Goal: Information Seeking & Learning: Learn about a topic

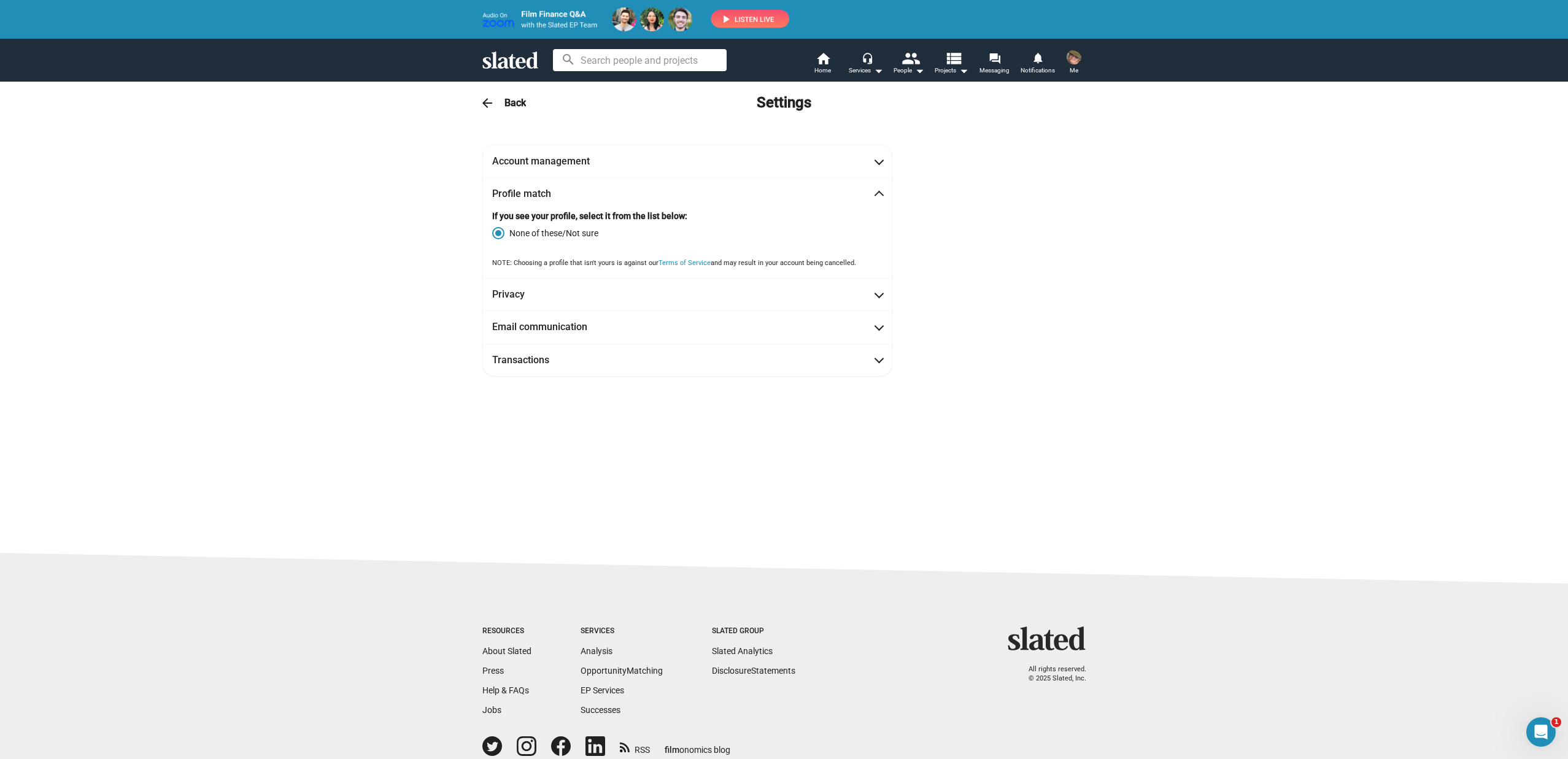
click at [1077, 391] on div "Account management Tiffany First name Jelke Last name Member since Oct 13, 2025…" at bounding box center [784, 338] width 1568 height 427
click at [567, 167] on mat-panel-title "Account management" at bounding box center [547, 161] width 110 height 13
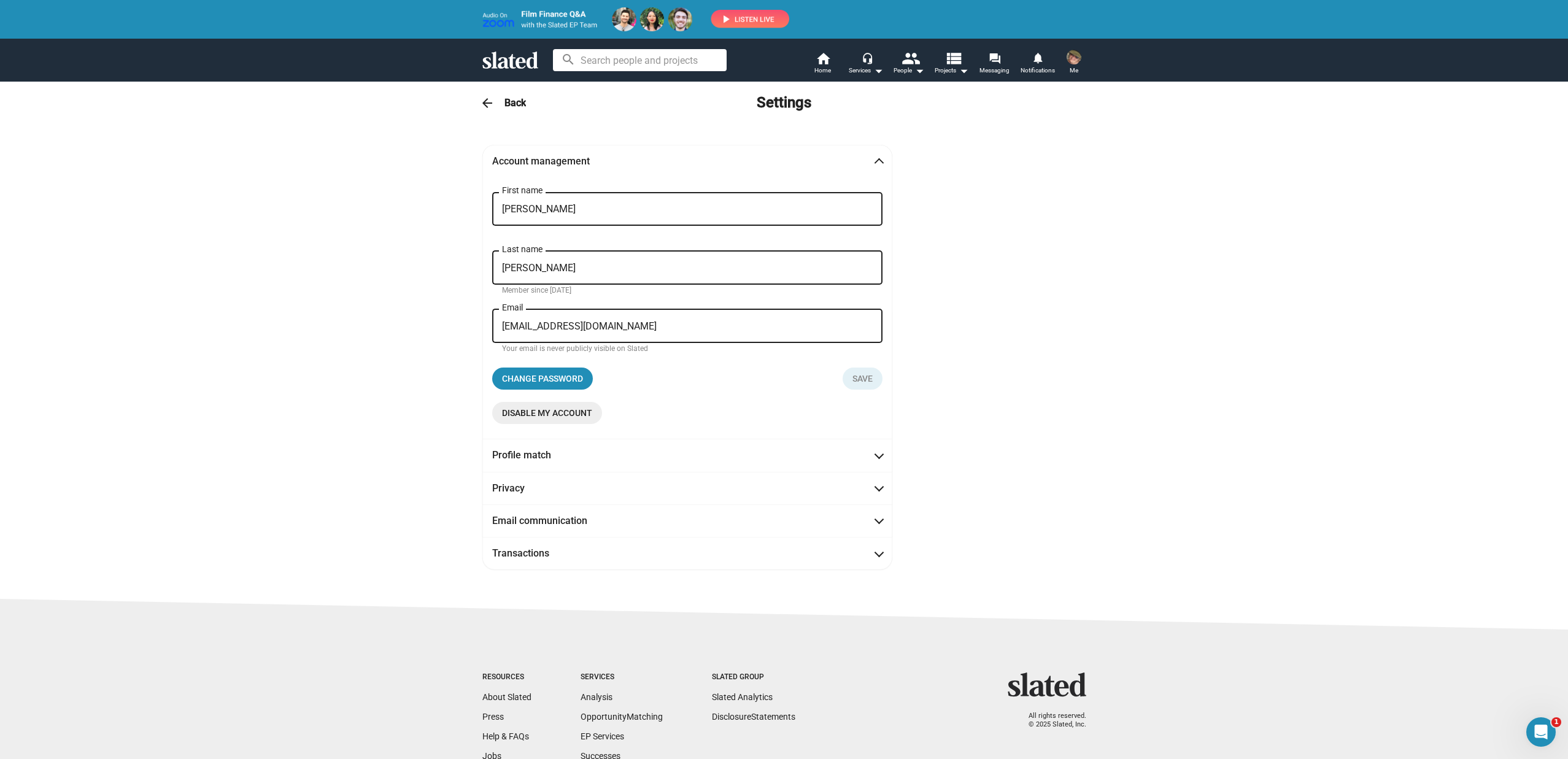
click at [567, 167] on mat-panel-title "Account management" at bounding box center [547, 161] width 110 height 13
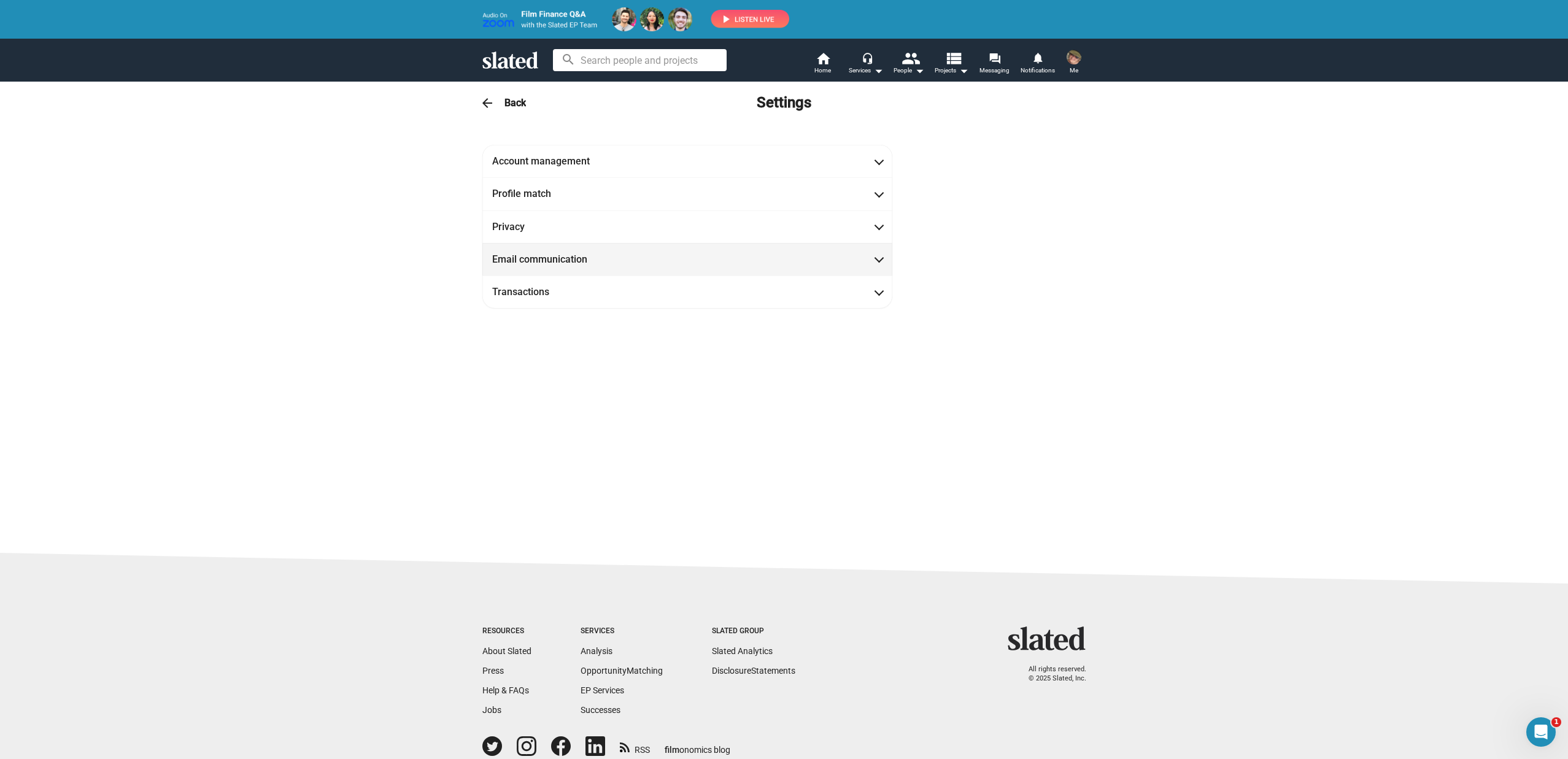
click at [509, 259] on mat-panel-title "Email communication" at bounding box center [547, 259] width 110 height 13
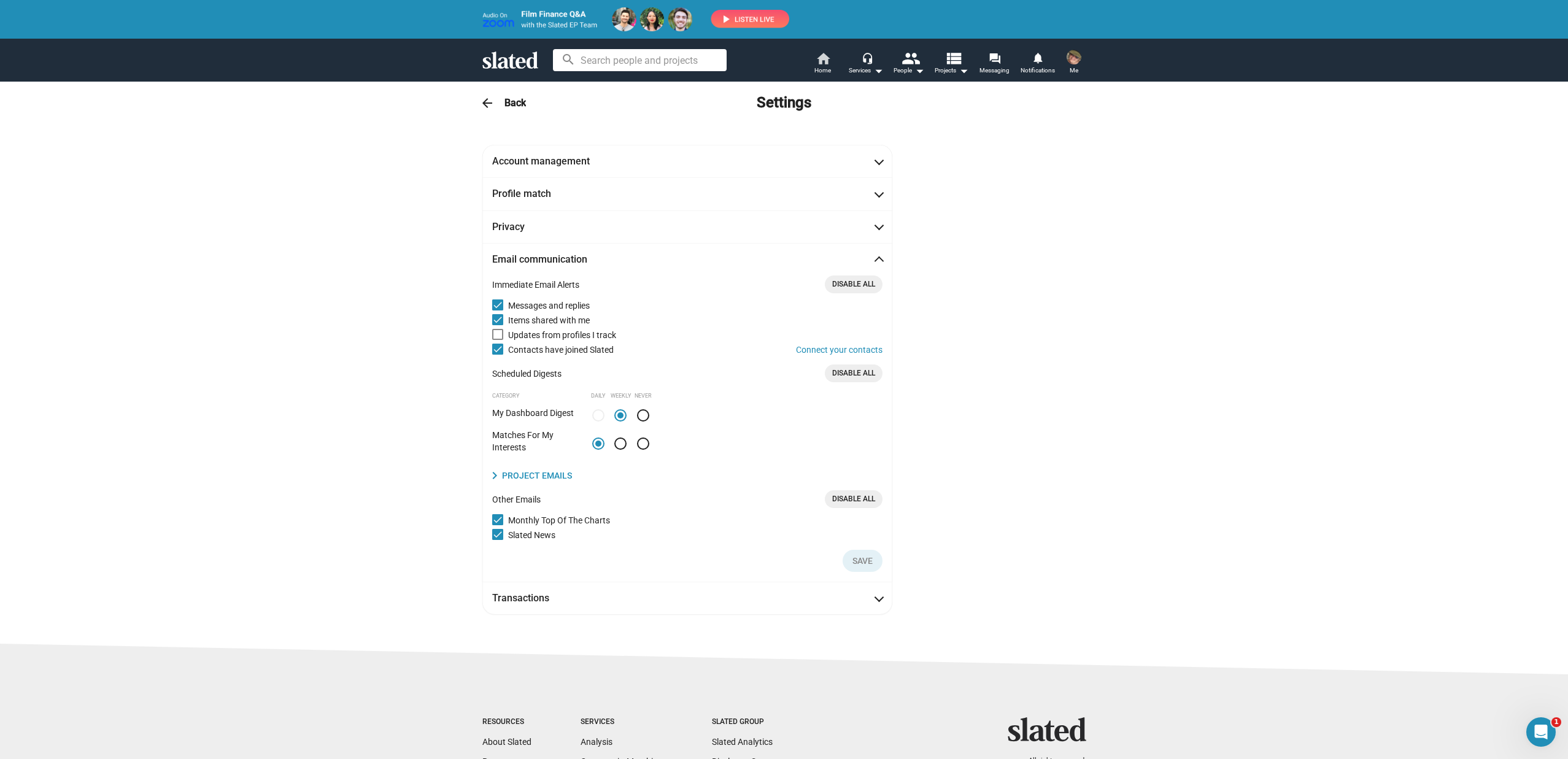
click at [816, 64] on span "Home" at bounding box center [823, 71] width 17 height 15
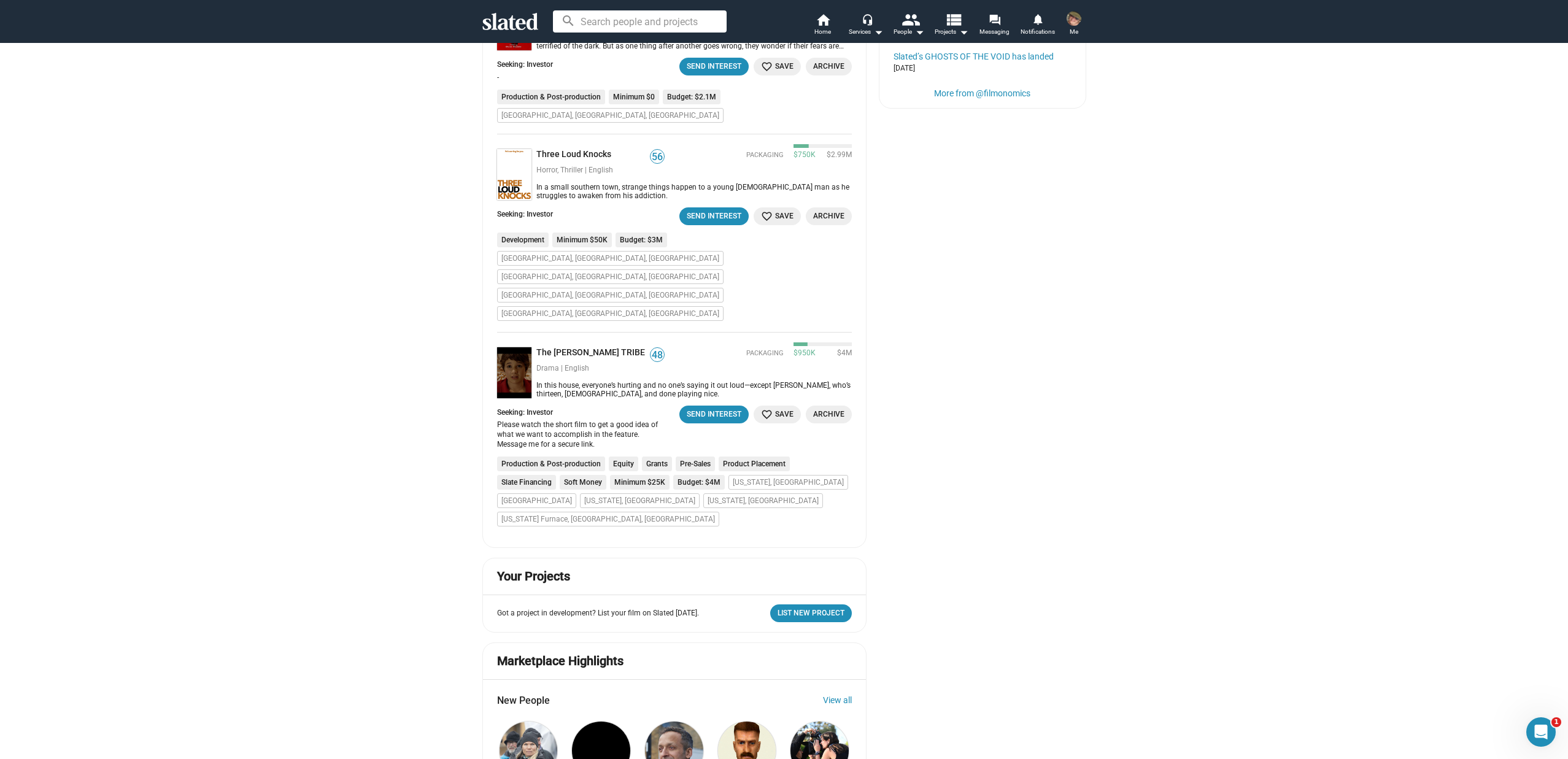
scroll to position [684, 0]
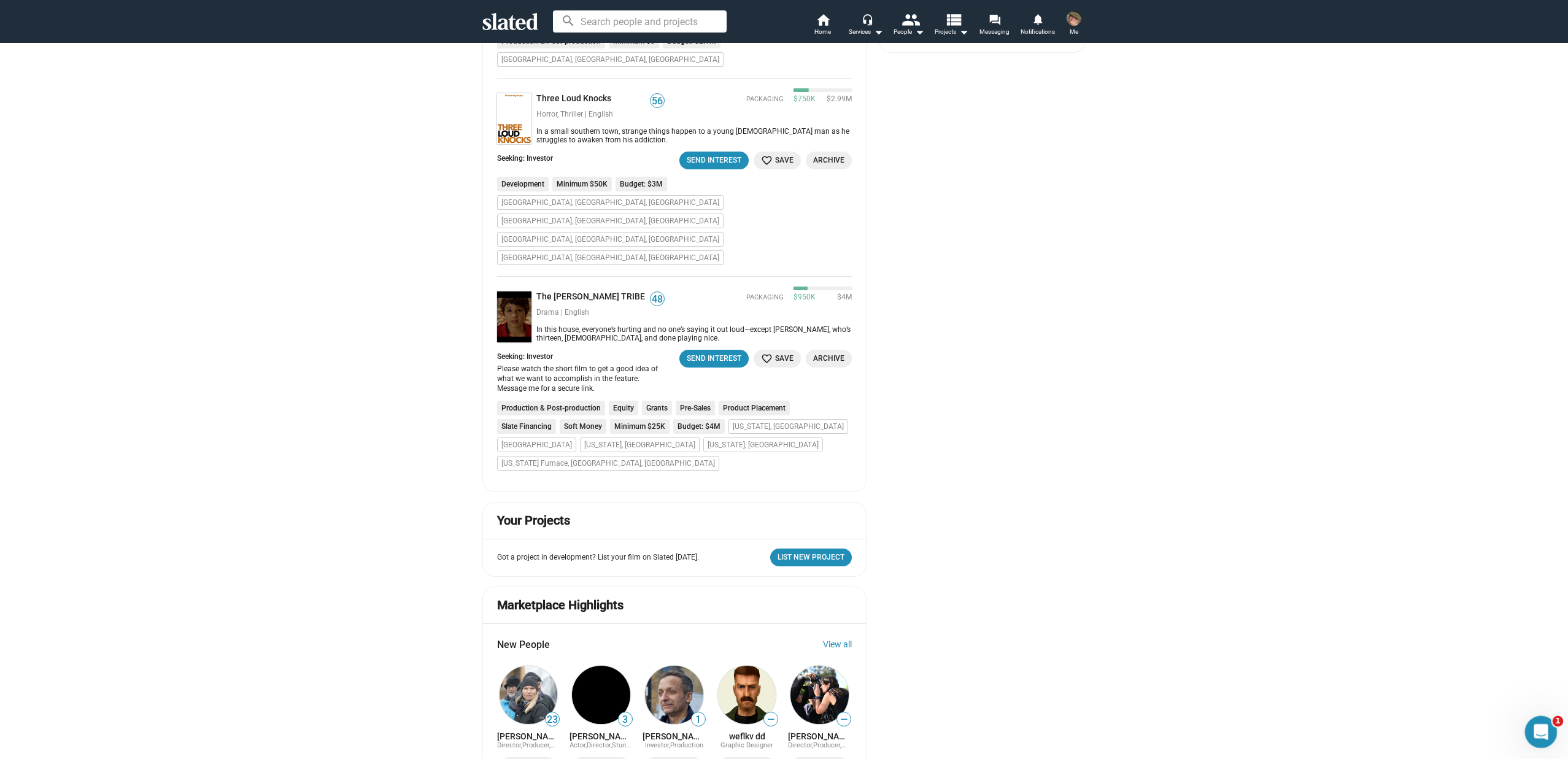
click at [1536, 725] on icon "Open Intercom Messenger" at bounding box center [1540, 731] width 20 height 20
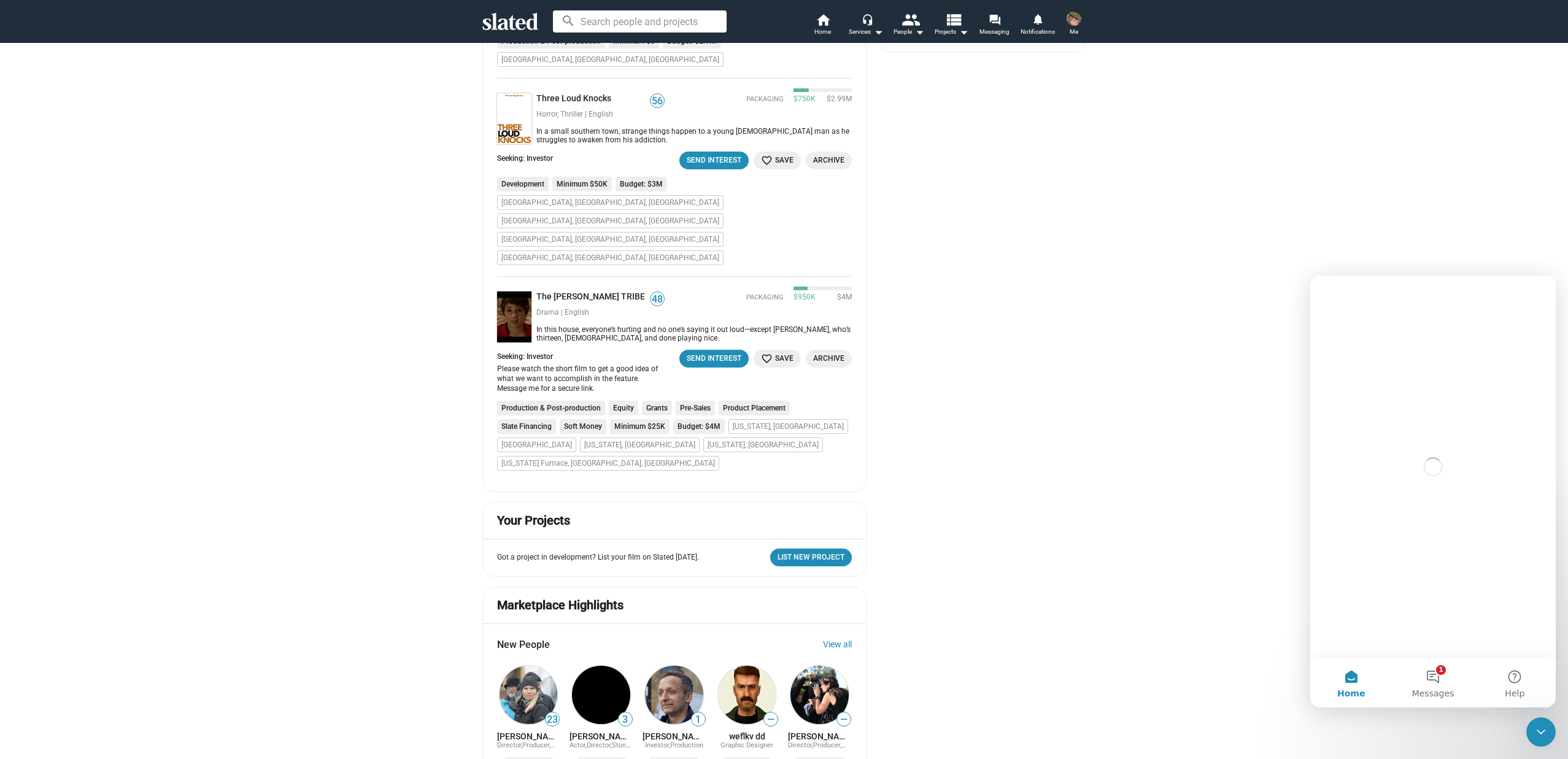
scroll to position [0, 0]
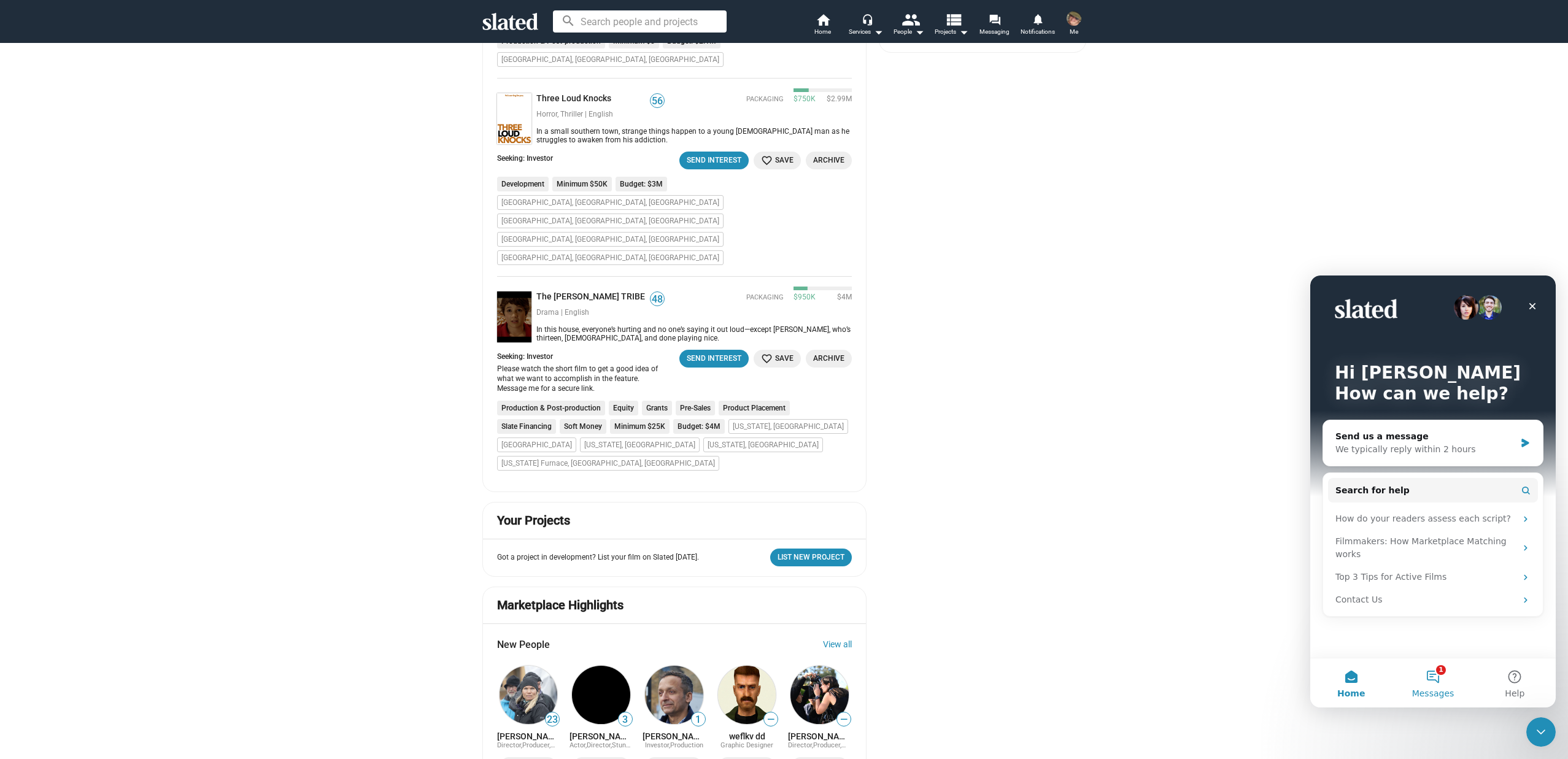
click at [1437, 679] on button "1 Messages" at bounding box center [1433, 682] width 82 height 49
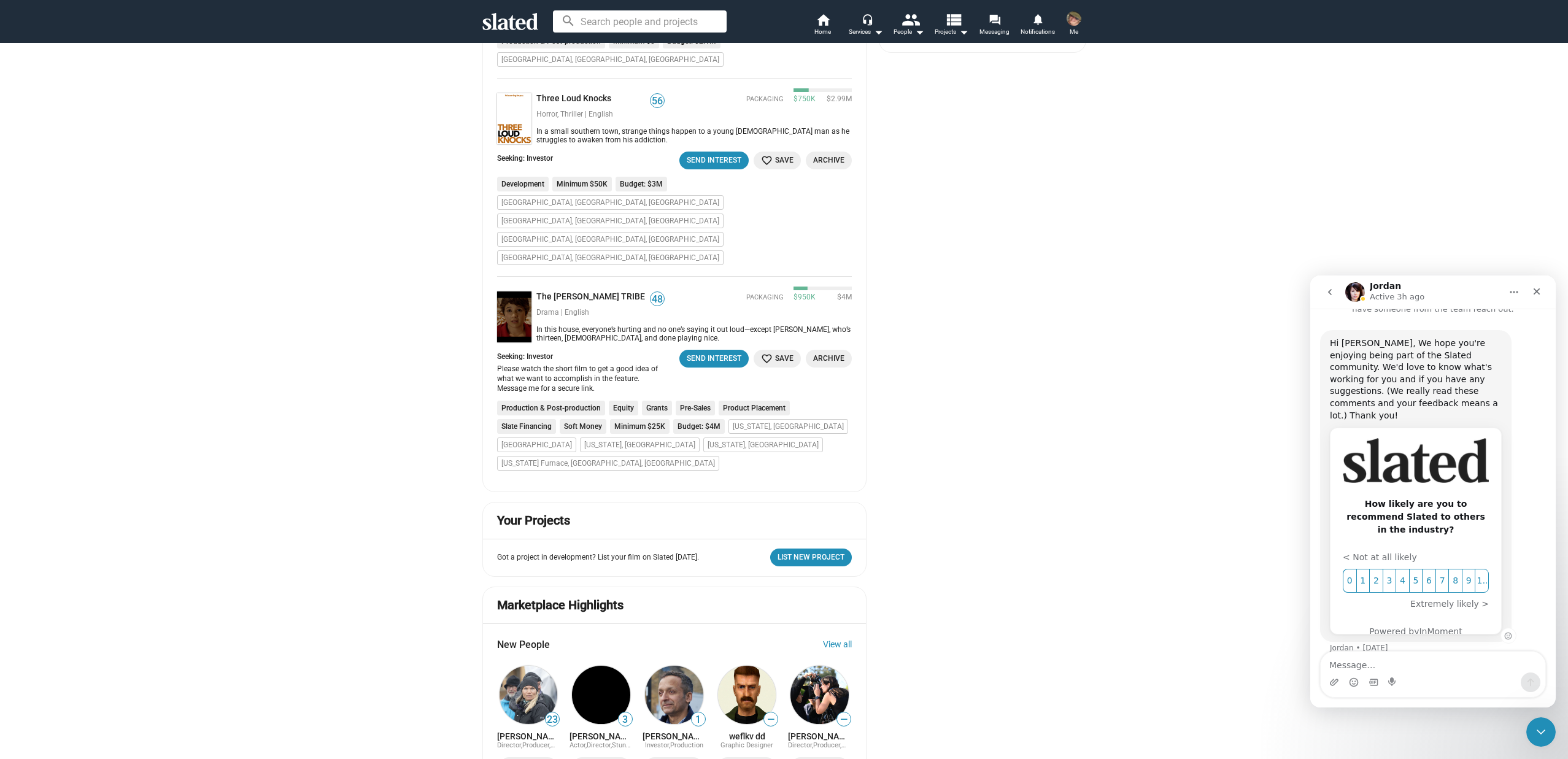
scroll to position [46, 0]
click at [1479, 570] on span "10" at bounding box center [1482, 576] width 10 height 13
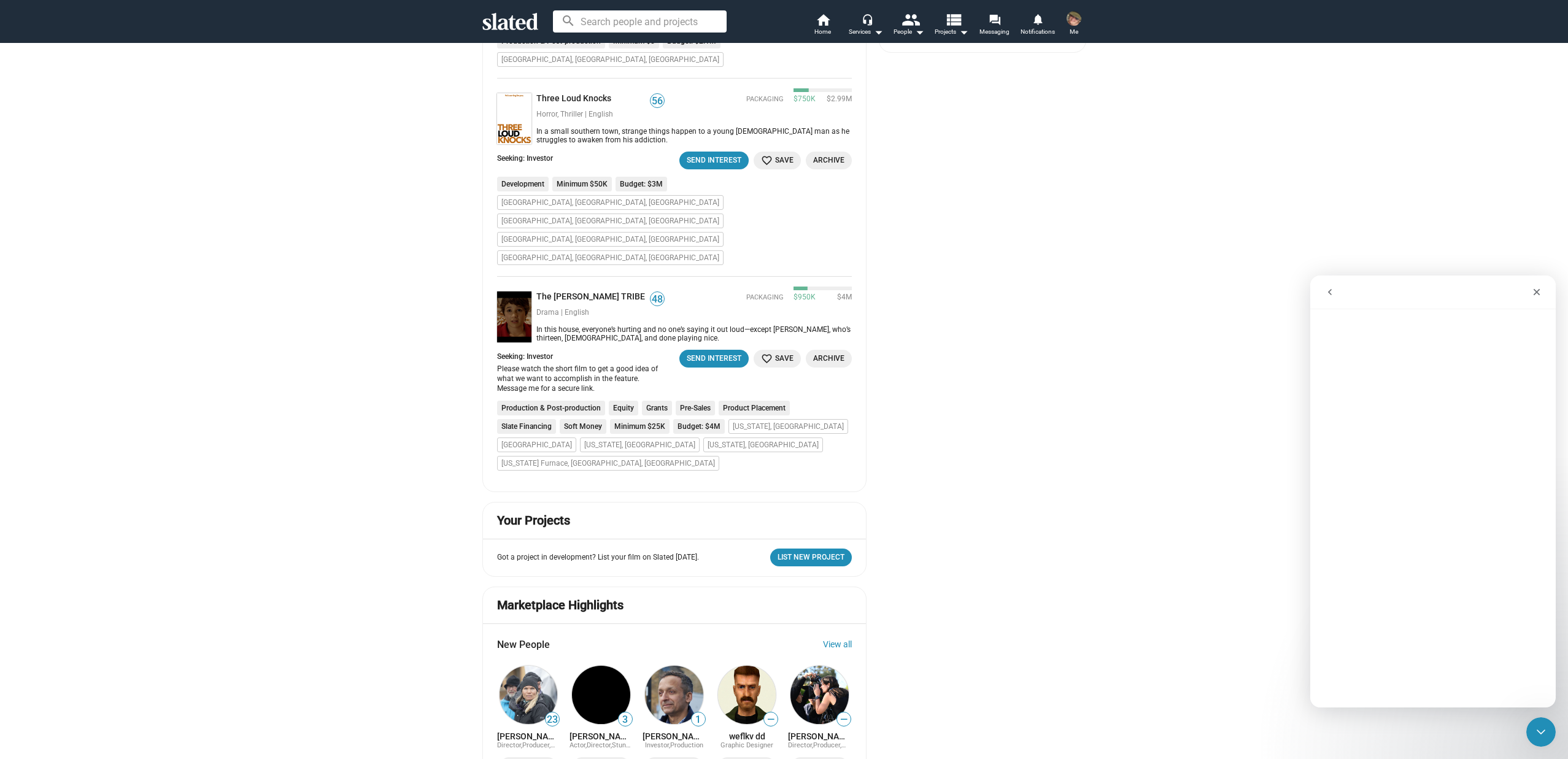
scroll to position [0, 0]
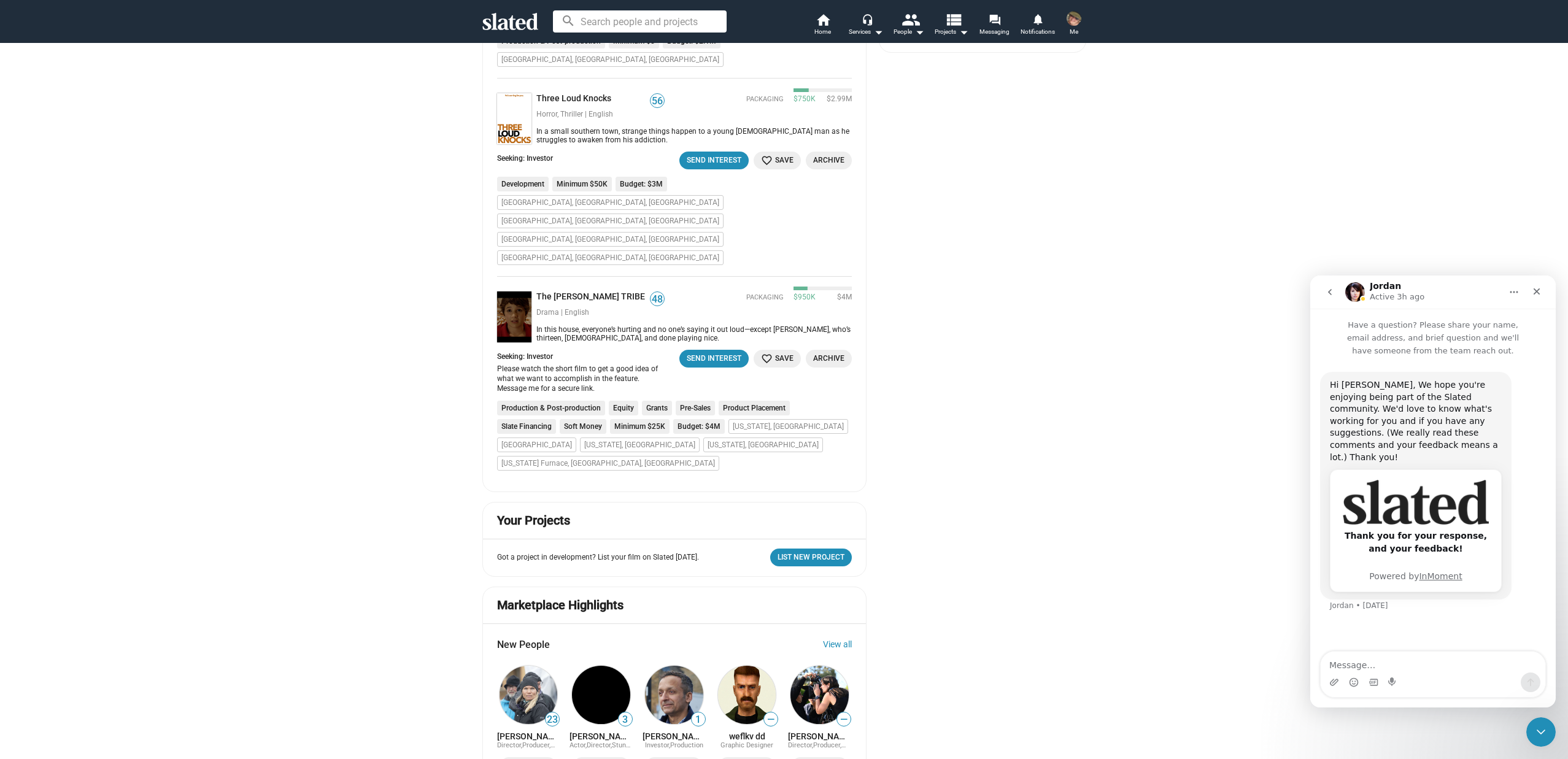
click at [1359, 665] on textarea "Message…" at bounding box center [1433, 662] width 224 height 21
type textarea "If you have any"
click at [1330, 290] on icon "go back" at bounding box center [1330, 292] width 4 height 6
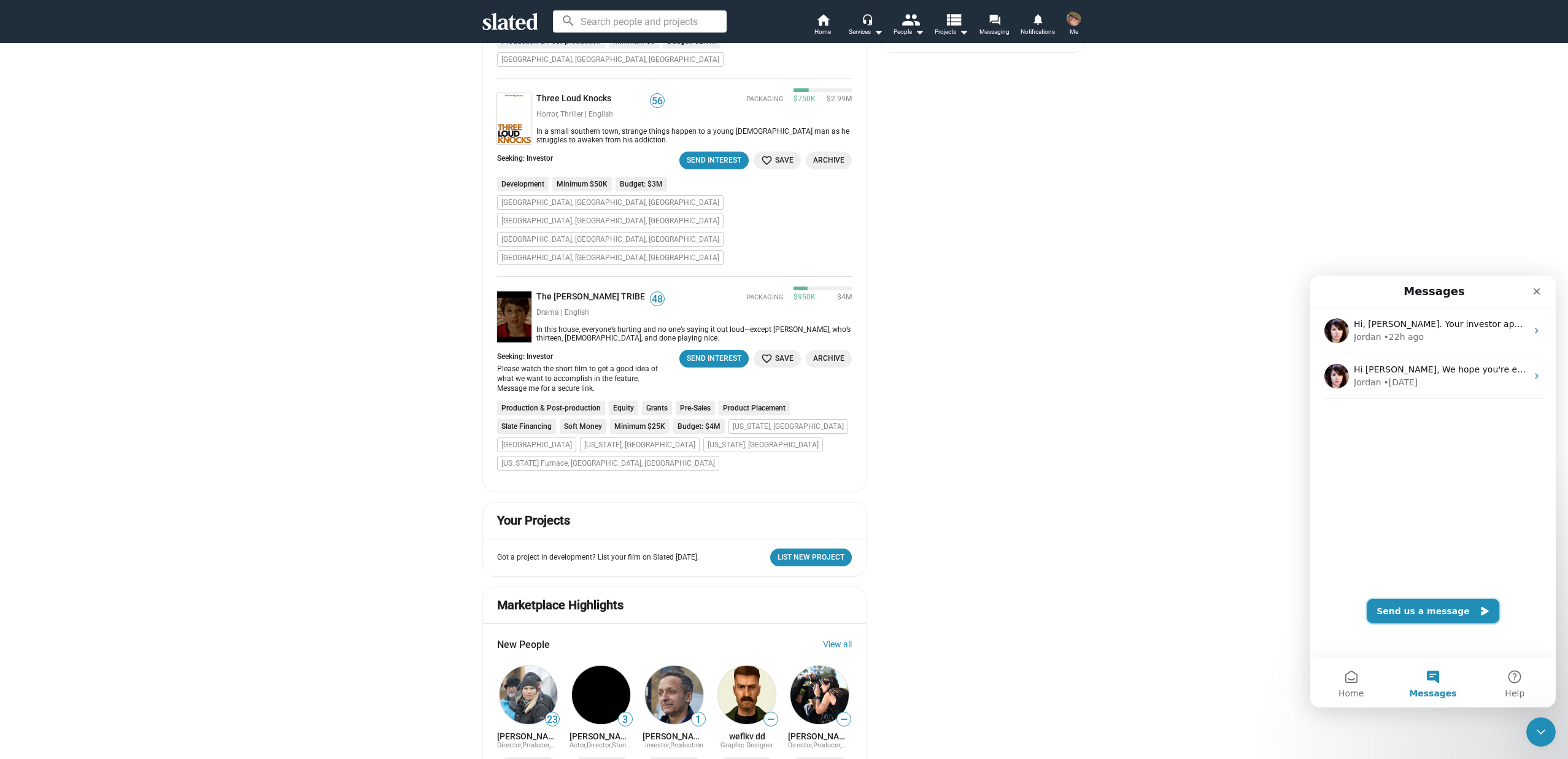
click at [1419, 615] on button "Send us a message" at bounding box center [1433, 611] width 132 height 25
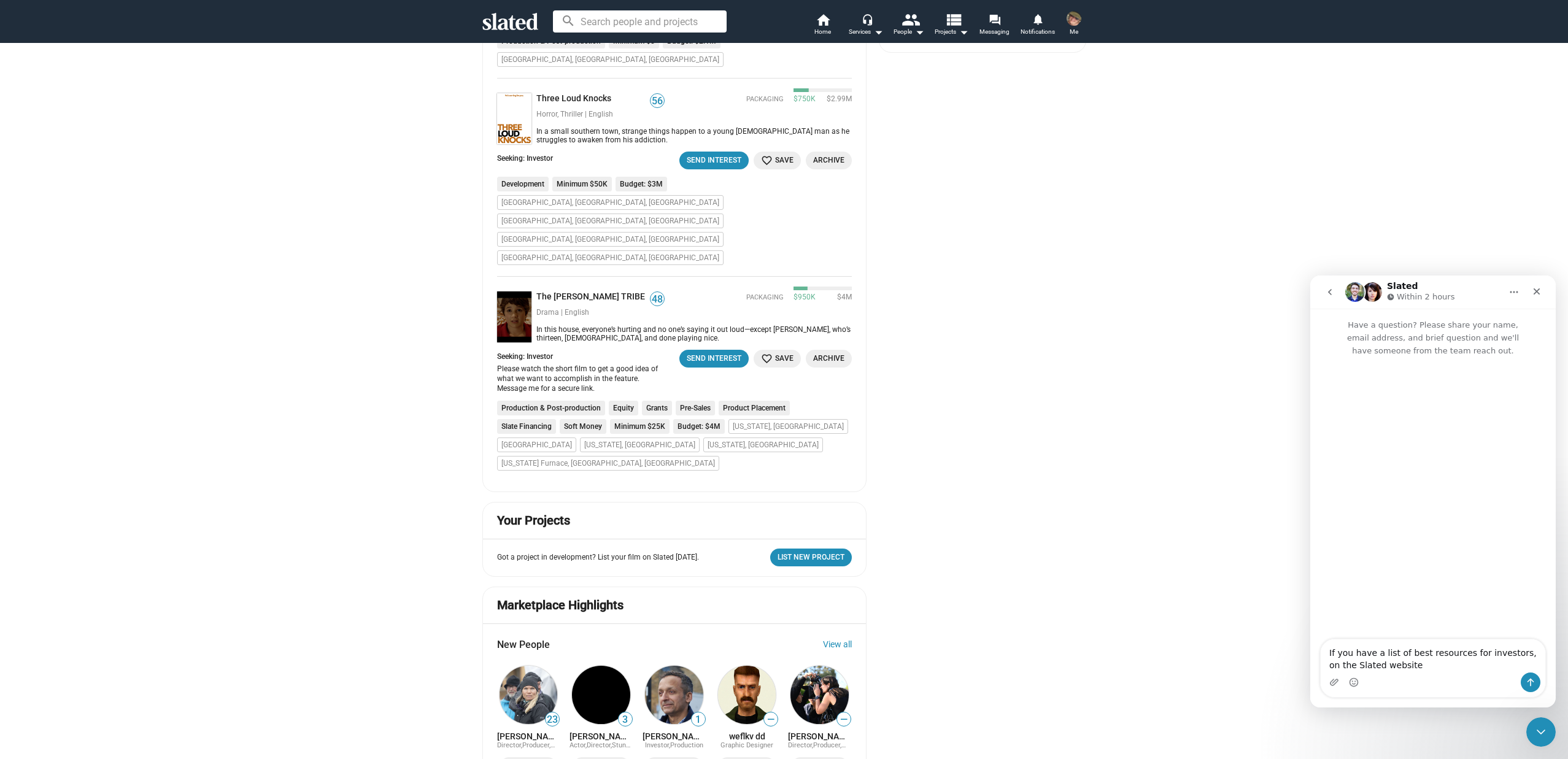
click at [1473, 655] on textarea "If you have a list of best resources for investors, on the Slated website" at bounding box center [1433, 655] width 224 height 33
type textarea "If you have a list of best resources for new investors, on the Slated website o…"
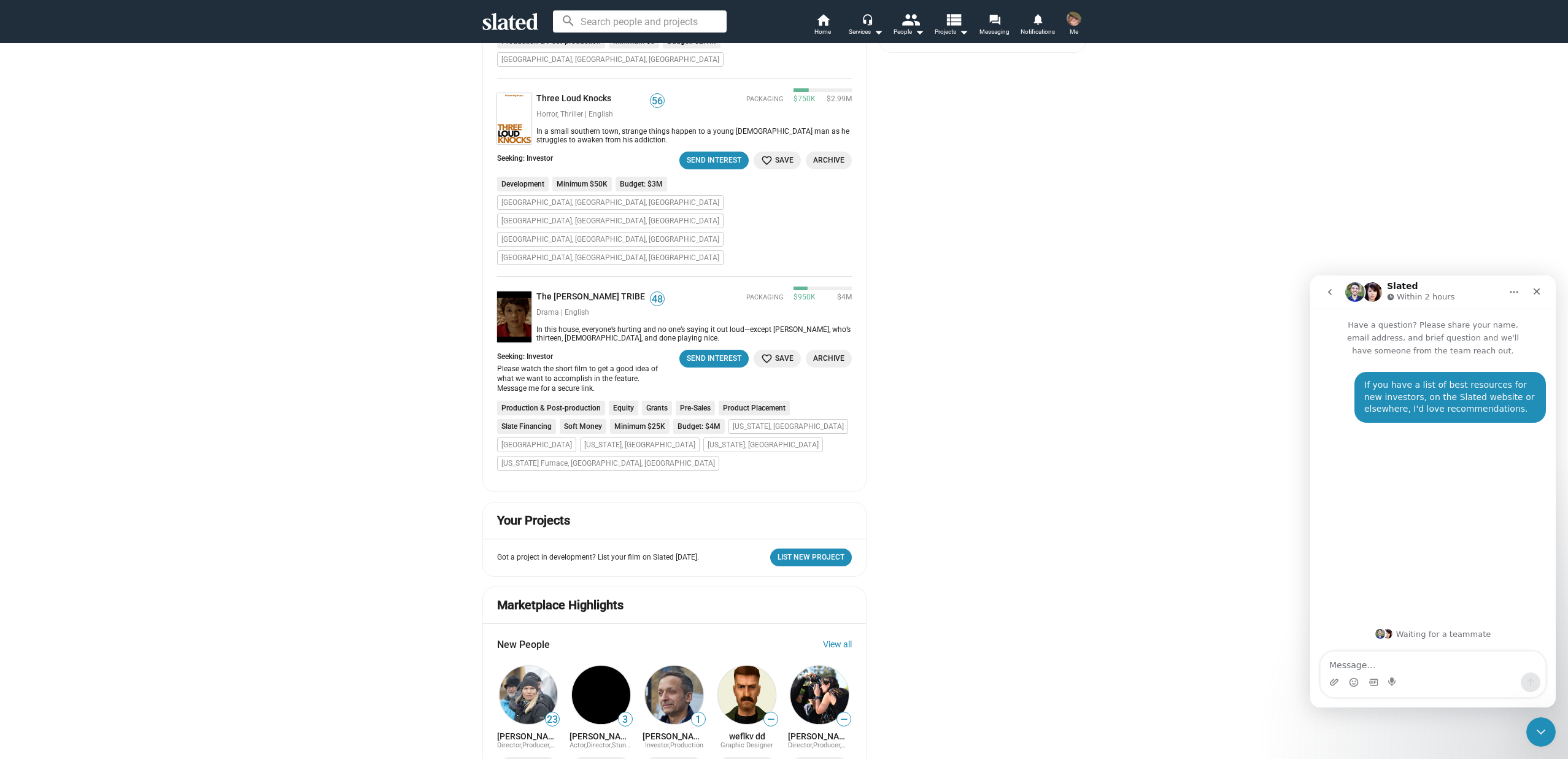
click at [1244, 421] on div "Matches For You more_vert The Legacy of a Spy 53 Action, Drama, Thriller | Engl…" at bounding box center [784, 436] width 1568 height 2157
click at [1129, 432] on div "Matches For You more_vert The Legacy of a Spy 53 Action, Drama, Thriller | Engl…" at bounding box center [784, 436] width 1568 height 2157
click at [1538, 289] on icon "Close" at bounding box center [1537, 291] width 7 height 7
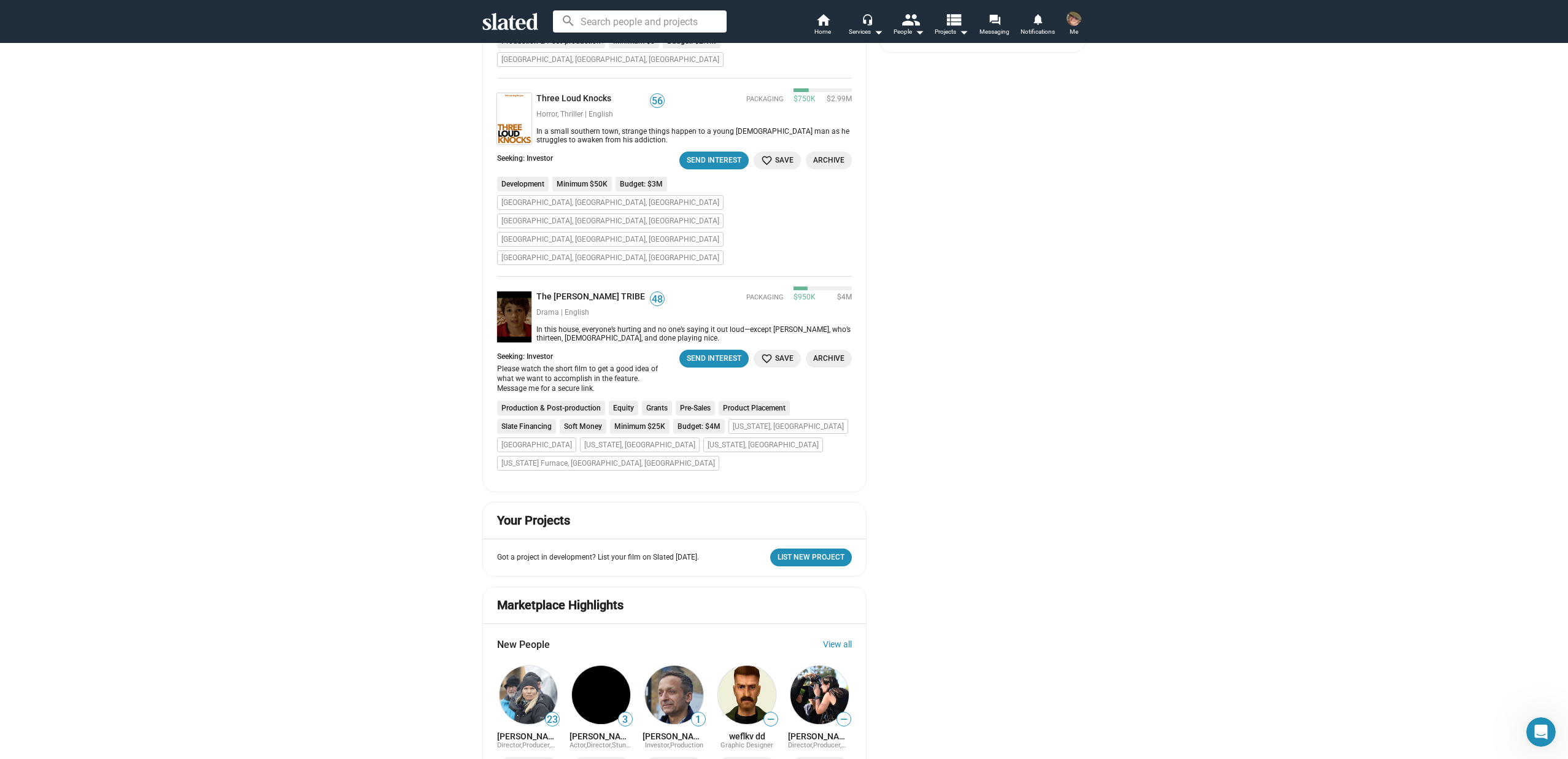
click at [968, 394] on div "Your Slated Score more_vert 0 Got credits? Connect your profile to boost your s…" at bounding box center [982, 432] width 207 height 2108
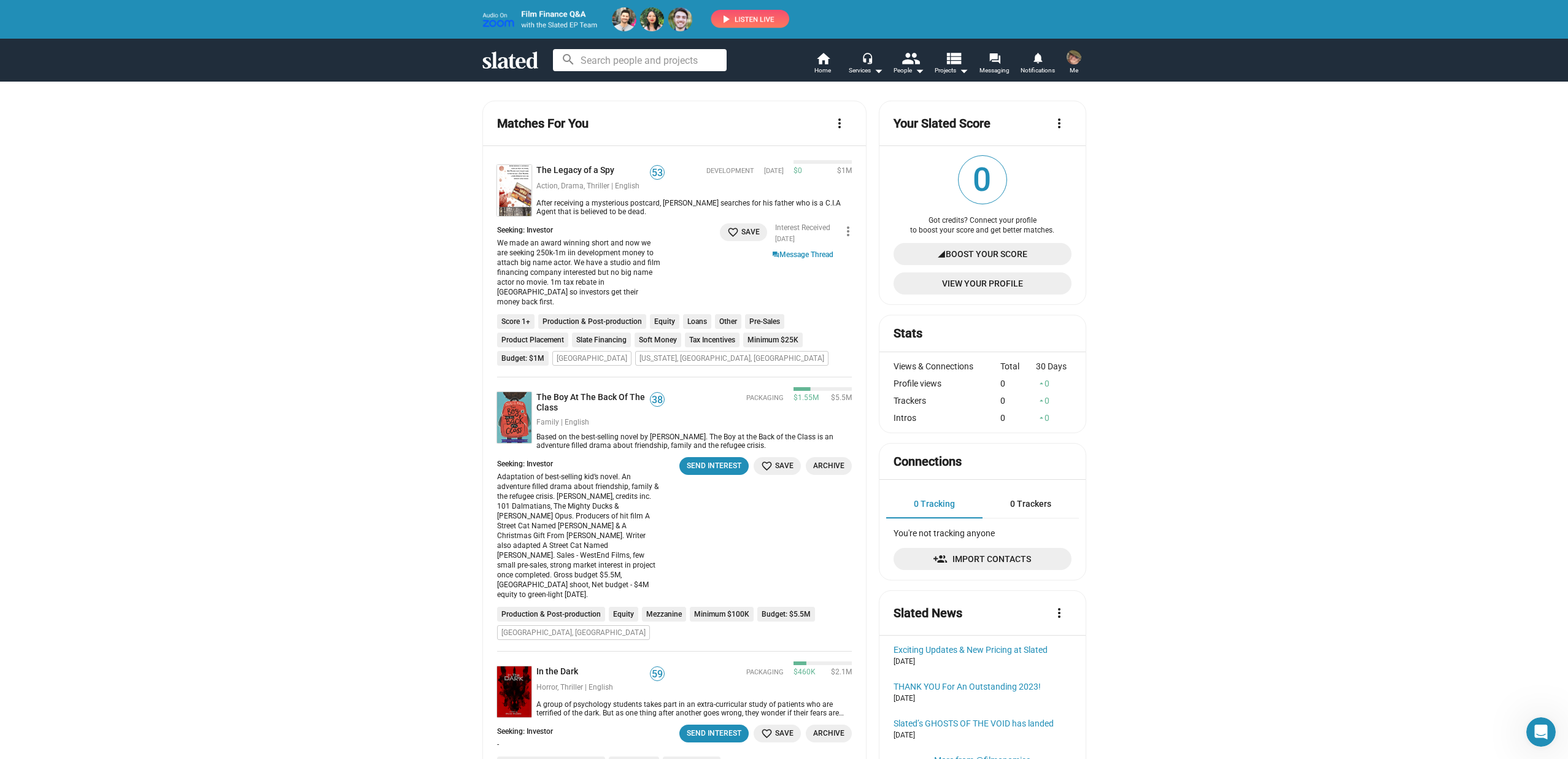
click at [909, 67] on mat-icon "people" at bounding box center [910, 58] width 18 height 18
click at [1165, 218] on div at bounding box center [784, 379] width 1568 height 759
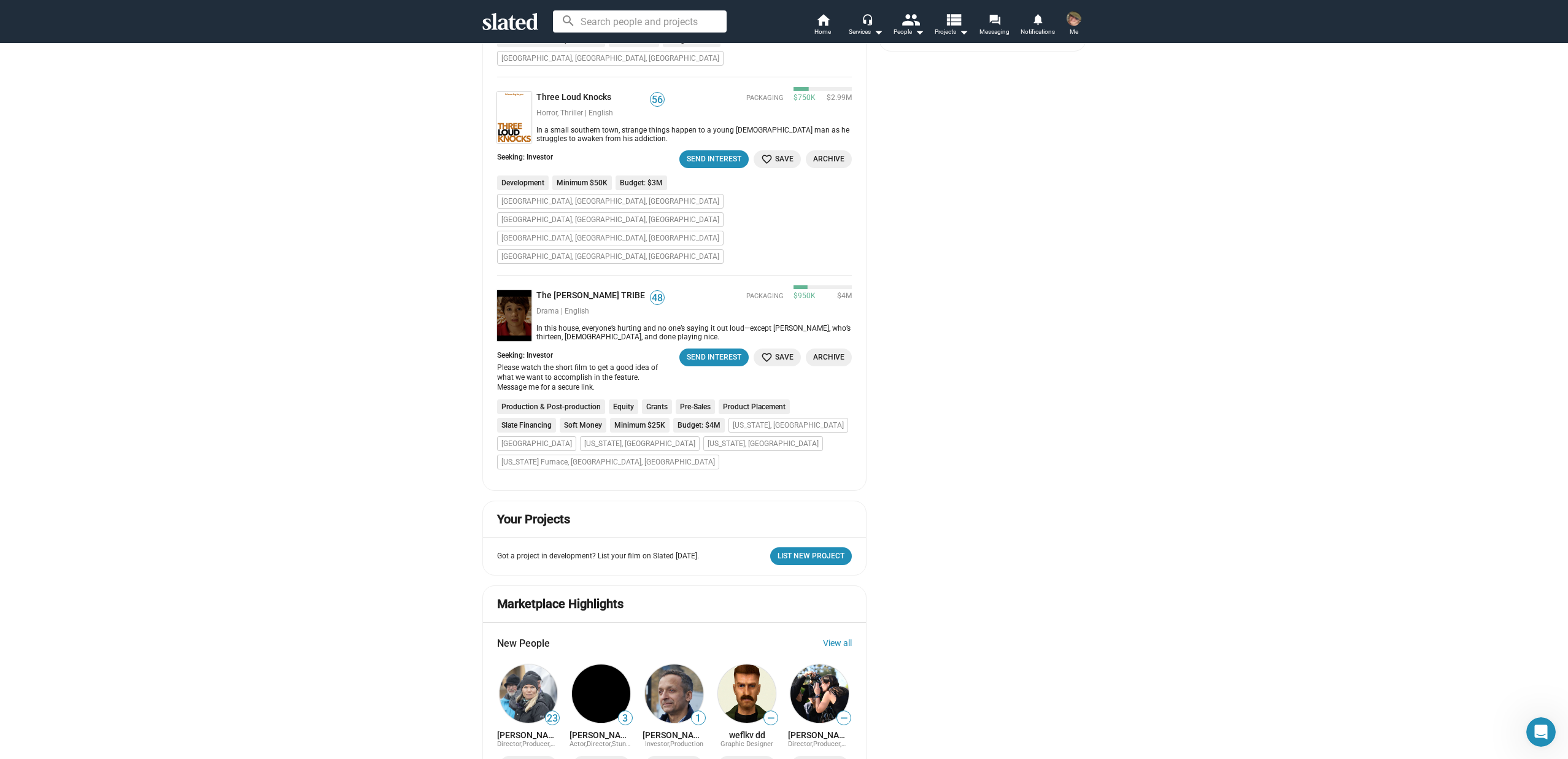
scroll to position [763, 0]
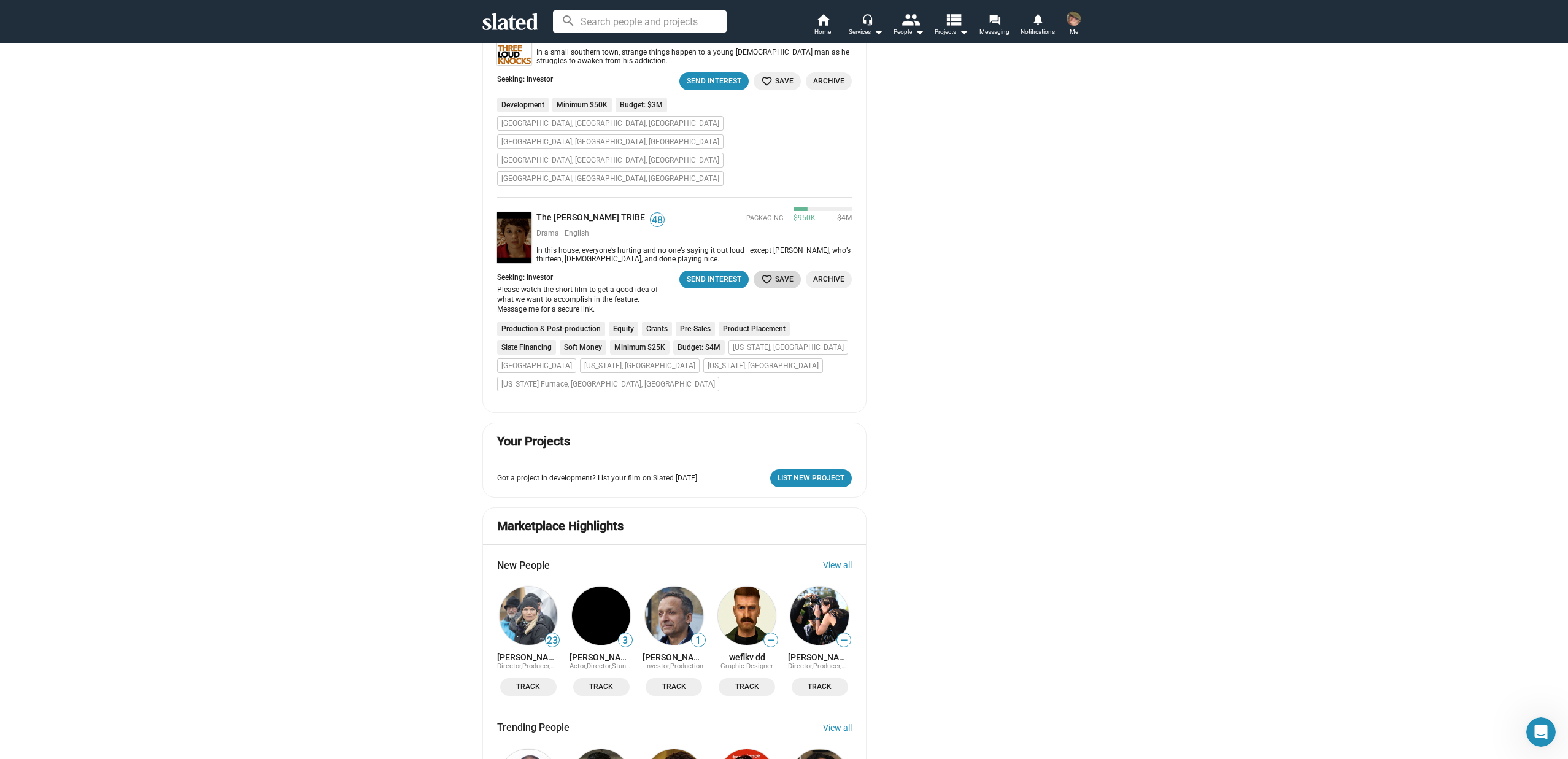
click at [770, 273] on span "favorite_border Save" at bounding box center [777, 280] width 33 height 13
click at [576, 213] on link "The [PERSON_NAME] TRIBE" at bounding box center [593, 218] width 113 height 12
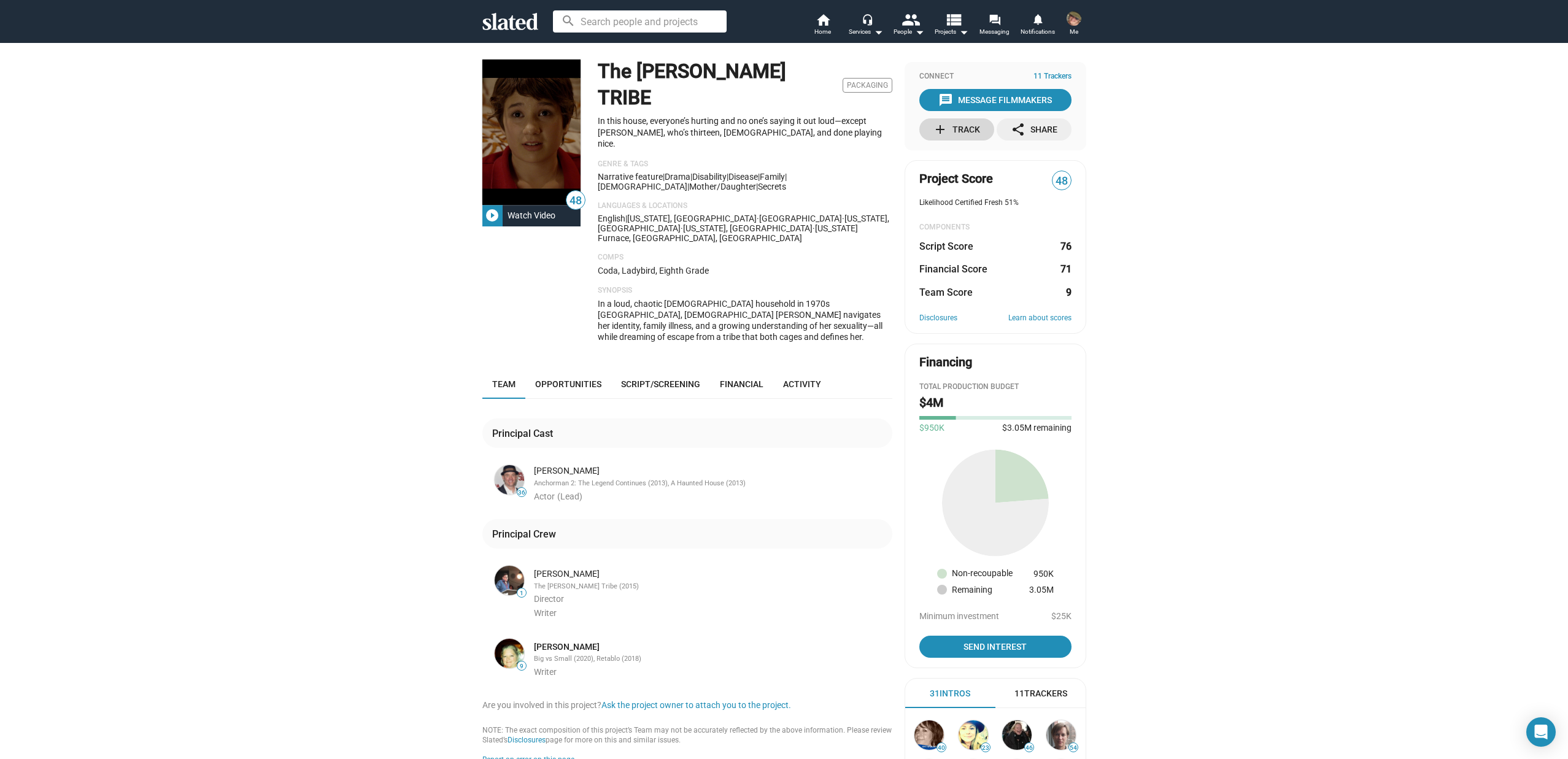
click at [956, 132] on div "add Track" at bounding box center [956, 129] width 47 height 22
click at [815, 23] on mat-icon "home" at bounding box center [823, 20] width 15 height 15
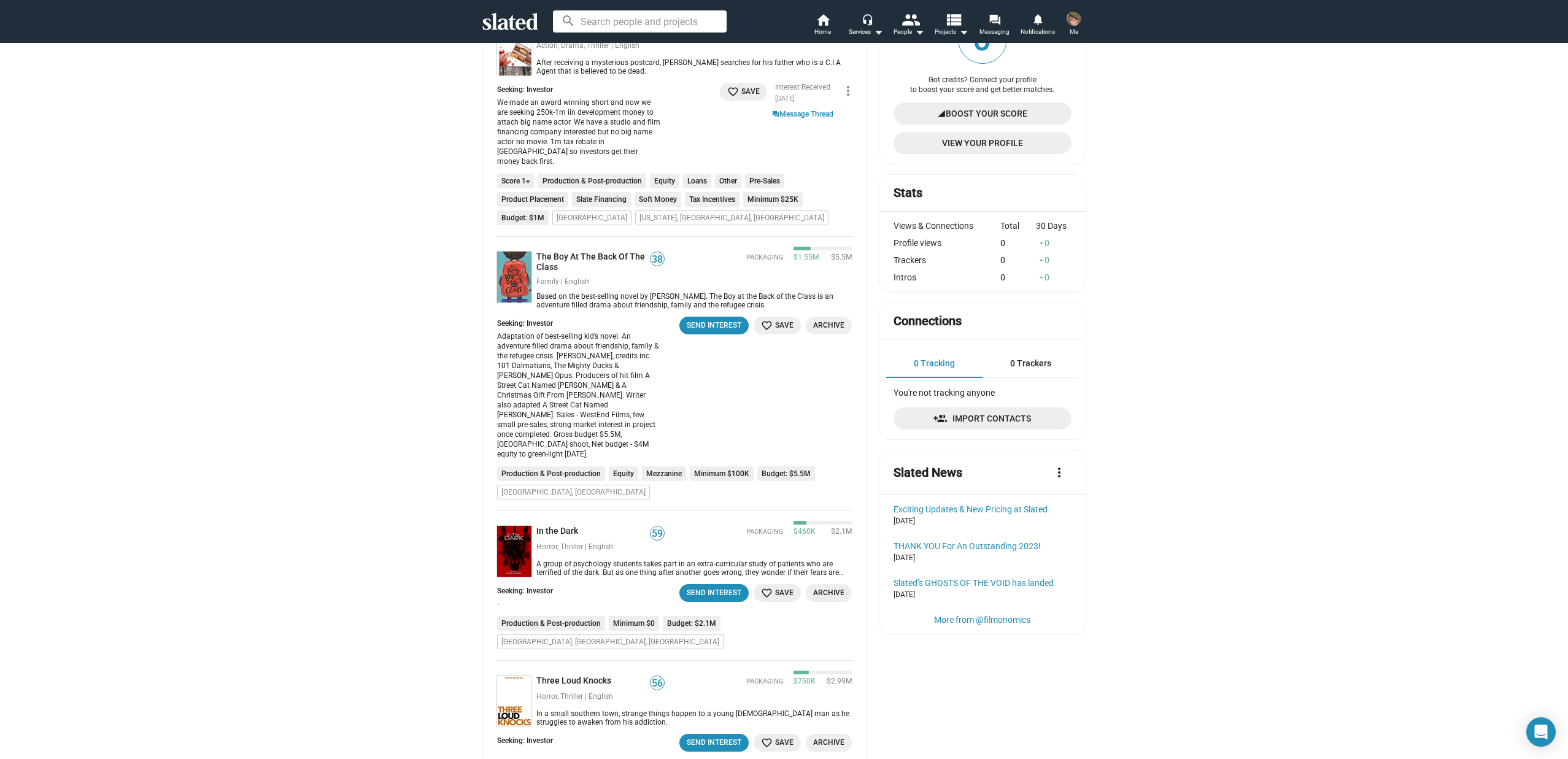
scroll to position [123, 0]
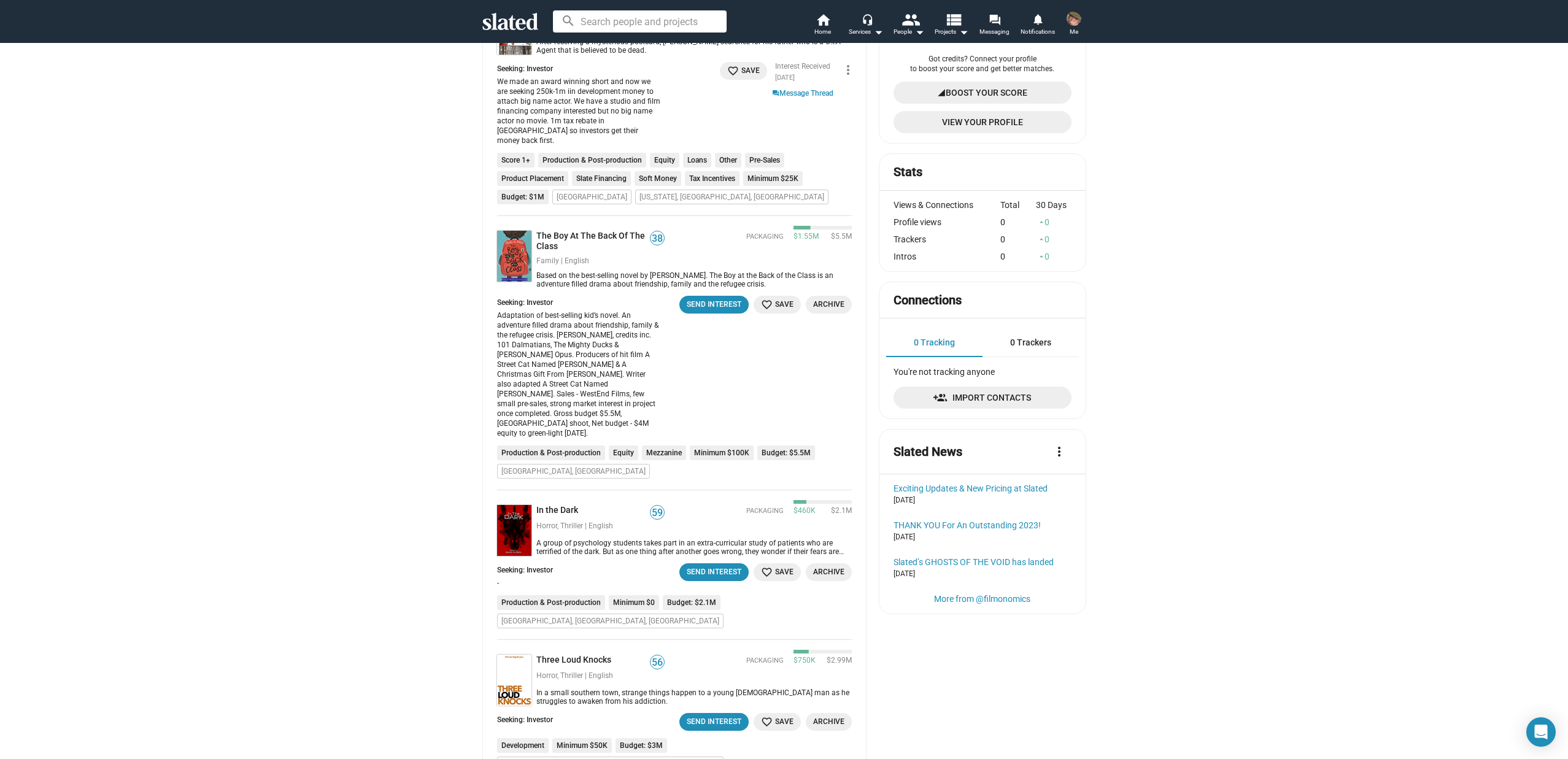
click at [769, 299] on mat-icon "favorite_border" at bounding box center [767, 305] width 12 height 12
click at [589, 231] on link "The Boy At The Back Of The Class" at bounding box center [593, 241] width 114 height 21
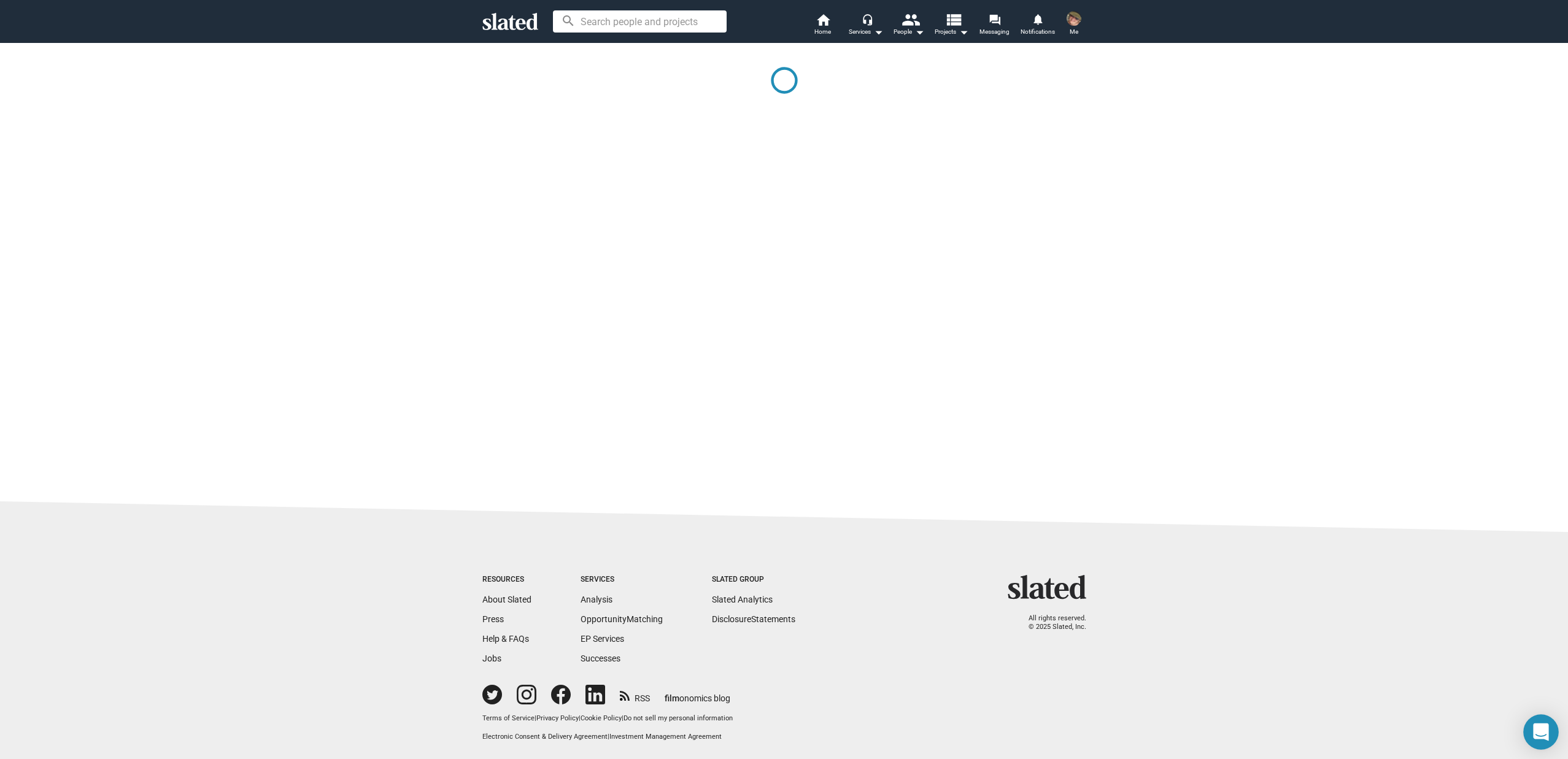
click at [1542, 726] on icon "Open Intercom Messenger" at bounding box center [1540, 732] width 15 height 18
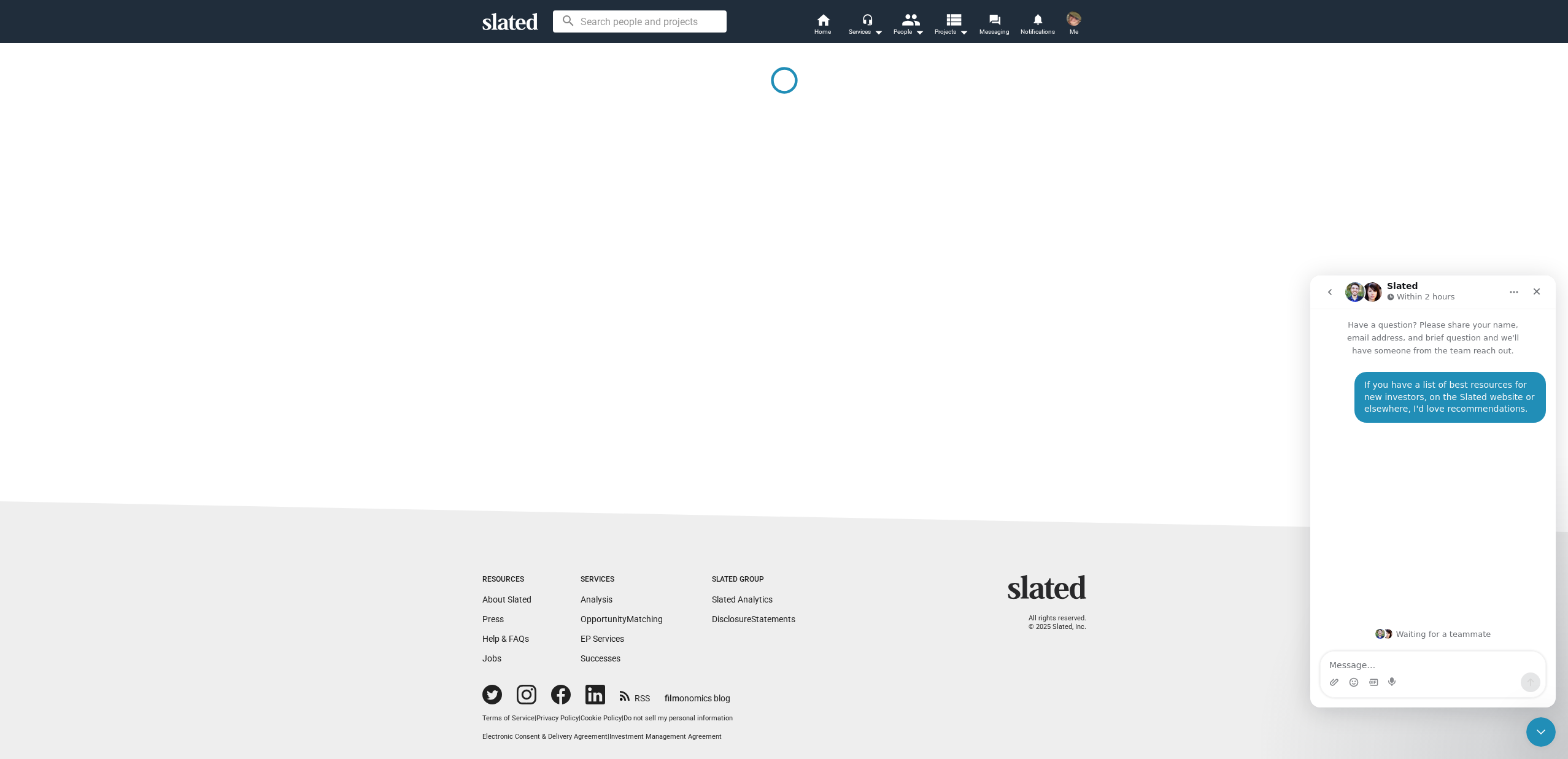
click at [1400, 665] on textarea "Message…" at bounding box center [1433, 662] width 224 height 21
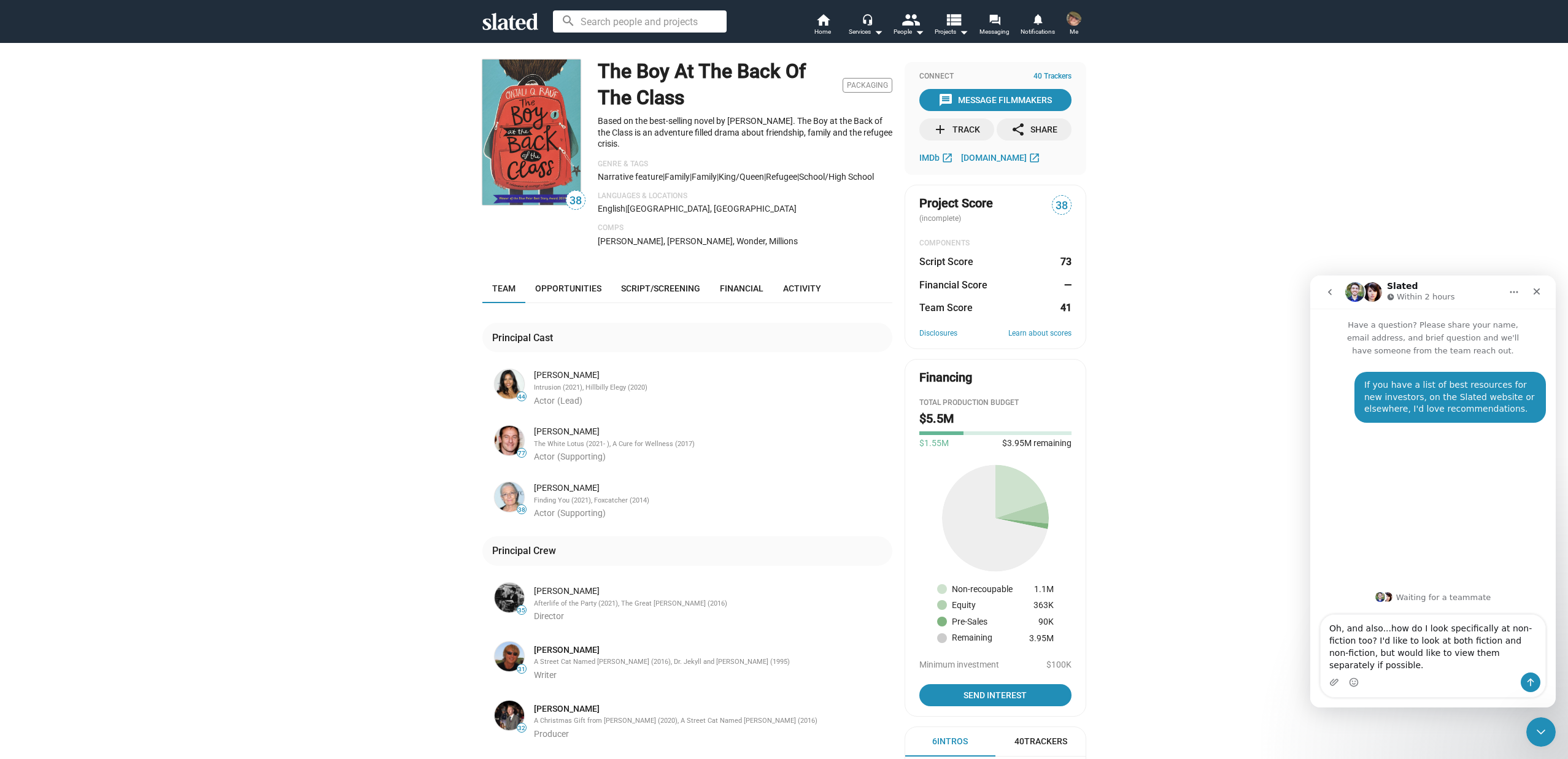
type textarea "Oh, and also...how do I look specifically at non-fiction too? I'd like to look …"
click at [1526, 680] on icon "Send a message…" at bounding box center [1530, 682] width 9 height 9
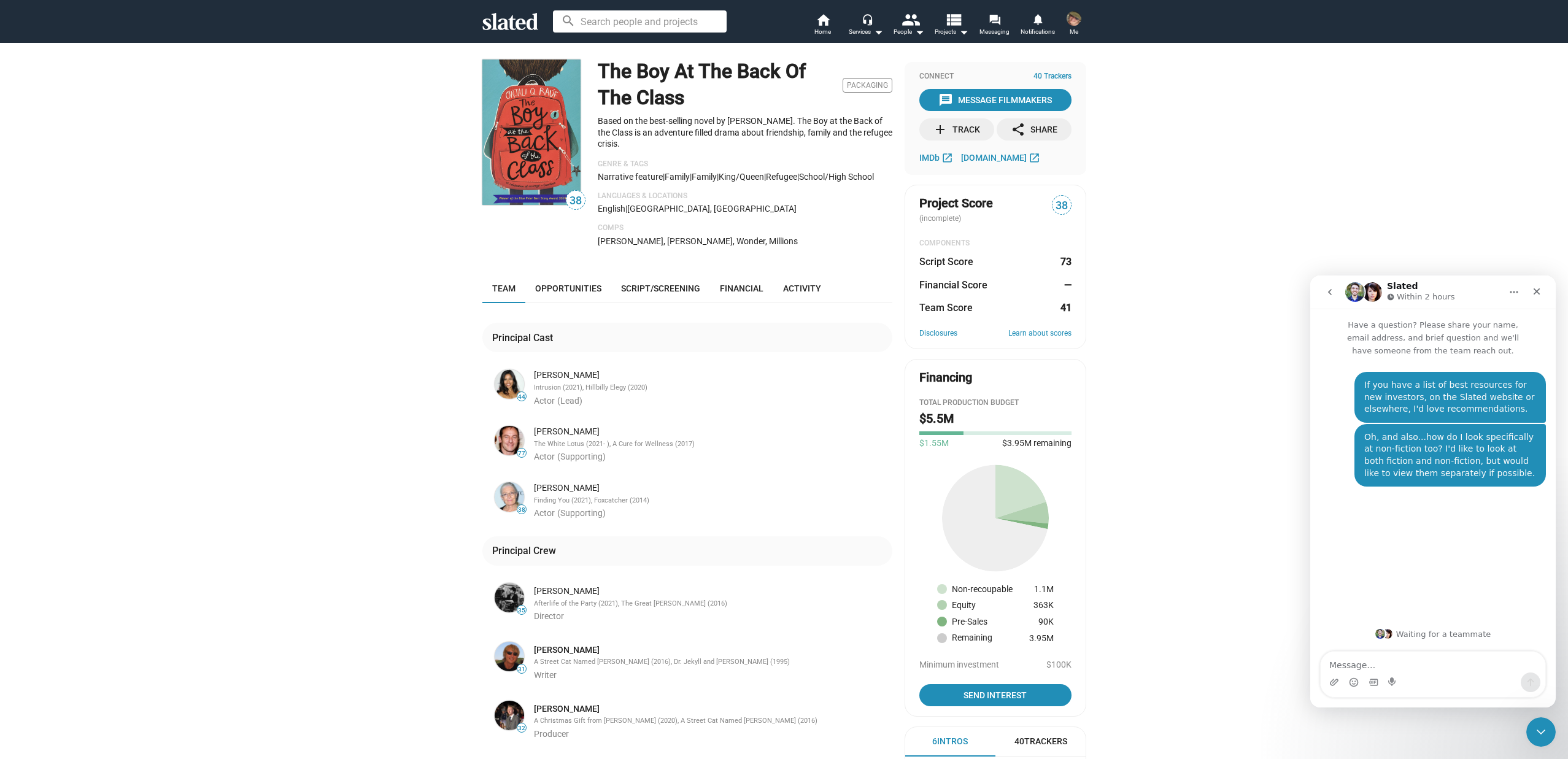
click at [1249, 382] on div "38 The Boy At The Back Of The Class Packaging Based on the best-selling novel b…" at bounding box center [784, 513] width 1568 height 942
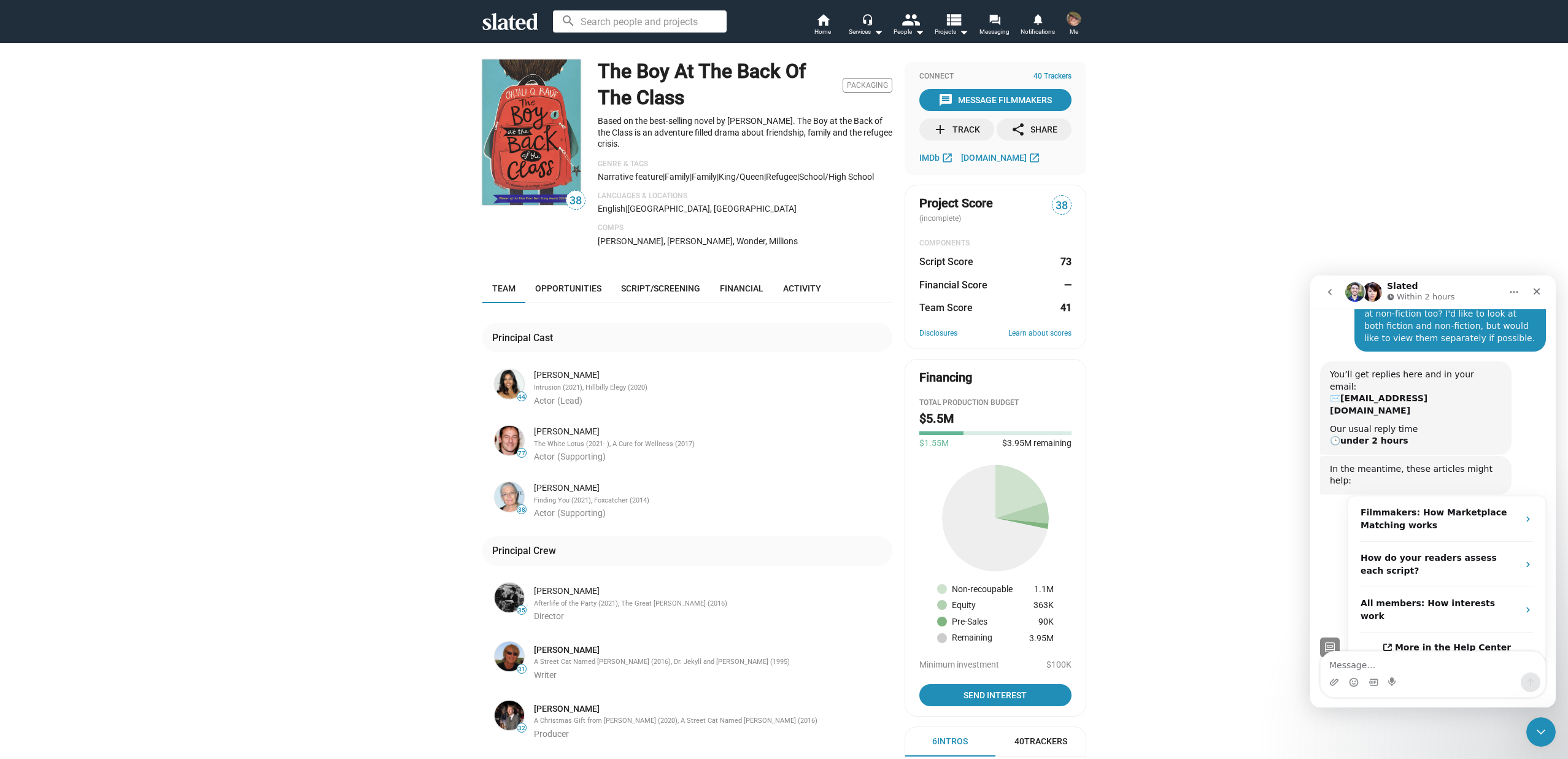
scroll to position [145, 0]
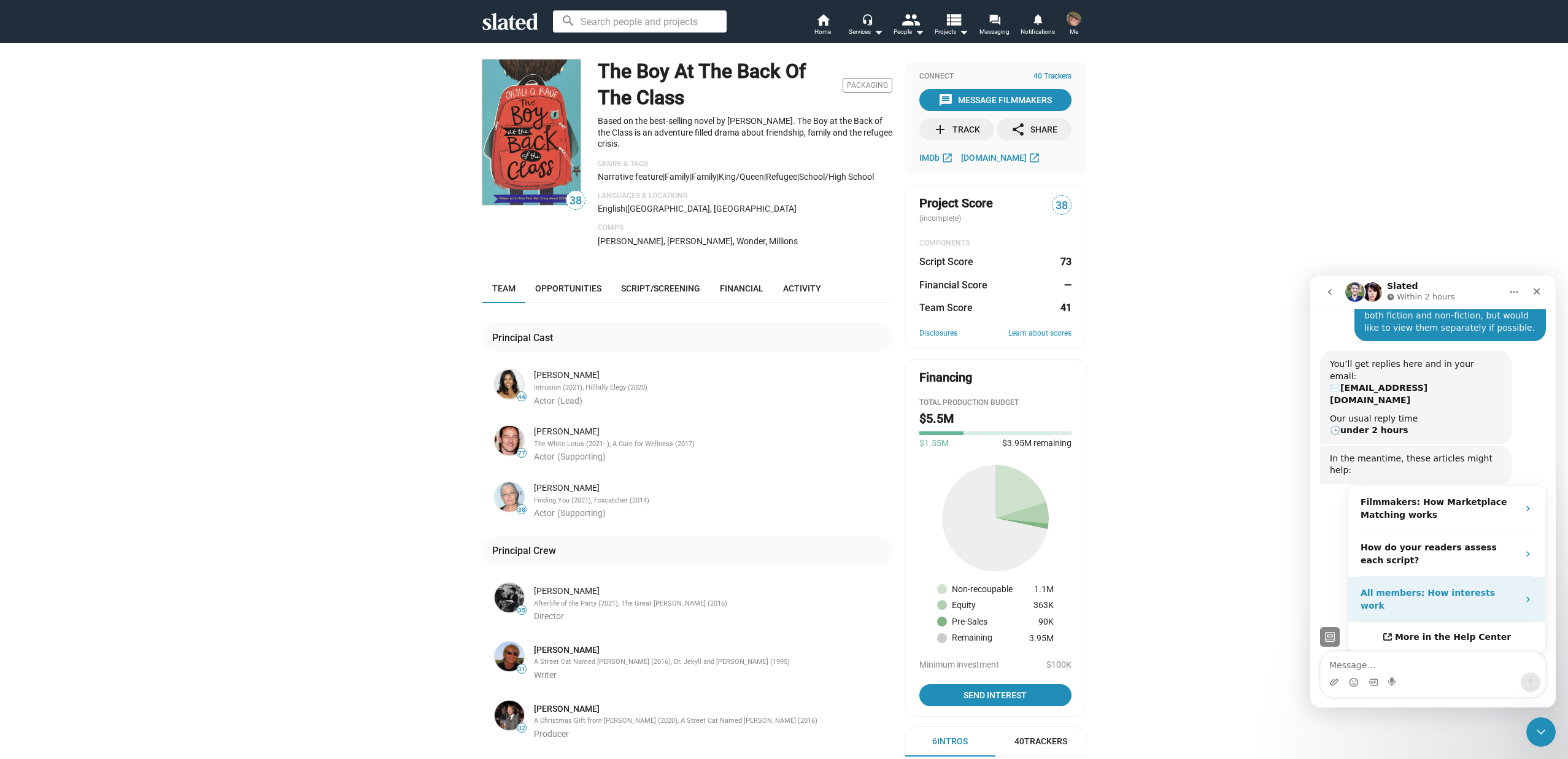
drag, startPoint x: 1469, startPoint y: 556, endPoint x: 1451, endPoint y: 568, distance: 21.6
click at [1451, 577] on div "All members: How interests work" at bounding box center [1447, 600] width 197 height 45
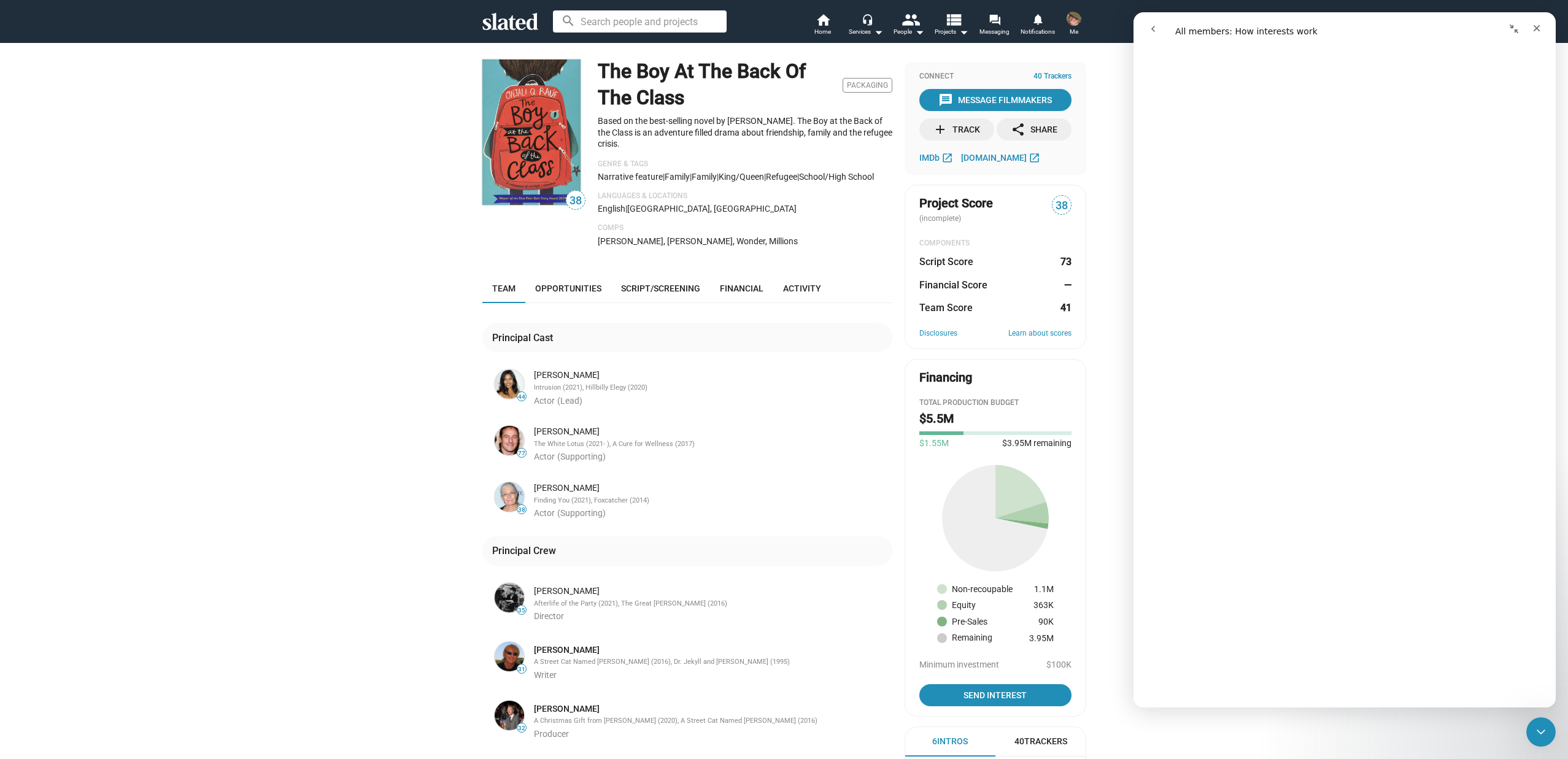
scroll to position [307, 0]
click at [1066, 19] on span at bounding box center [1073, 18] width 20 height 20
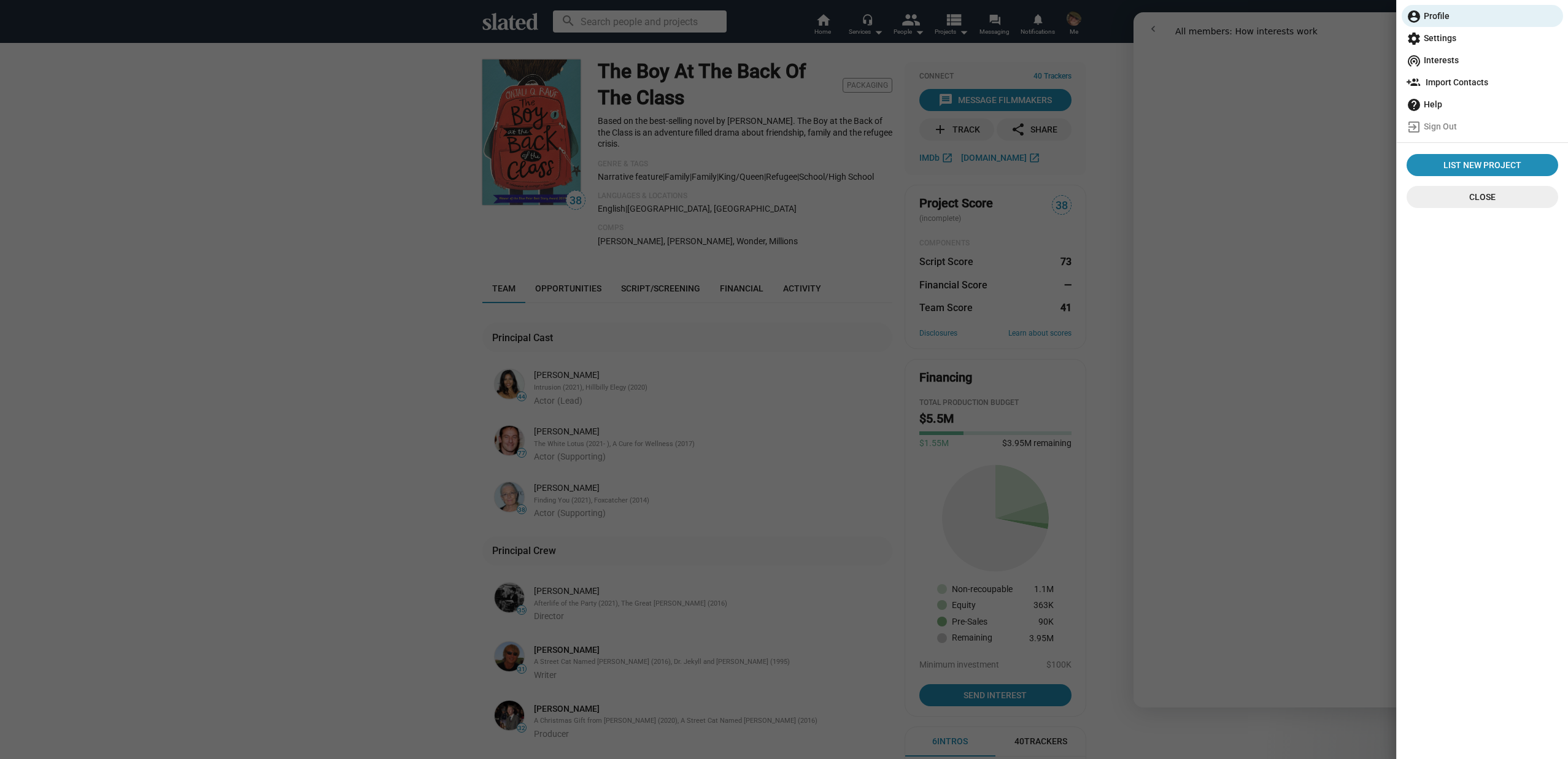
click at [818, 400] on div at bounding box center [784, 379] width 1568 height 759
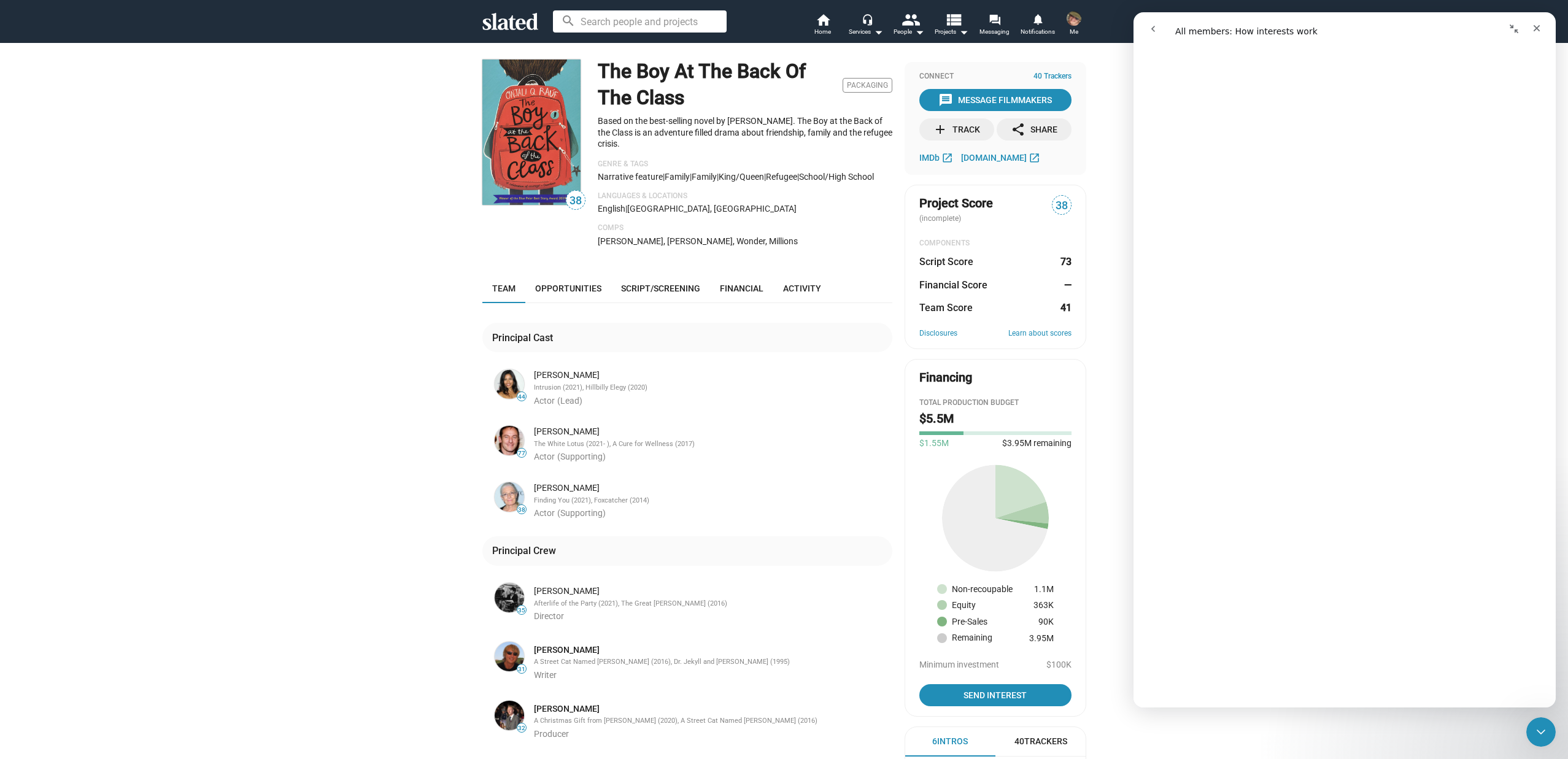
click at [950, 129] on div "add Track" at bounding box center [956, 129] width 47 height 22
click at [1538, 24] on icon "Close" at bounding box center [1536, 28] width 9 height 9
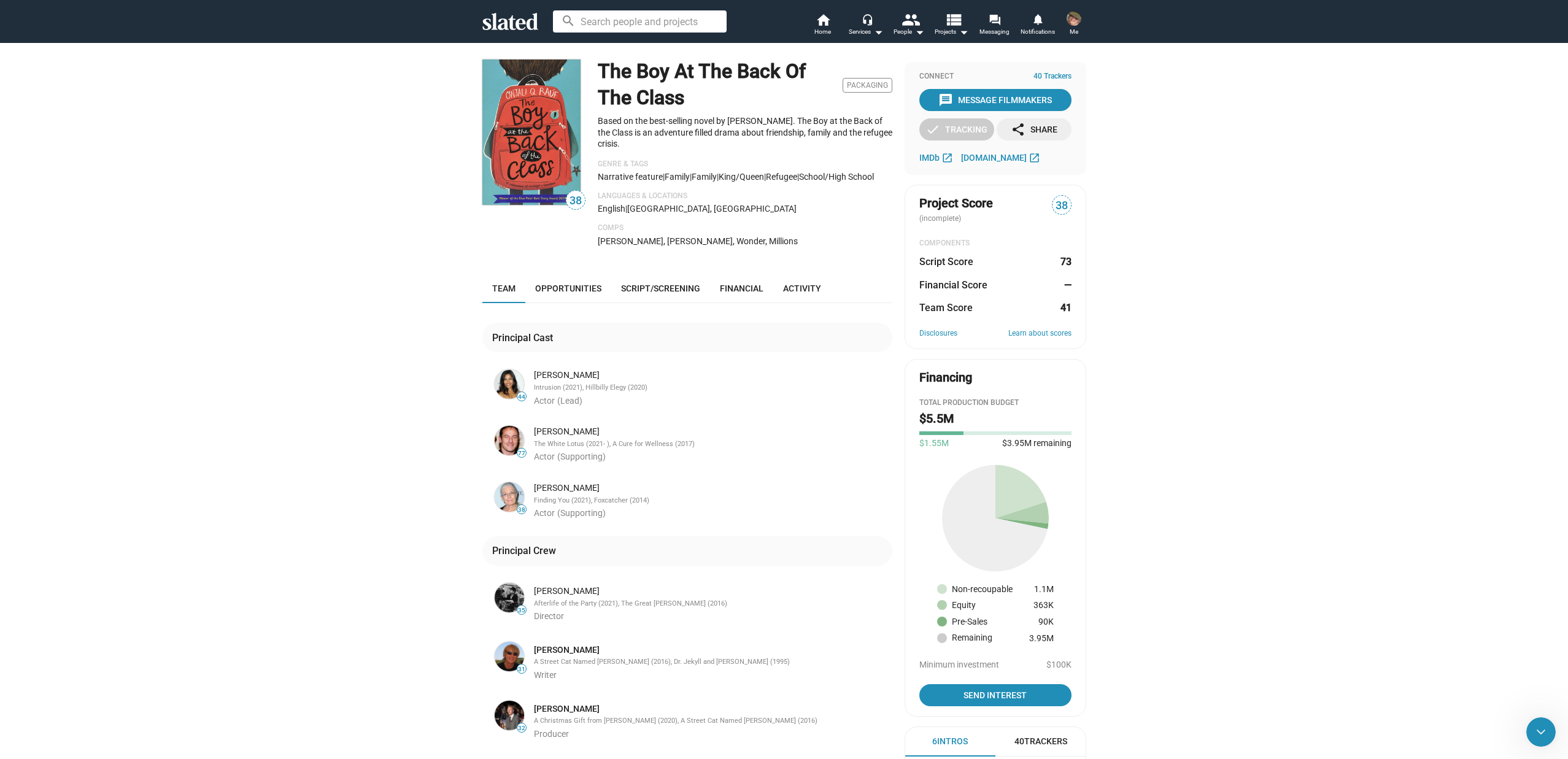
scroll to position [0, 0]
click at [864, 23] on mat-icon "headset_mic" at bounding box center [867, 18] width 11 height 11
click at [803, 134] on link "EP Services" at bounding box center [836, 136] width 104 height 20
click at [1198, 273] on div "38 The Boy At The Back Of The Class Packaging Based on the best-selling novel b…" at bounding box center [784, 513] width 1568 height 942
click at [1074, 21] on img at bounding box center [1074, 18] width 15 height 15
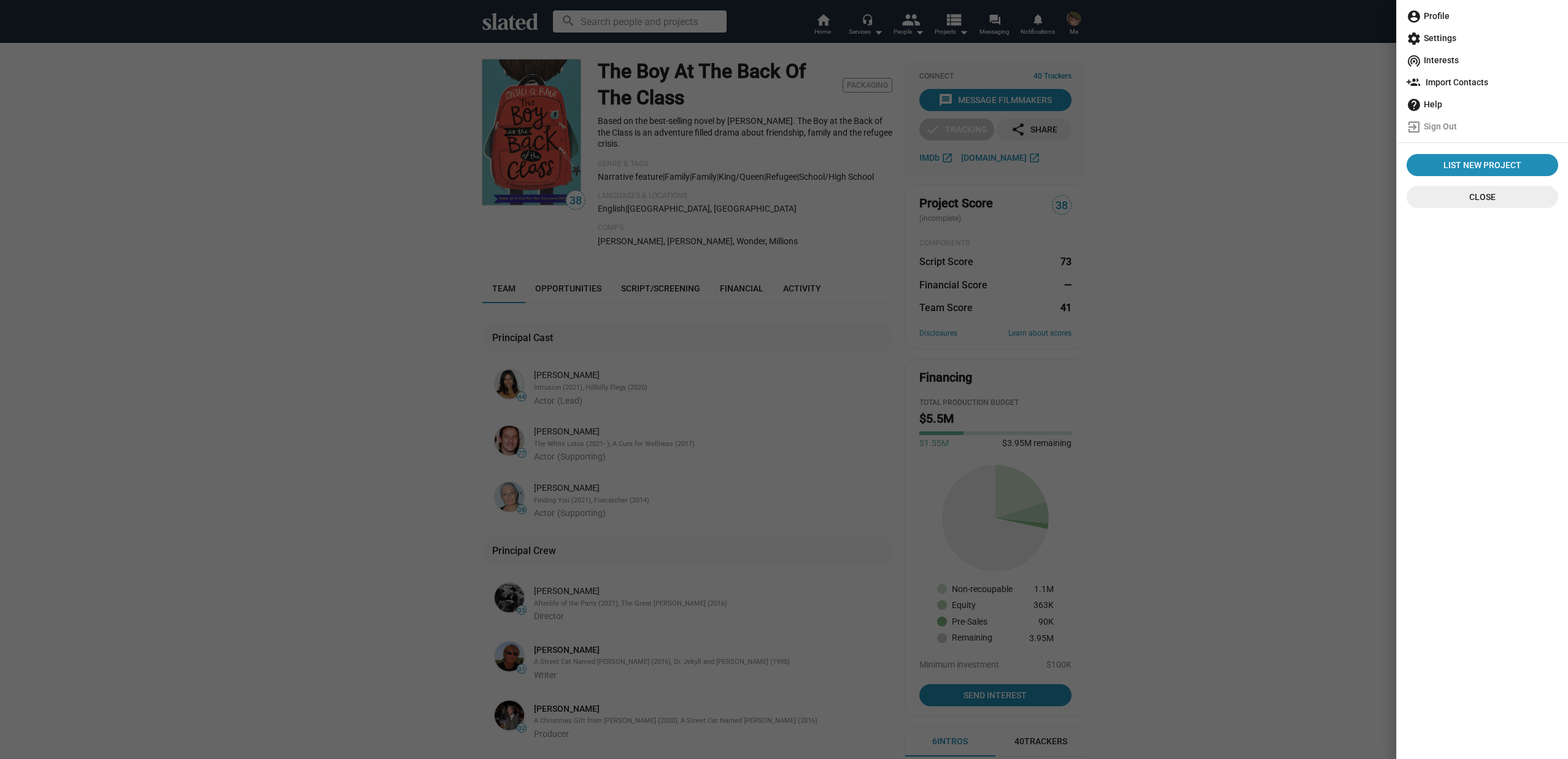
click at [1267, 234] on div at bounding box center [784, 379] width 1568 height 759
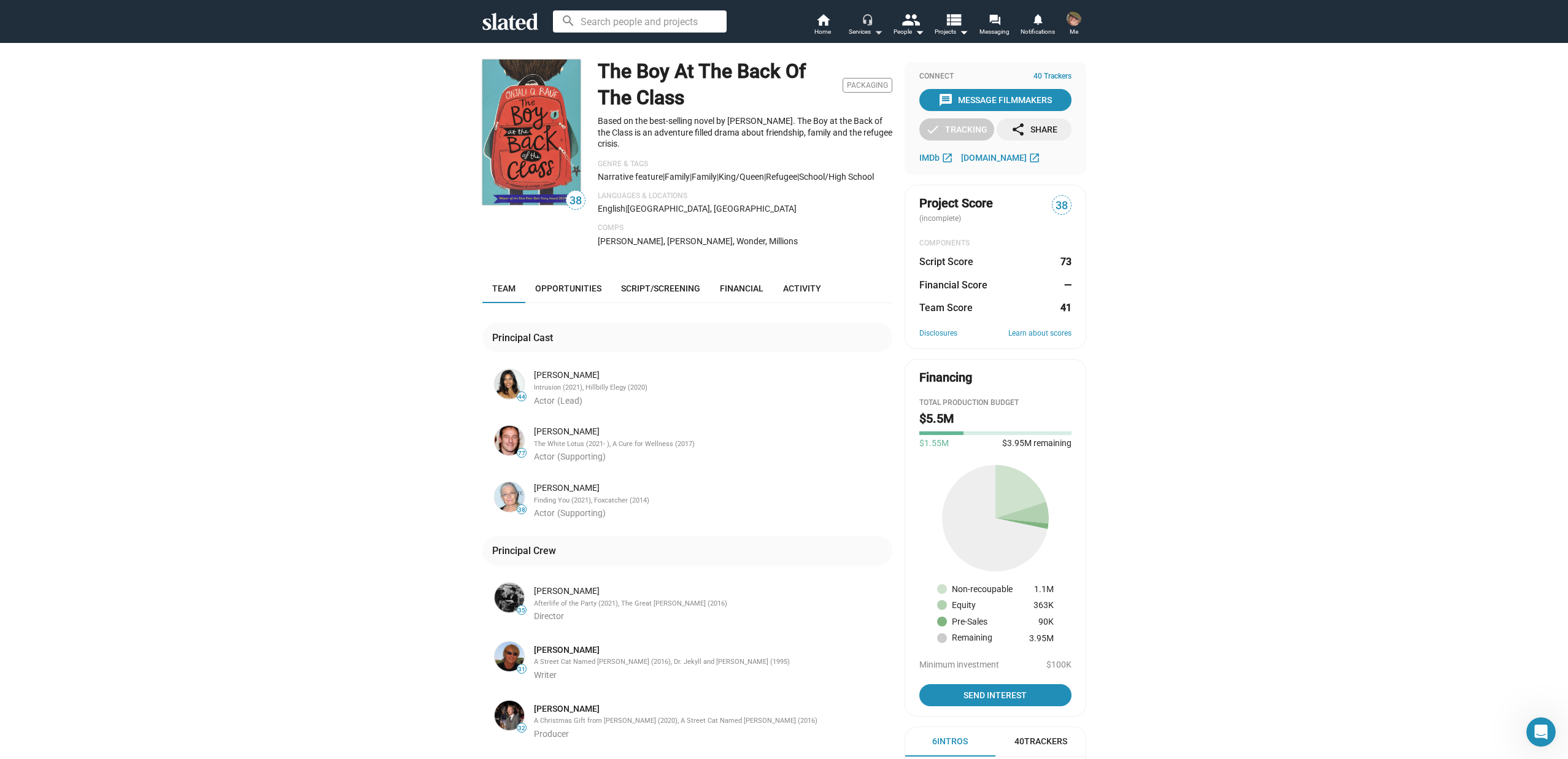
click at [869, 33] on div "Services arrow_drop_down" at bounding box center [866, 32] width 34 height 15
click at [834, 115] on link "Opportunity Matching" at bounding box center [836, 116] width 104 height 20
click at [1180, 322] on div "38 The Boy At The Back Of The Class Packaging Based on the best-selling novel b…" at bounding box center [784, 513] width 1568 height 942
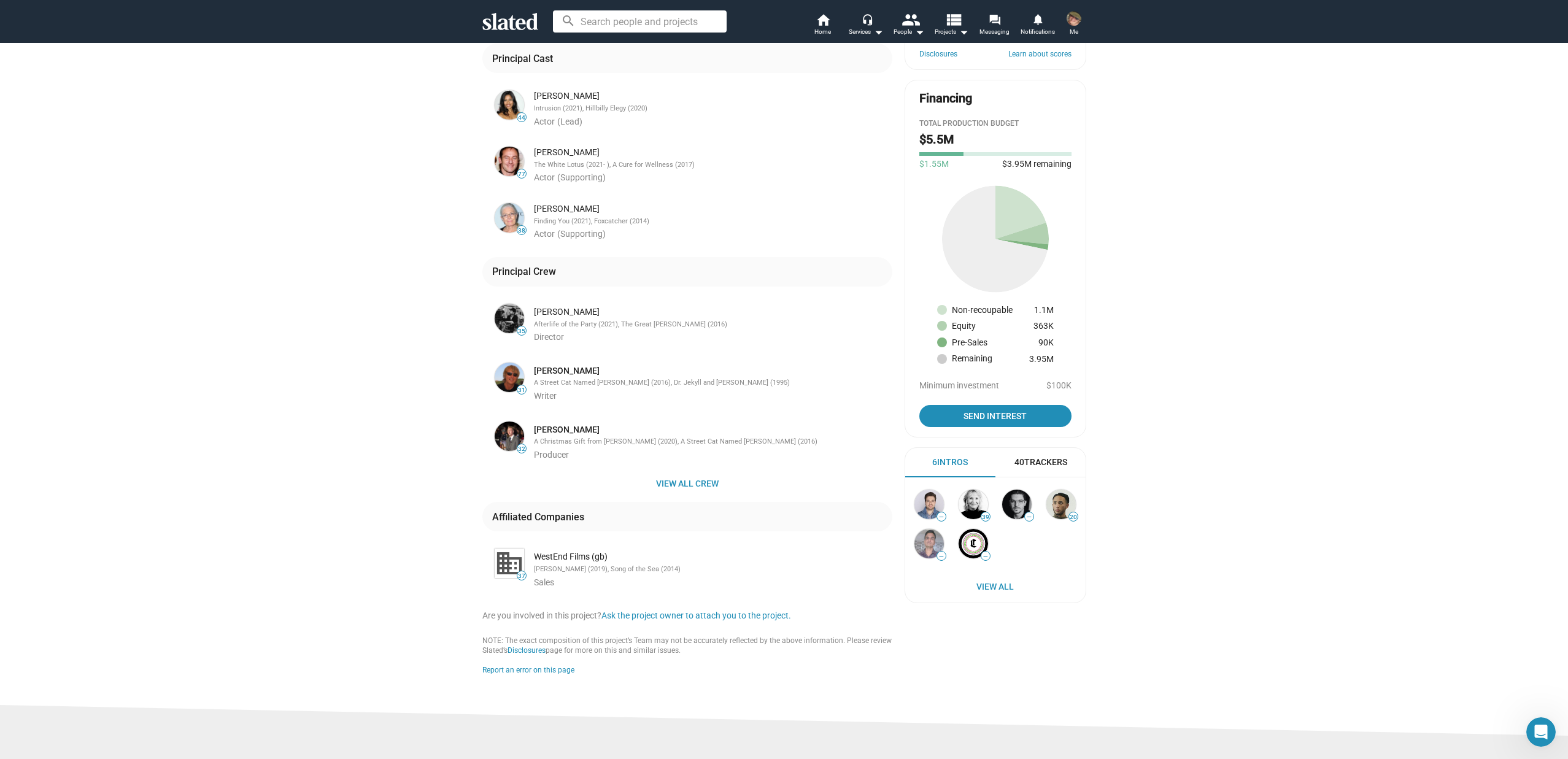
scroll to position [300, 0]
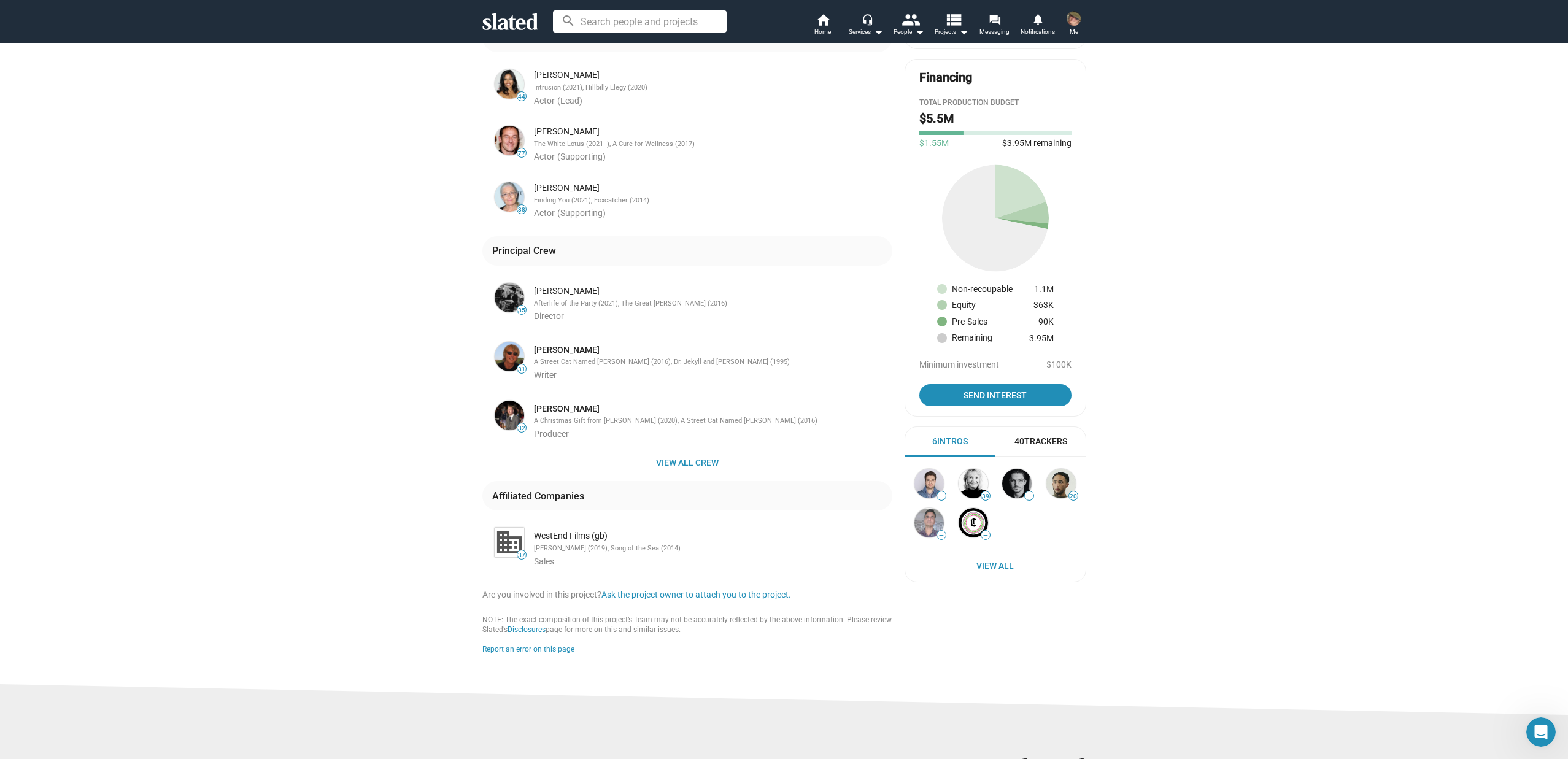
click at [1202, 262] on div "38 The Boy At The Back Of The Class Packaging Based on the best-selling novel b…" at bounding box center [784, 213] width 1568 height 942
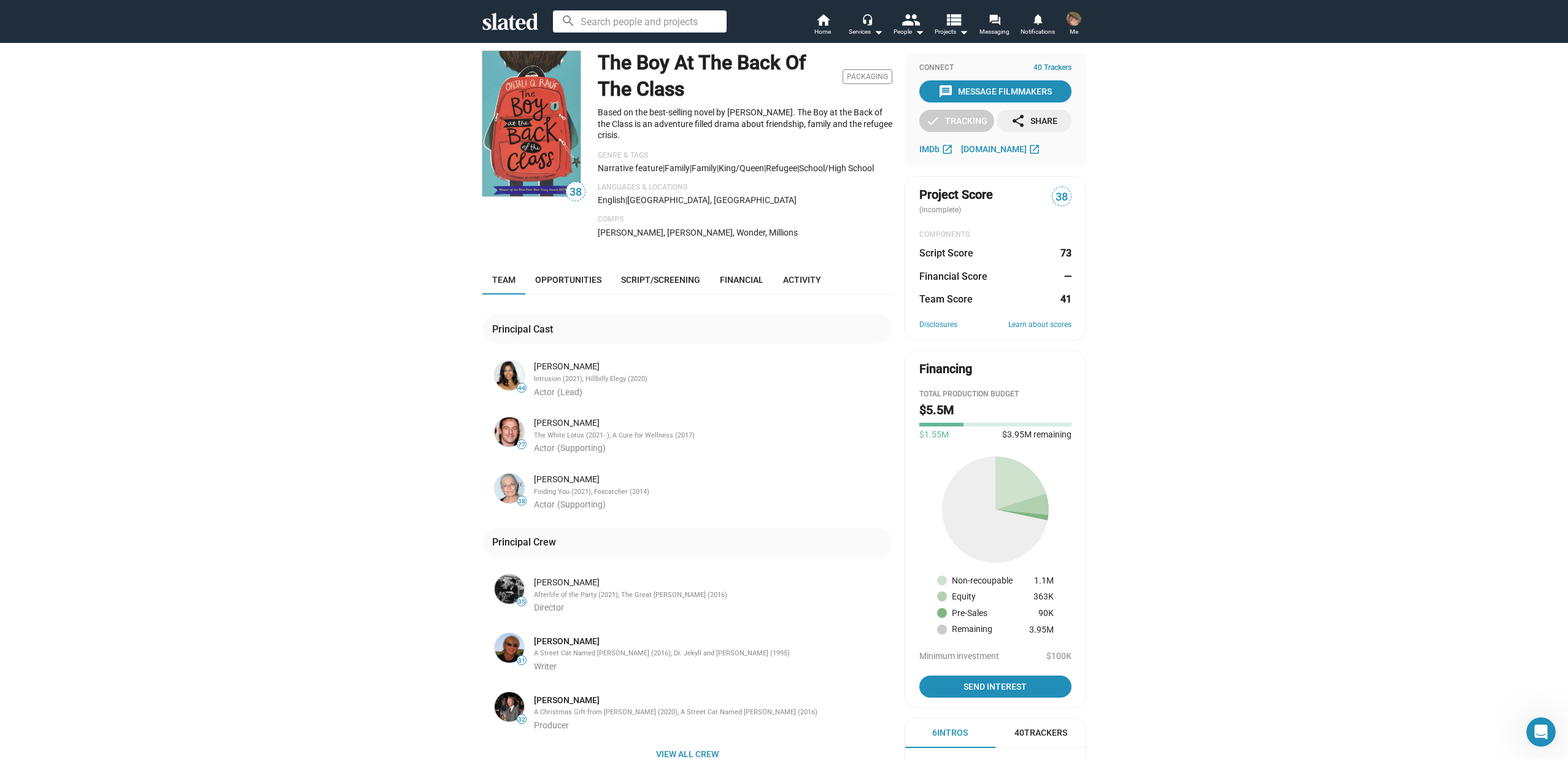
scroll to position [0, 0]
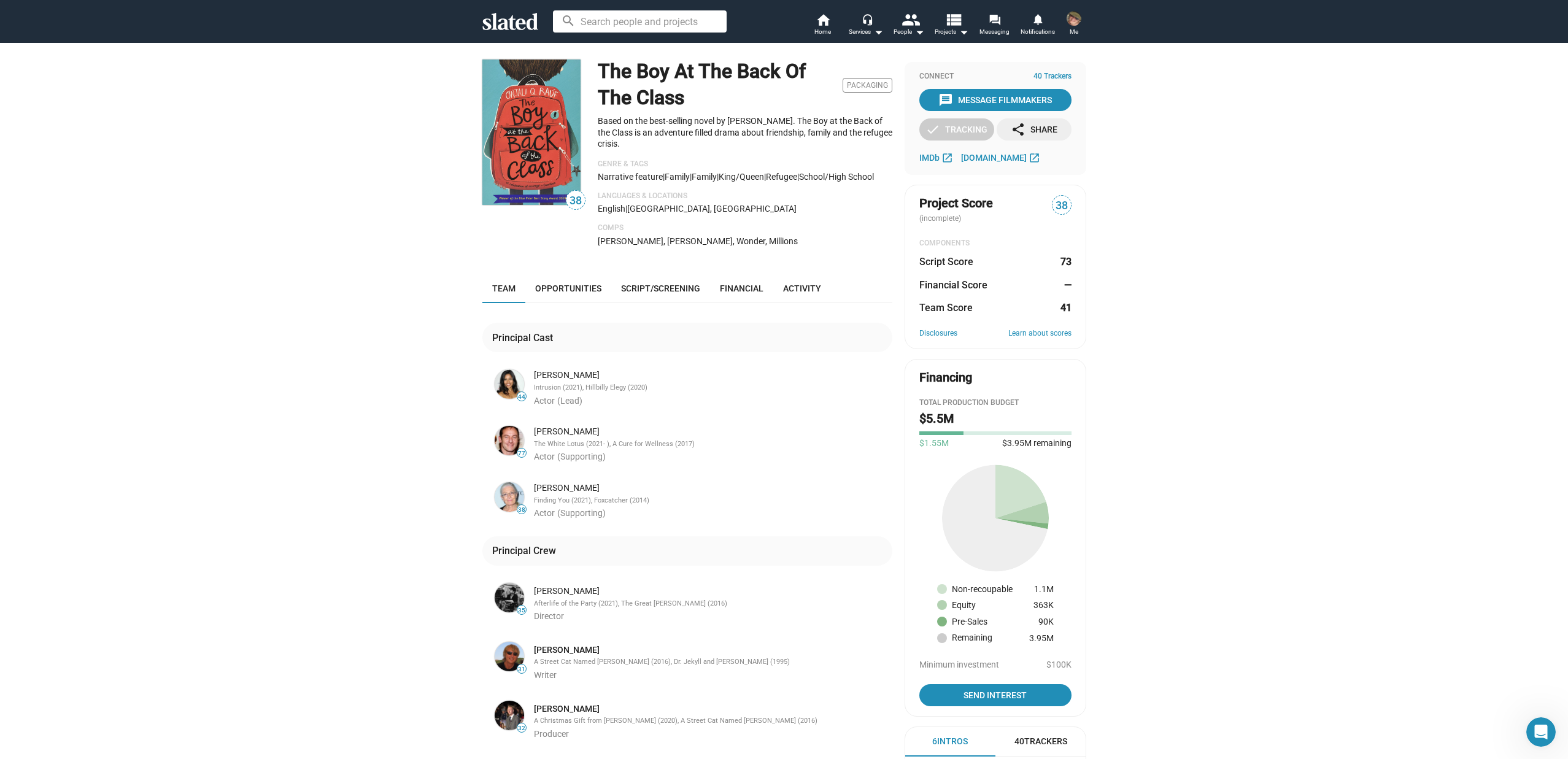
click at [1187, 306] on div "38 The Boy At The Back Of The Class Packaging Based on the best-selling novel b…" at bounding box center [784, 513] width 1568 height 942
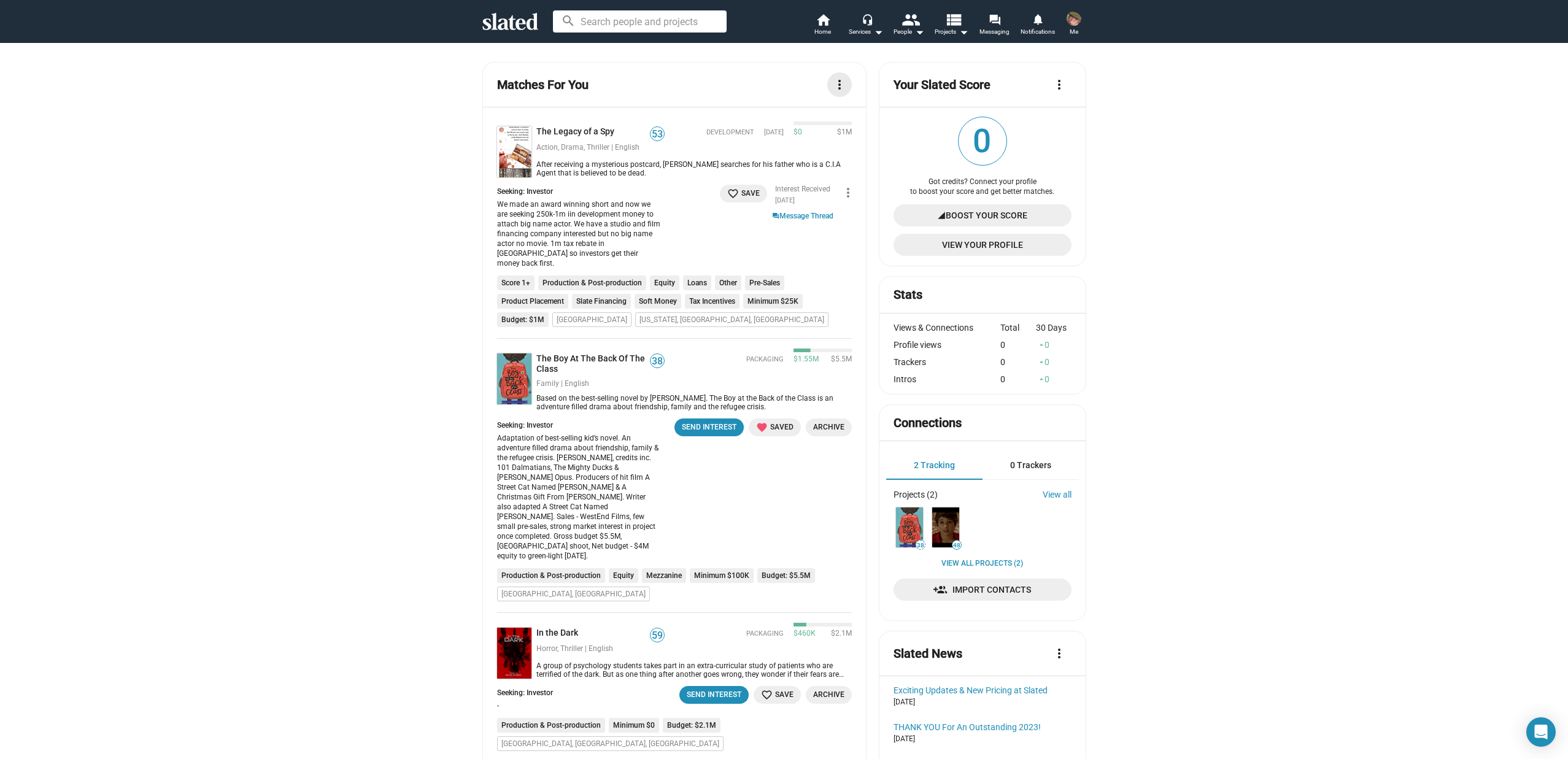
click at [837, 79] on mat-icon "more_vert" at bounding box center [840, 85] width 15 height 15
click at [780, 108] on link "View All" at bounding box center [799, 111] width 98 height 20
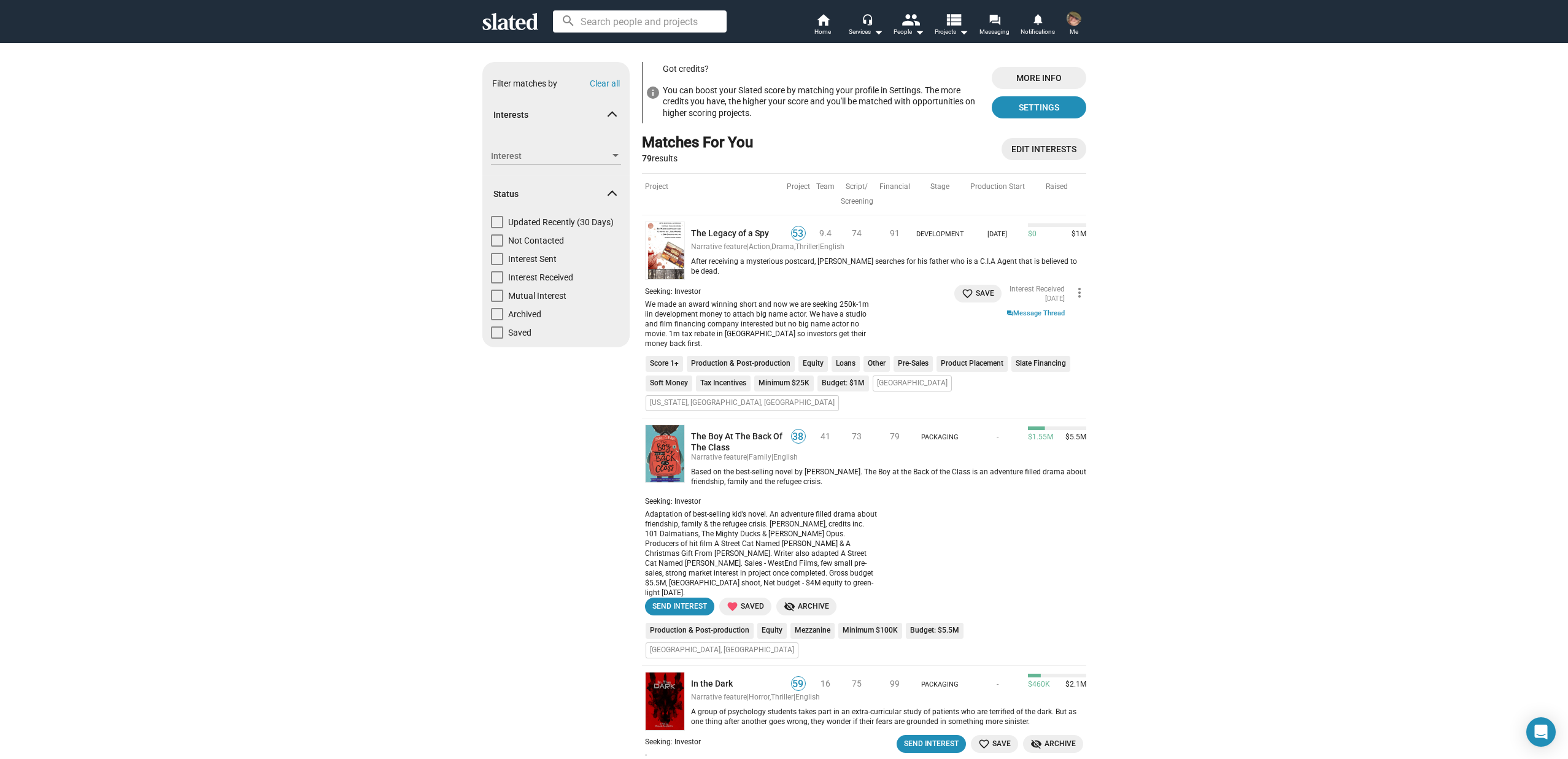
click at [1046, 154] on span "Edit Interests" at bounding box center [1043, 149] width 65 height 22
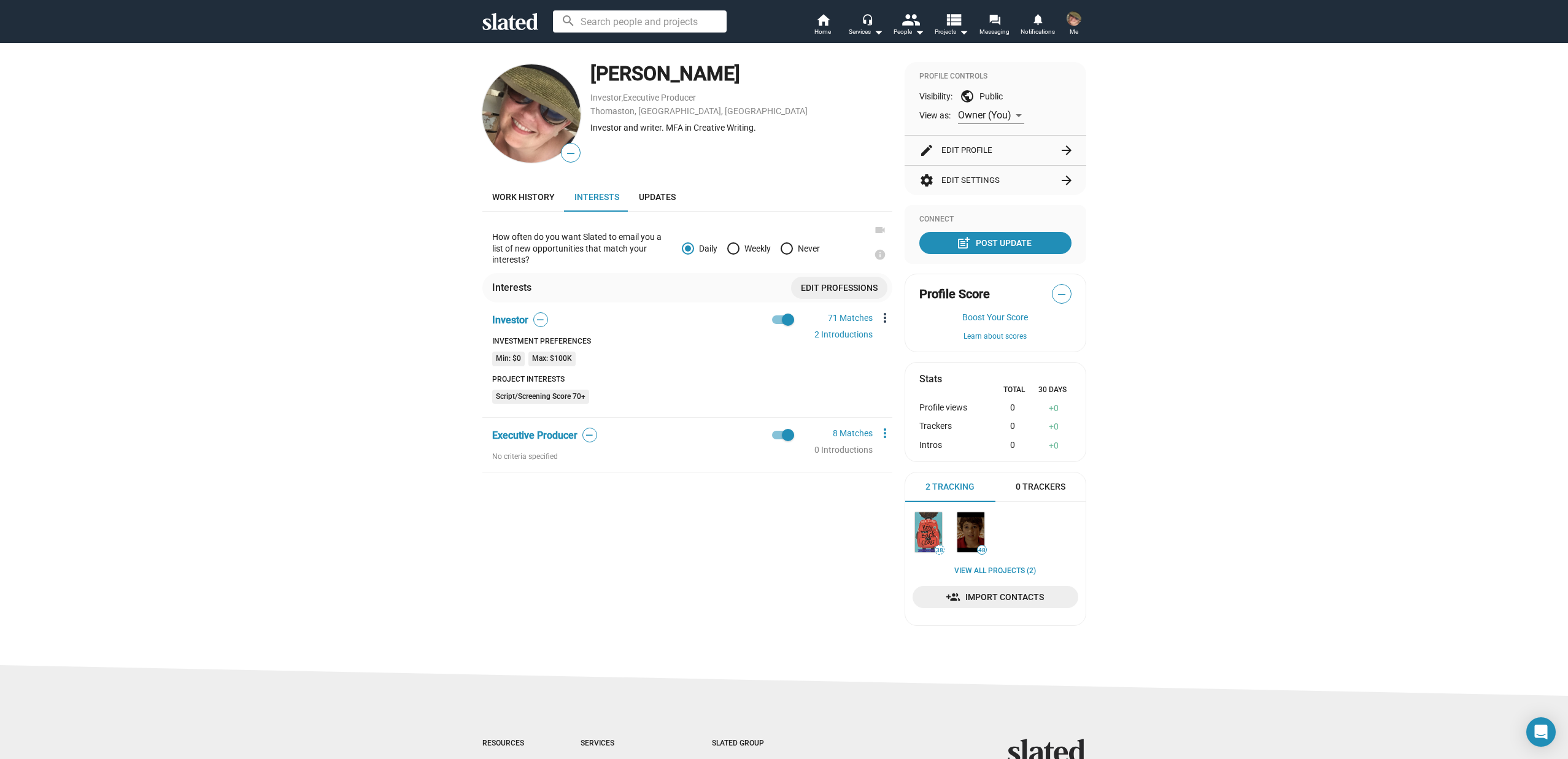
click at [883, 314] on mat-icon "more_vert" at bounding box center [885, 318] width 15 height 15
click at [889, 342] on button "Edit" at bounding box center [907, 340] width 69 height 20
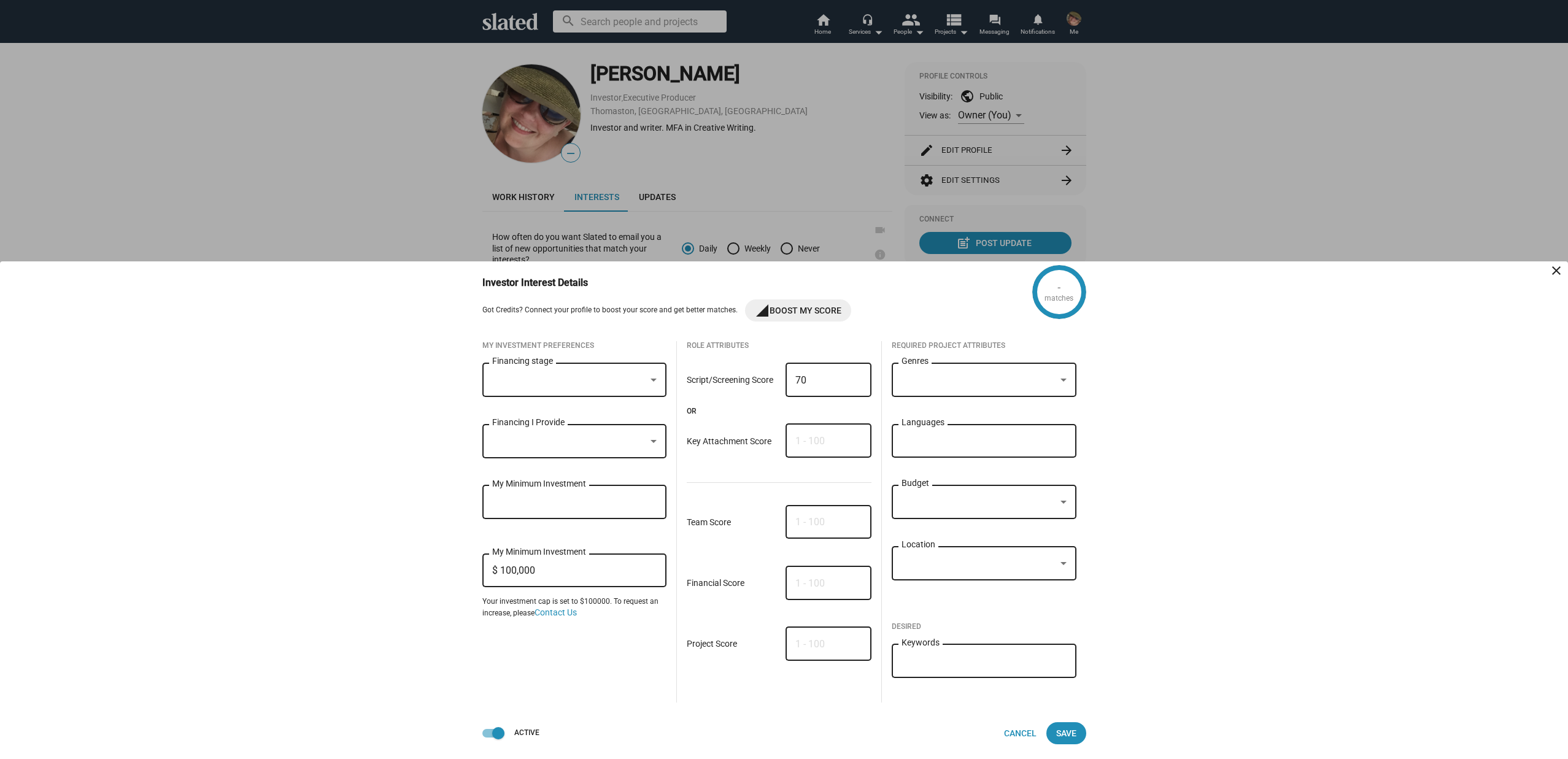
click at [530, 498] on input "My Minimum Investment" at bounding box center [575, 502] width 165 height 11
type input "$ 5,000"
drag, startPoint x: 538, startPoint y: 569, endPoint x: 497, endPoint y: 569, distance: 41.0
click at [497, 569] on input "$ 100,000" at bounding box center [575, 571] width 165 height 11
click at [1073, 731] on span "Save" at bounding box center [1067, 733] width 20 height 22
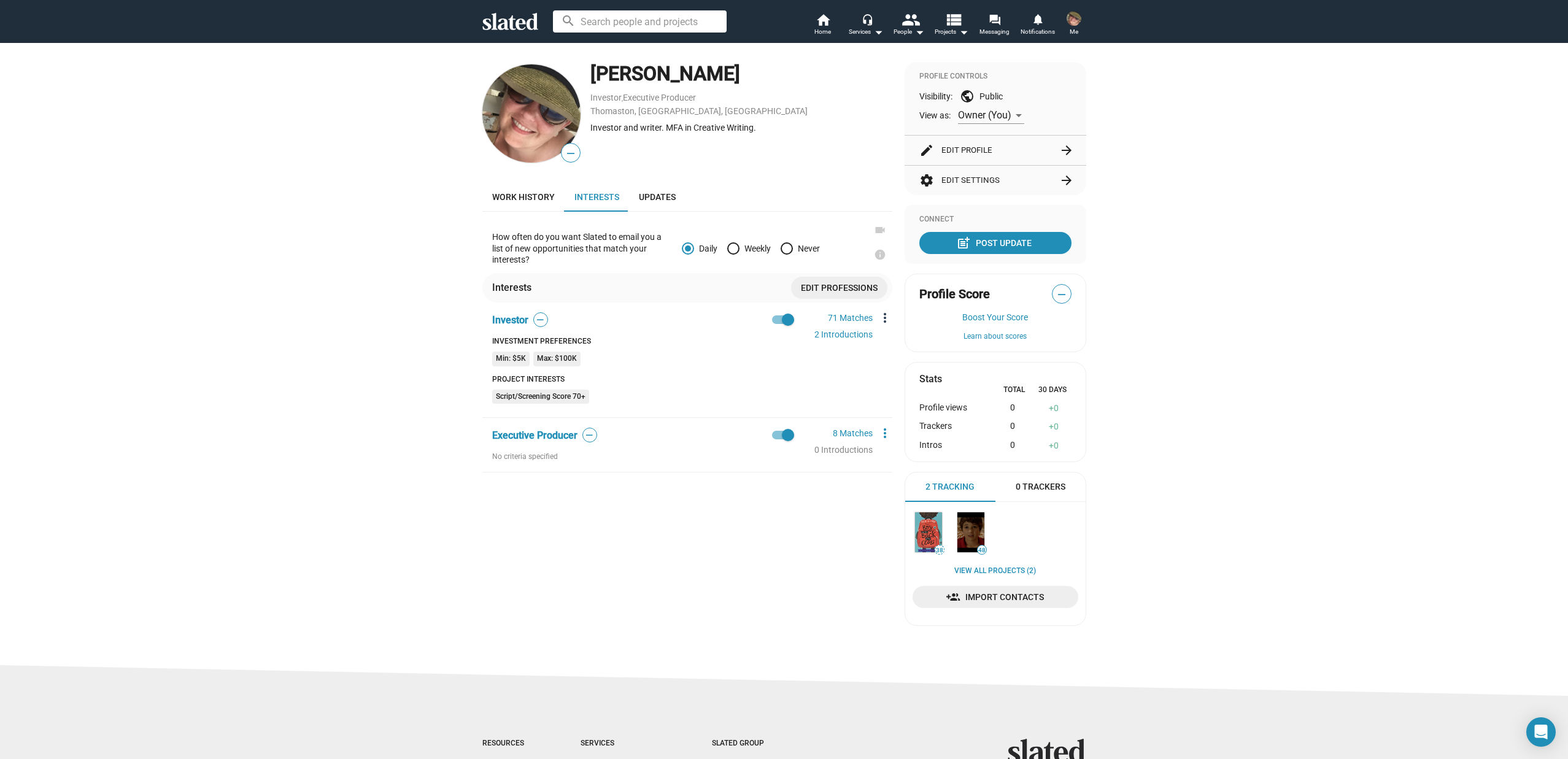
click at [883, 319] on mat-icon "more_vert" at bounding box center [885, 318] width 15 height 15
click at [888, 340] on button "Edit" at bounding box center [907, 340] width 69 height 20
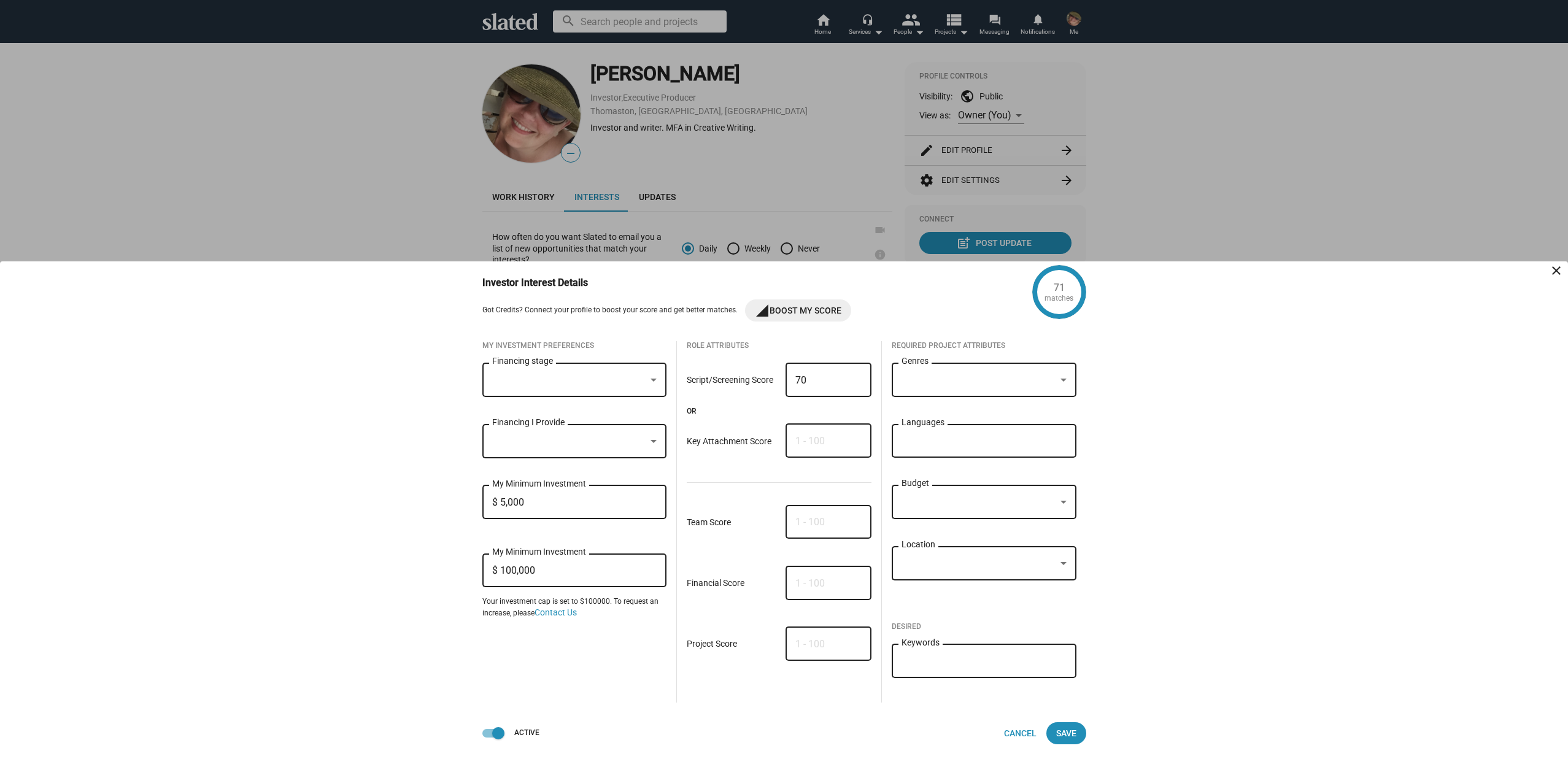
click at [528, 570] on input "$ 100,000" at bounding box center [575, 571] width 165 height 11
click at [503, 569] on input "$ 100,000" at bounding box center [575, 571] width 165 height 11
click at [508, 569] on input "$ 100,000" at bounding box center [575, 571] width 165 height 11
drag, startPoint x: 547, startPoint y: 569, endPoint x: 473, endPoint y: 568, distance: 74.0
click at [473, 568] on div "MY Investment Preferences Financing stage Financing I Provide $ 5,000 My Minimu…" at bounding box center [575, 522] width 205 height 362
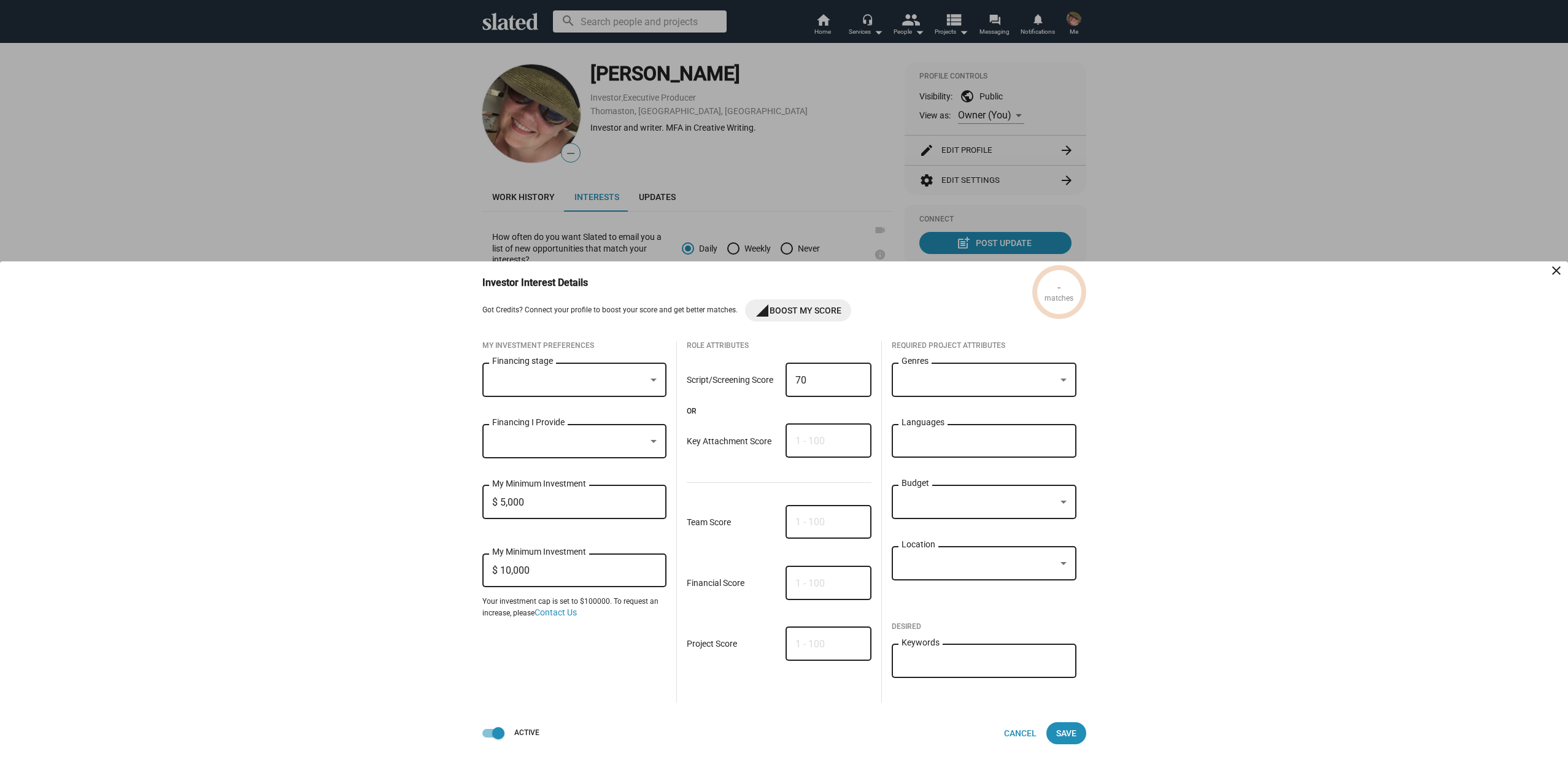
type input "$ 100,000"
click at [1070, 730] on span "Save" at bounding box center [1067, 733] width 20 height 22
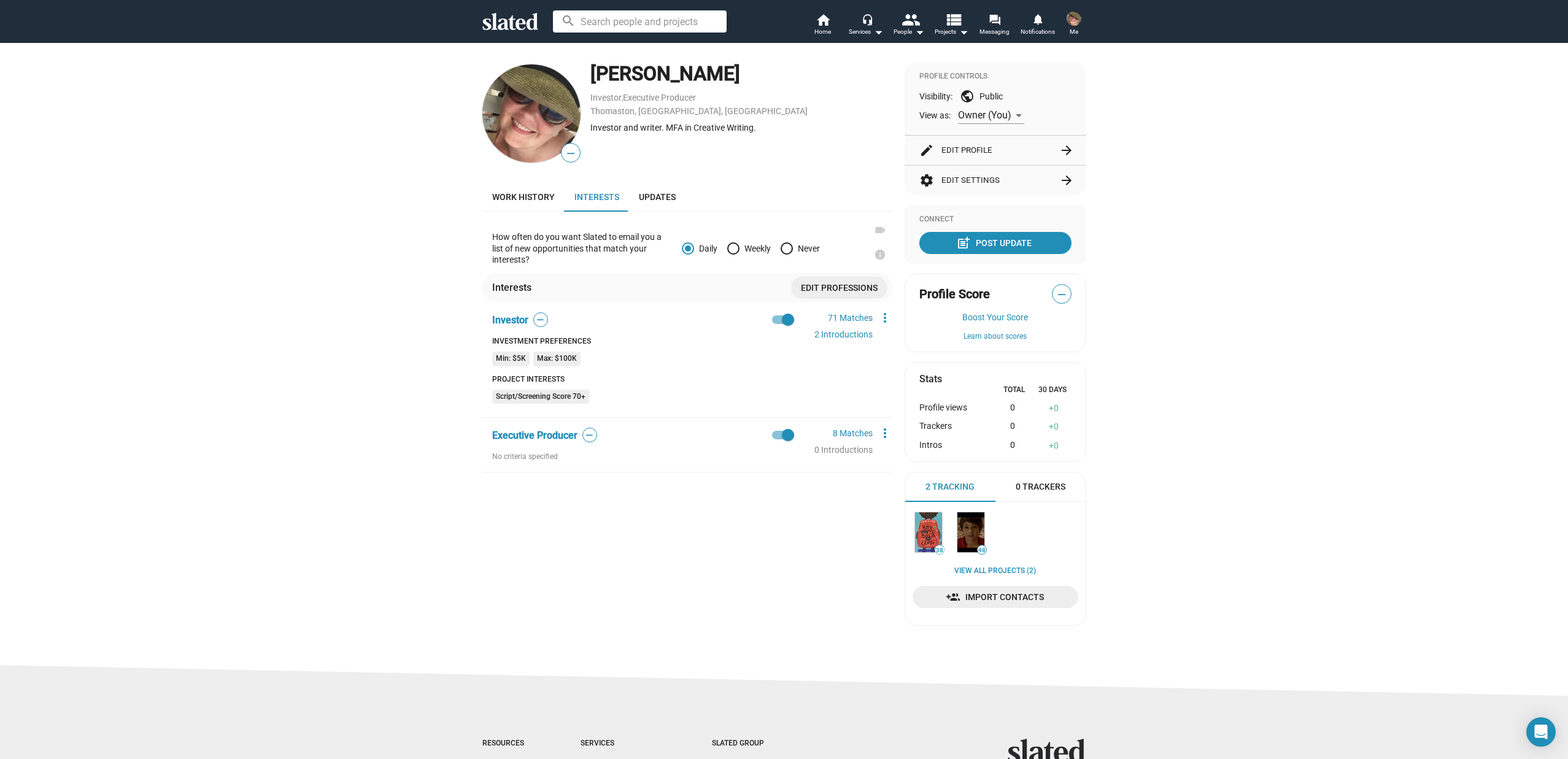
click at [673, 485] on div "— Tiffany Jelke Investor , Executive Producer Thomaston, ME, US Investor and wr…" at bounding box center [687, 348] width 410 height 573
click at [849, 332] on link "2 Introductions" at bounding box center [844, 334] width 58 height 9
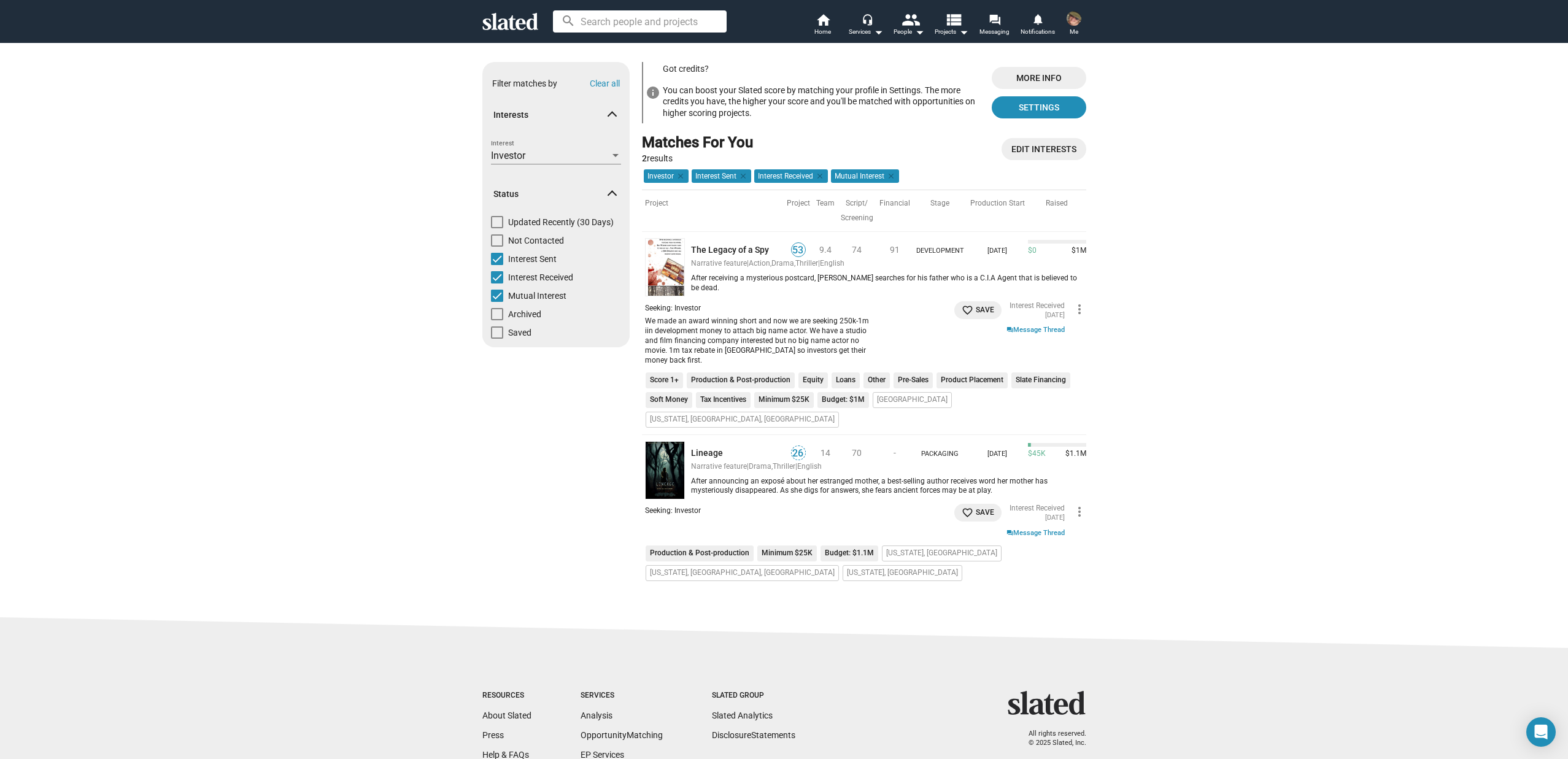
click at [1142, 356] on div "Show filters Filter matches by Clear all Interests Investor Interest Status Upd…" at bounding box center [784, 329] width 1568 height 575
click at [1130, 297] on div "Show filters Filter matches by Clear all Interests Investor Interest Status Upd…" at bounding box center [784, 329] width 1568 height 575
click at [1160, 238] on div "Show filters Filter matches by Clear all Interests Investor Interest Status Upd…" at bounding box center [784, 329] width 1568 height 575
click at [712, 247] on link "The Legacy of a Spy" at bounding box center [737, 250] width 93 height 12
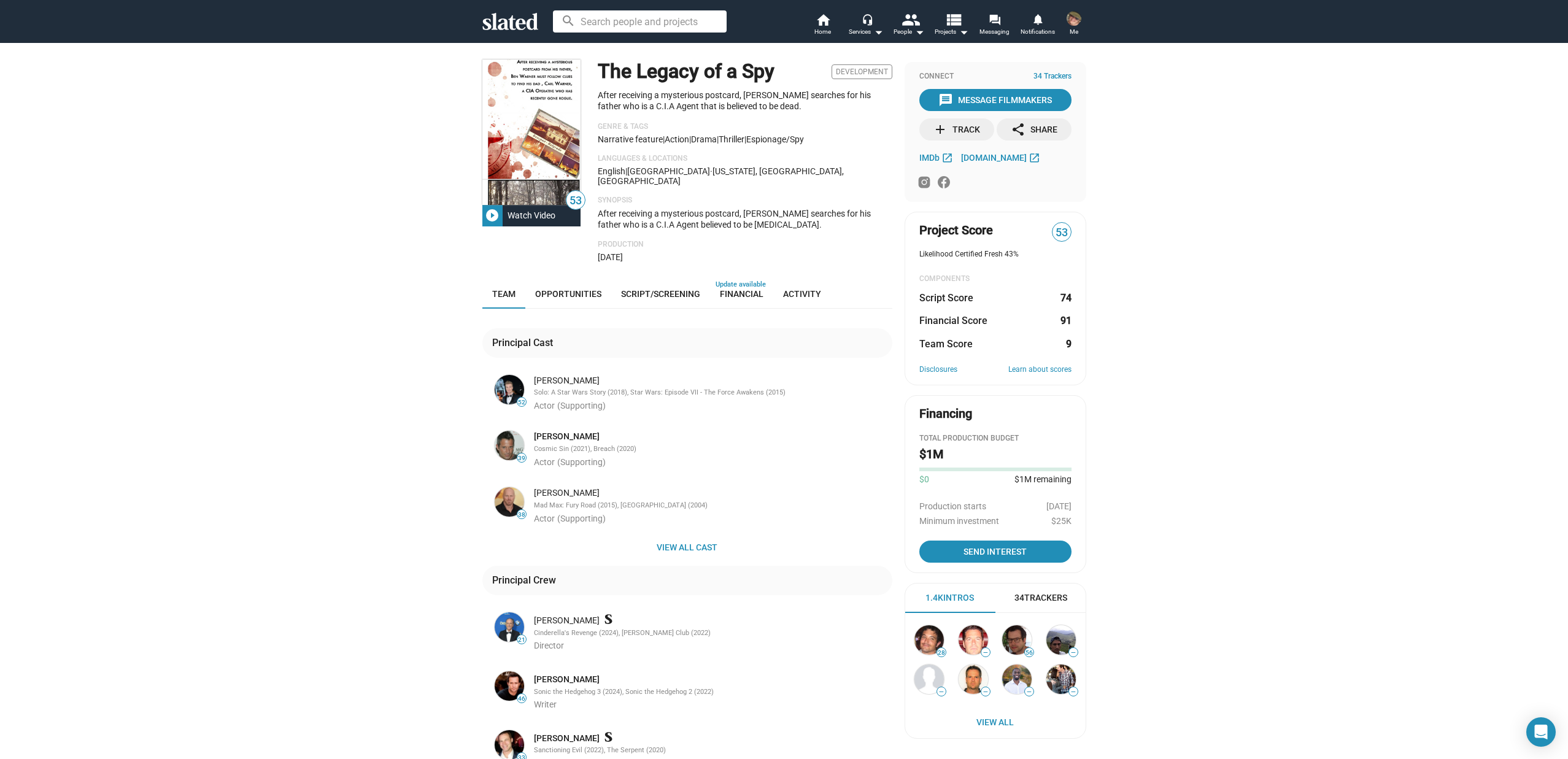
click at [485, 213] on mat-icon "play_circle_filled" at bounding box center [492, 216] width 15 height 15
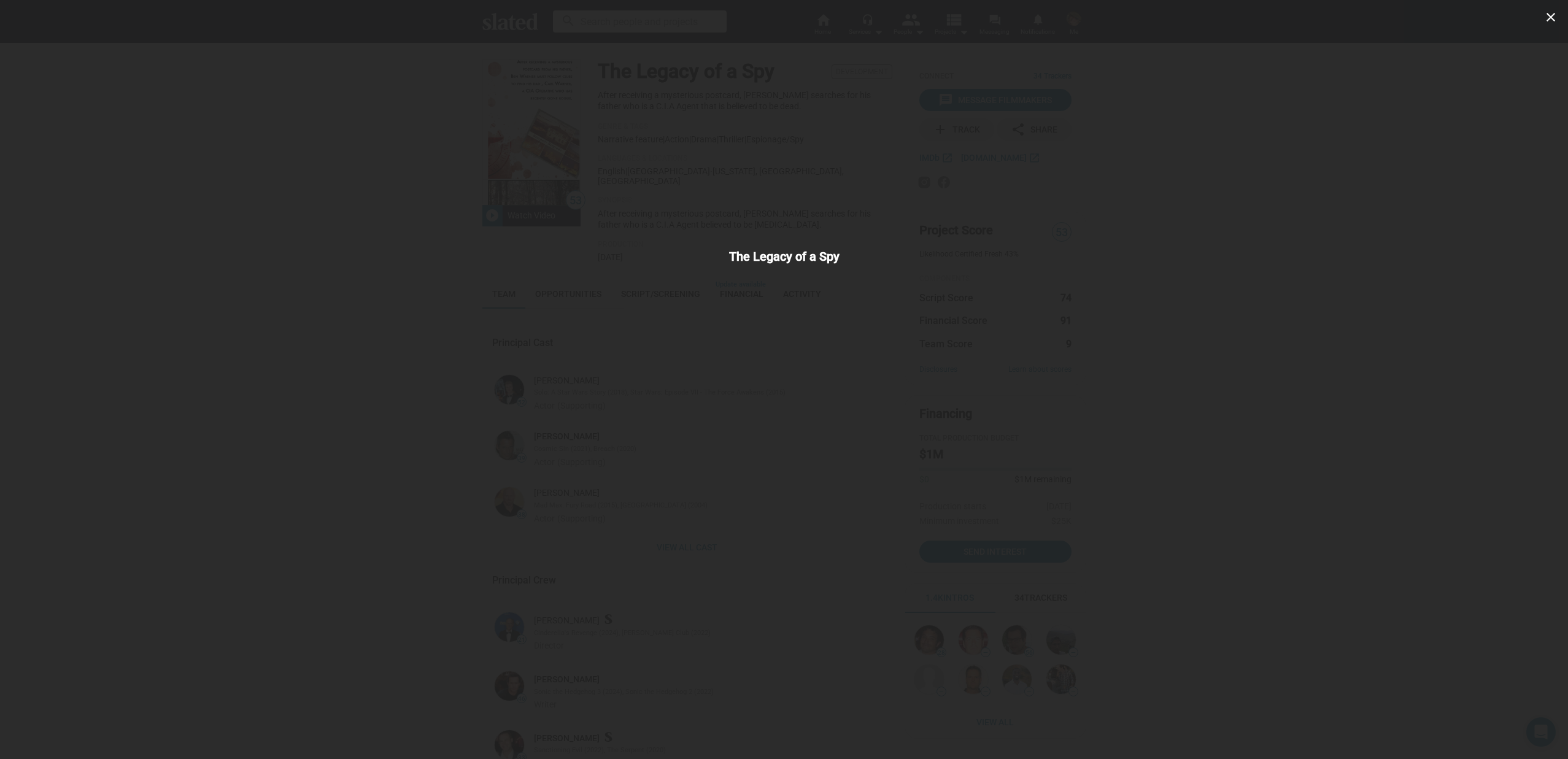
click at [1149, 337] on div "close The Legacy of a Spy" at bounding box center [784, 379] width 1568 height 759
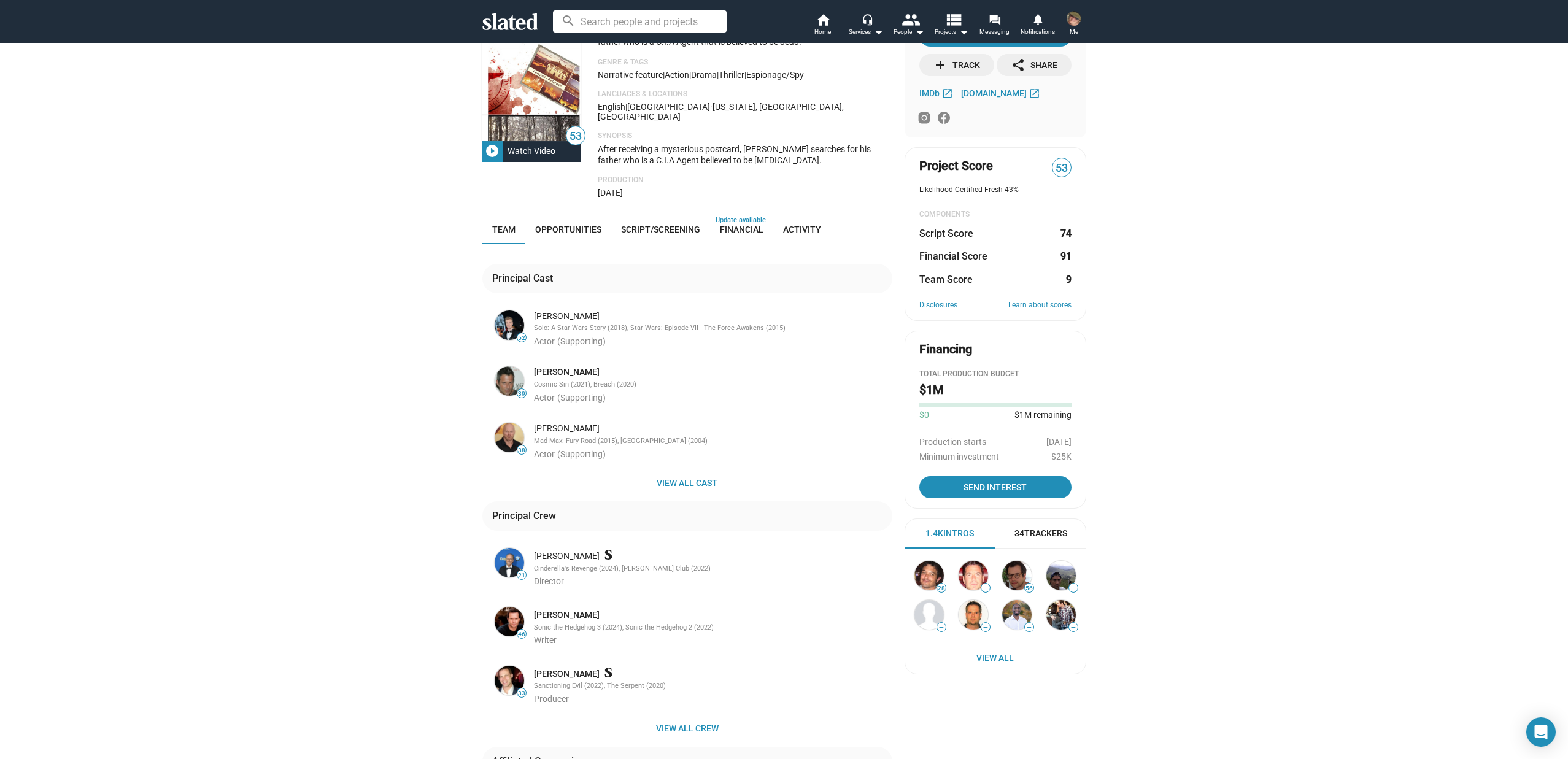
scroll to position [77, 0]
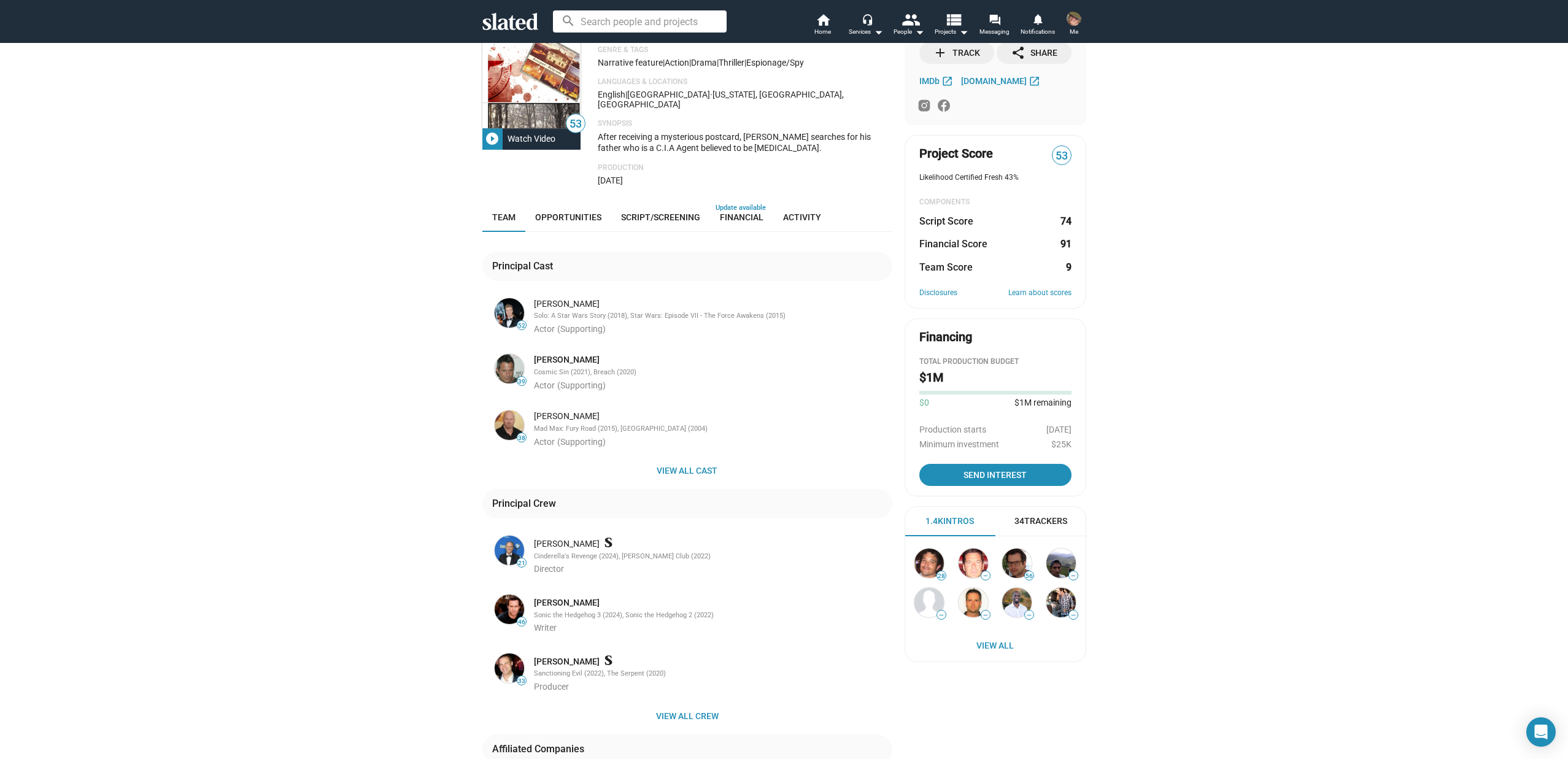
click at [1193, 286] on div "53 play_circle_filled Watch Video The Legacy of a Spy Development After receivi…" at bounding box center [784, 481] width 1568 height 1030
drag, startPoint x: 600, startPoint y: 297, endPoint x: 528, endPoint y: 294, distance: 72.1
click at [528, 296] on div "Joonas Suotamo Solo: A Star Wars Story (2018), Star Wars: Episode VII - The For…" at bounding box center [709, 316] width 366 height 39
copy div "Joonas Suotamo"
click at [416, 335] on div "53 play_circle_filled Watch Video The Legacy of a Spy Development After receivi…" at bounding box center [784, 481] width 1568 height 1030
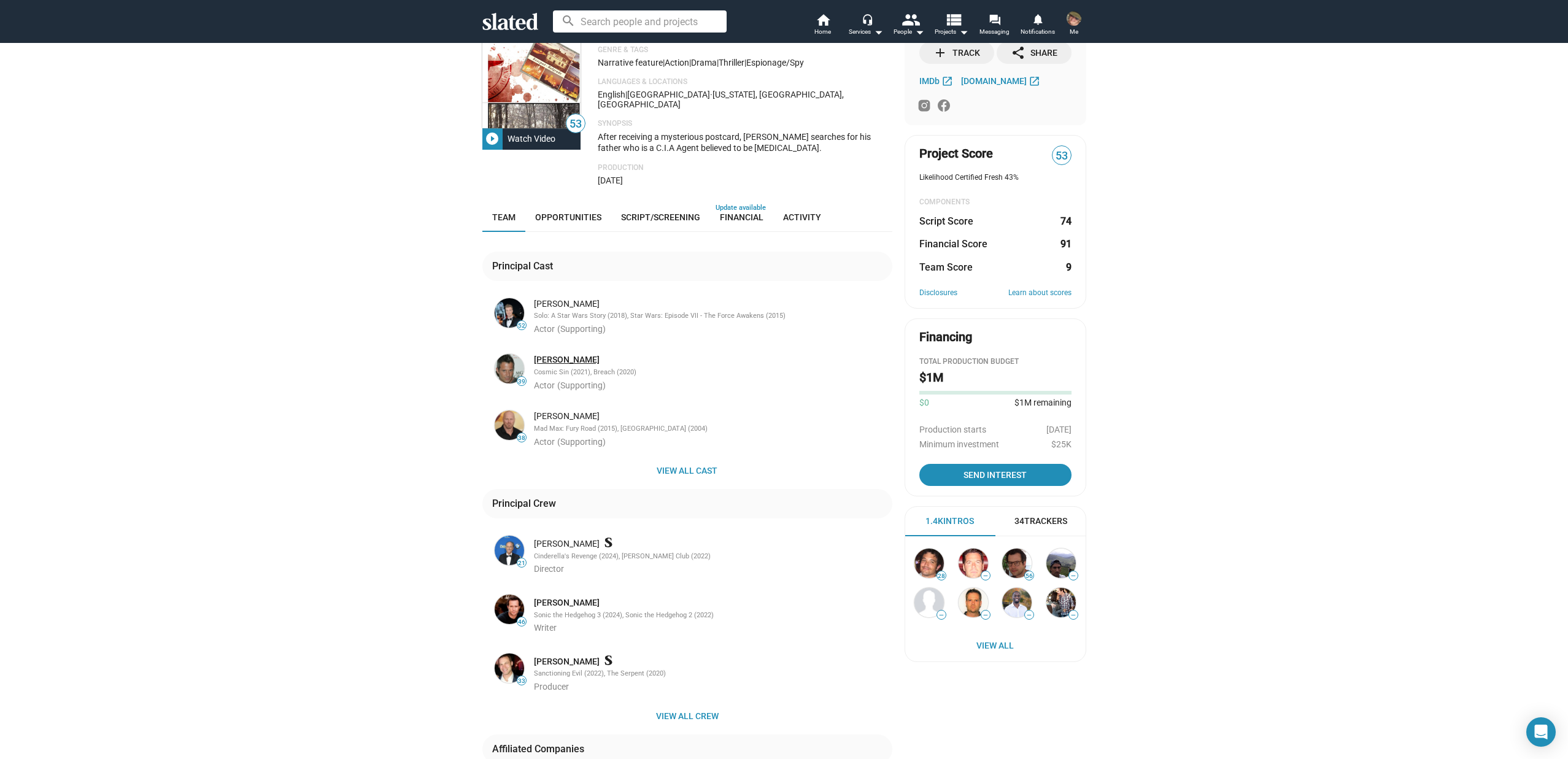
click at [558, 354] on link "Johnny Messner" at bounding box center [567, 360] width 66 height 12
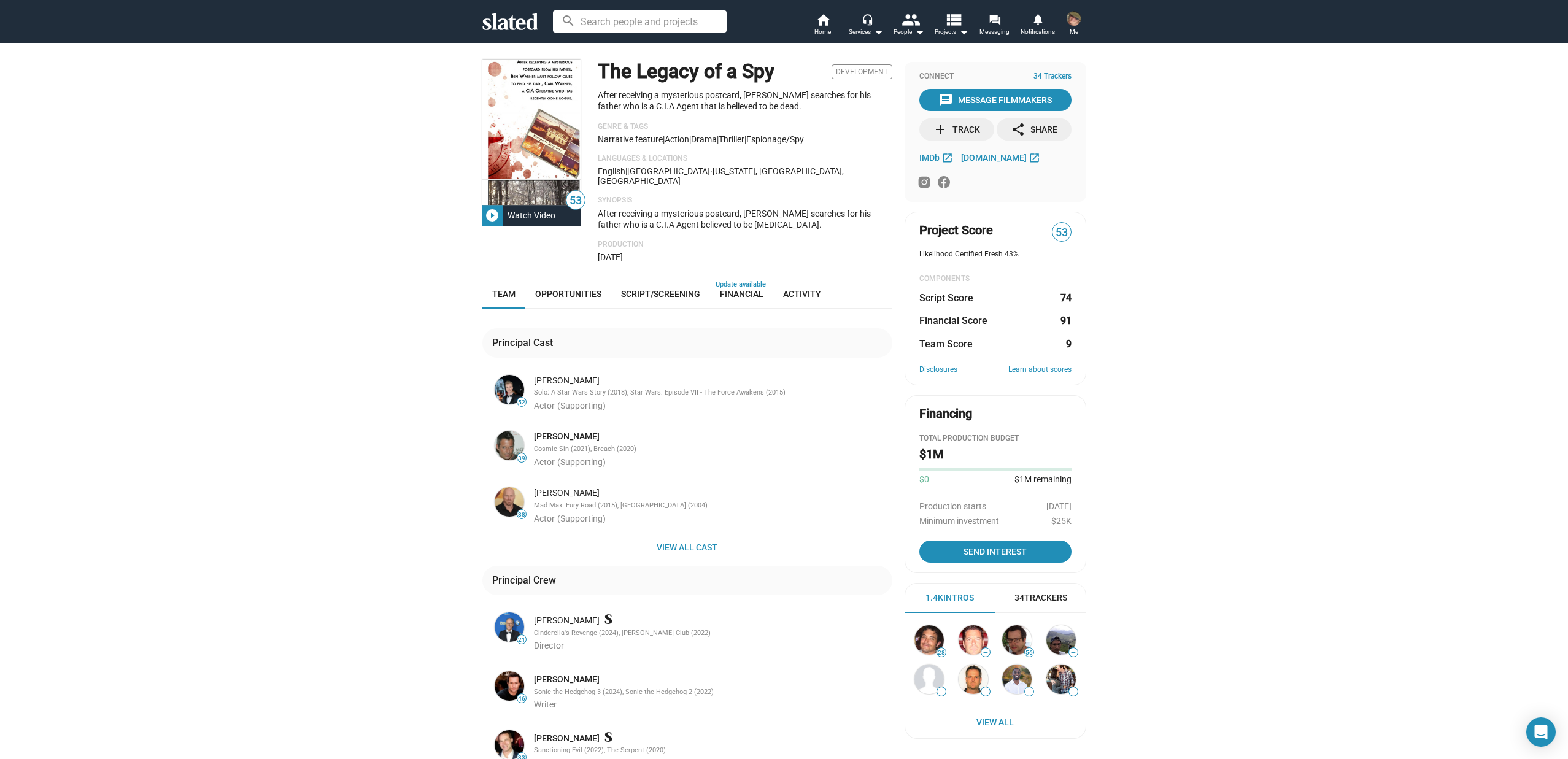
click at [416, 382] on div "53 play_circle_filled Watch Video The Legacy of a Spy Development After receivi…" at bounding box center [784, 557] width 1568 height 1030
click at [1072, 18] on img at bounding box center [1074, 18] width 15 height 15
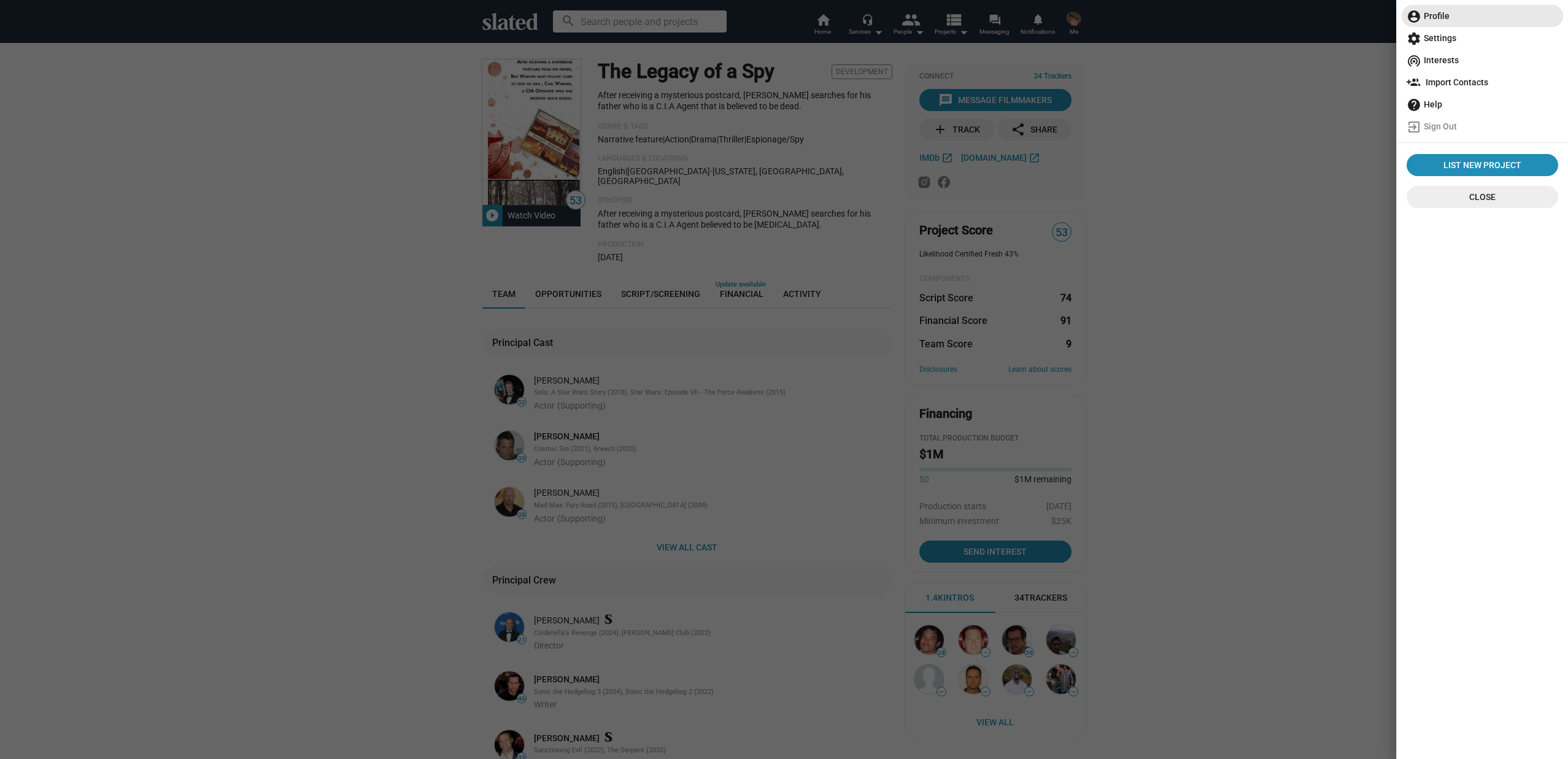
click at [1441, 18] on span "account_circle Profile" at bounding box center [1482, 16] width 151 height 22
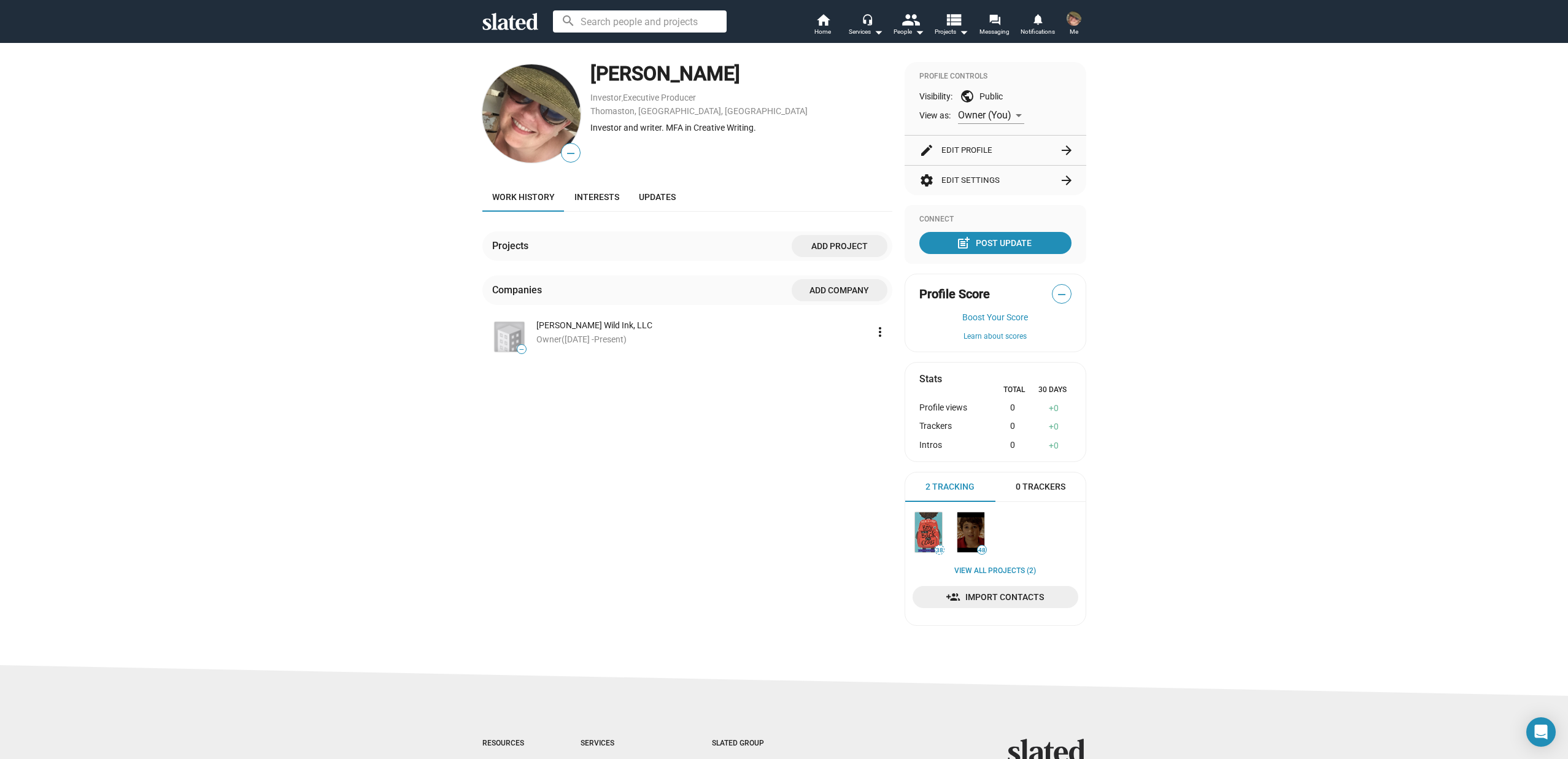
click at [957, 152] on button "edit Edit Profile arrow_forward" at bounding box center [995, 150] width 152 height 29
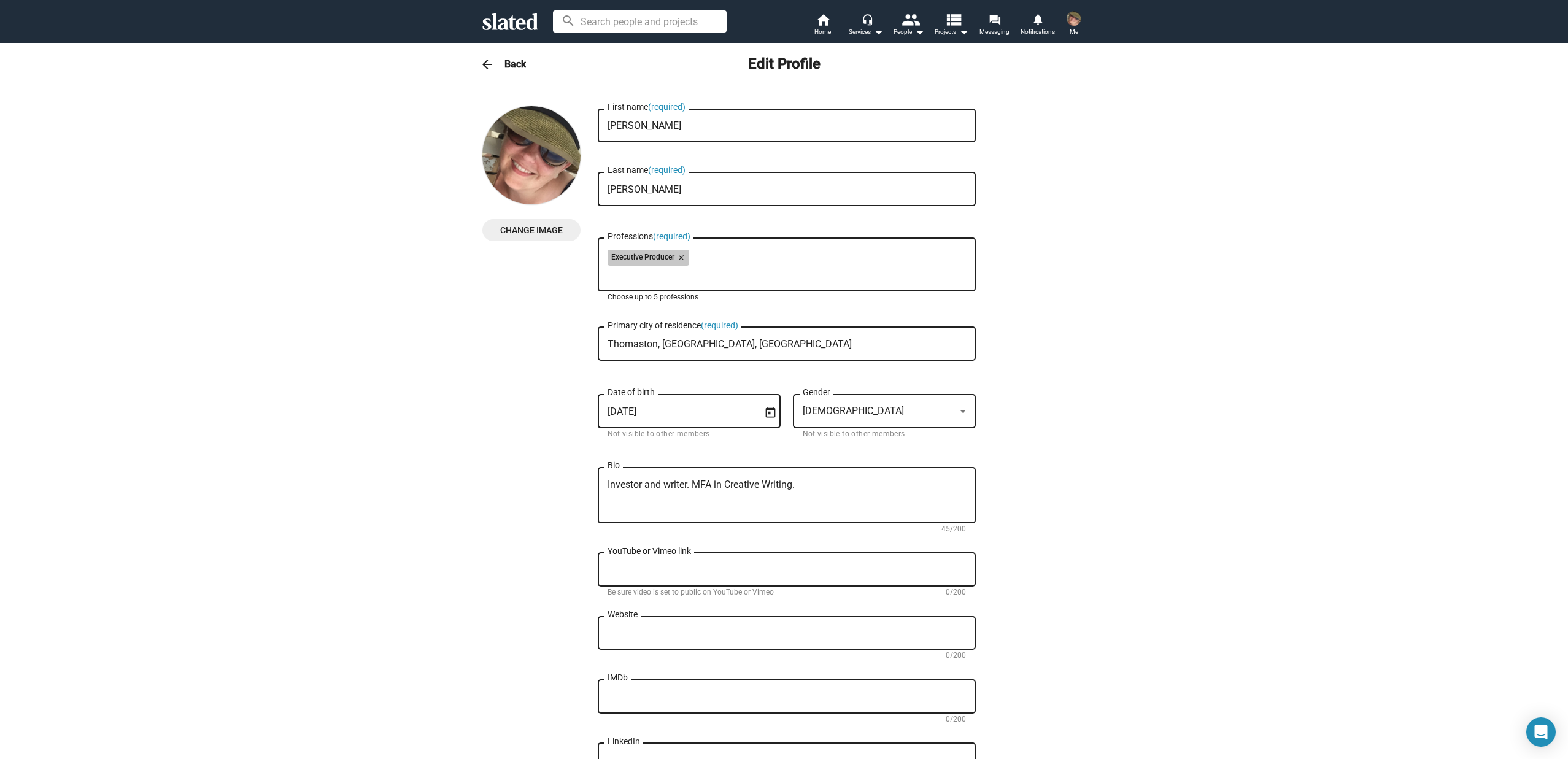
click at [701, 259] on div "Executive Producer close" at bounding box center [787, 259] width 359 height 20
click at [651, 278] on input "Professions (required)" at bounding box center [789, 275] width 359 height 11
click at [663, 278] on input "Investor" at bounding box center [789, 275] width 359 height 11
drag, startPoint x: 663, startPoint y: 274, endPoint x: 562, endPoint y: 274, distance: 101.0
click at [562, 274] on div "Change Image Change Image Tiffany First name (required) Jelke Last name (requir…" at bounding box center [784, 554] width 604 height 898
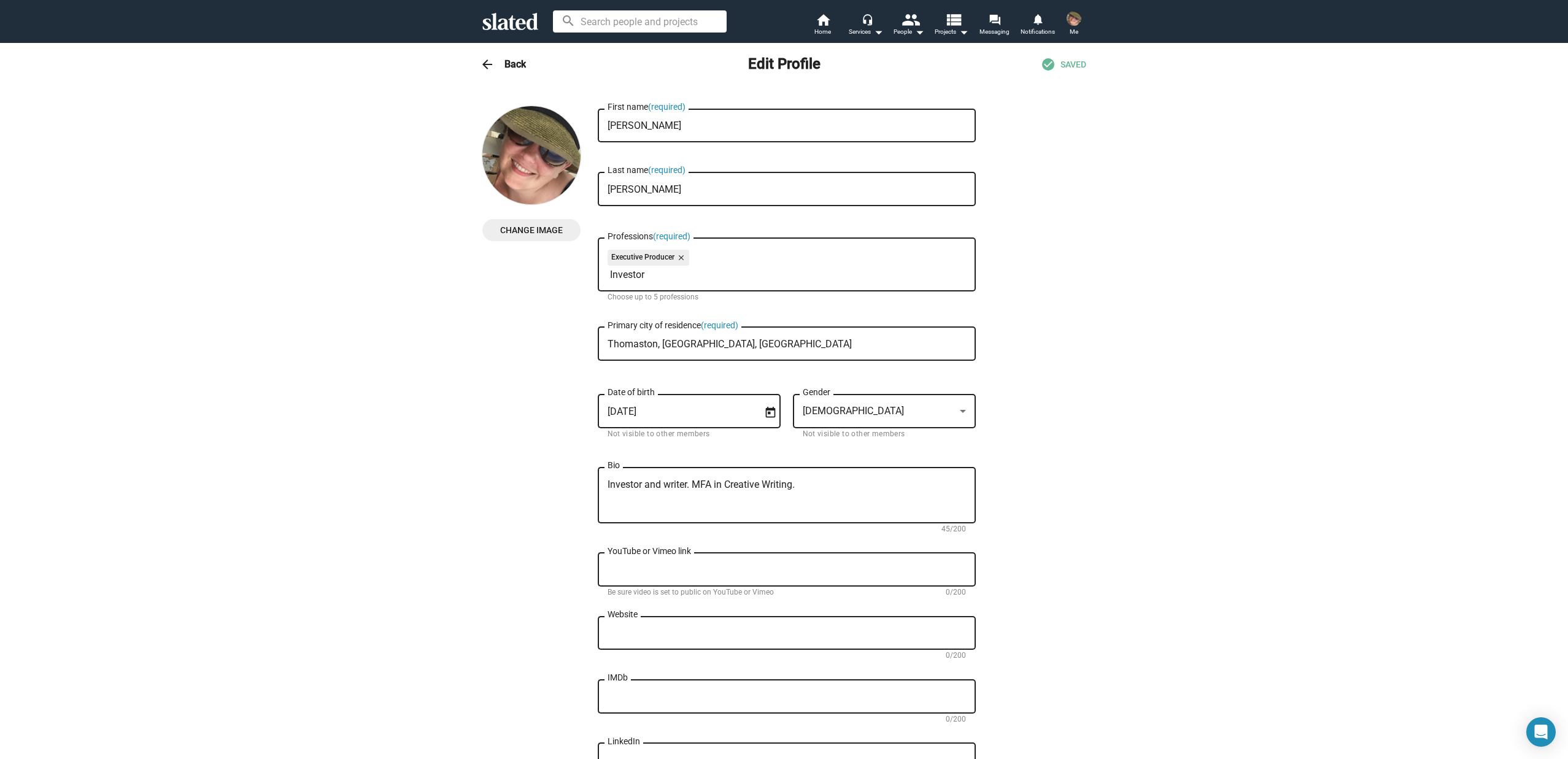
click at [716, 272] on input "Investor" at bounding box center [789, 275] width 359 height 11
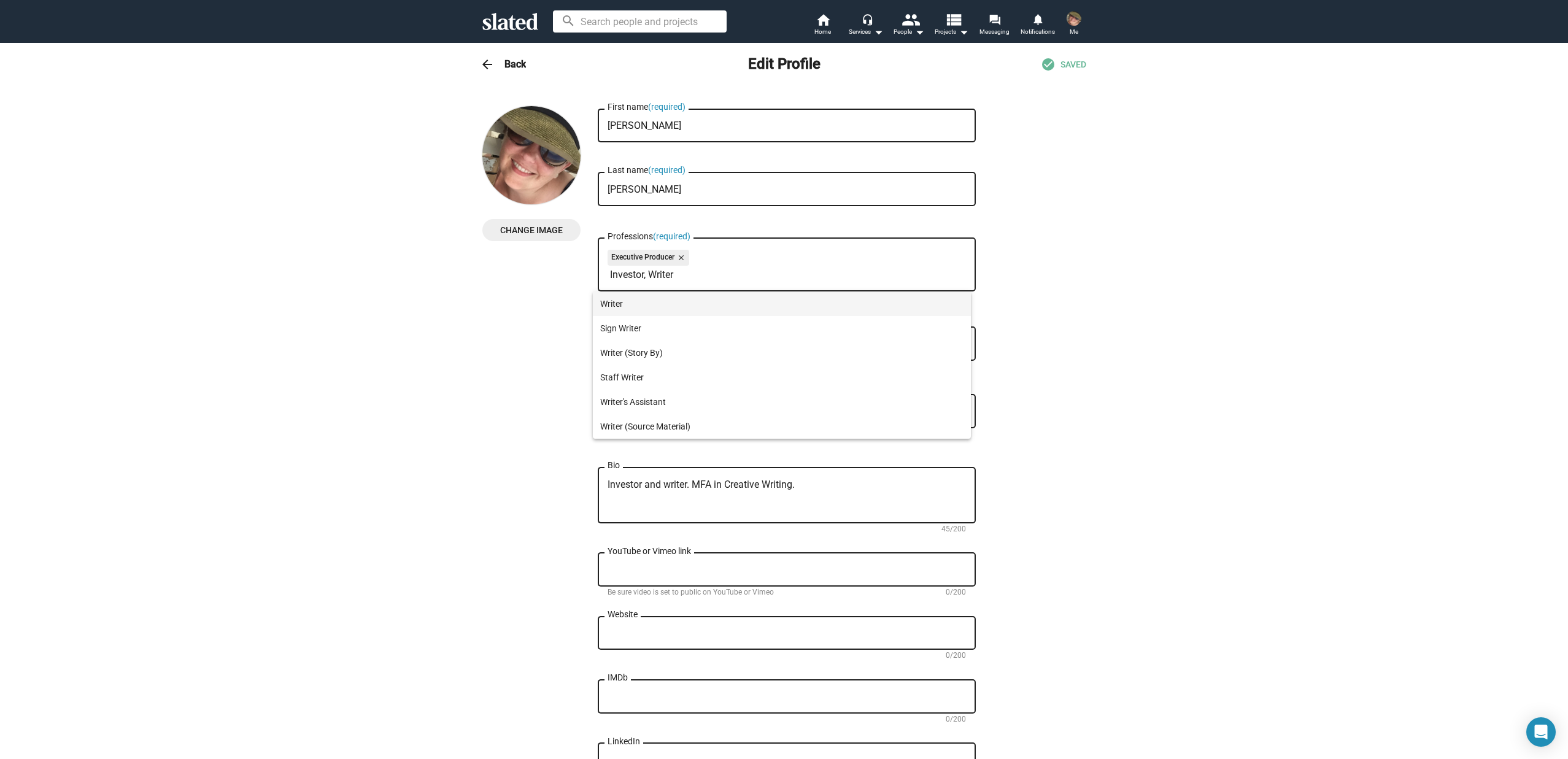
type input "Investor, Writer"
click at [610, 305] on span "Writer" at bounding box center [781, 304] width 363 height 25
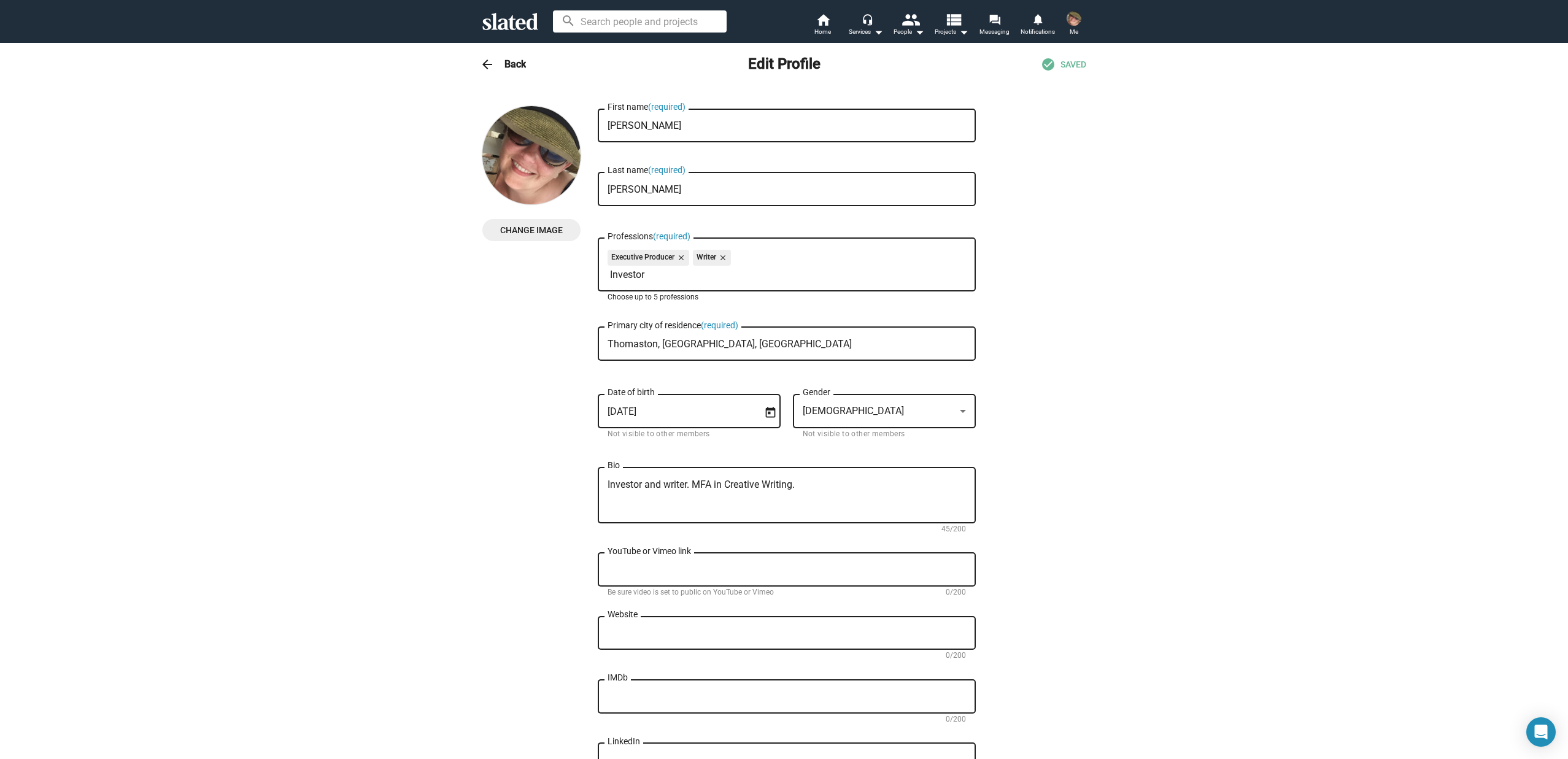
type input "Investor"
drag, startPoint x: 662, startPoint y: 275, endPoint x: 602, endPoint y: 275, distance: 60.0
click at [642, 274] on input "Investor" at bounding box center [789, 275] width 359 height 11
click at [719, 258] on mat-icon "close" at bounding box center [721, 257] width 11 height 11
click at [644, 276] on input "Investor" at bounding box center [789, 275] width 359 height 11
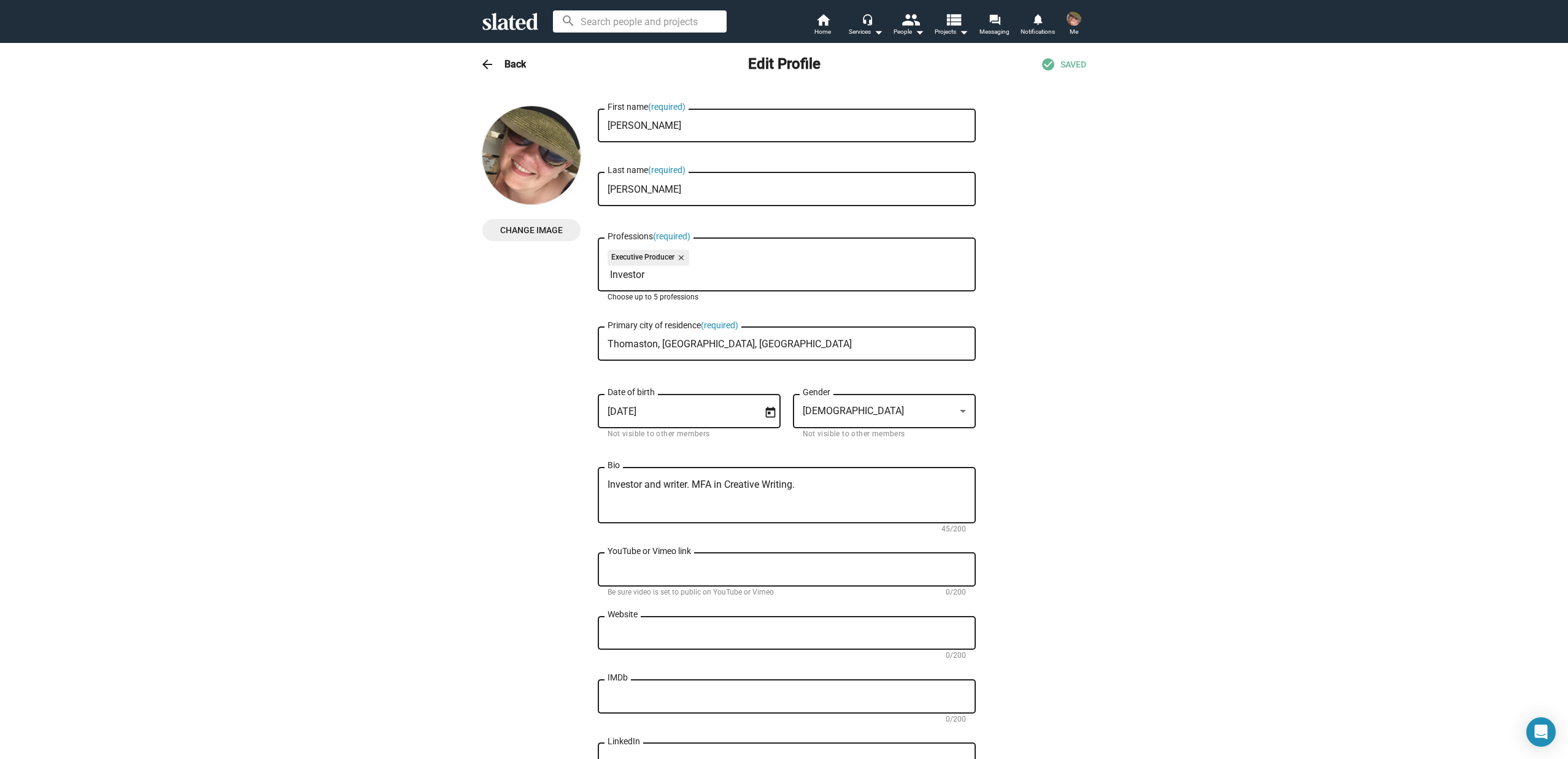
drag, startPoint x: 652, startPoint y: 275, endPoint x: 547, endPoint y: 274, distance: 105.0
click at [547, 274] on div "Change Image Change Image Tiffany First name (required) Jelke Last name (requir…" at bounding box center [784, 554] width 604 height 898
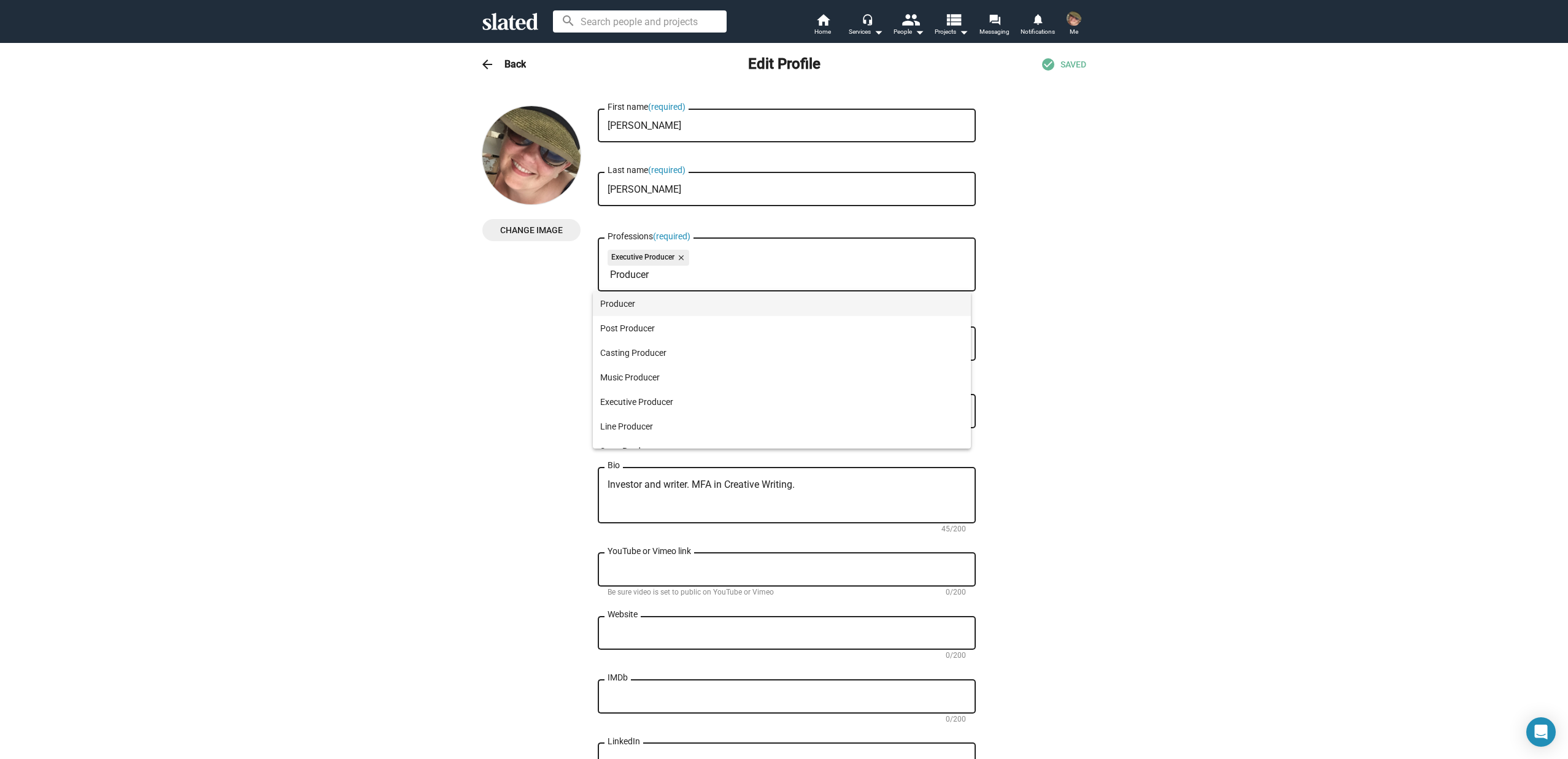
type input "Producer"
click at [618, 305] on span "Producer" at bounding box center [781, 304] width 363 height 25
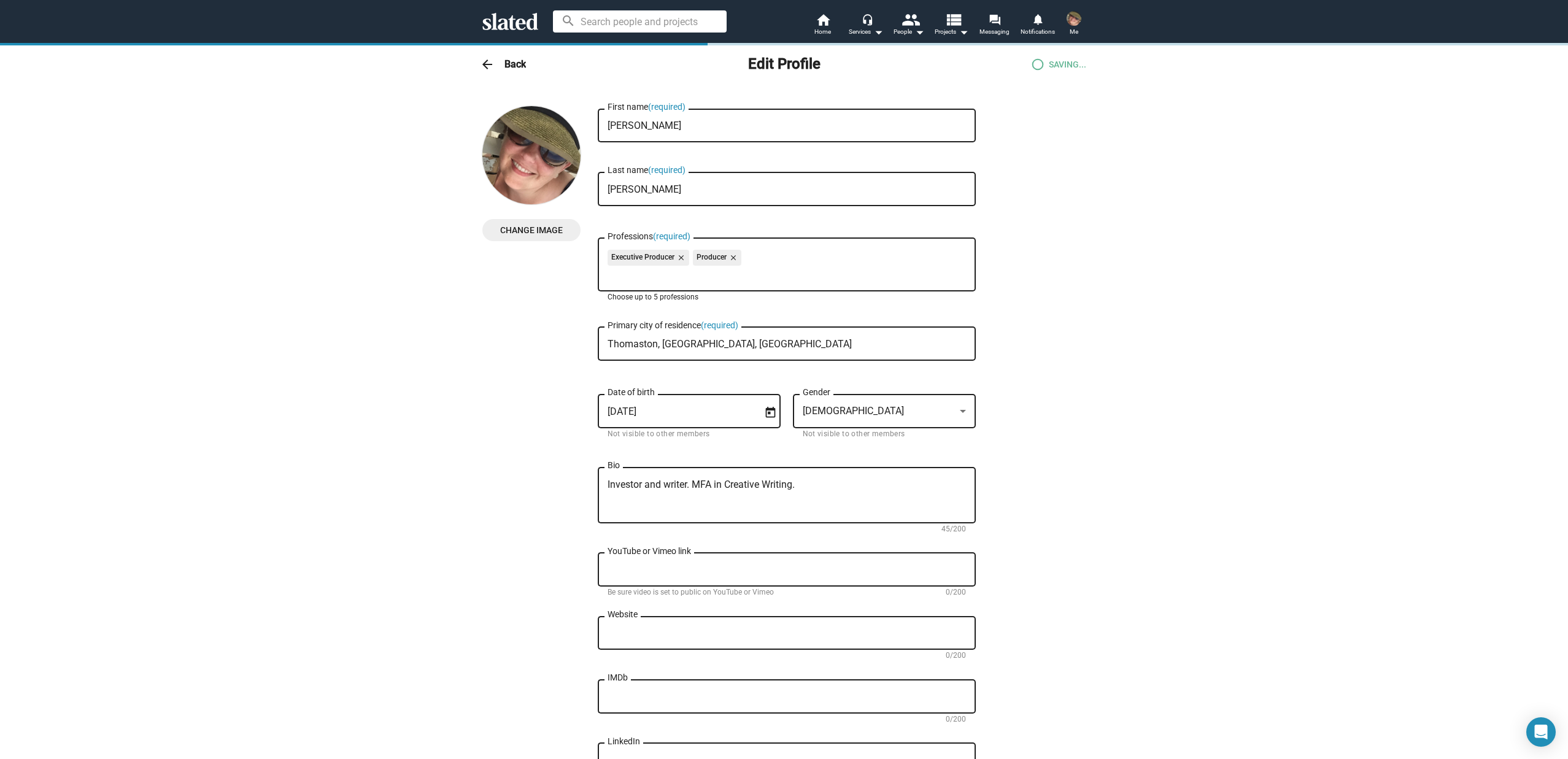
click at [497, 311] on div "Change Image Change Image Tiffany First name (required) Jelke Last name (requir…" at bounding box center [784, 554] width 604 height 898
click at [503, 344] on div "Change Image Change Image Tiffany First name (required) Jelke Last name (requir…" at bounding box center [784, 554] width 604 height 898
click at [825, 485] on textarea "Investor and writer. MFA in Creative Writing." at bounding box center [787, 495] width 359 height 33
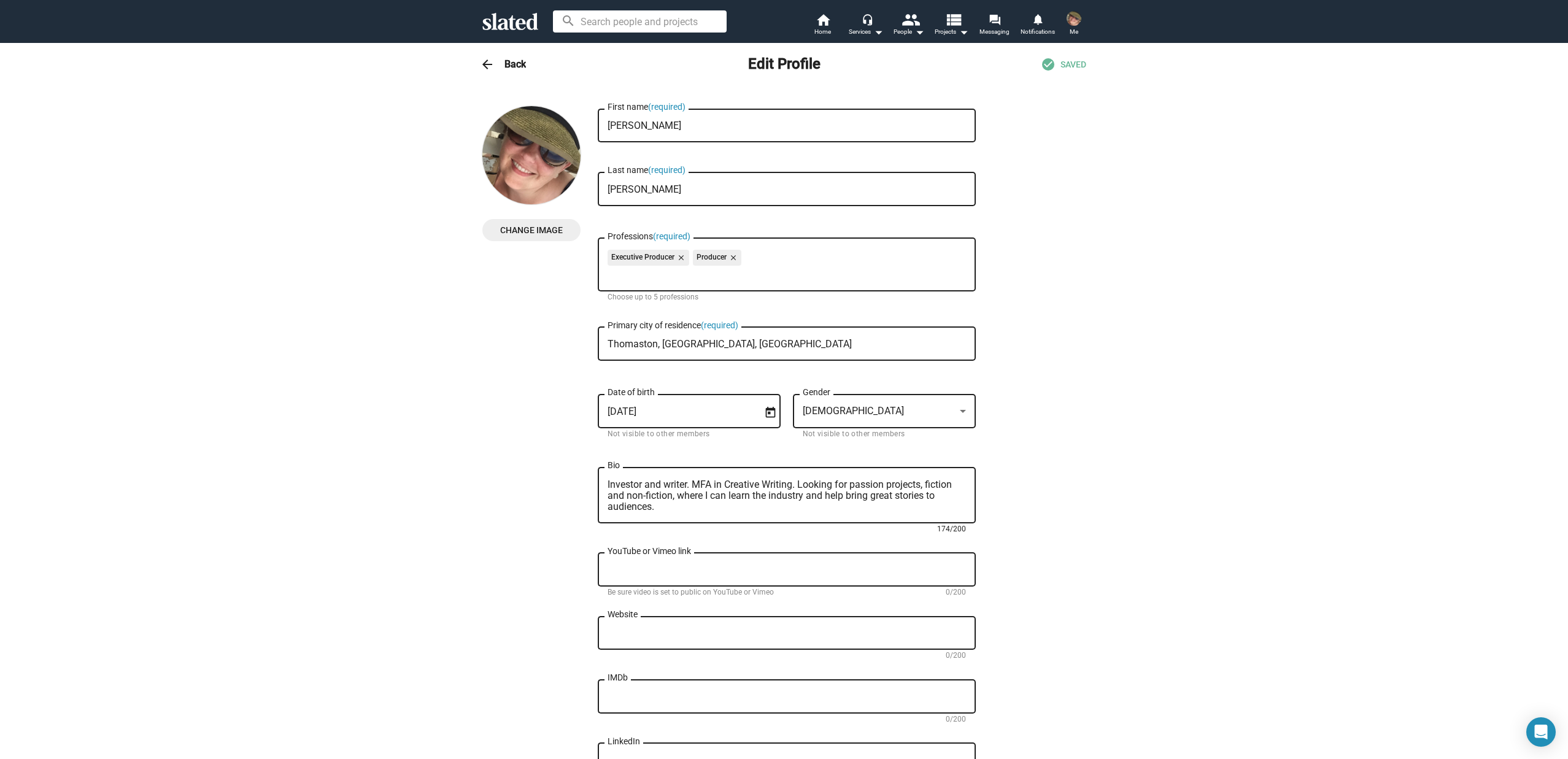
click at [876, 497] on textarea "Investor and writer. MFA in Creative Writing. Looking for passion projects, fic…" at bounding box center [787, 495] width 359 height 33
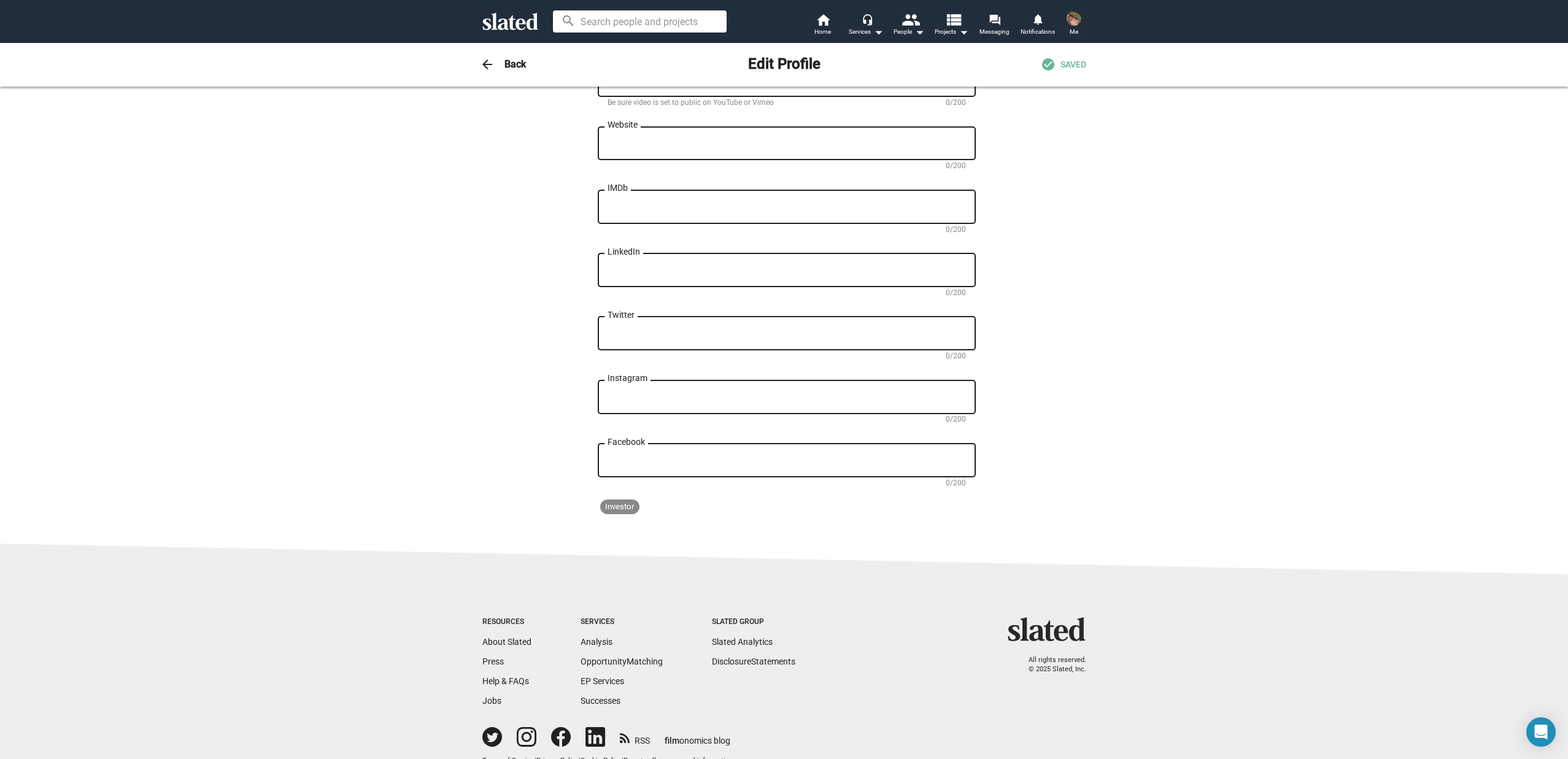
scroll to position [491, 0]
type textarea "Investor and writer. MFA in Creative Writing. Looking for passion projects, fic…"
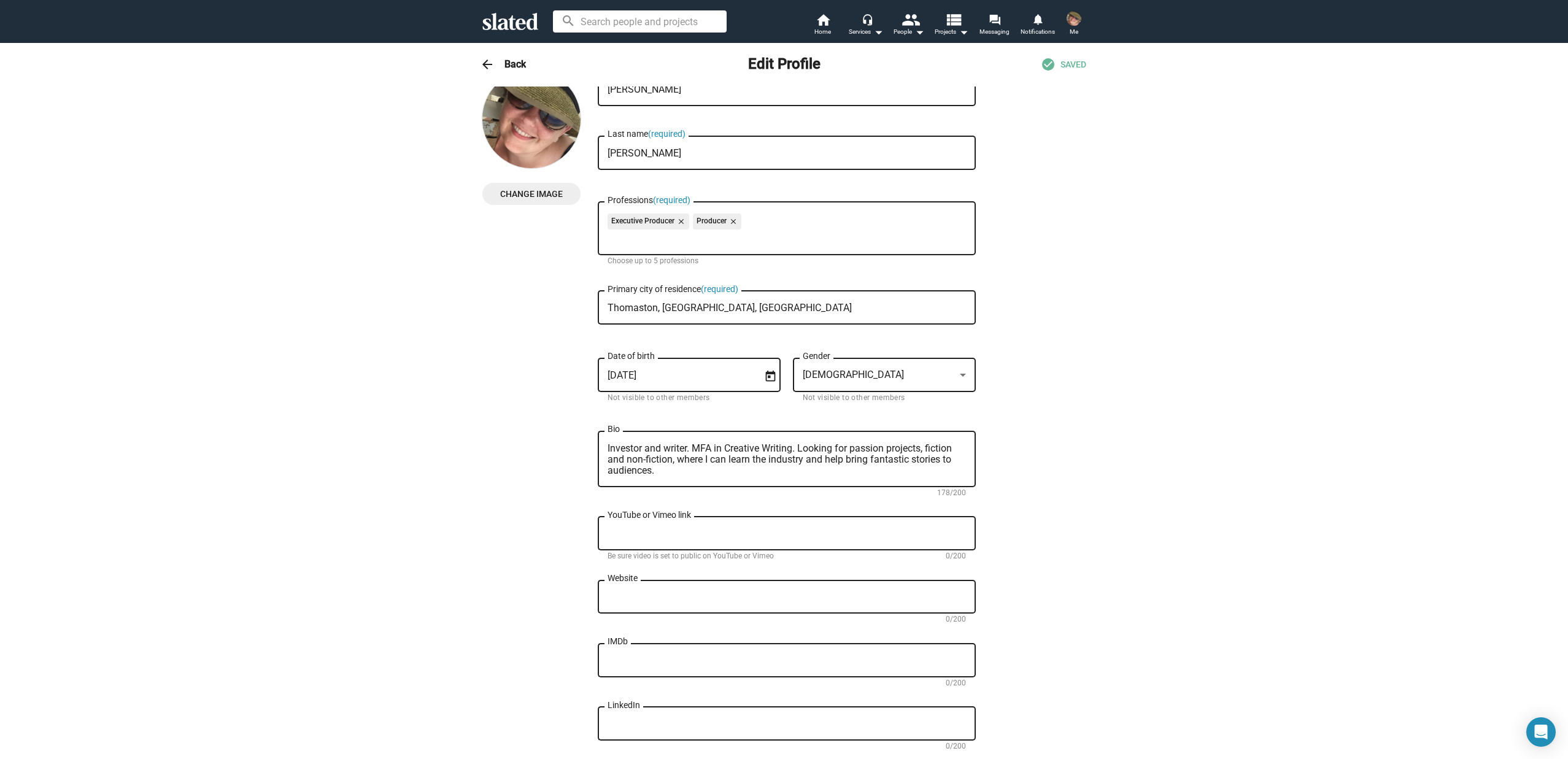
scroll to position [0, 0]
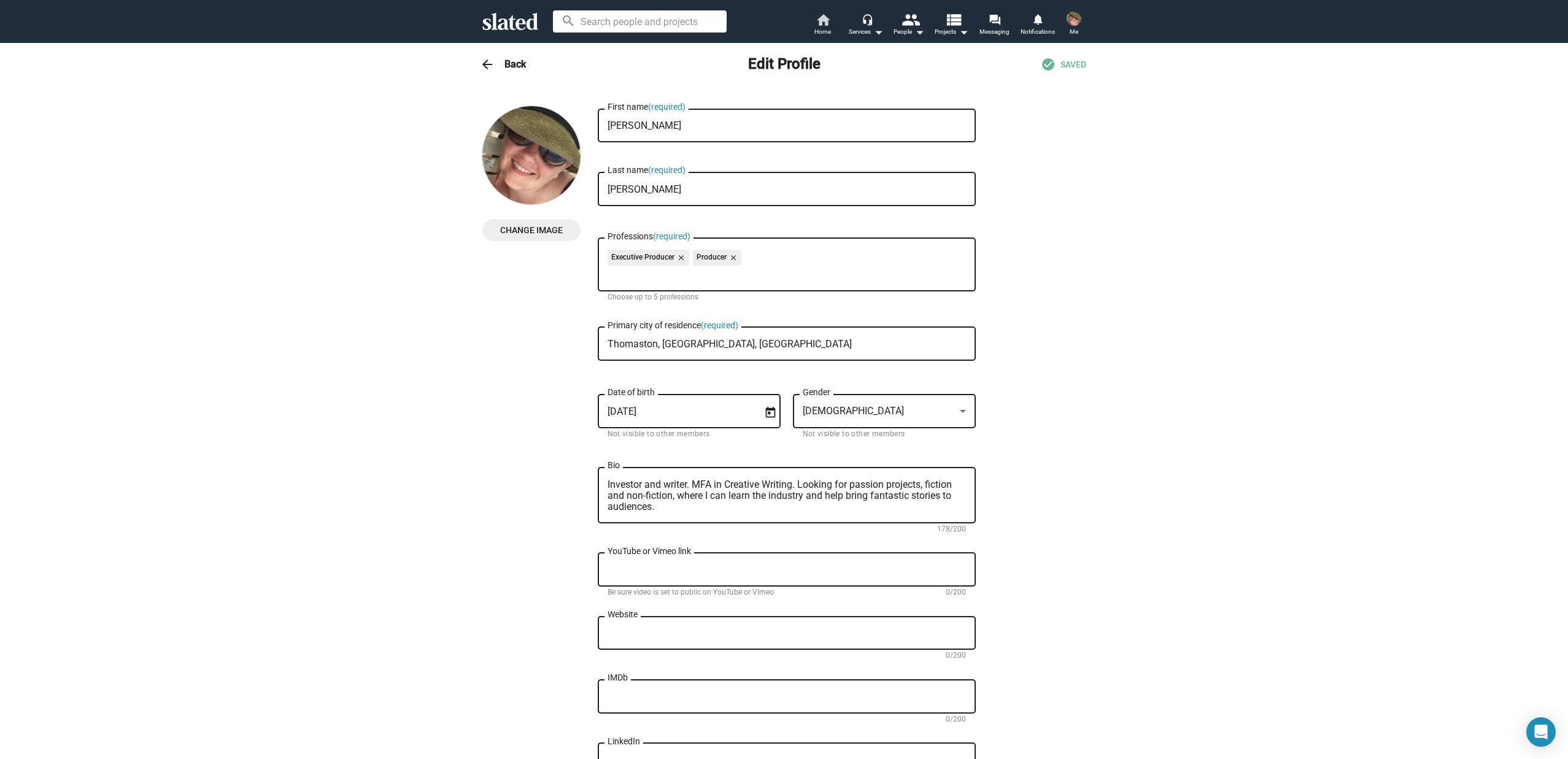
click at [822, 26] on span "Home" at bounding box center [823, 32] width 17 height 15
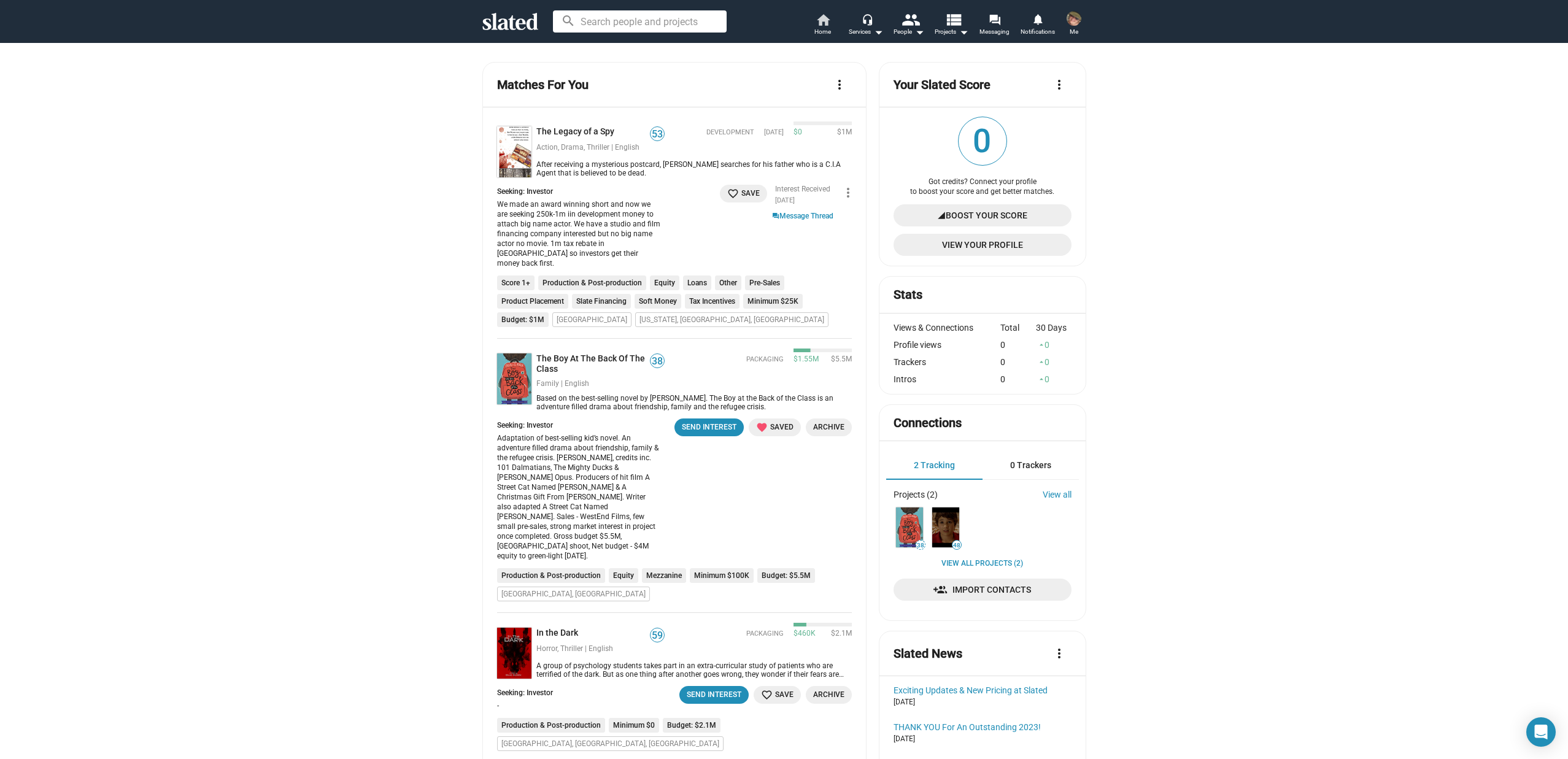
click at [816, 22] on mat-icon "home" at bounding box center [823, 20] width 15 height 15
click at [1072, 21] on img at bounding box center [1074, 18] width 15 height 15
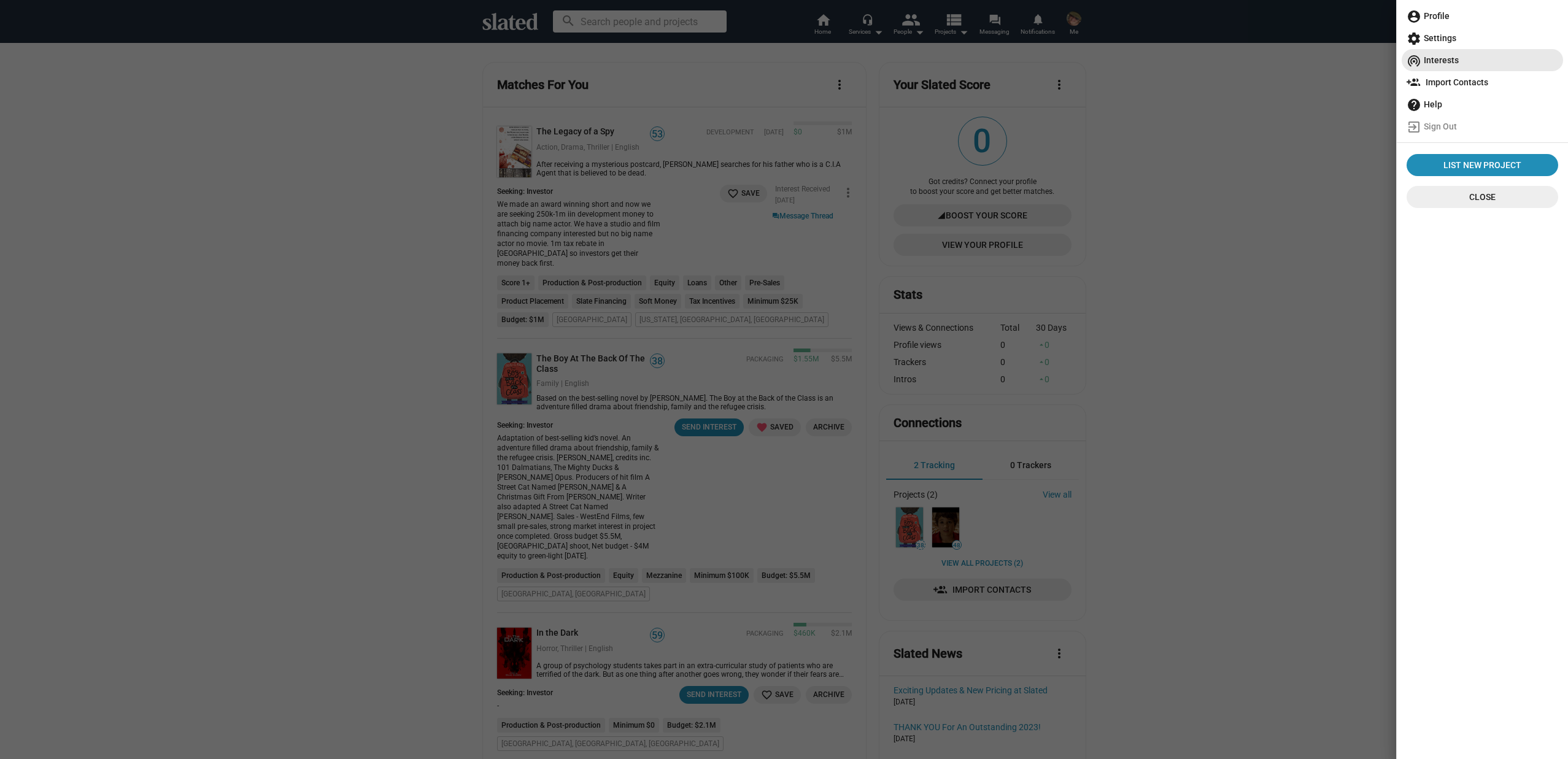
click at [1449, 57] on span "wifi_tethering Interests" at bounding box center [1482, 60] width 151 height 22
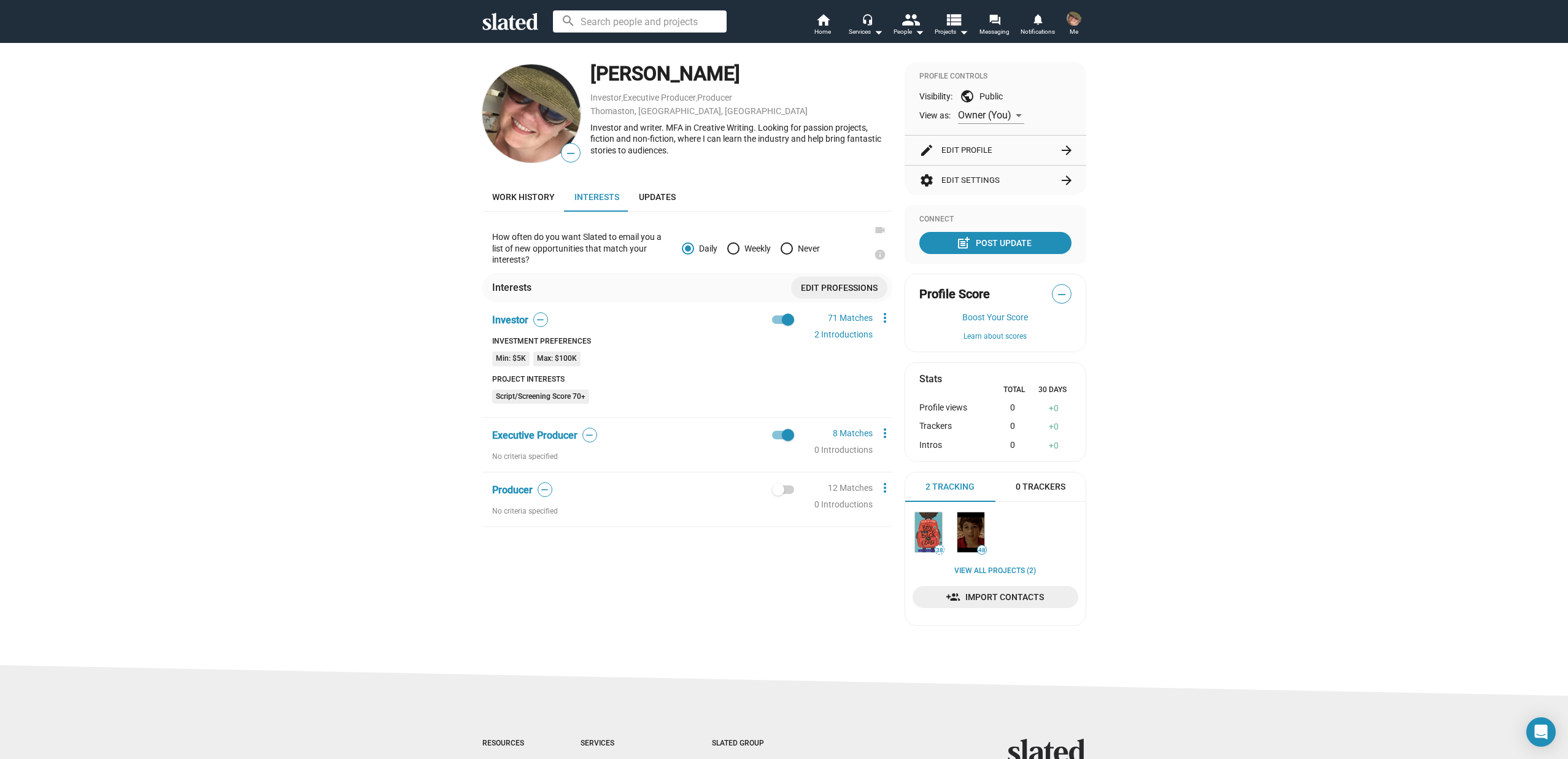
click at [982, 180] on button "settings Edit Settings arrow_forward" at bounding box center [995, 180] width 152 height 29
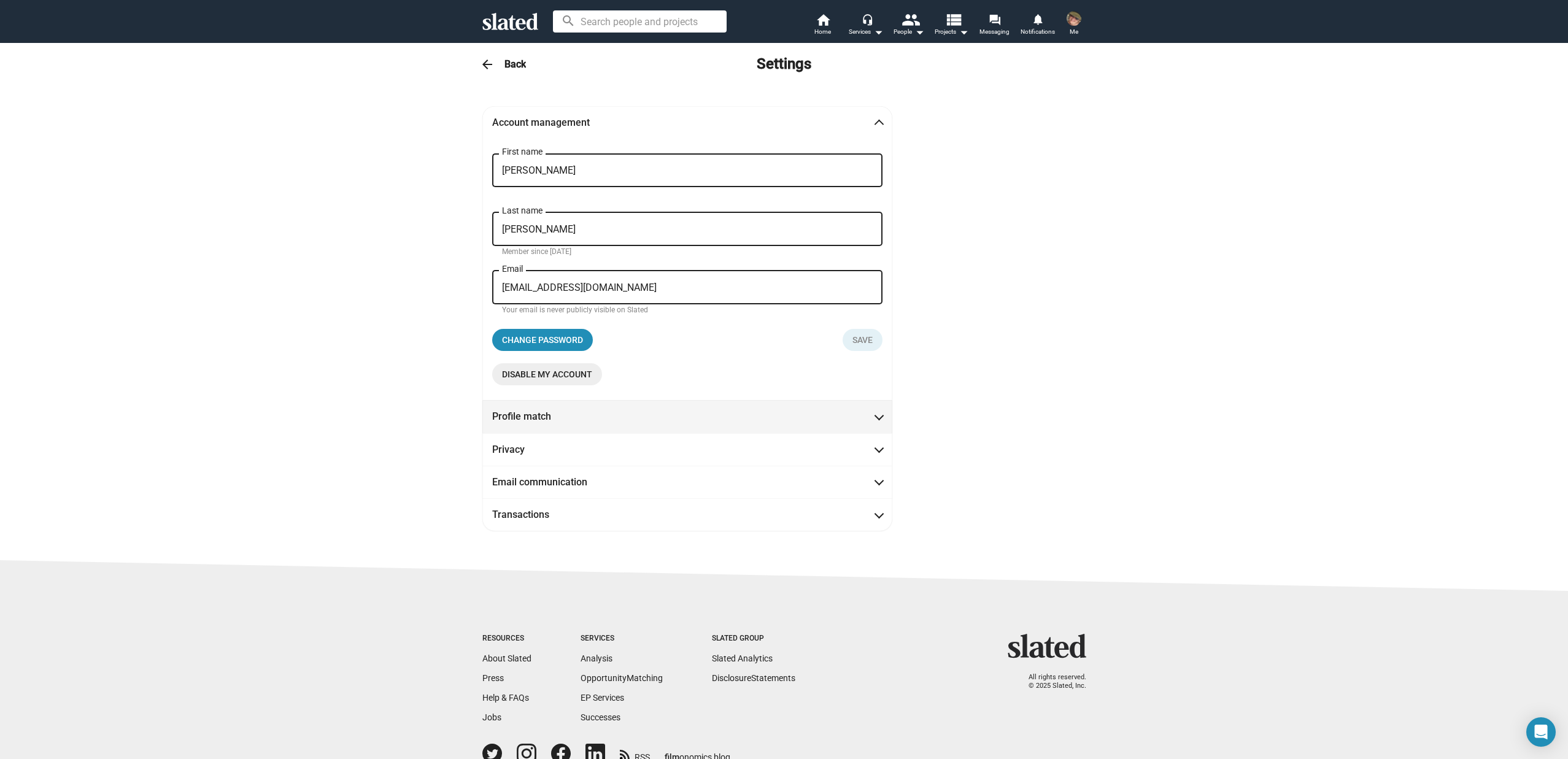
click at [549, 420] on mat-panel-title "Profile match" at bounding box center [547, 416] width 110 height 13
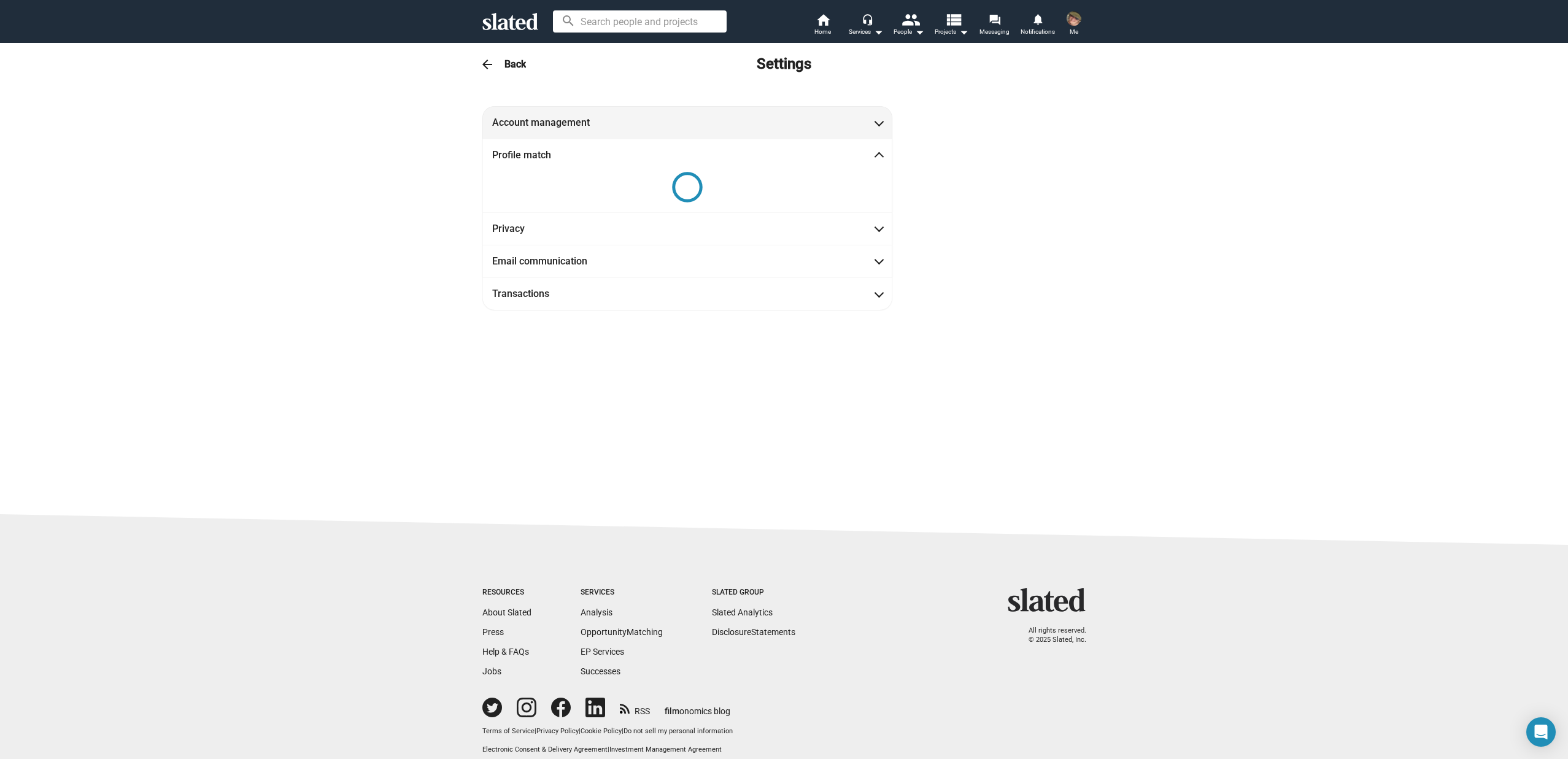
click at [528, 125] on mat-panel-title "Account management" at bounding box center [547, 123] width 110 height 13
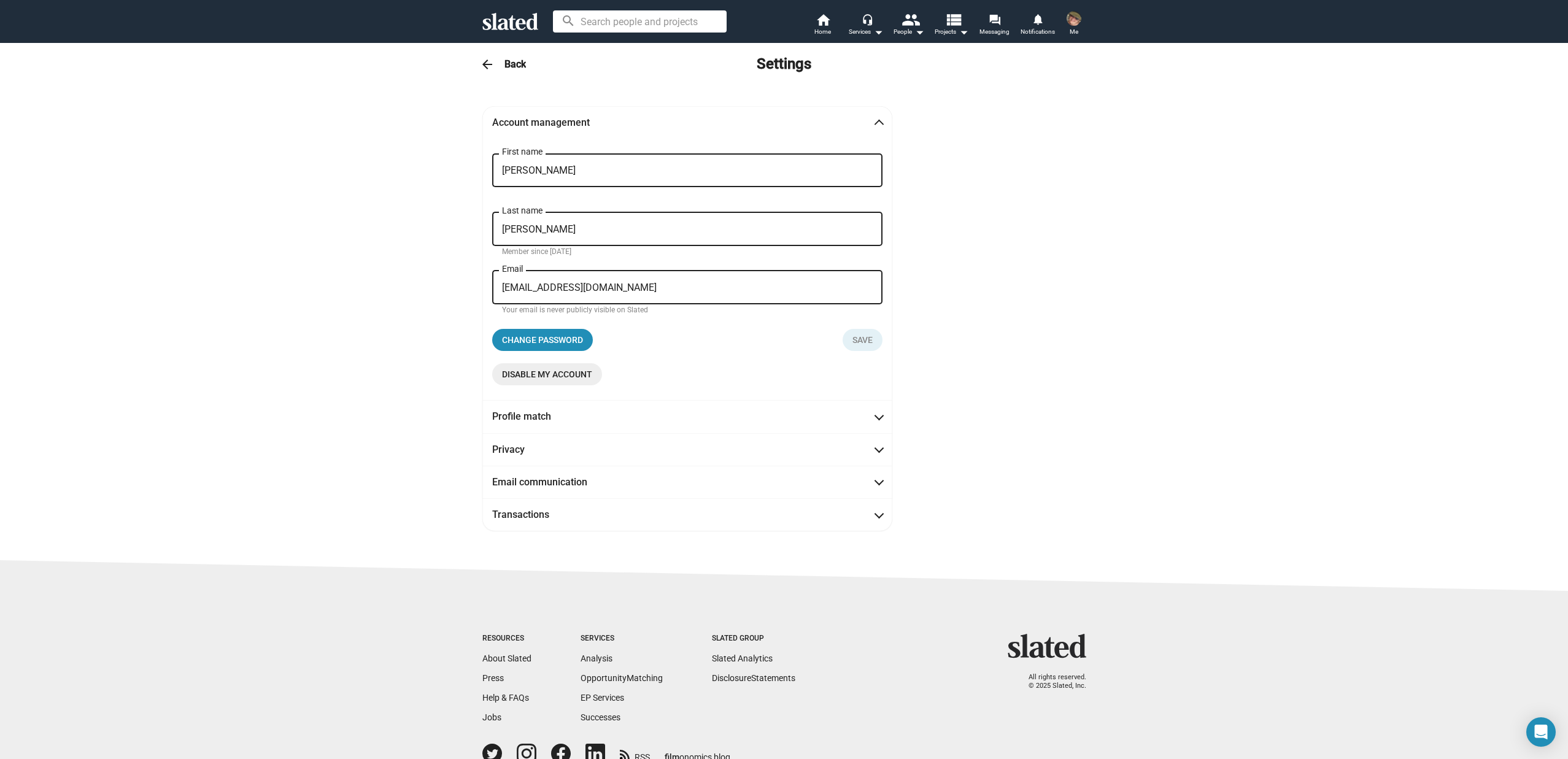
click at [520, 131] on mat-expansion-panel-header "Account management" at bounding box center [687, 122] width 410 height 33
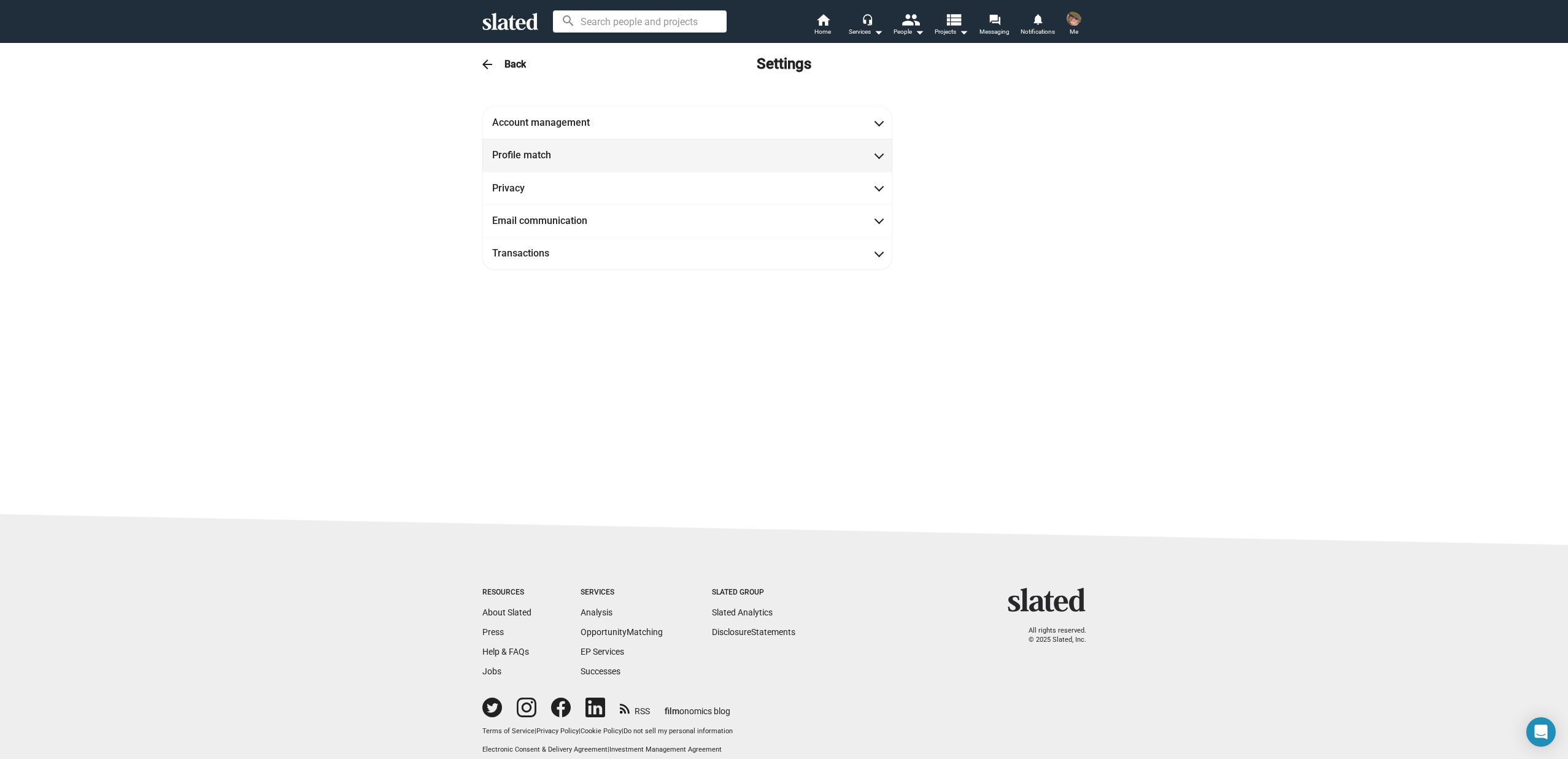
click at [502, 150] on mat-panel-title "Profile match" at bounding box center [547, 155] width 110 height 13
click at [492, 156] on mat-panel-title "Profile match" at bounding box center [547, 155] width 110 height 13
click at [504, 67] on h3 "Back" at bounding box center [514, 64] width 21 height 13
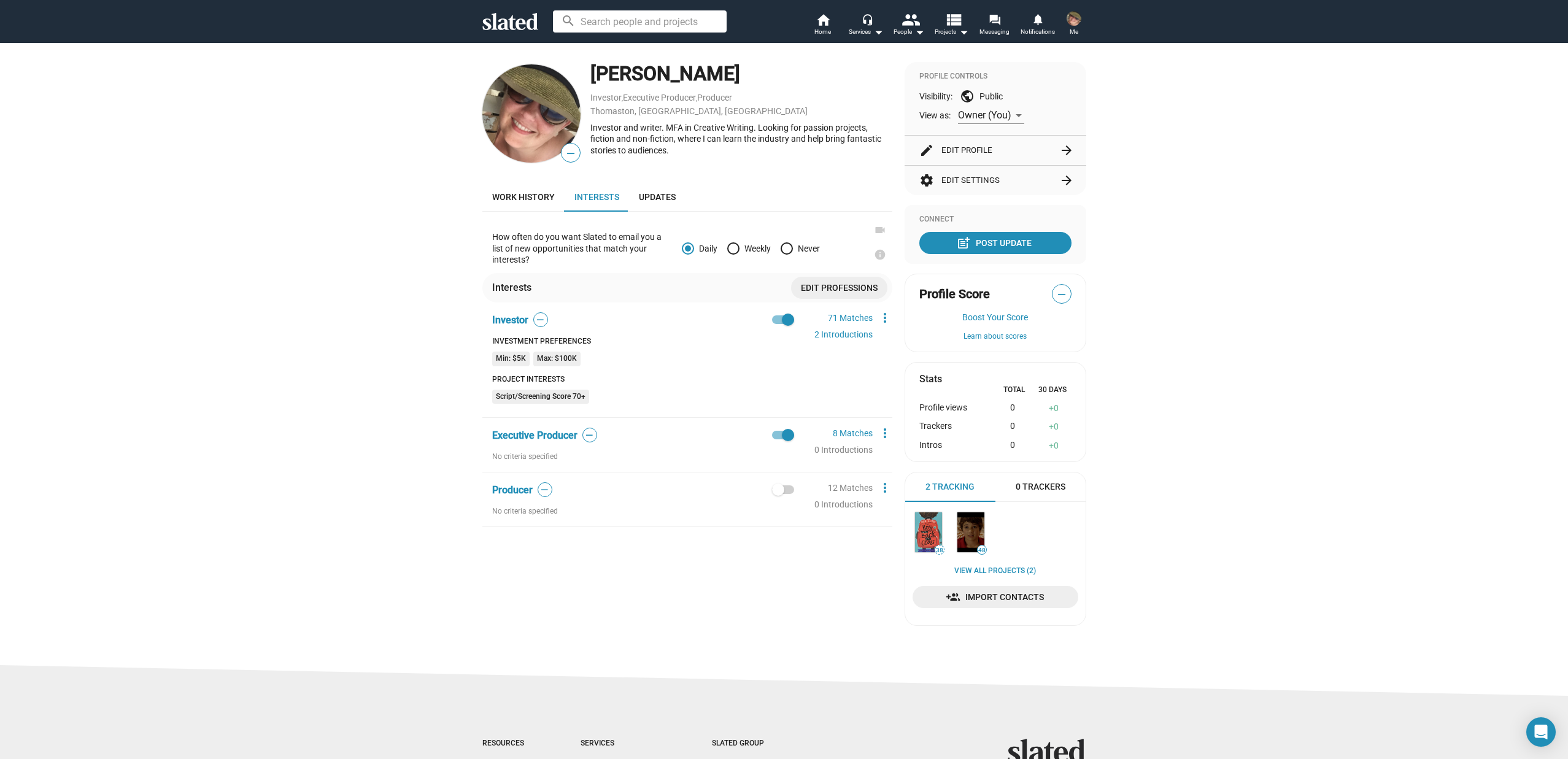
click at [505, 24] on icon at bounding box center [510, 22] width 56 height 18
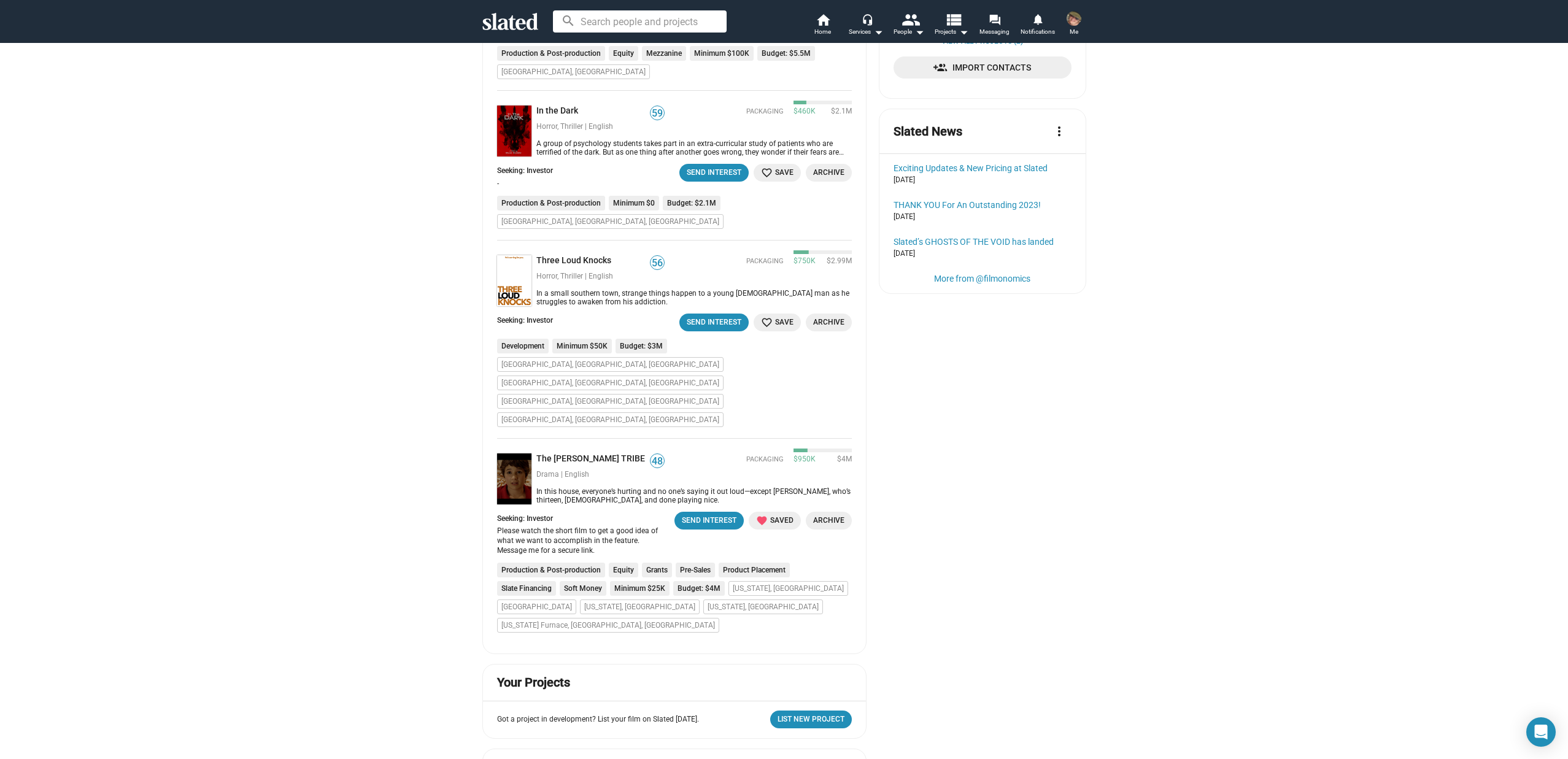
scroll to position [550, 0]
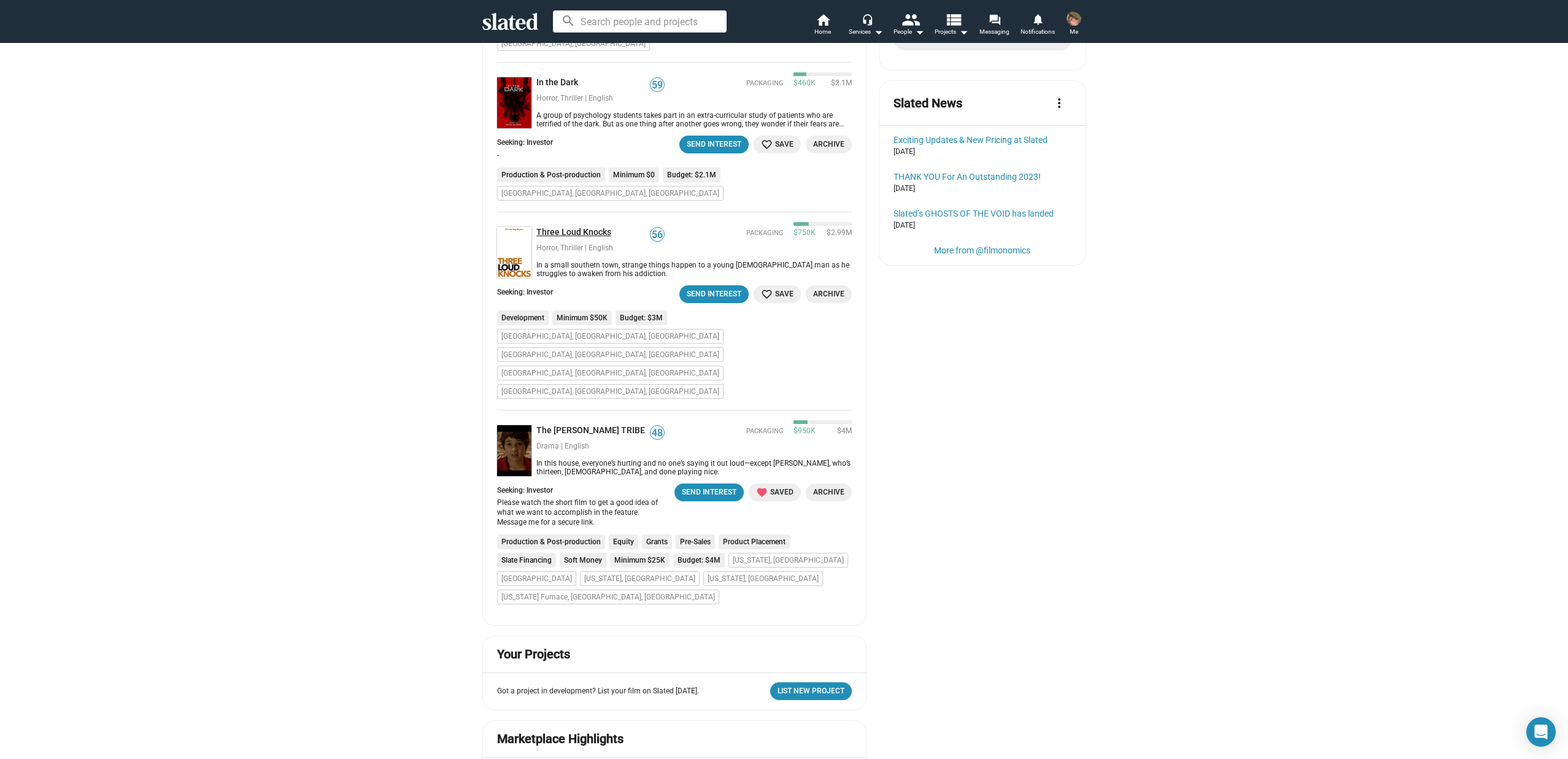
click at [566, 227] on link "Three Loud Knocks" at bounding box center [576, 233] width 80 height 12
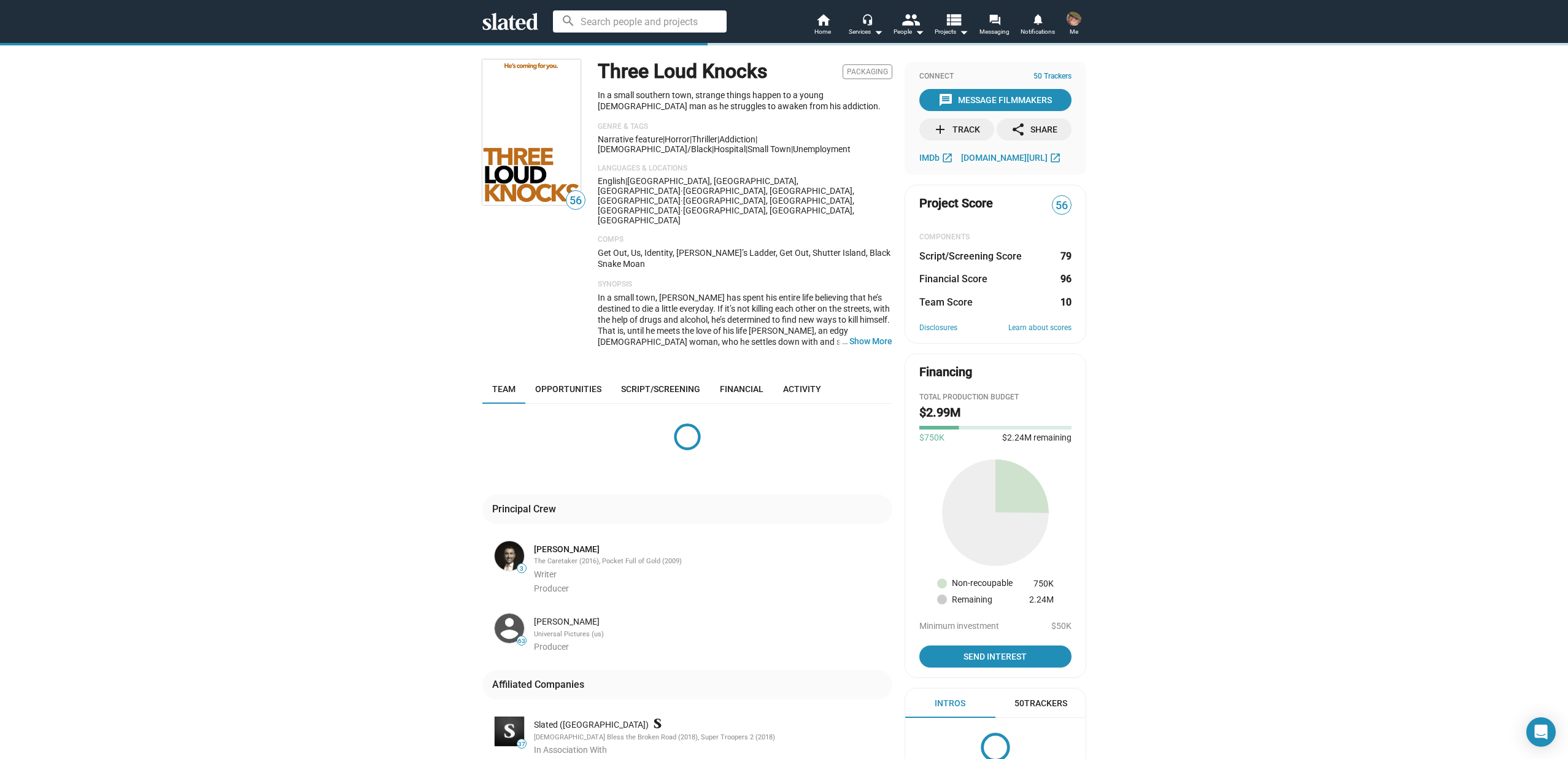
click at [1079, 21] on img at bounding box center [1074, 18] width 15 height 15
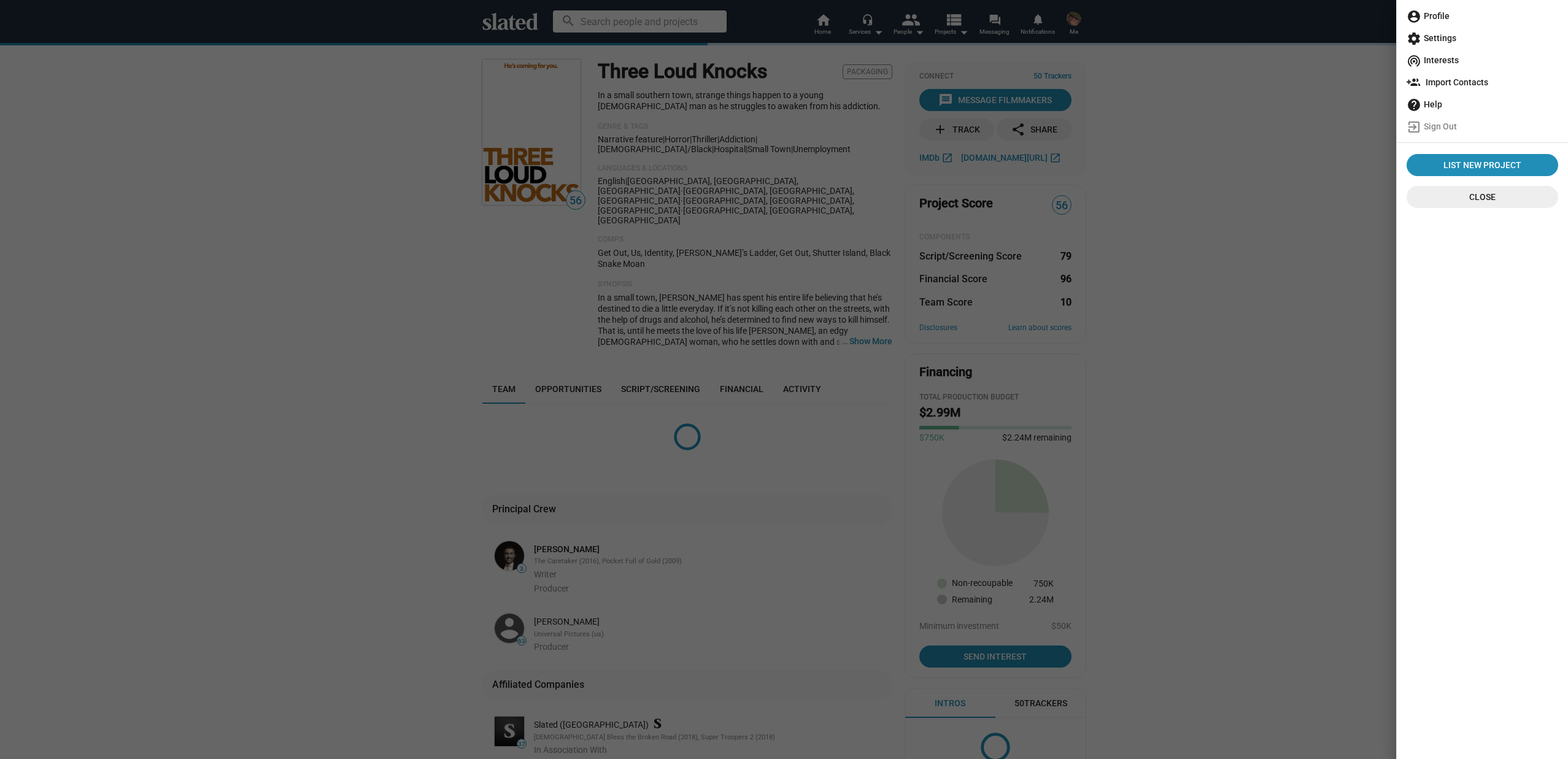
click at [1228, 188] on div at bounding box center [784, 379] width 1568 height 759
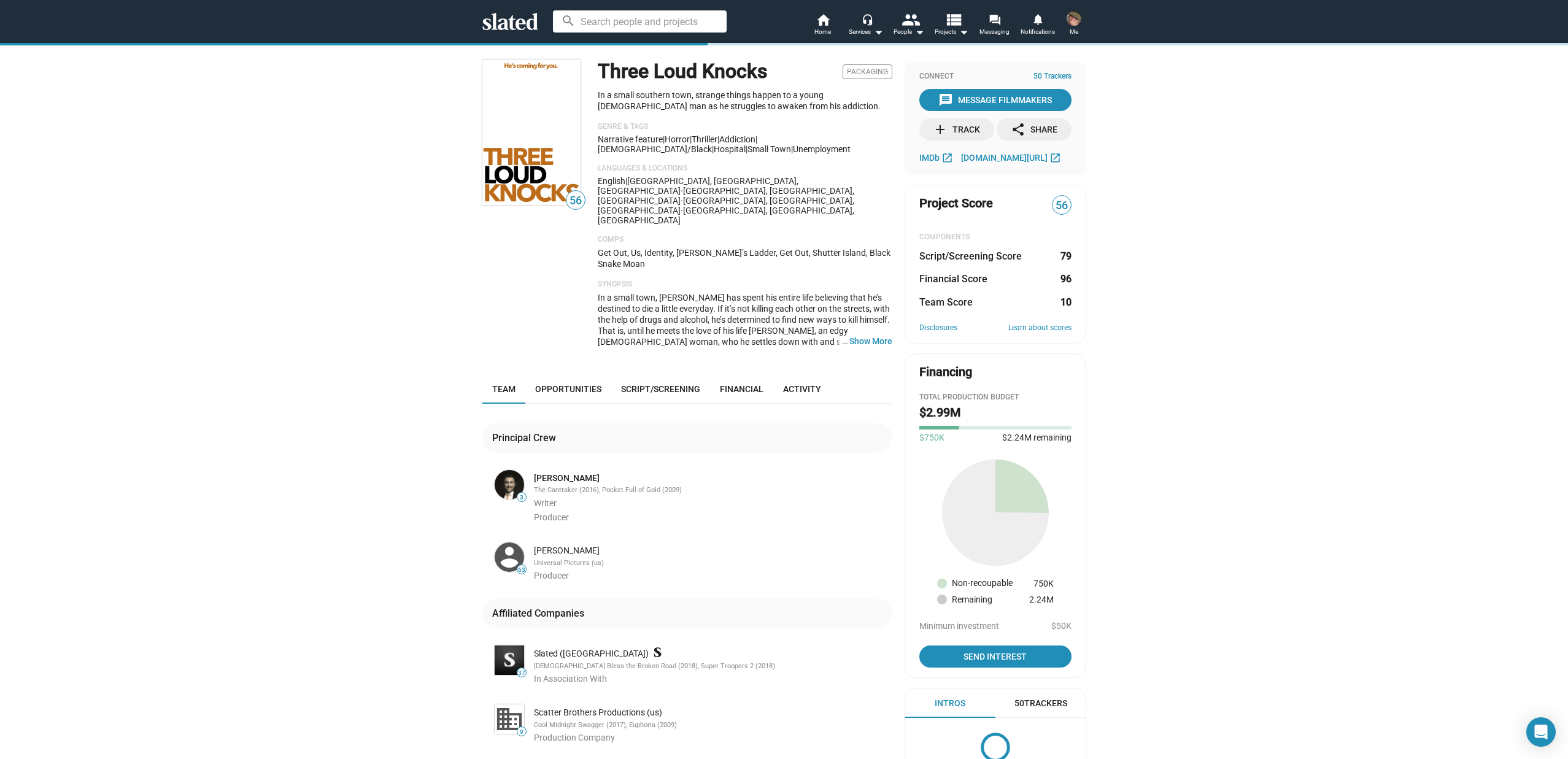
click at [1035, 77] on span "50 Trackers" at bounding box center [1052, 76] width 38 height 9
click at [1051, 74] on span "50 Trackers" at bounding box center [1052, 76] width 38 height 9
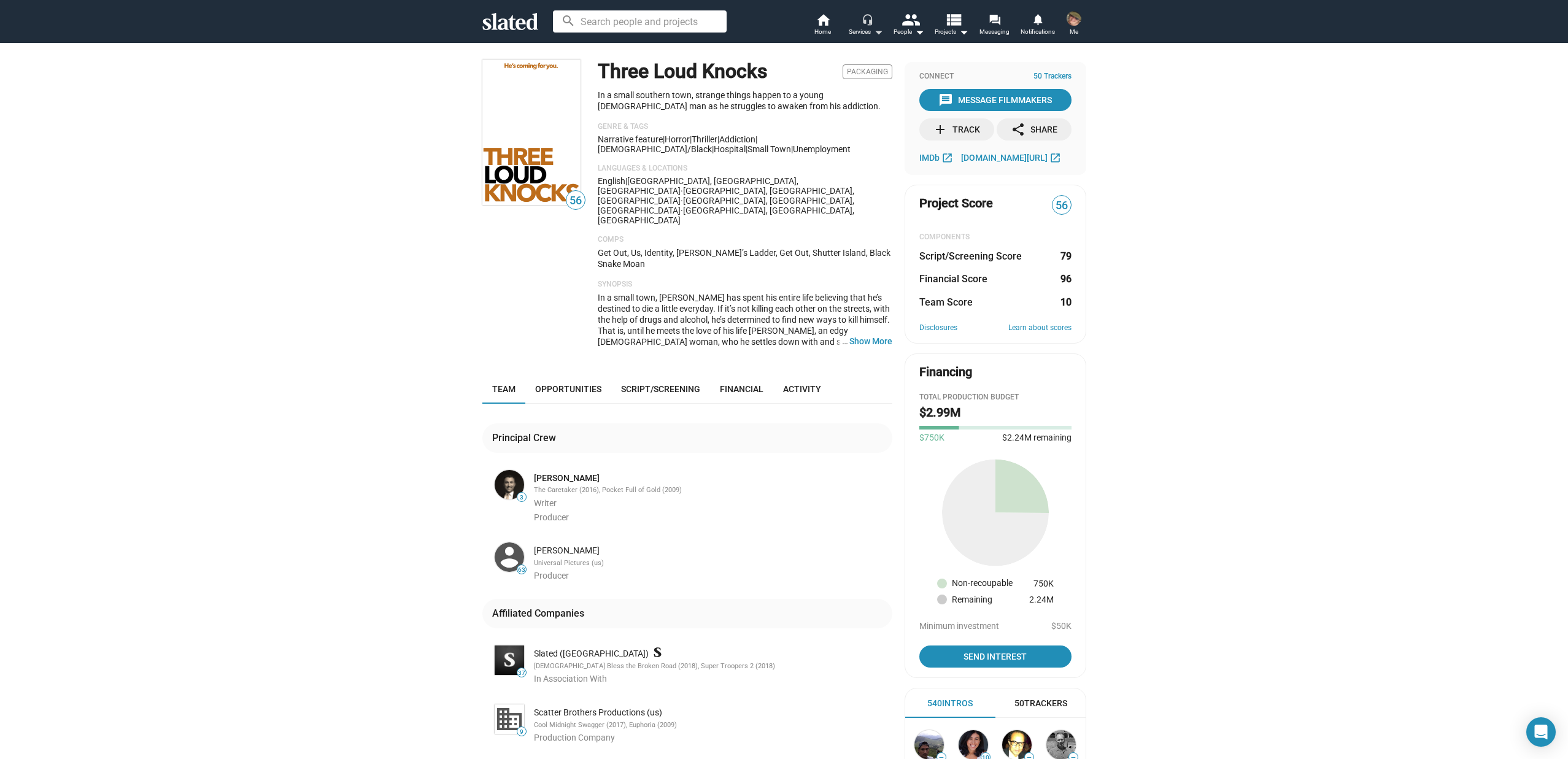
click at [864, 24] on mat-icon "headset_mic" at bounding box center [867, 18] width 11 height 11
click at [896, 25] on div at bounding box center [784, 379] width 1568 height 759
click at [907, 25] on mat-icon "people" at bounding box center [910, 19] width 18 height 18
click at [822, 96] on link "People You're Tracking" at bounding box center [859, 93] width 142 height 20
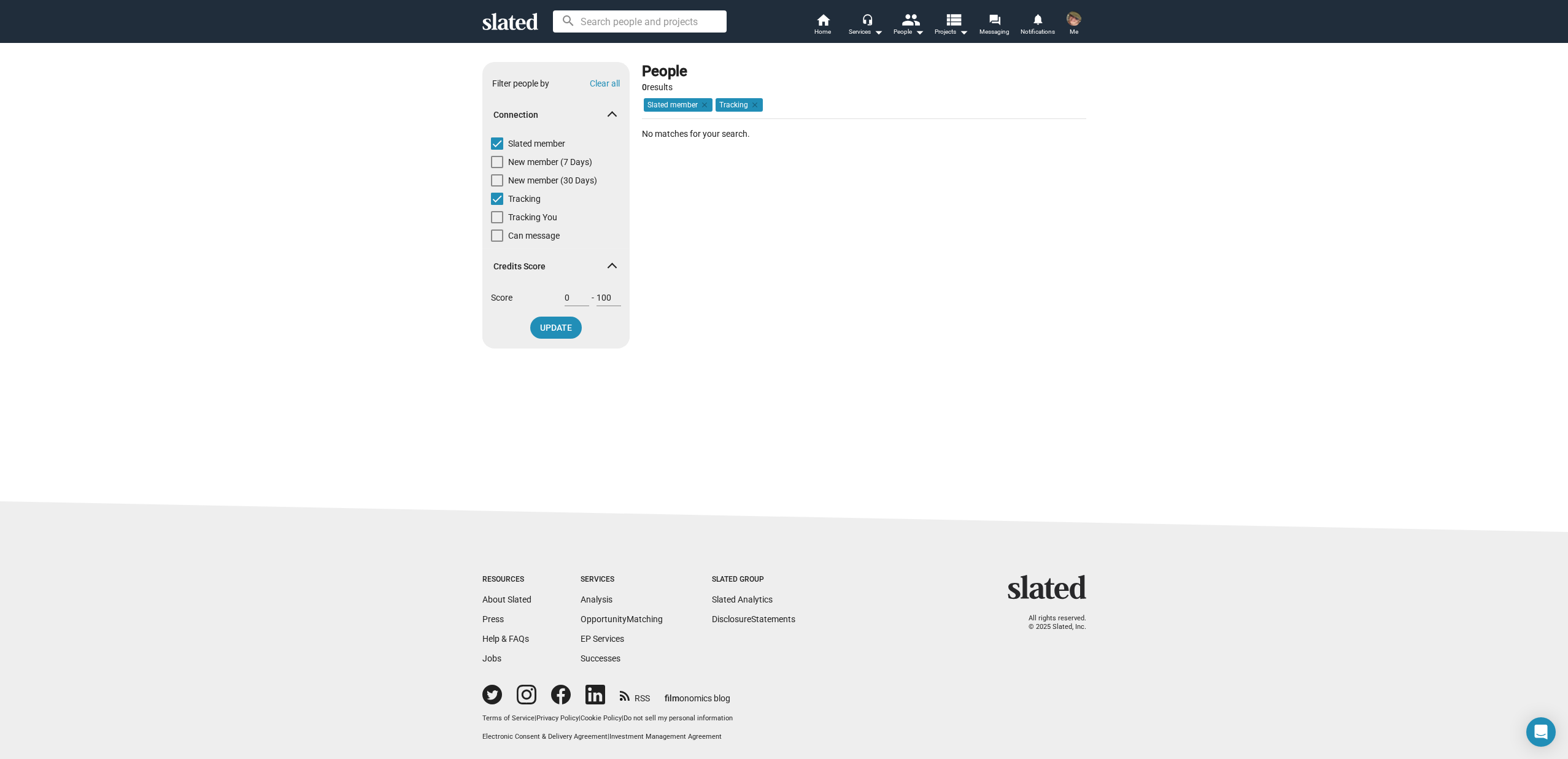
click at [497, 214] on span at bounding box center [497, 217] width 12 height 12
click at [497, 224] on input "Tracking You" at bounding box center [497, 224] width 1 height 1
checkbox input "true"
click at [519, 236] on span "Can message" at bounding box center [533, 235] width 52 height 12
click at [497, 242] on input "Can message" at bounding box center [497, 242] width 1 height 1
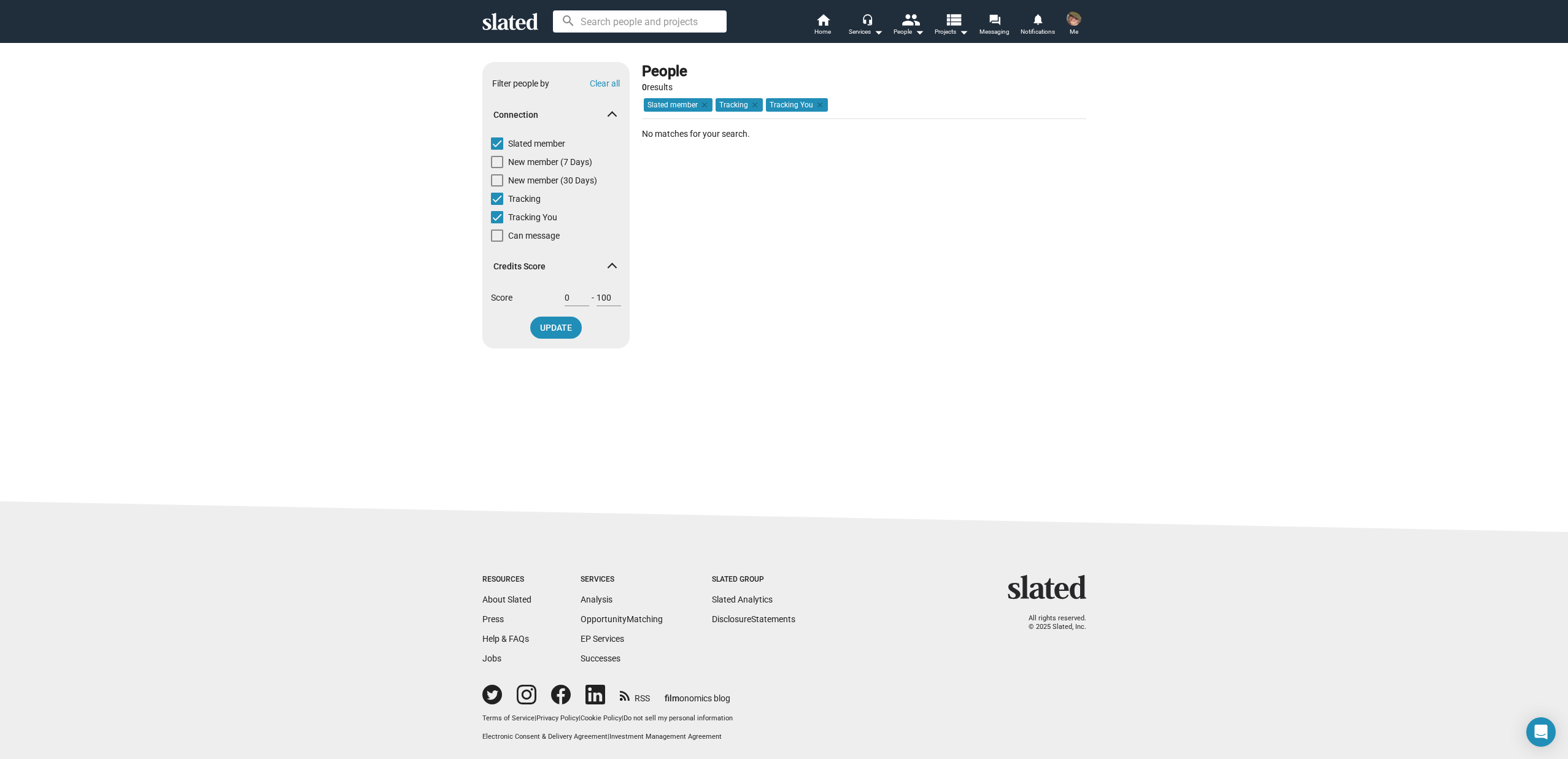
checkbox input "true"
click at [493, 238] on span at bounding box center [497, 235] width 12 height 12
click at [497, 242] on input "Can message" at bounding box center [497, 242] width 1 height 1
checkbox input "false"
click at [516, 211] on span "Tracking You" at bounding box center [532, 217] width 49 height 12
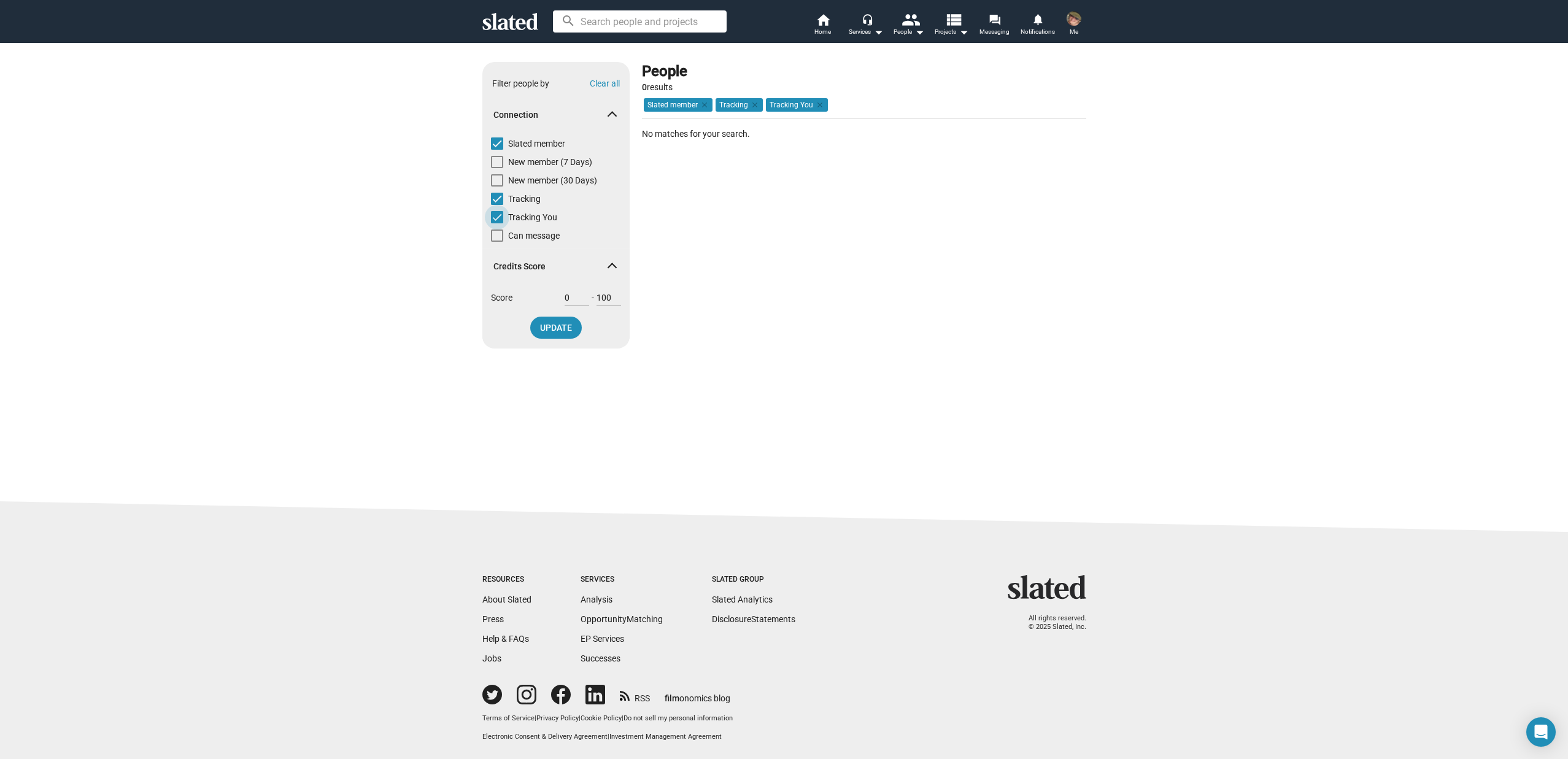
click at [497, 224] on input "Tracking You" at bounding box center [497, 224] width 1 height 1
checkbox input "false"
click at [1092, 154] on div "Show filters Filter people by Clear all Connection Slated member New member (7 …" at bounding box center [784, 210] width 628 height 297
click at [1070, 18] on img at bounding box center [1074, 18] width 15 height 15
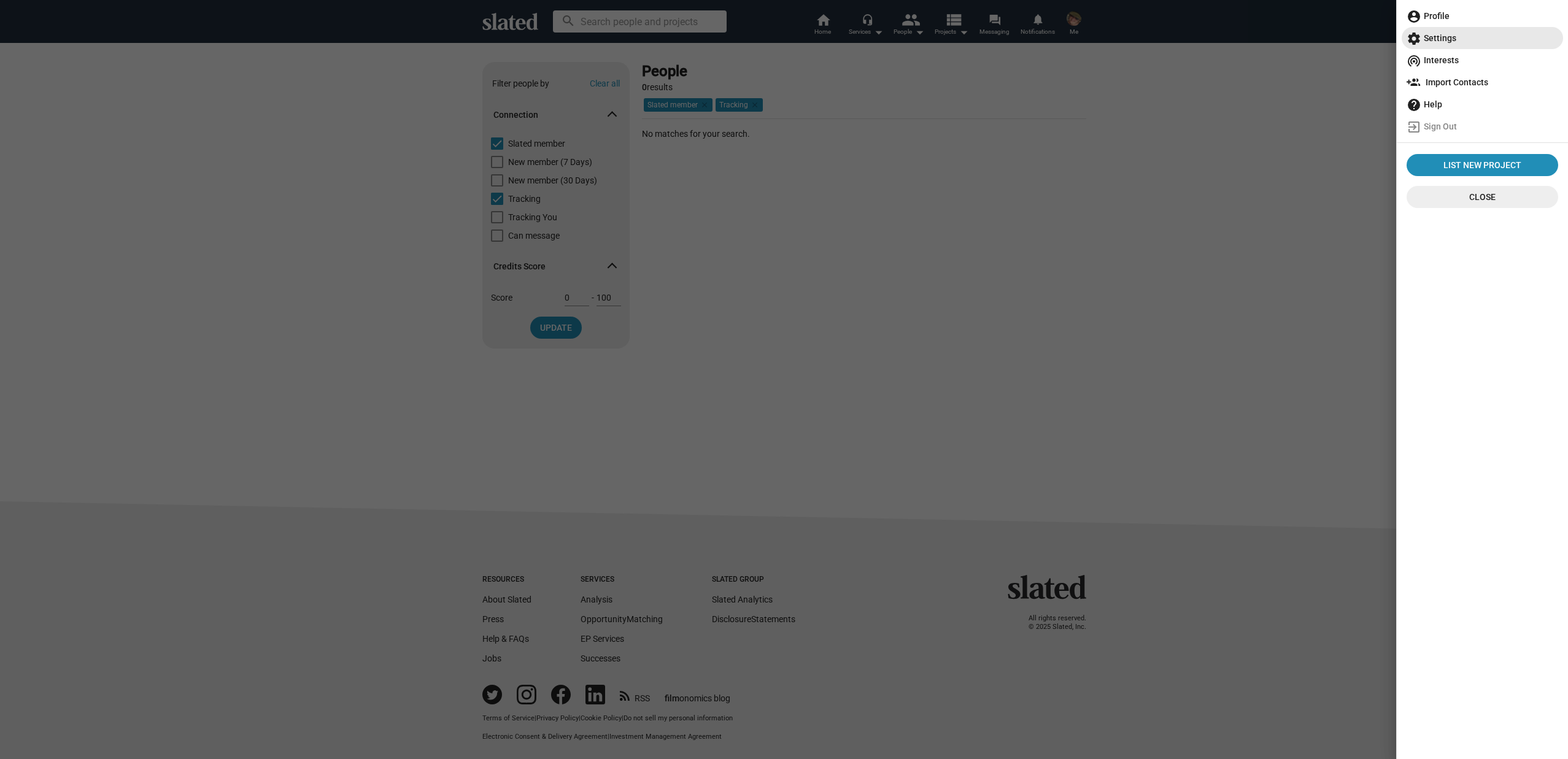
click at [1417, 35] on mat-icon "settings" at bounding box center [1414, 39] width 15 height 15
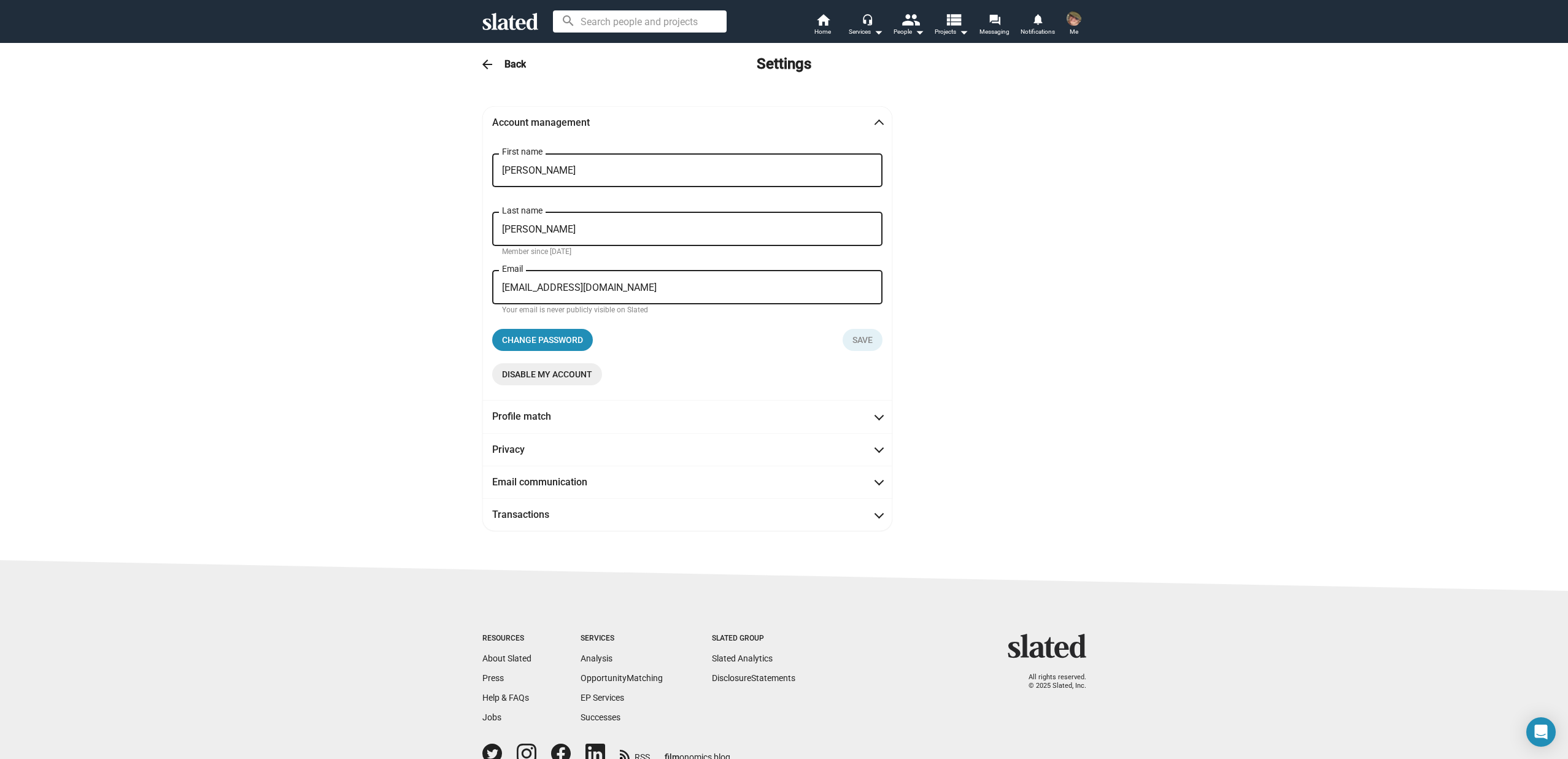
click at [1059, 182] on div "Account management Tiffany First name Jelke Last name Member since Oct 13, 2025…" at bounding box center [784, 318] width 628 height 424
click at [993, 21] on mat-icon "forum" at bounding box center [994, 19] width 12 height 12
click at [581, 480] on mat-panel-title "Email communication" at bounding box center [547, 482] width 110 height 13
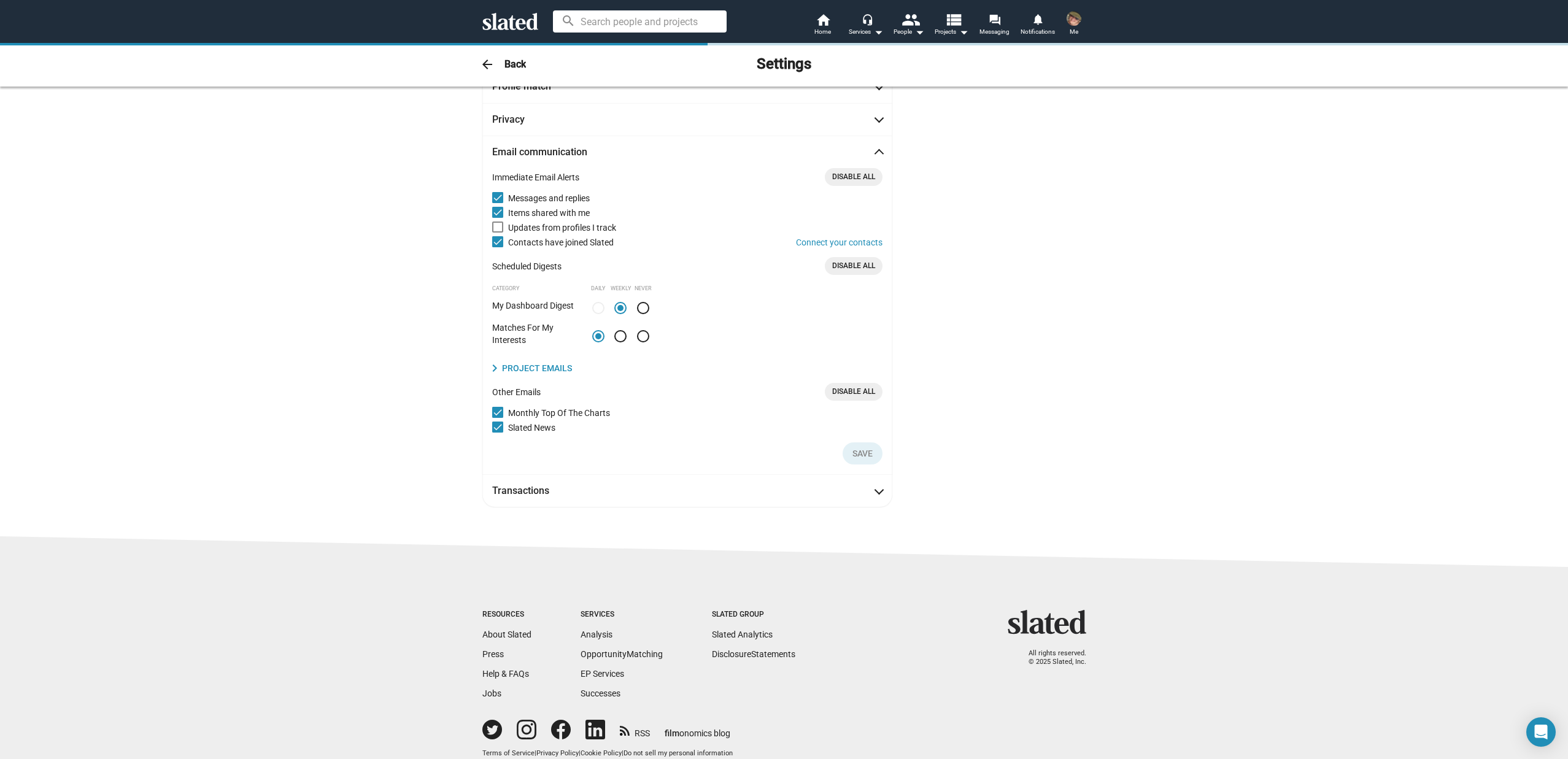
scroll to position [93, 0]
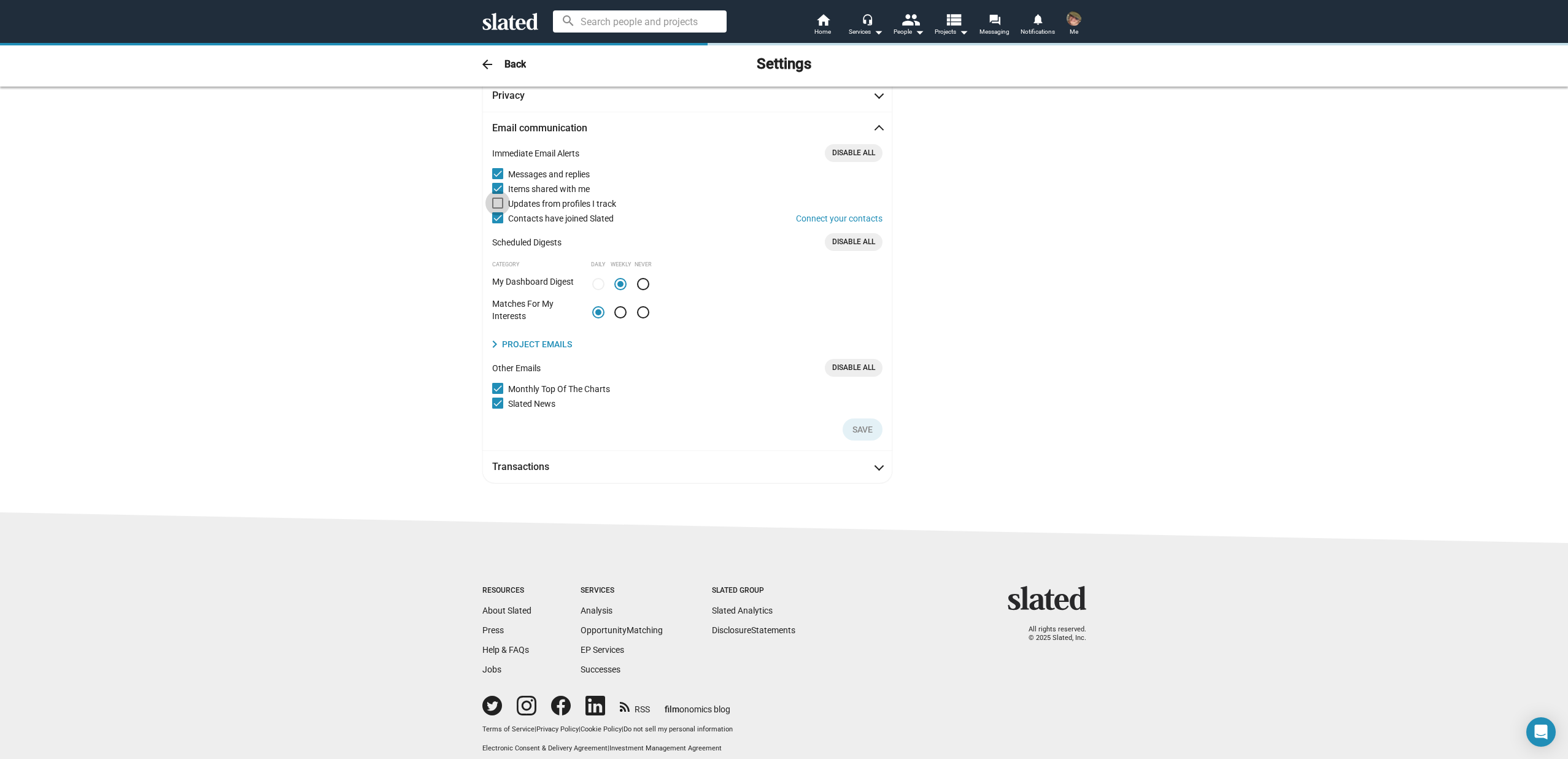
click at [598, 201] on span "Updates from profiles I track" at bounding box center [695, 204] width 374 height 15
click at [498, 209] on input "Updates from profiles I track" at bounding box center [497, 209] width 1 height 1
checkbox input "true"
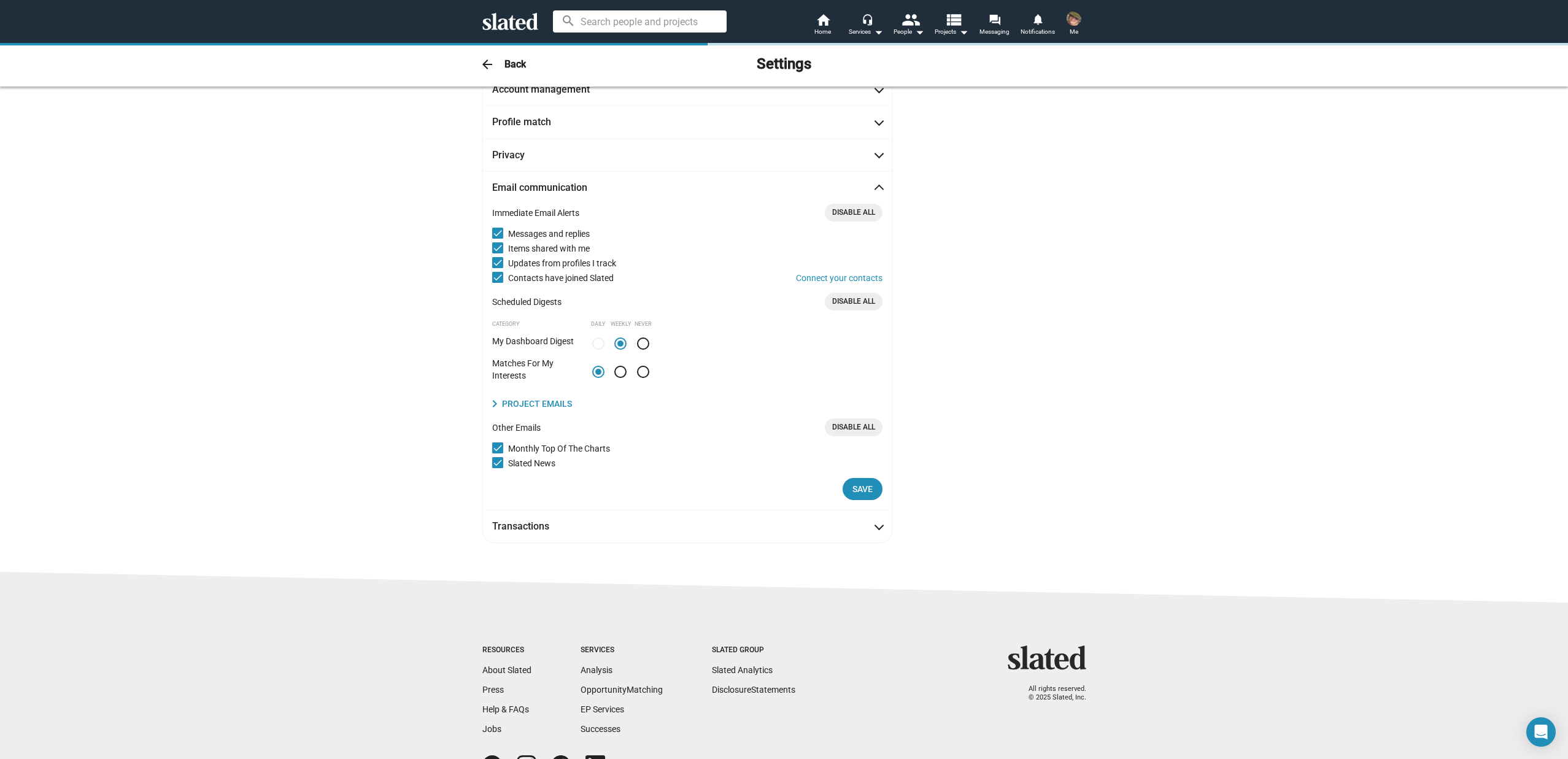
scroll to position [31, 0]
click at [869, 492] on button "Save" at bounding box center [862, 491] width 40 height 22
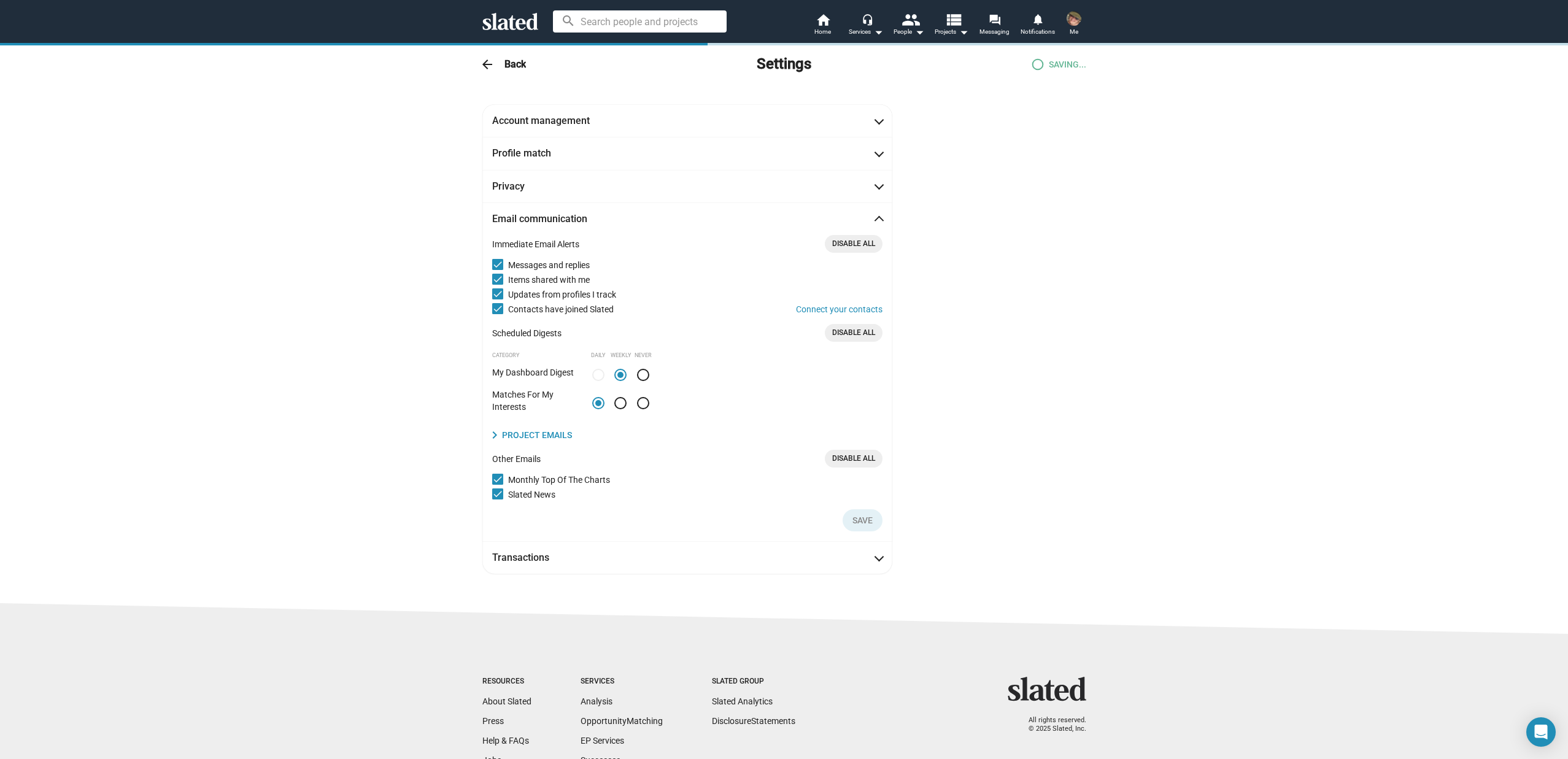
scroll to position [0, 0]
click at [870, 25] on mat-icon "headset_mic" at bounding box center [867, 18] width 11 height 11
click at [804, 96] on link "Analysis" at bounding box center [836, 96] width 104 height 20
click at [823, 23] on mat-icon "home" at bounding box center [823, 20] width 15 height 15
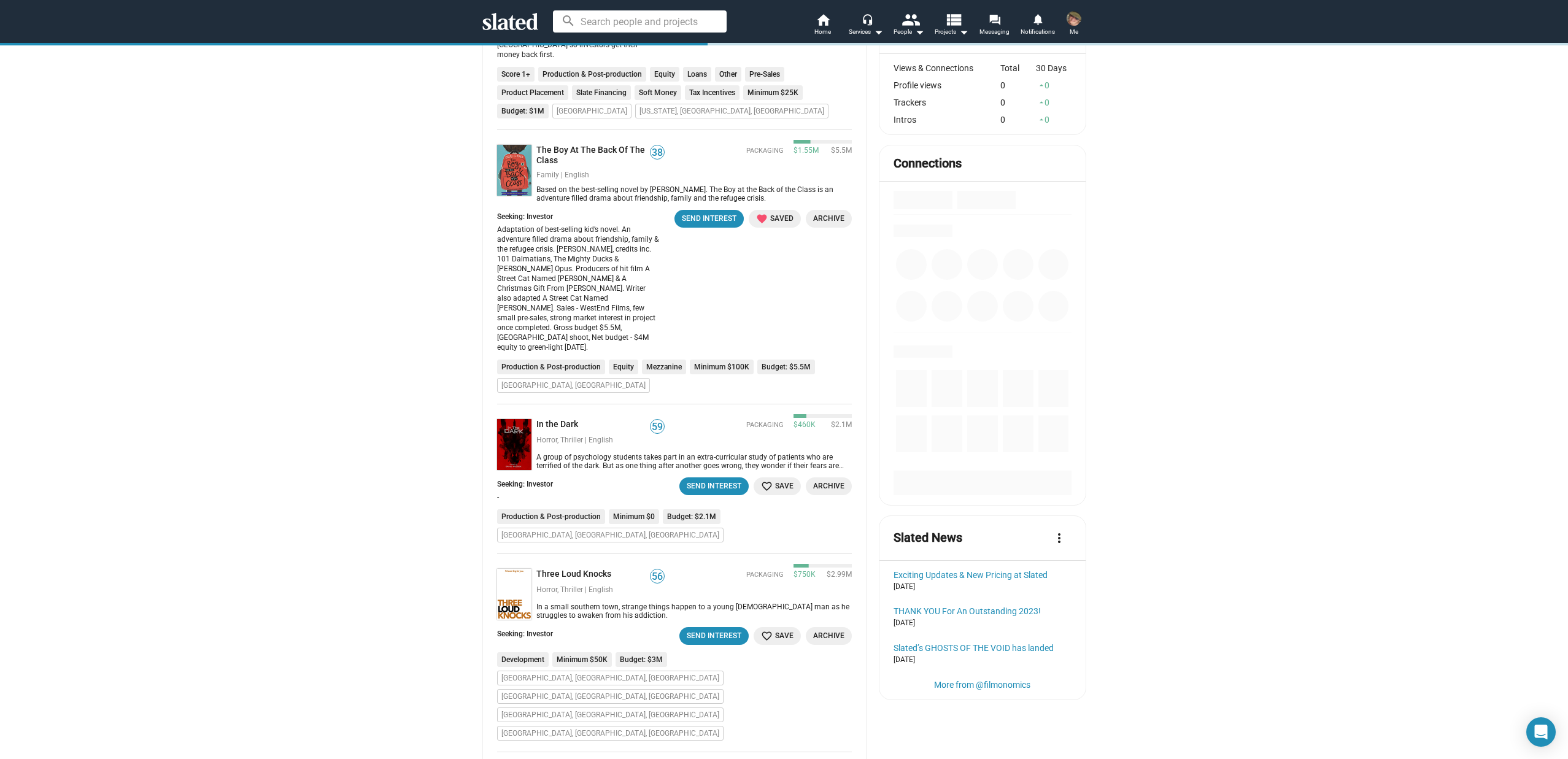
scroll to position [232, 0]
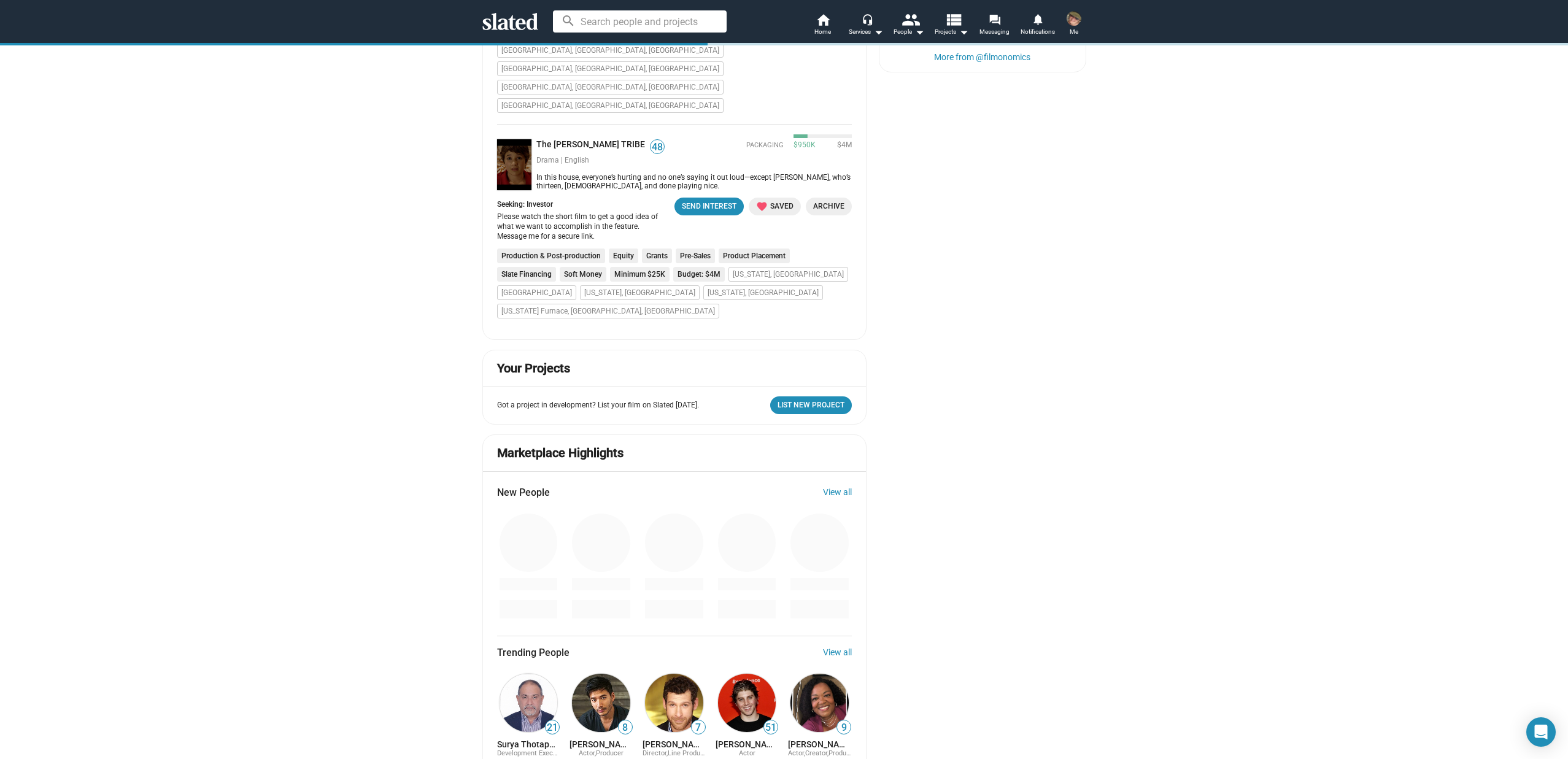
drag, startPoint x: 393, startPoint y: 271, endPoint x: 395, endPoint y: 262, distance: 9.2
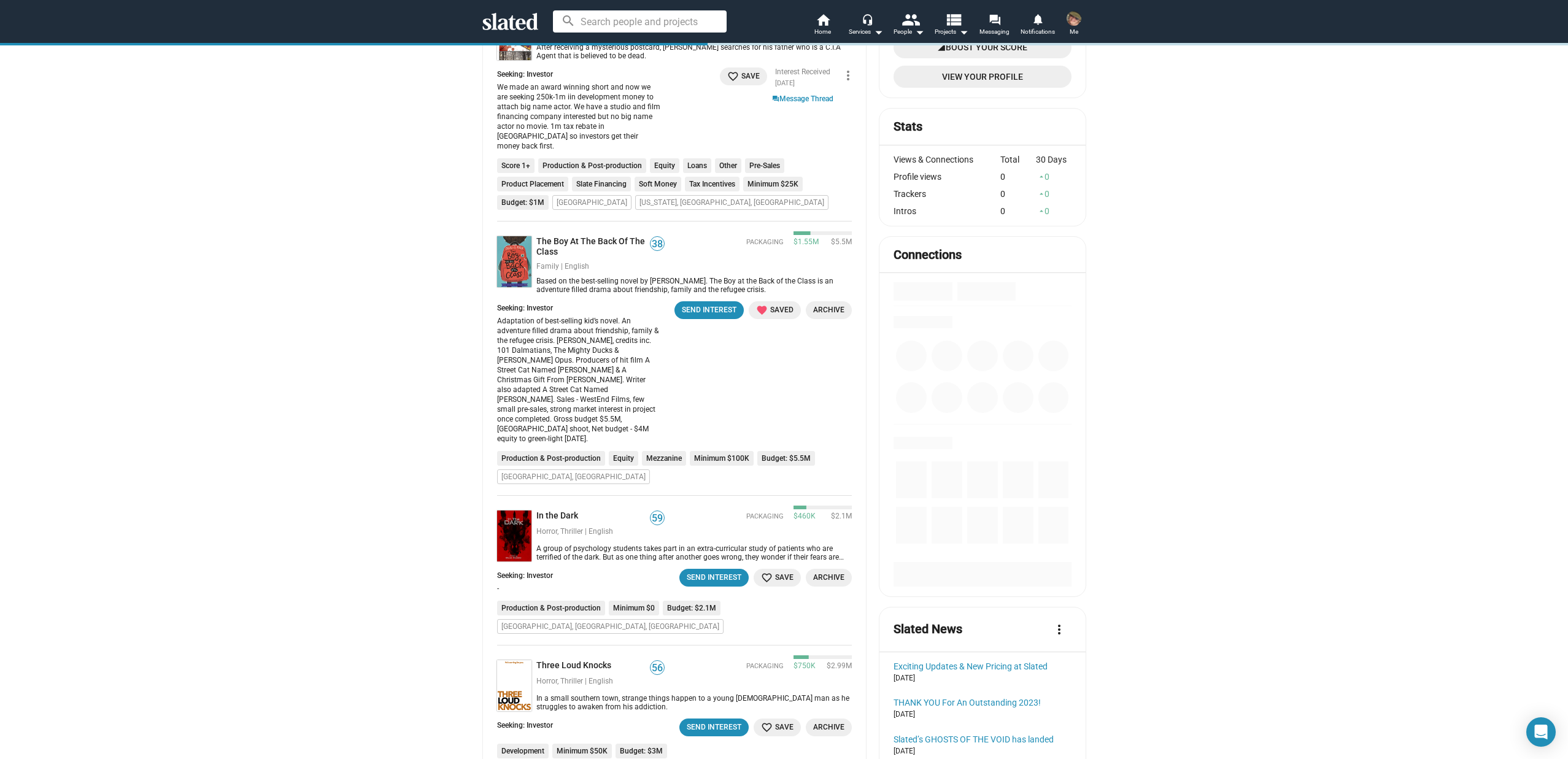
scroll to position [0, 0]
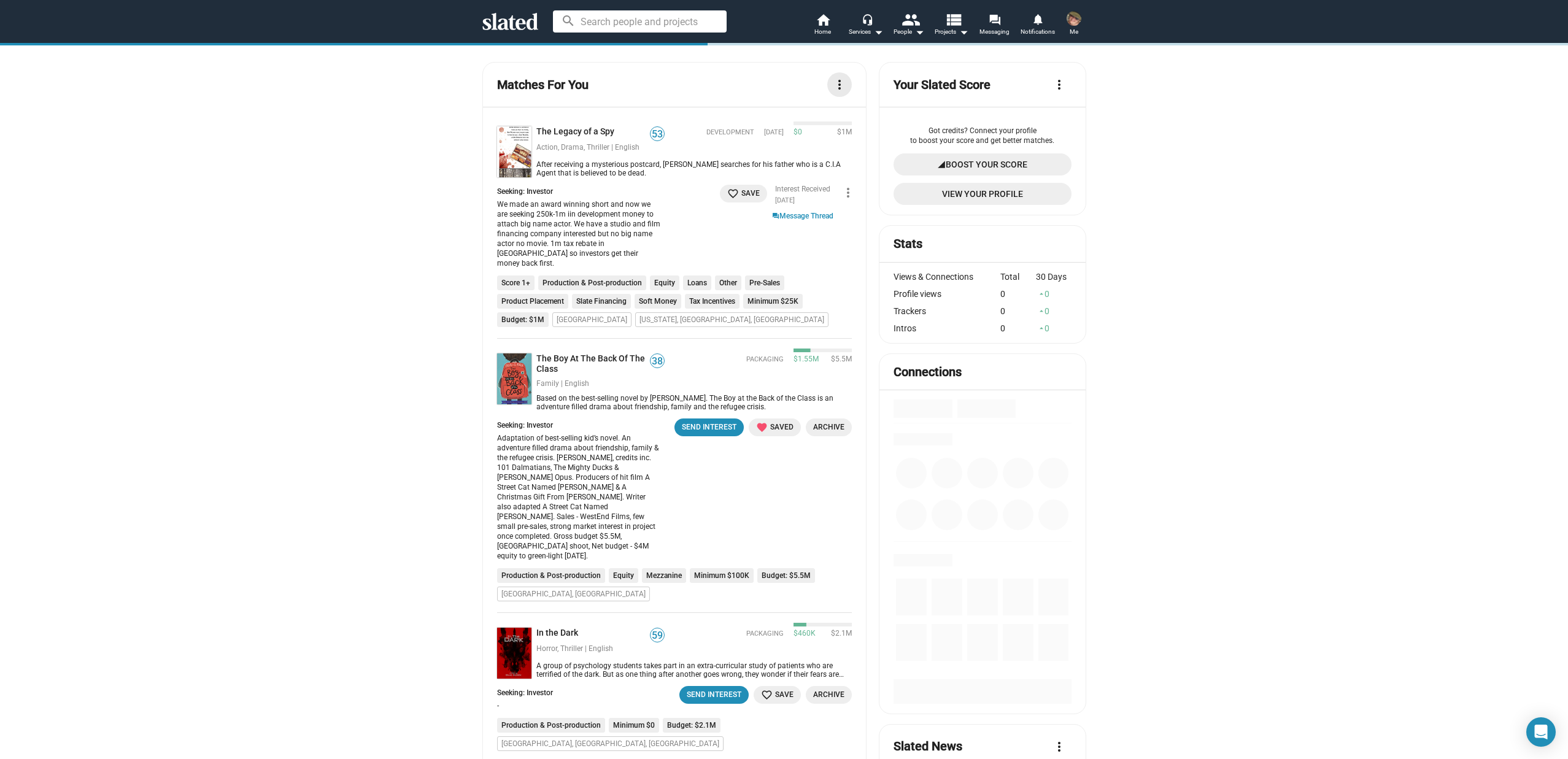
click at [834, 84] on mat-icon "more_vert" at bounding box center [840, 85] width 15 height 15
click at [766, 107] on link "View All" at bounding box center [799, 111] width 98 height 20
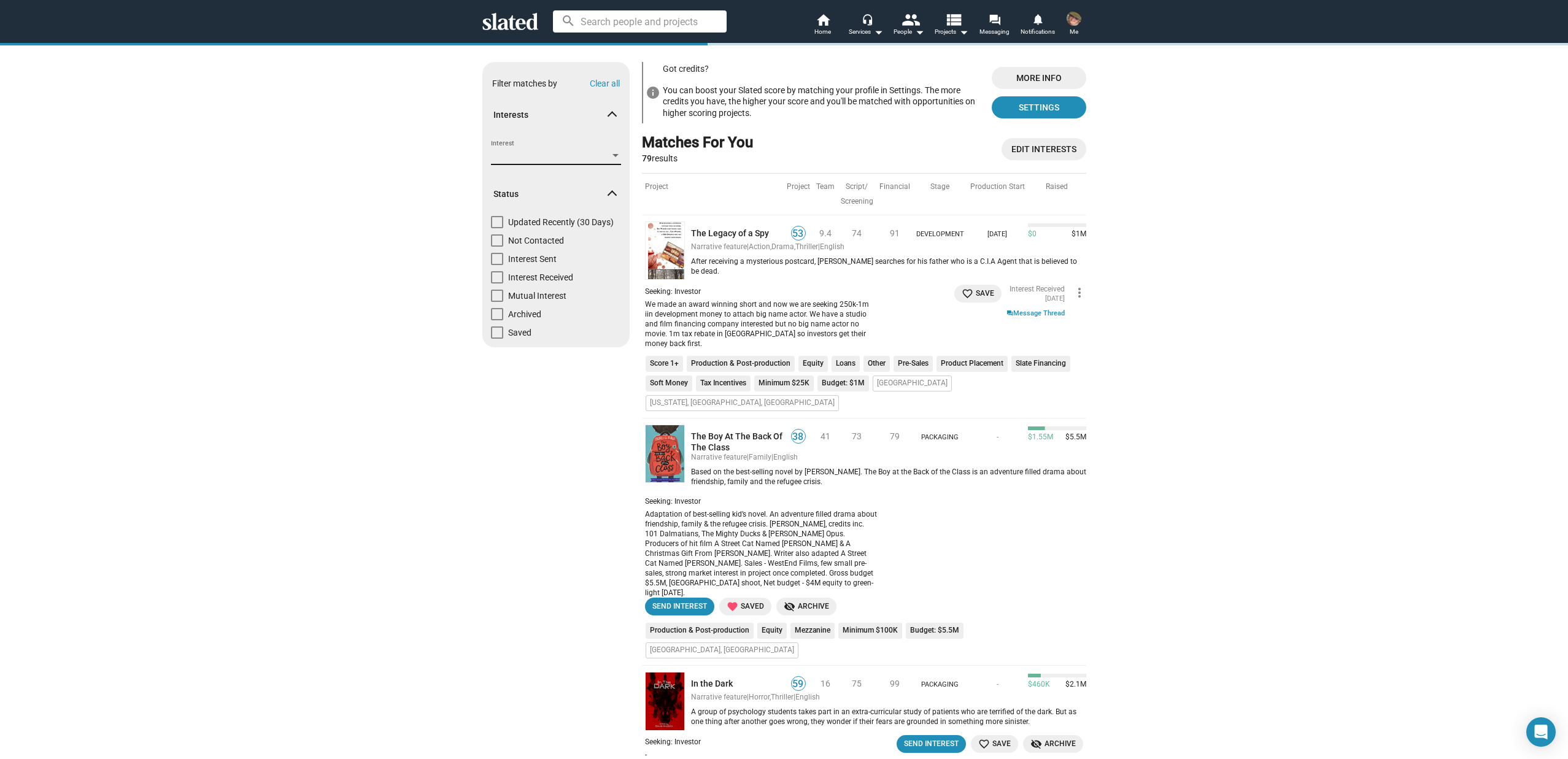
click at [557, 159] on span "Interest" at bounding box center [550, 156] width 119 height 13
click at [498, 208] on span "Investor" at bounding box center [552, 209] width 132 height 26
click at [501, 182] on span "Executive Producer" at bounding box center [552, 183] width 132 height 26
click at [615, 151] on span "Apply" at bounding box center [610, 151] width 22 height 12
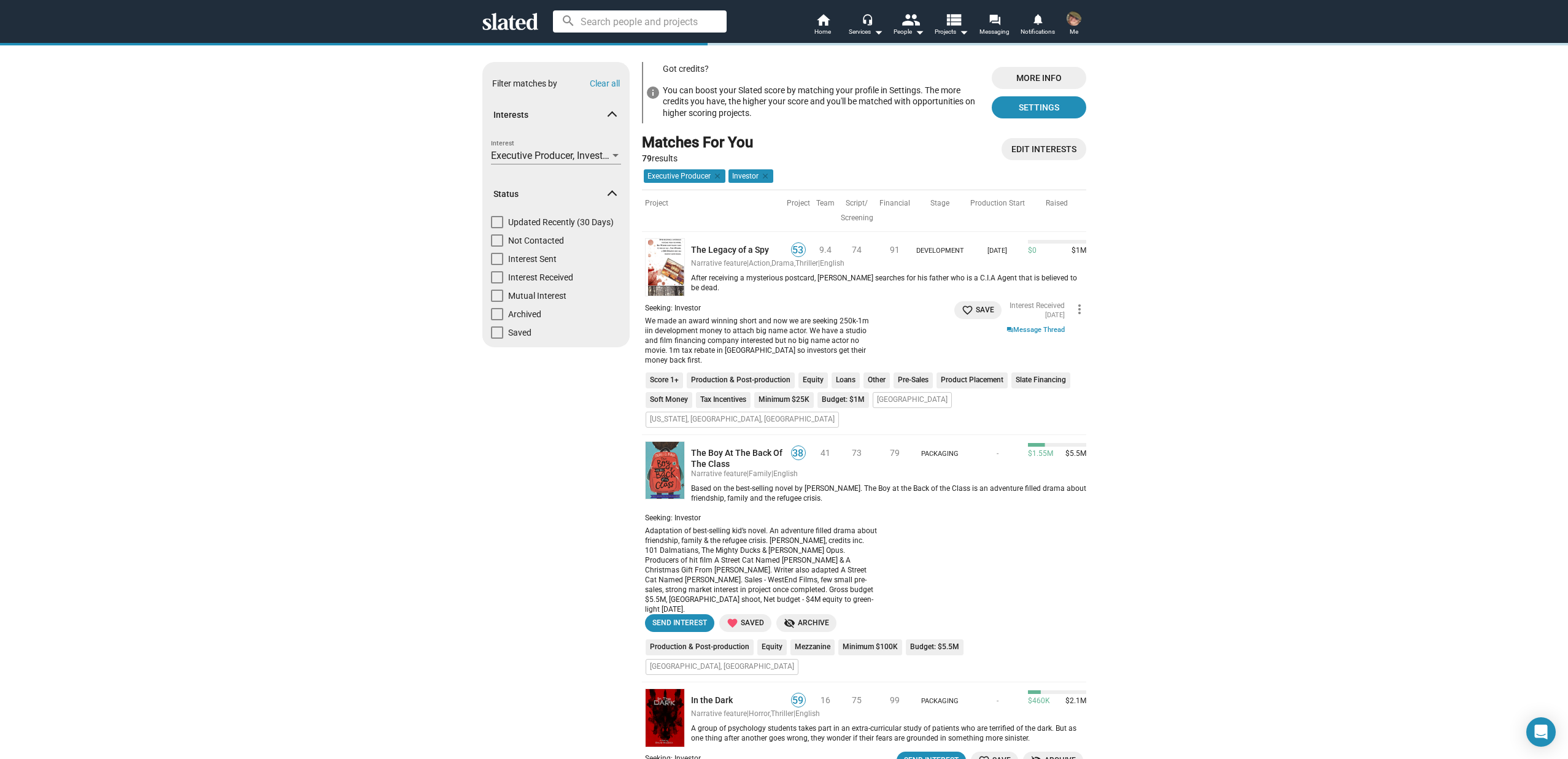
click at [559, 152] on span "Executive Producer, Investor" at bounding box center [551, 156] width 121 height 12
click at [482, 180] on mat-option "Executive Producer" at bounding box center [545, 183] width 167 height 26
click at [477, 203] on mat-option "Investor" at bounding box center [545, 209] width 167 height 26
click at [604, 148] on span "Apply" at bounding box center [610, 151] width 22 height 12
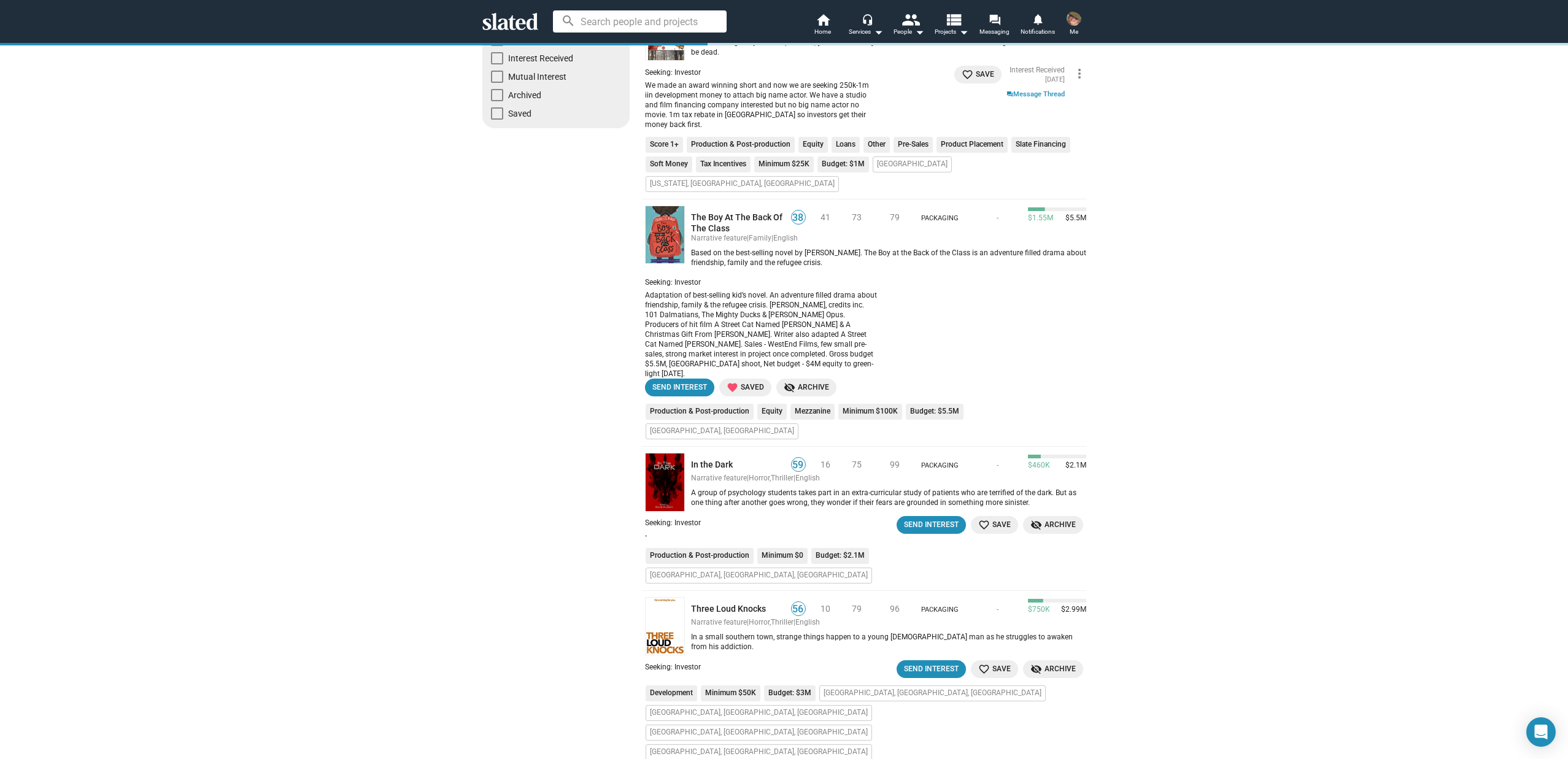
scroll to position [236, 0]
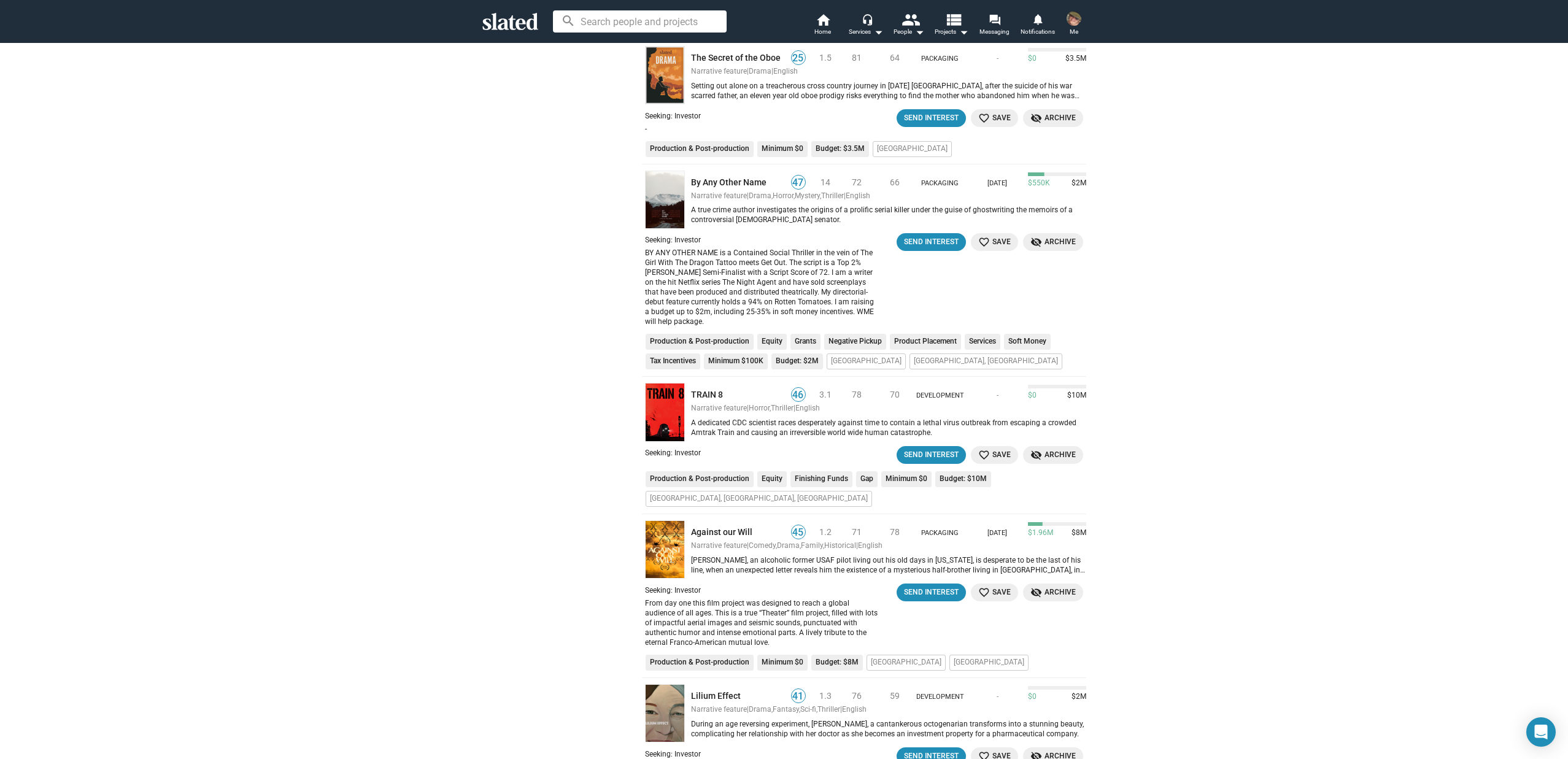
scroll to position [4023, 0]
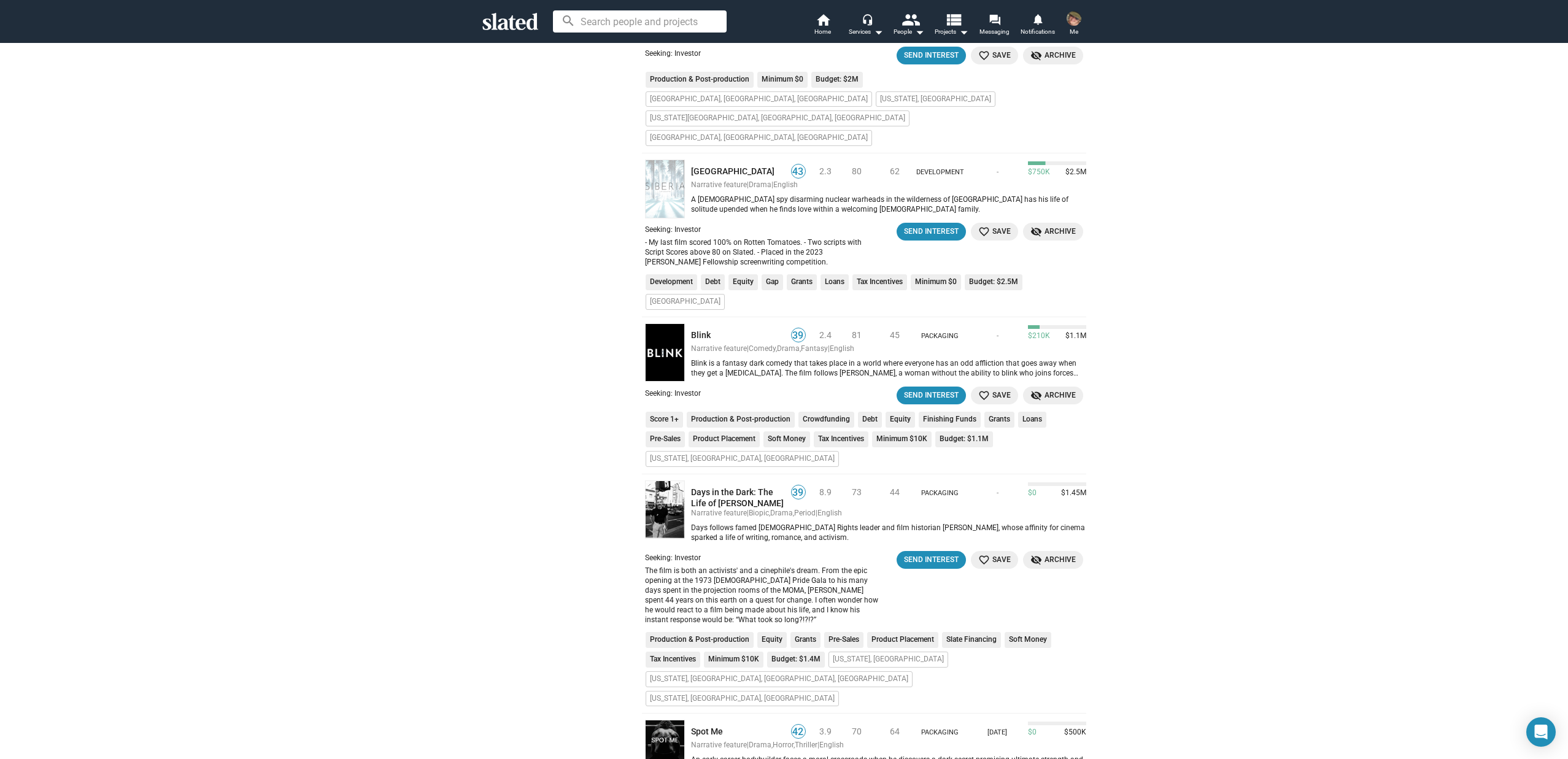
scroll to position [4721, 0]
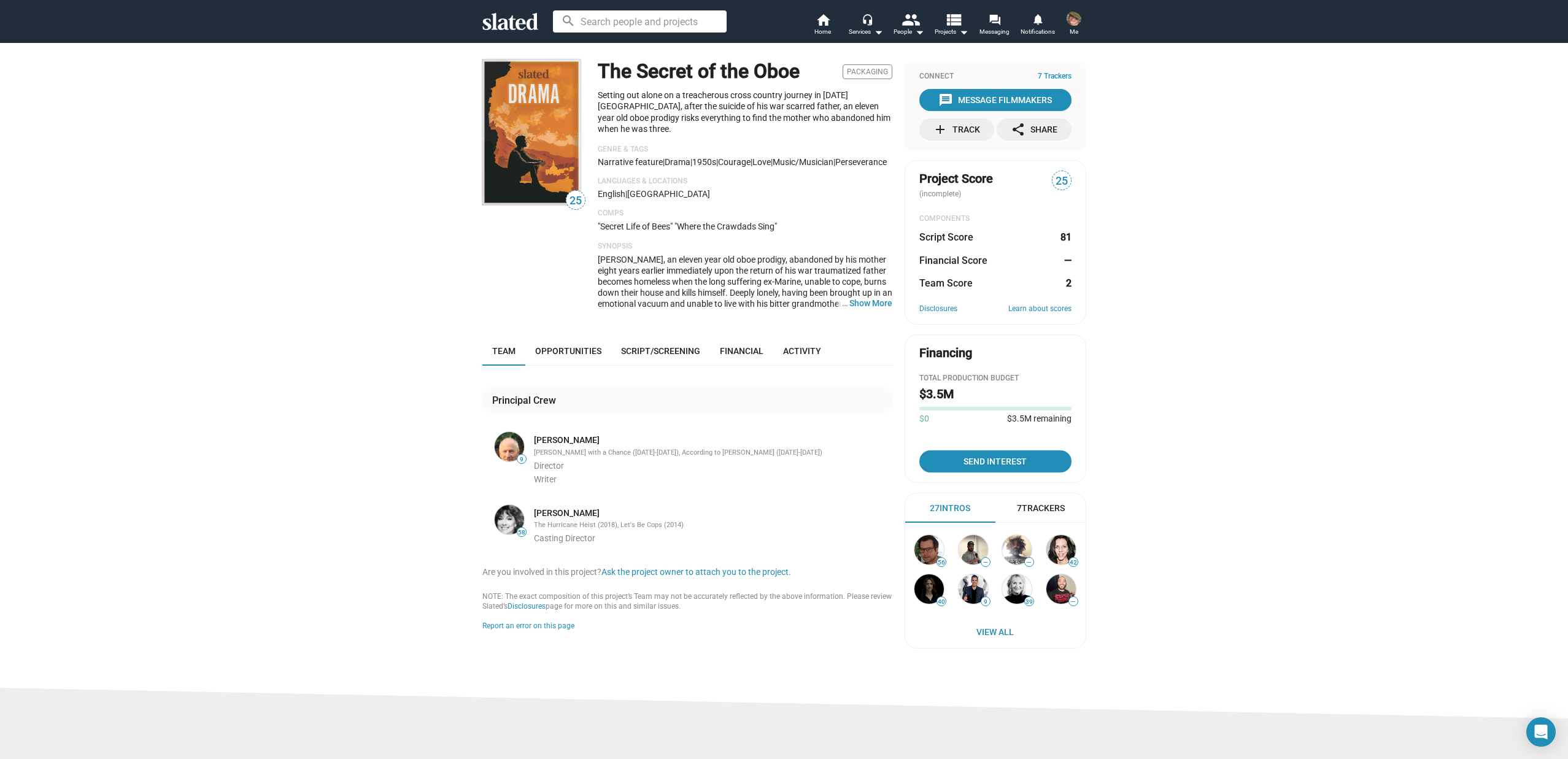
click at [756, 281] on span "[PERSON_NAME], an eleven year old oboe prodigy, abandoned by his mother eight y…" at bounding box center [745, 326] width 294 height 142
click at [850, 301] on button "… Show More" at bounding box center [870, 302] width 43 height 11
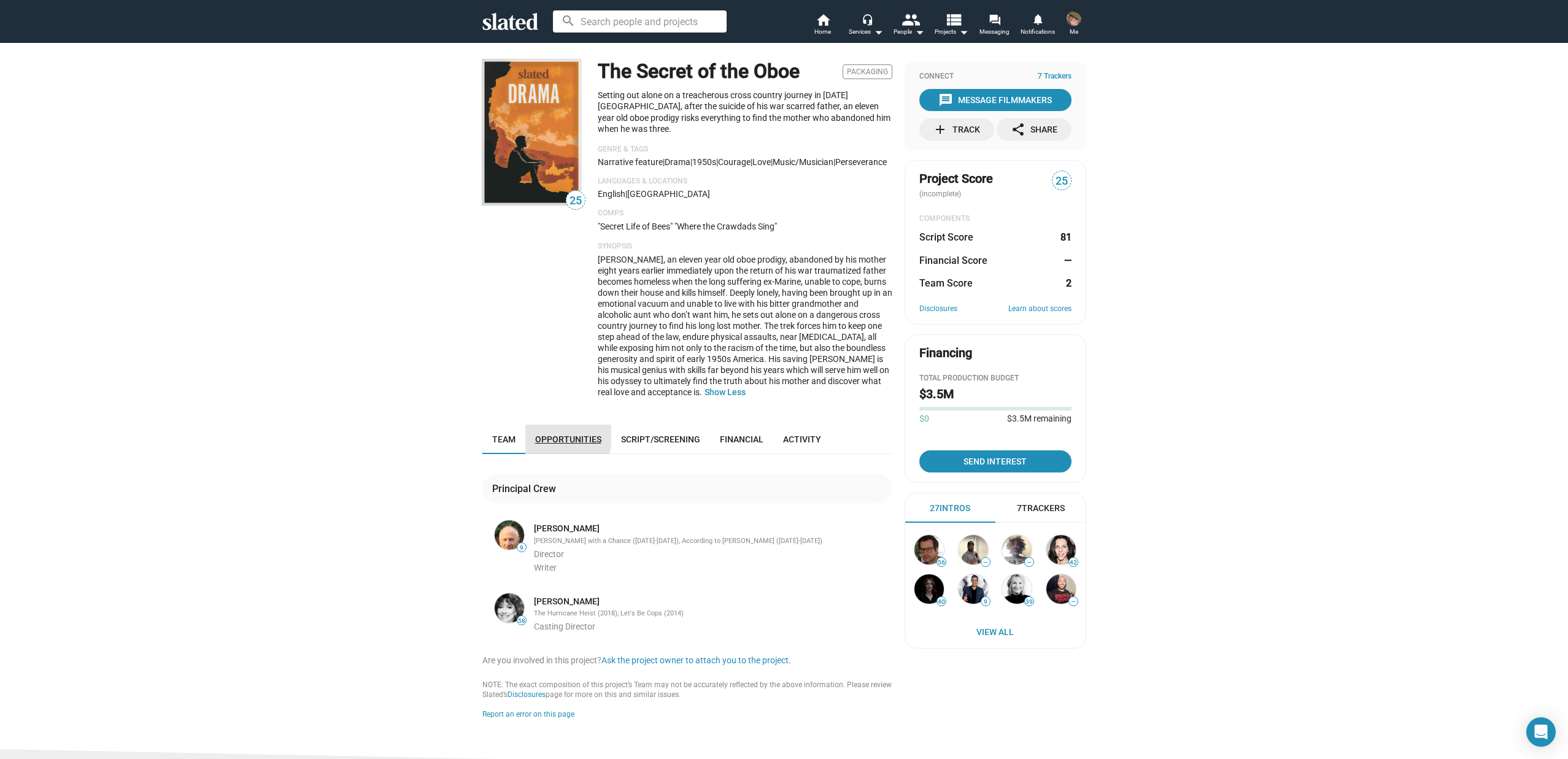
click at [545, 437] on span "Opportunities" at bounding box center [568, 439] width 66 height 9
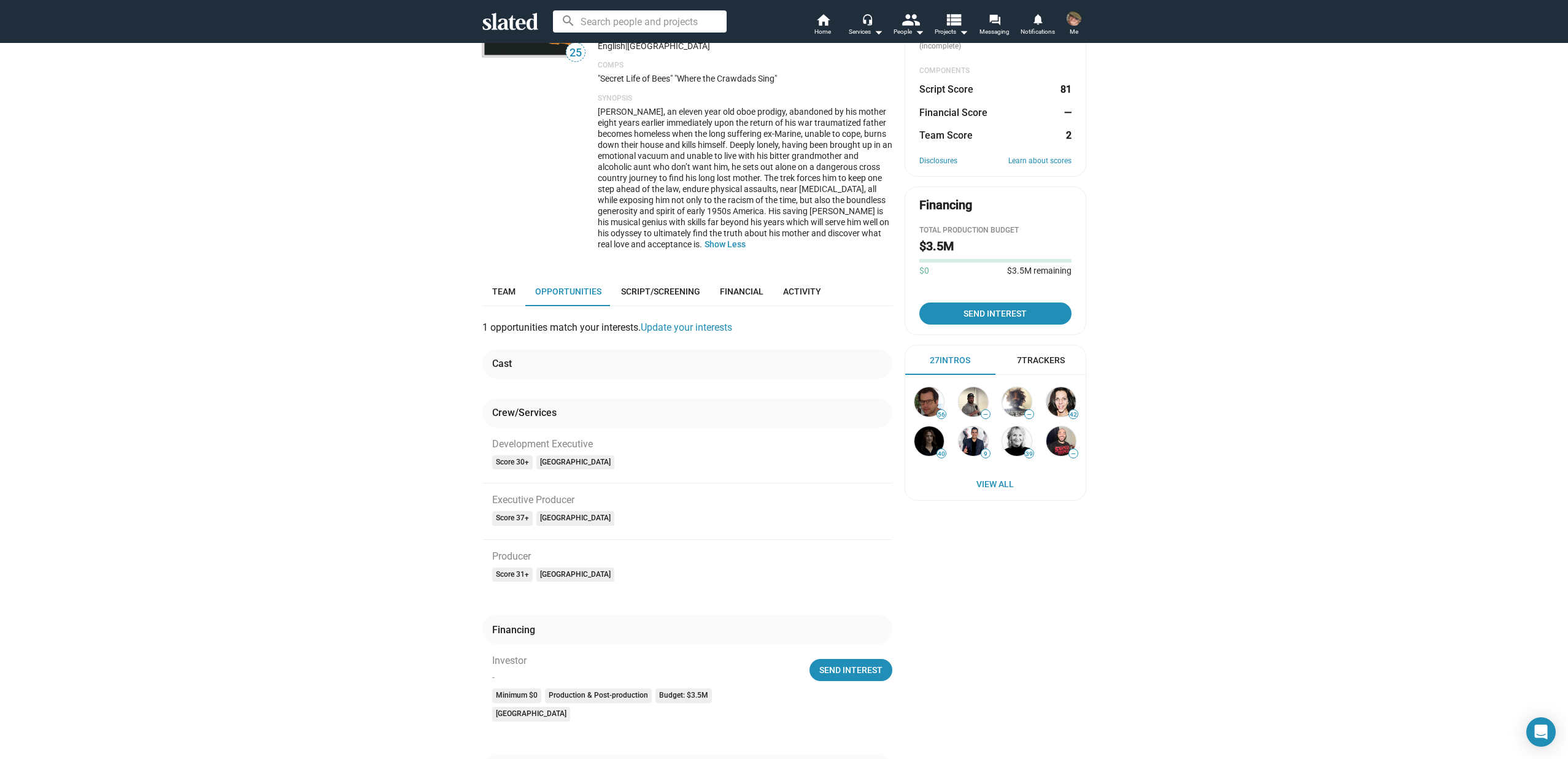
scroll to position [145, 0]
click at [631, 289] on span "Script/Screening" at bounding box center [661, 294] width 79 height 9
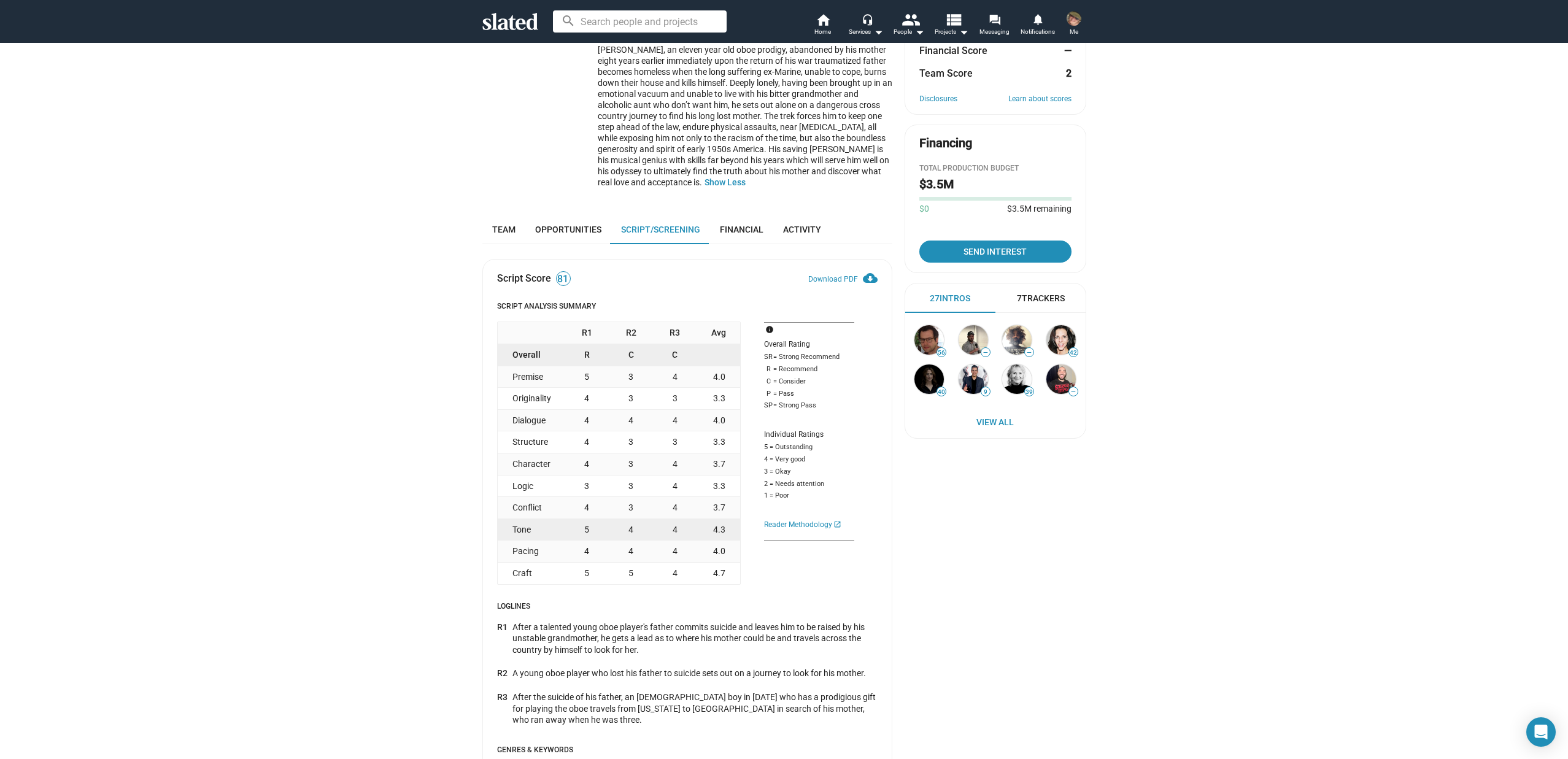
scroll to position [209, 0]
click at [734, 230] on span "Financial" at bounding box center [742, 229] width 44 height 9
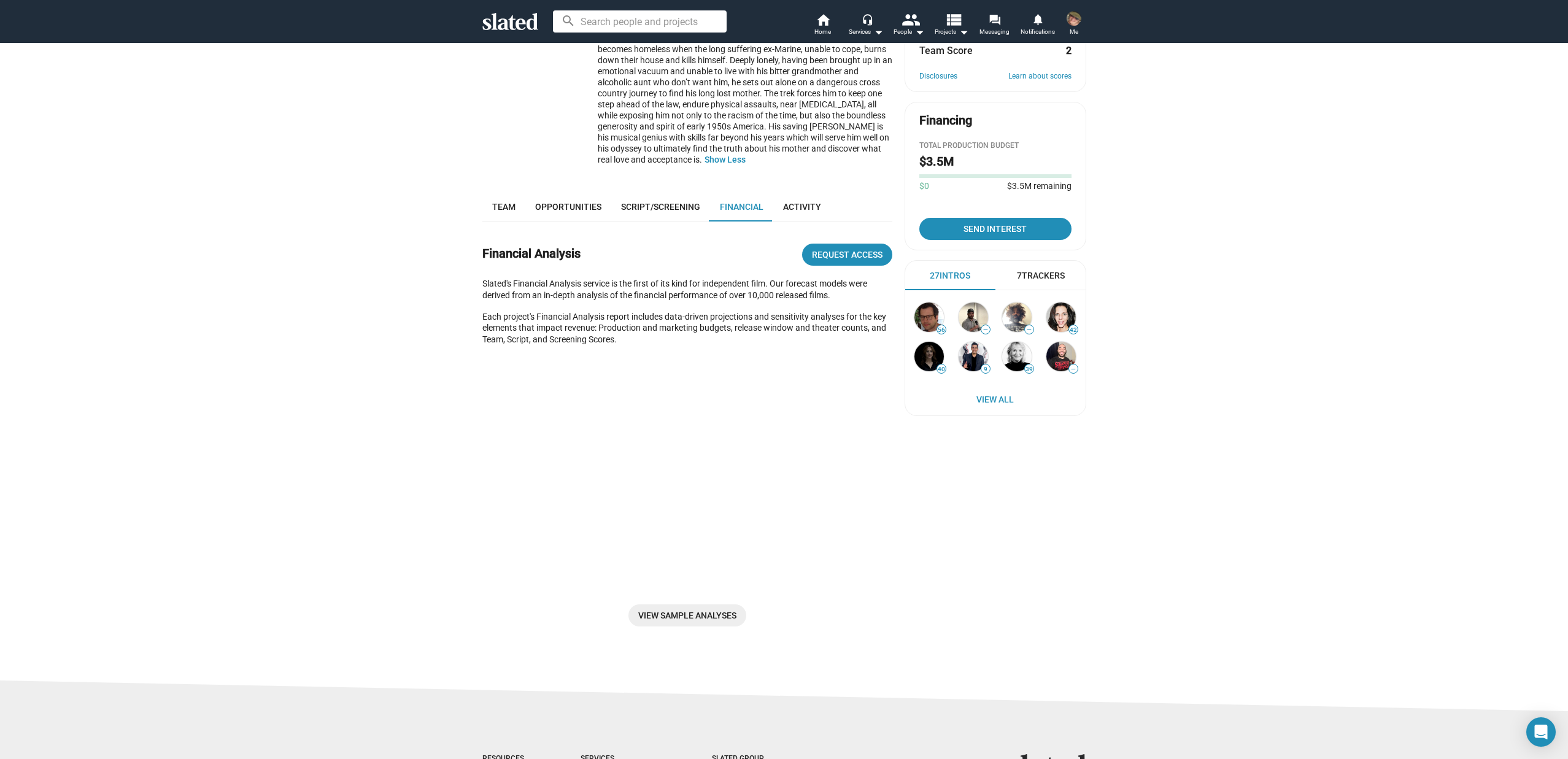
scroll to position [230, 0]
click at [835, 259] on span "Request Access" at bounding box center [847, 257] width 71 height 22
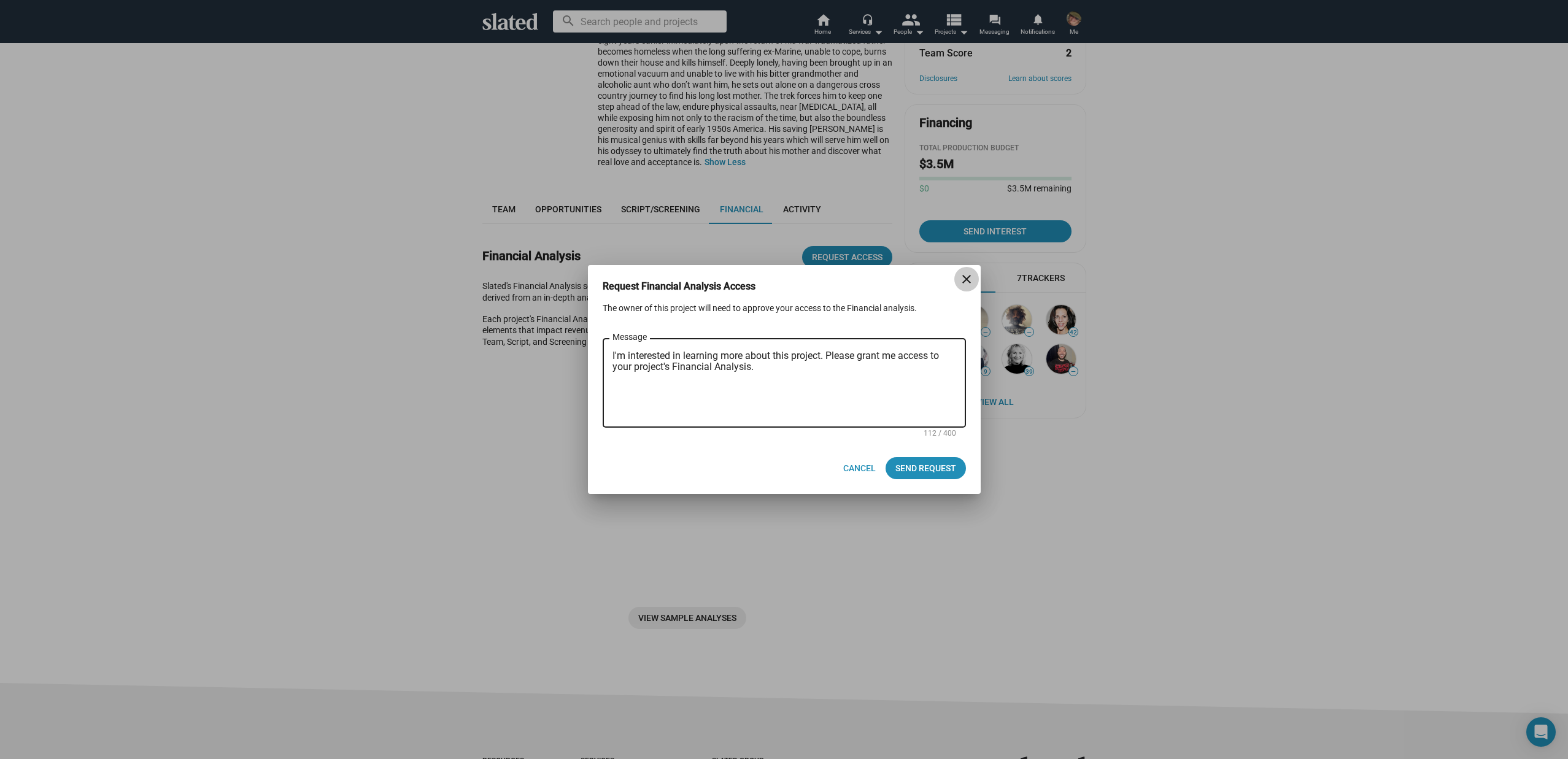
click at [967, 276] on mat-icon "close" at bounding box center [967, 279] width 15 height 15
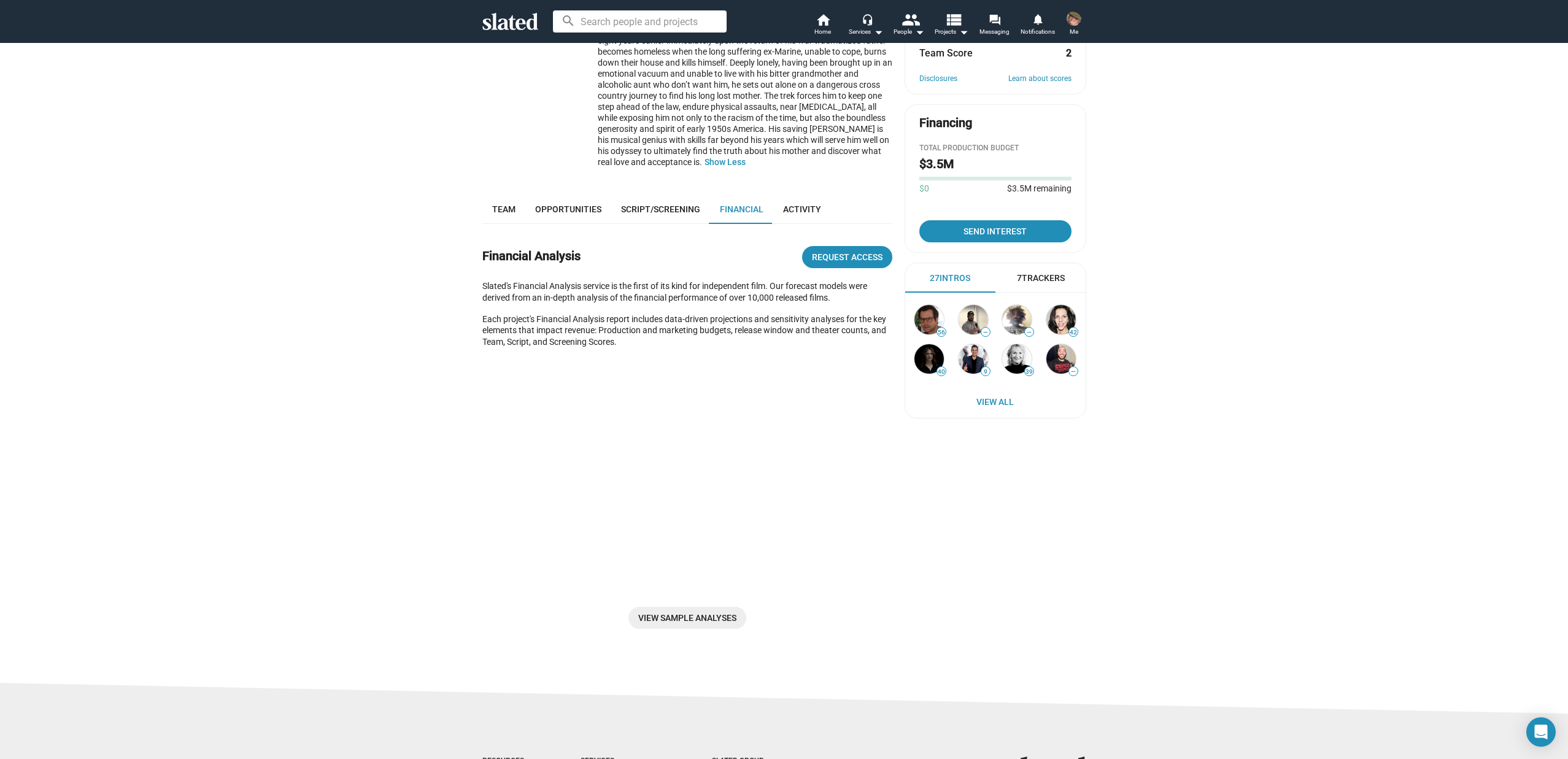
click at [1271, 359] on div "25 The Secret of the Oboe Packaging Setting out alone on a treacherous cross co…" at bounding box center [784, 248] width 1568 height 871
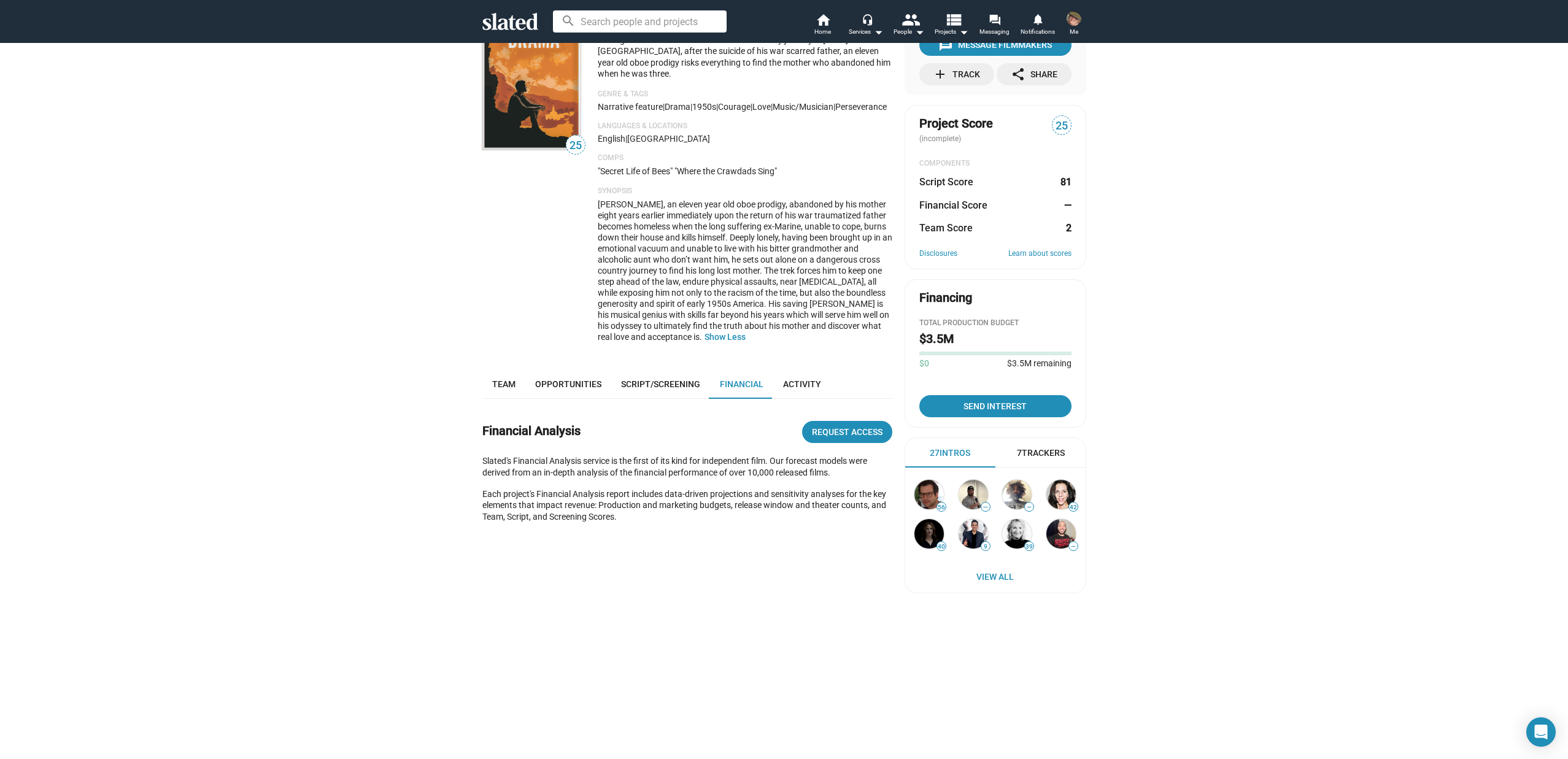
scroll to position [0, 0]
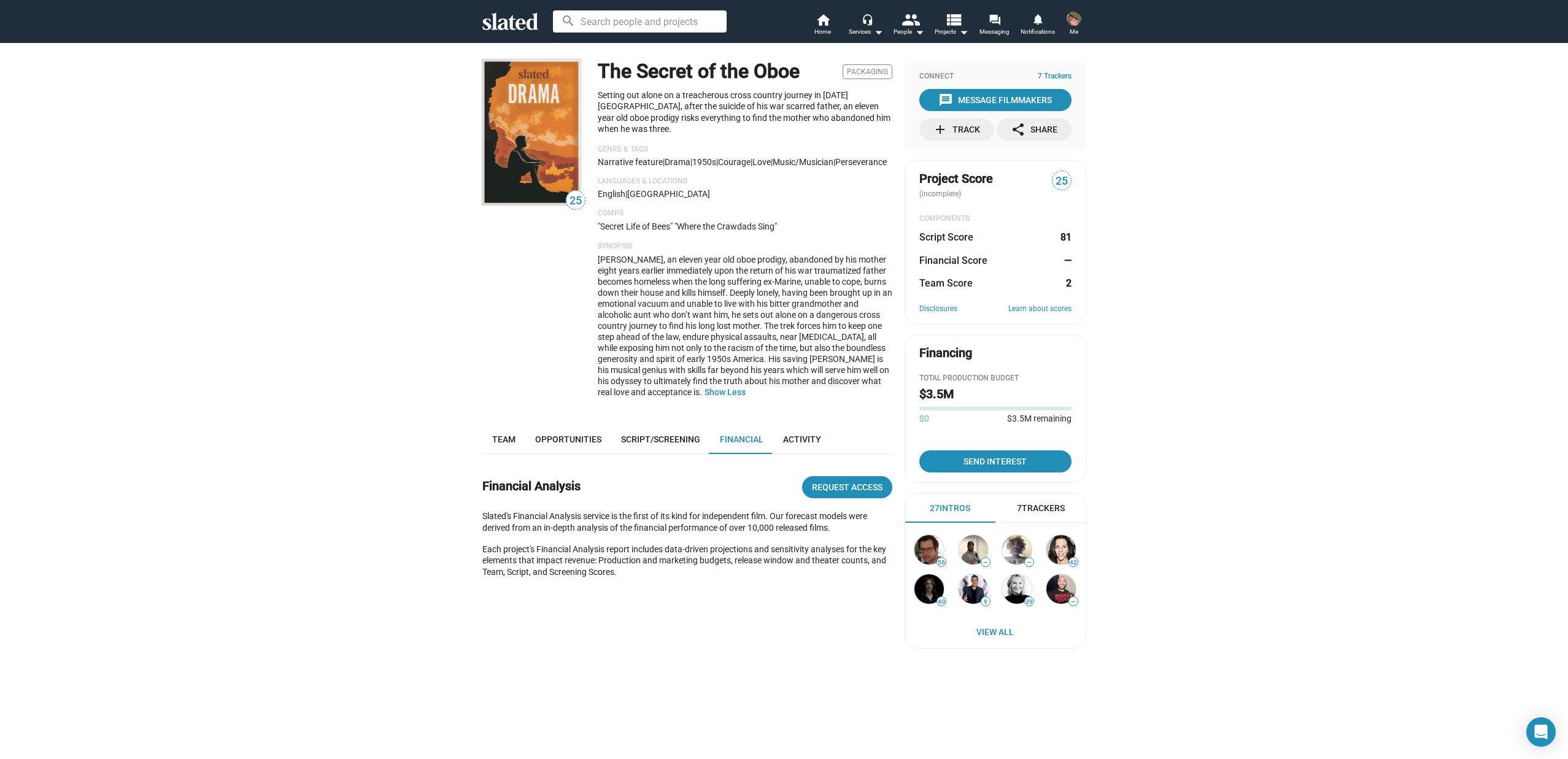
click at [1220, 293] on div "25 The Secret of the Oboe Packaging Setting out alone on a treacherous cross co…" at bounding box center [784, 478] width 1568 height 871
click at [644, 440] on span "Script/Screening" at bounding box center [661, 439] width 79 height 9
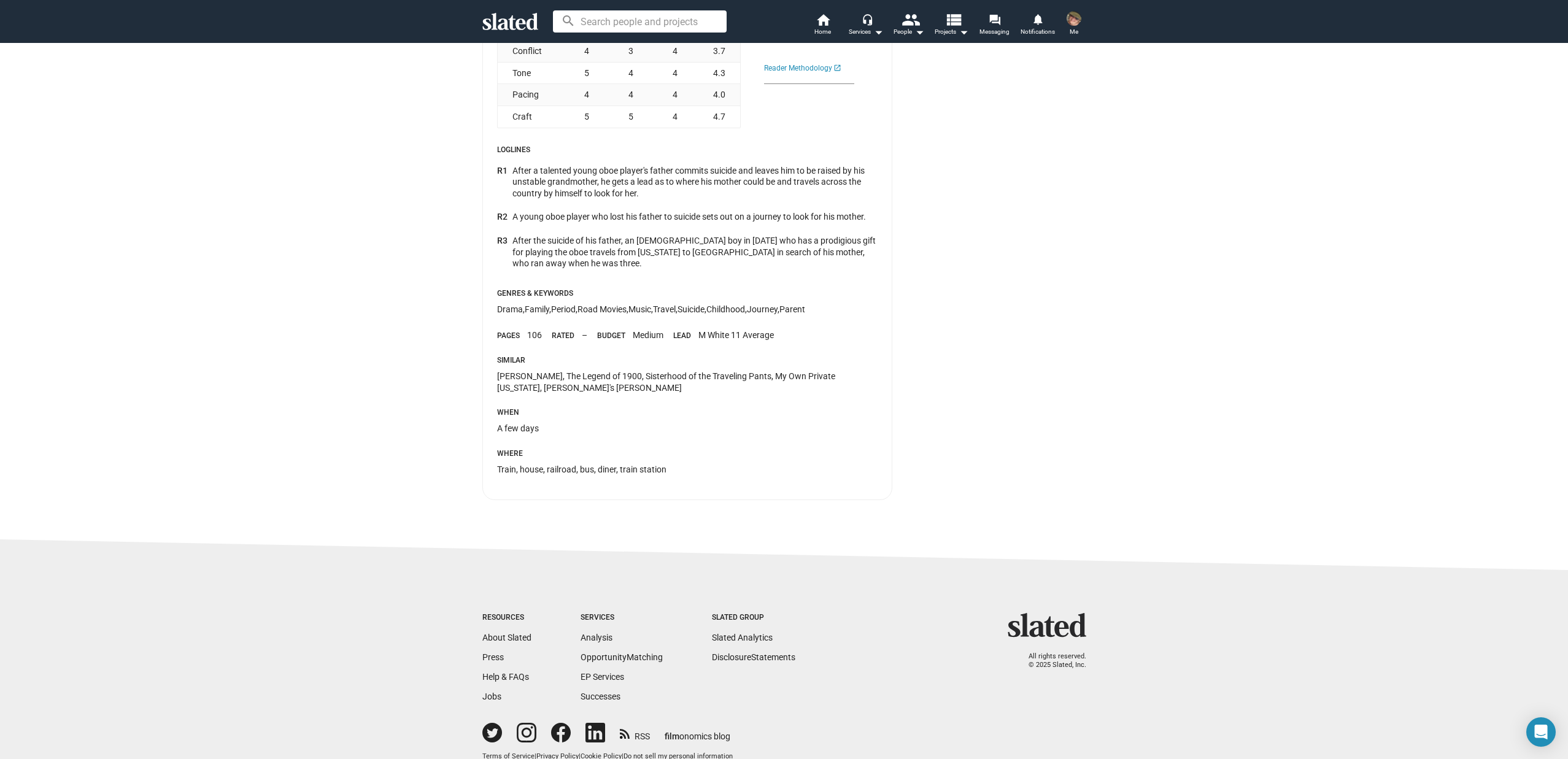
scroll to position [678, 0]
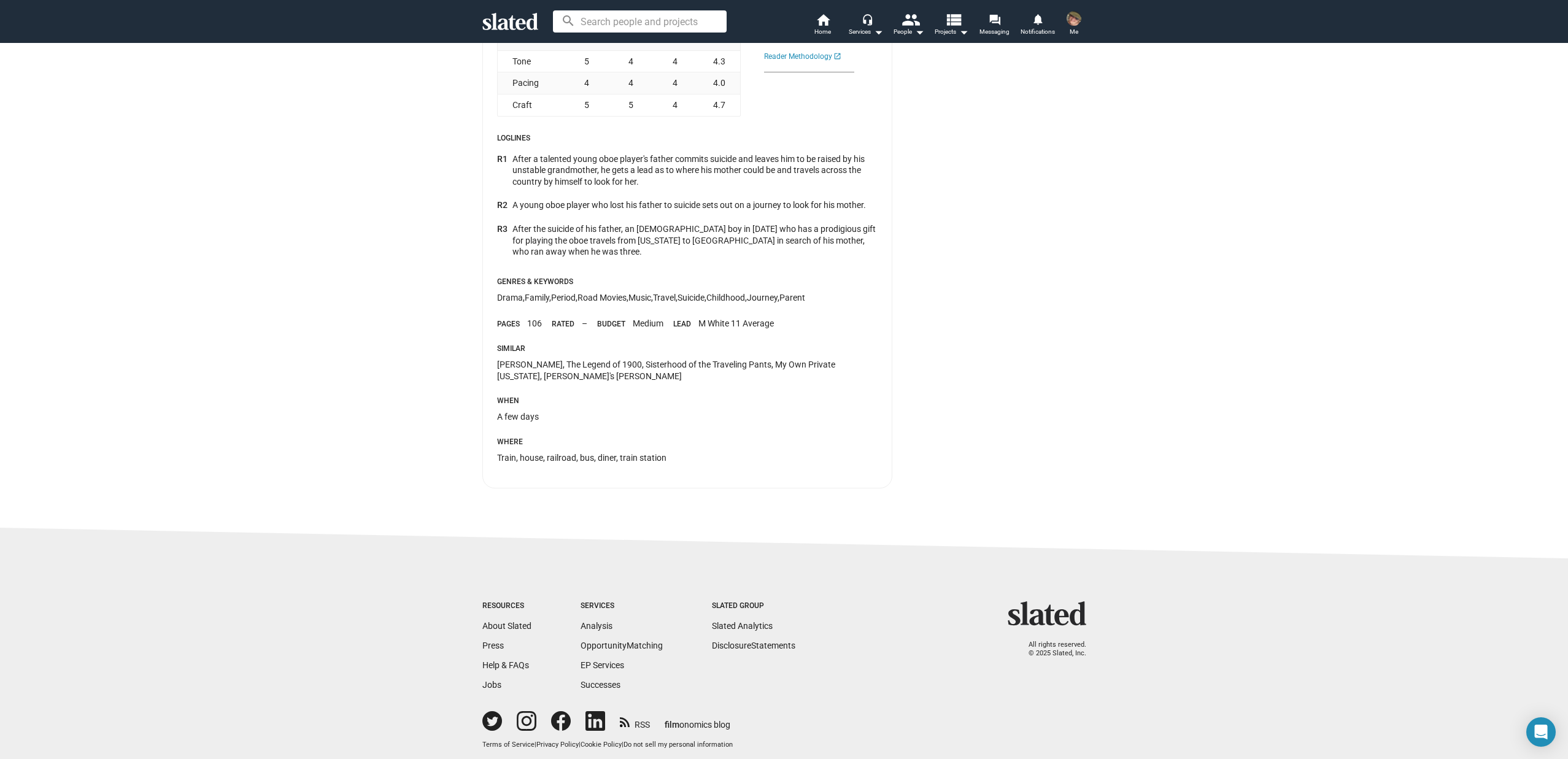
drag, startPoint x: 731, startPoint y: 440, endPoint x: 737, endPoint y: 419, distance: 21.8
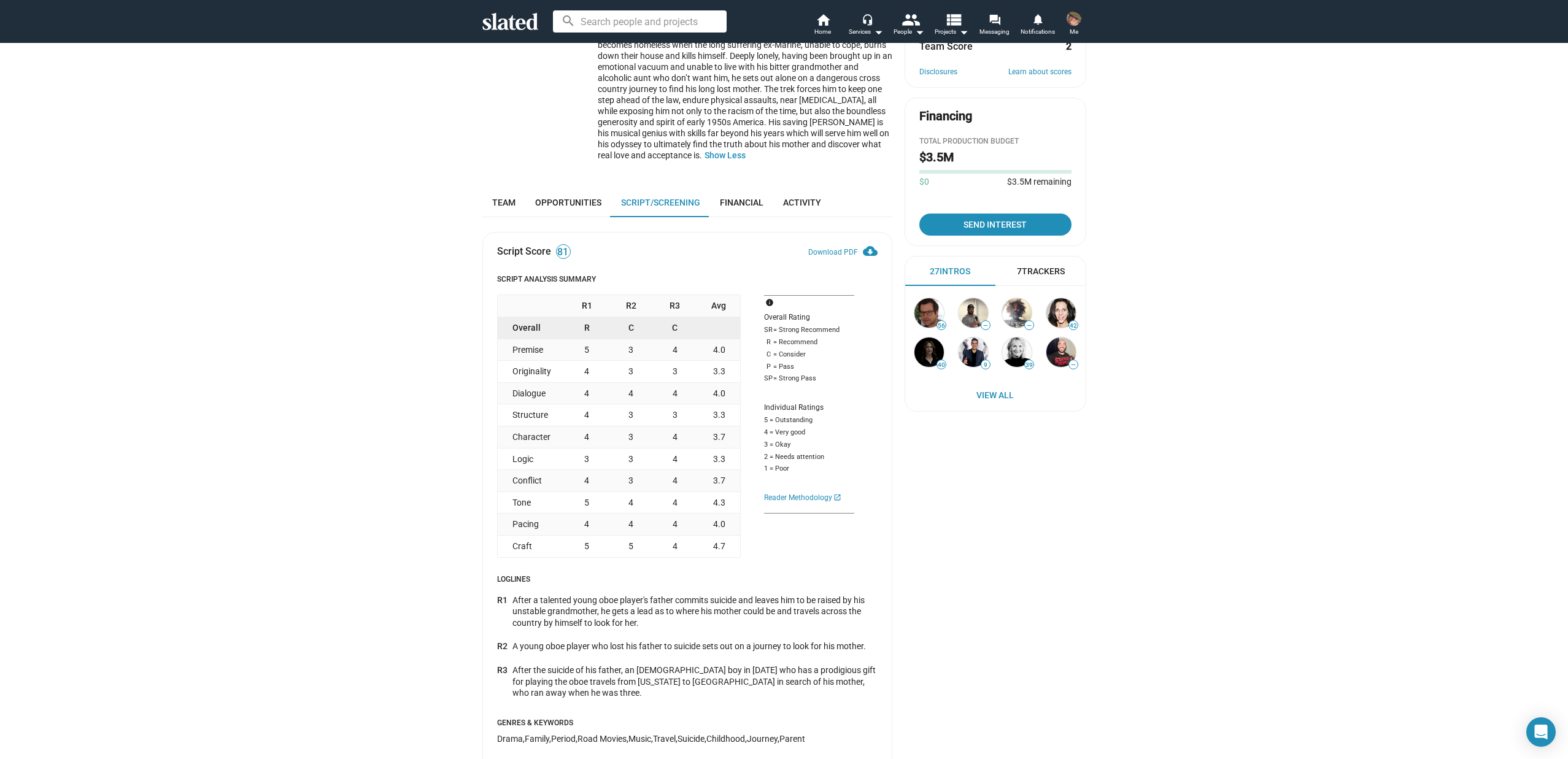
scroll to position [265, 0]
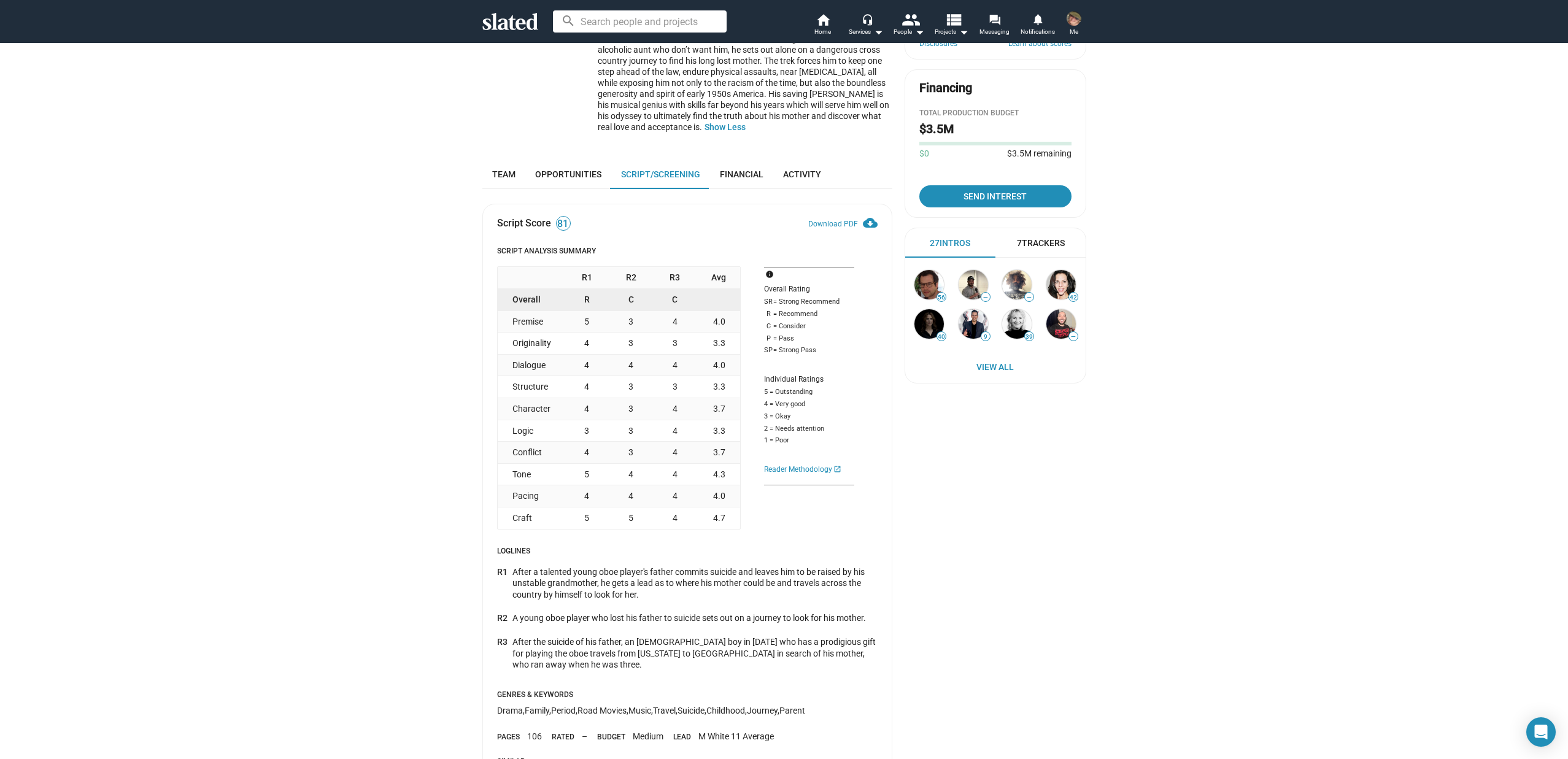
click at [423, 251] on div "25 The Secret of the Oboe Packaging Setting out alone on a treacherous cross co…" at bounding box center [784, 359] width 1568 height 1164
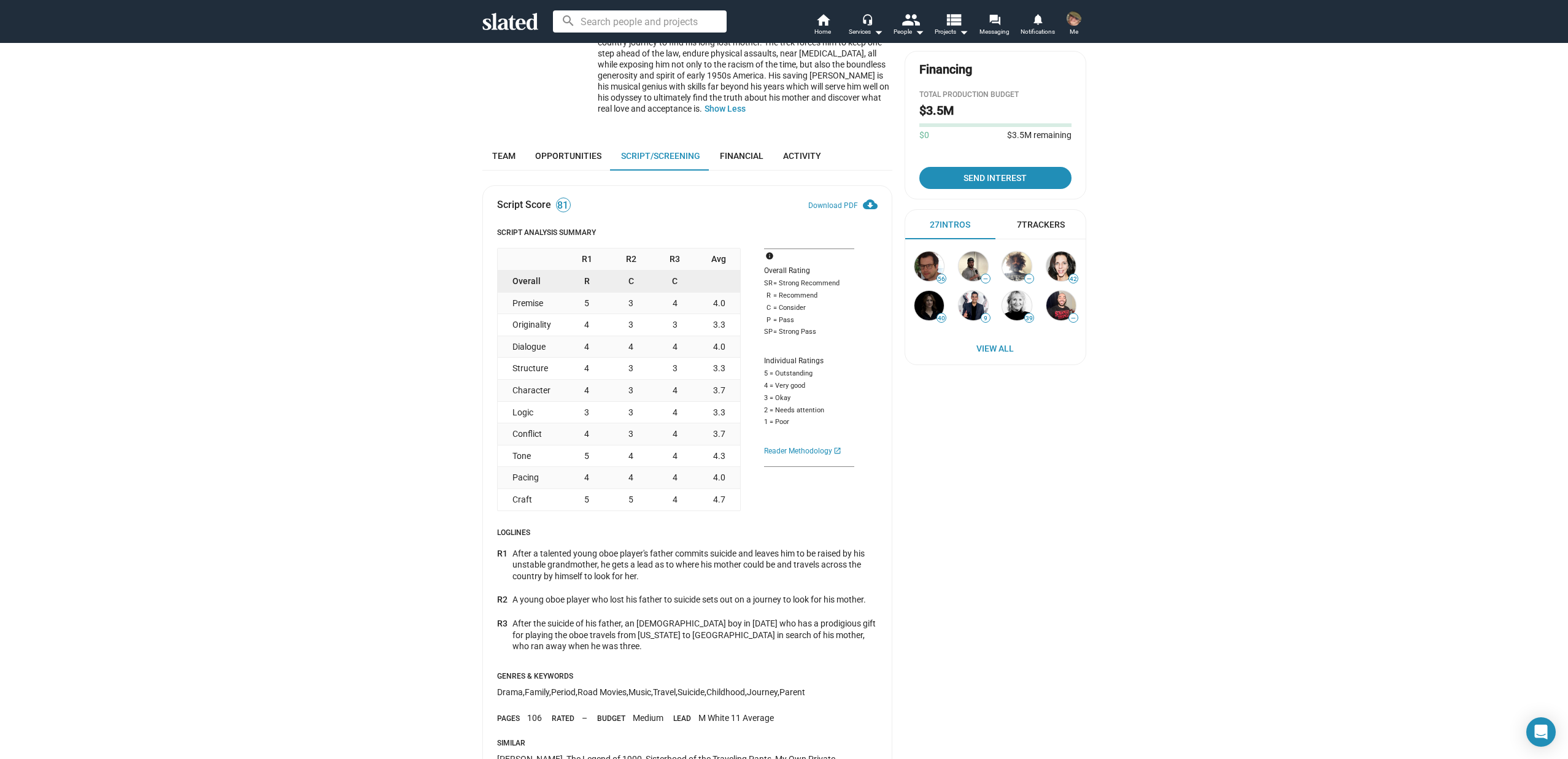
scroll to position [286, 0]
click at [864, 202] on mat-icon "cloud_download" at bounding box center [870, 202] width 15 height 15
click at [1260, 316] on div "25 The Secret of the Oboe Packaging Setting out alone on a treacherous cross co…" at bounding box center [784, 338] width 1568 height 1164
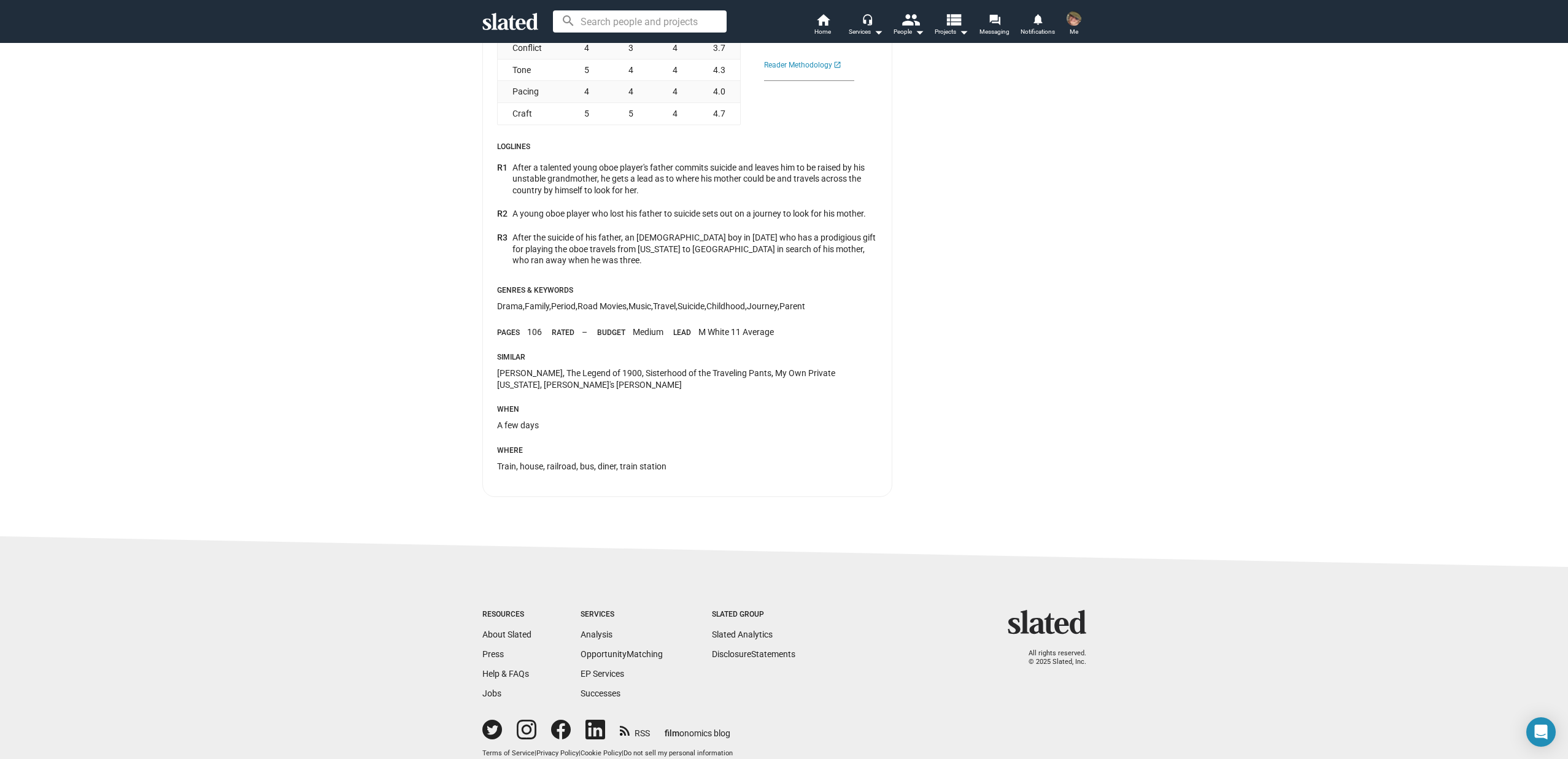
scroll to position [707, 0]
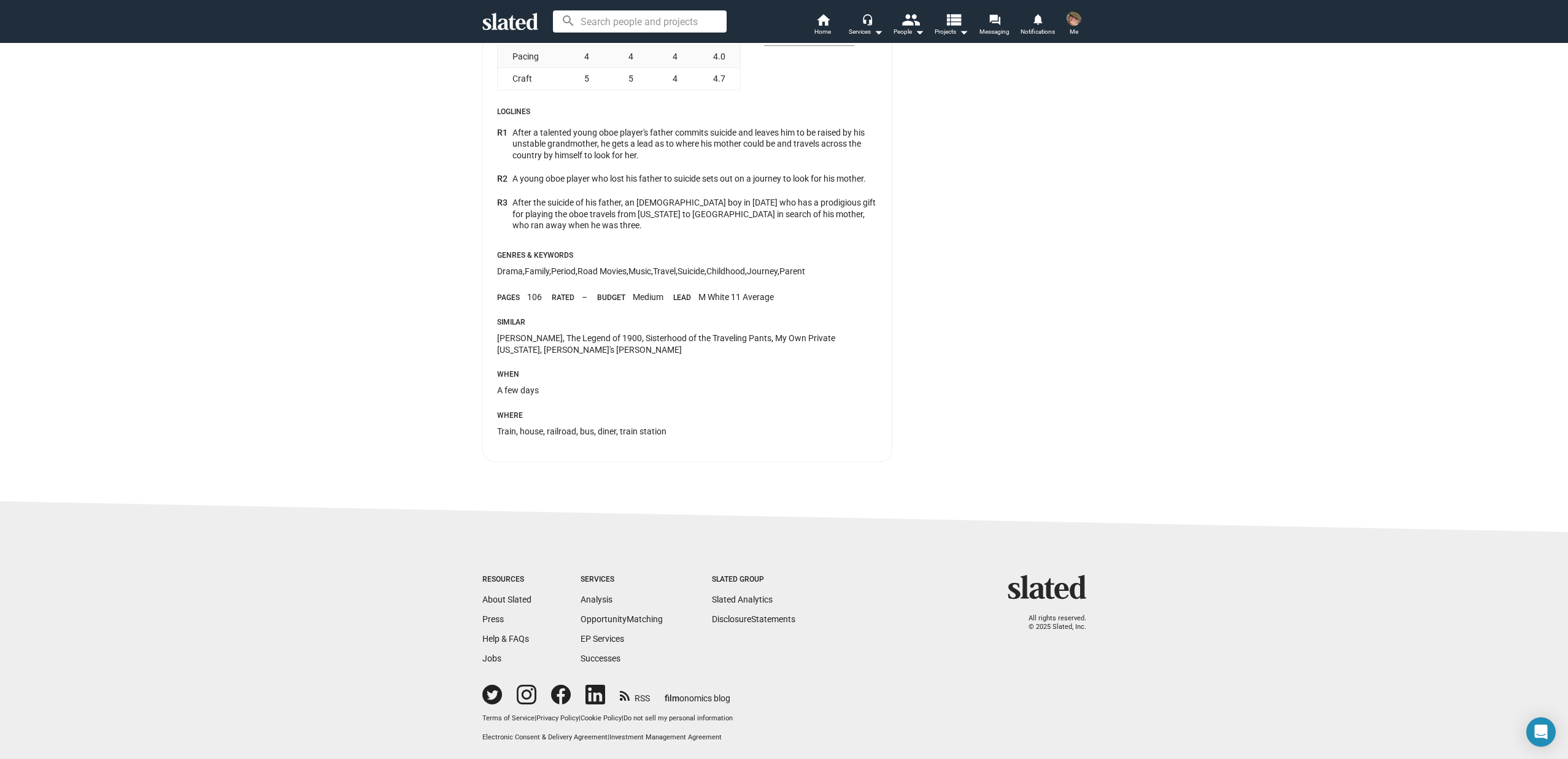
drag, startPoint x: 390, startPoint y: 378, endPoint x: 397, endPoint y: 354, distance: 25.0
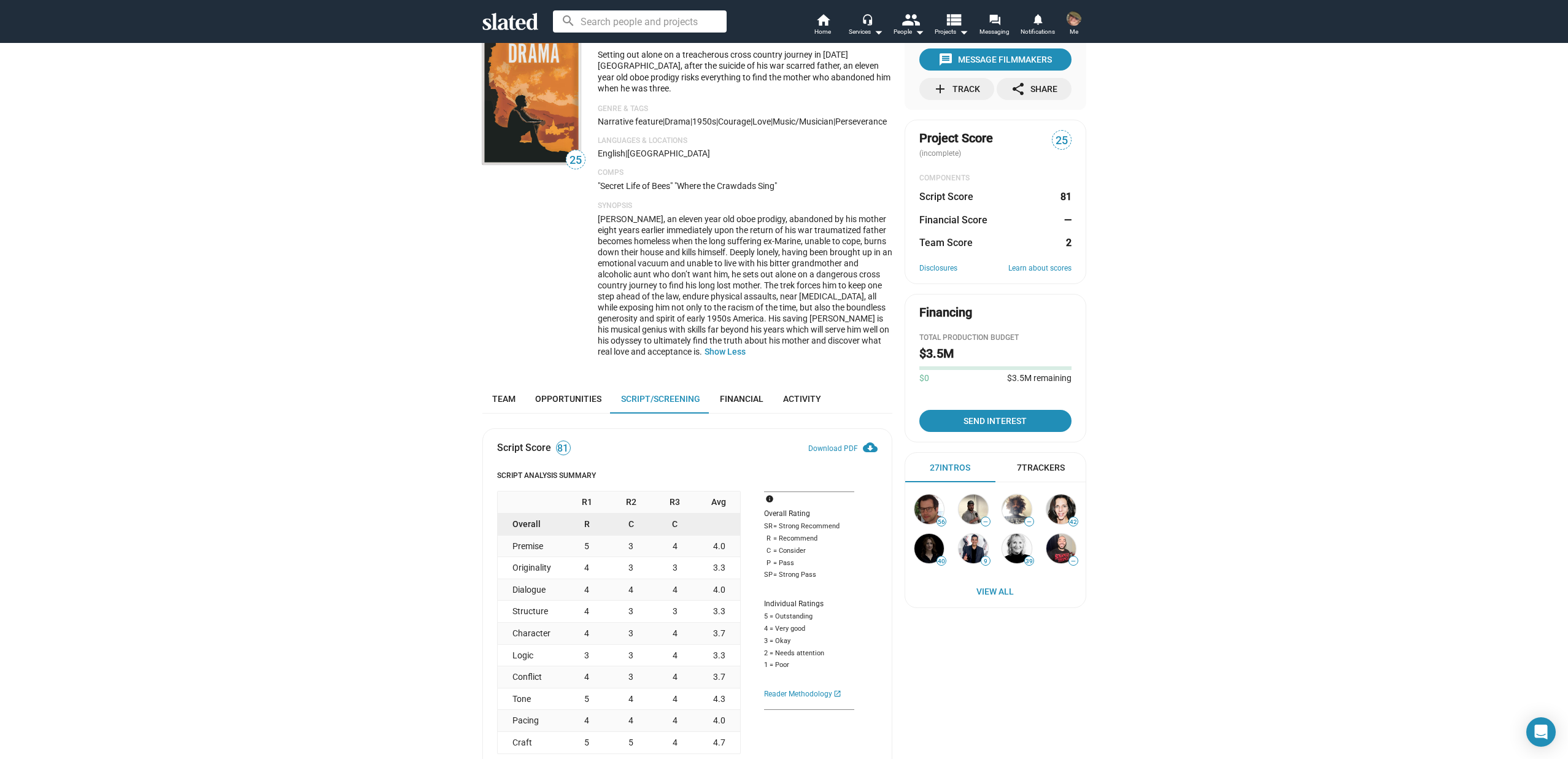
scroll to position [0, 0]
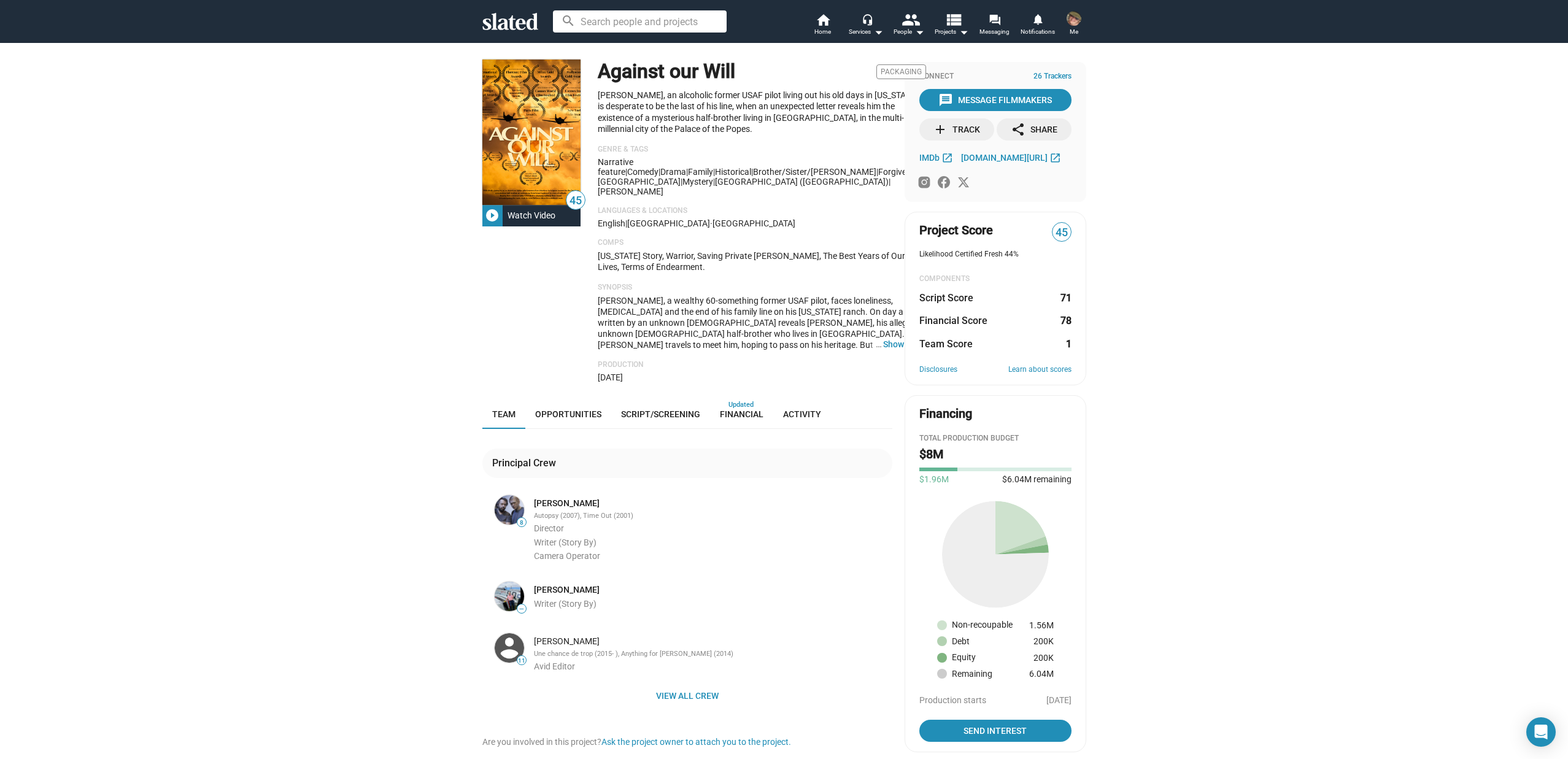
click at [525, 216] on div "Watch Video" at bounding box center [531, 216] width 58 height 22
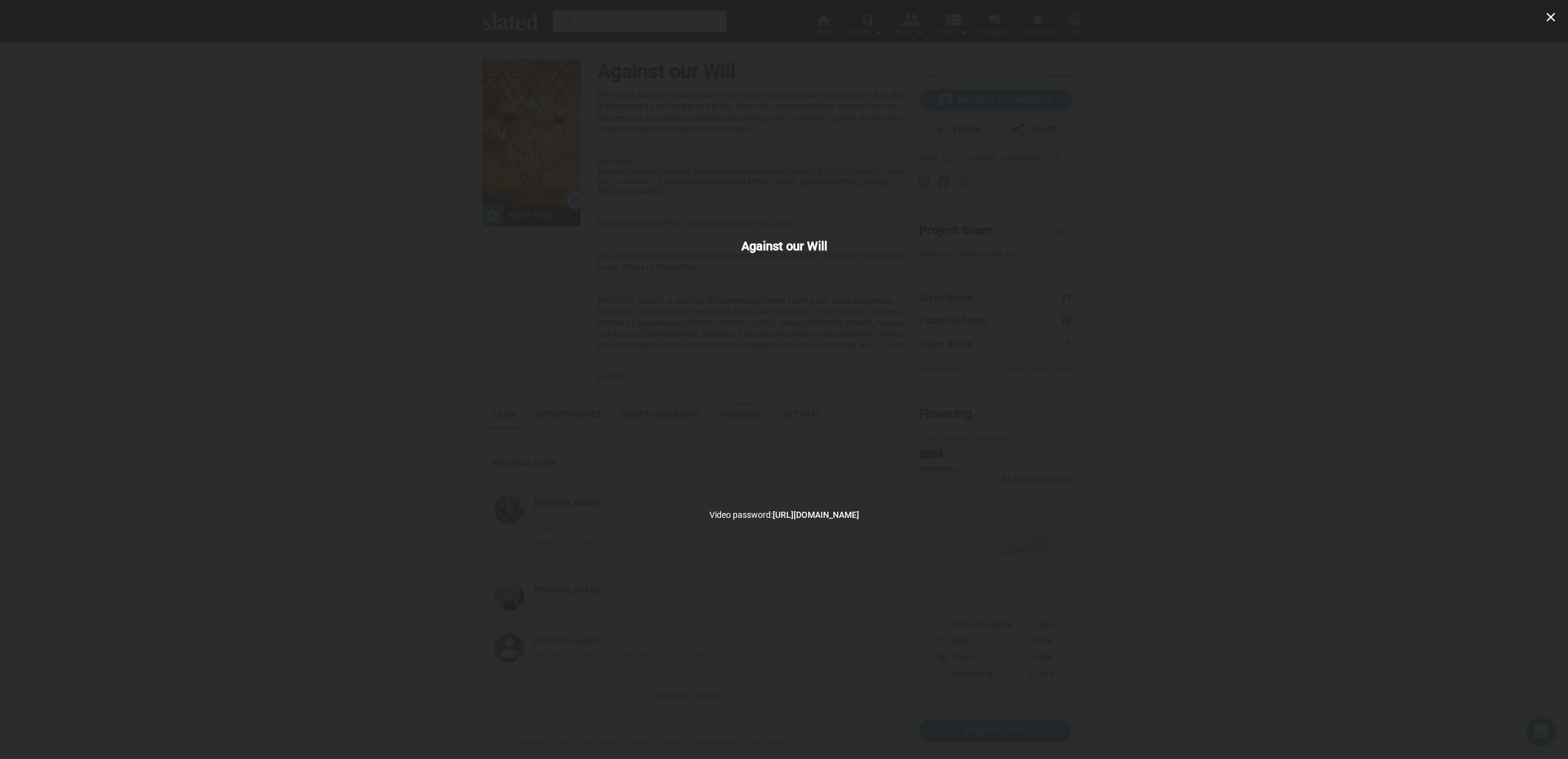
click at [1152, 232] on div "close Against our Will Video password: [URL][DOMAIN_NAME]" at bounding box center [784, 379] width 1568 height 759
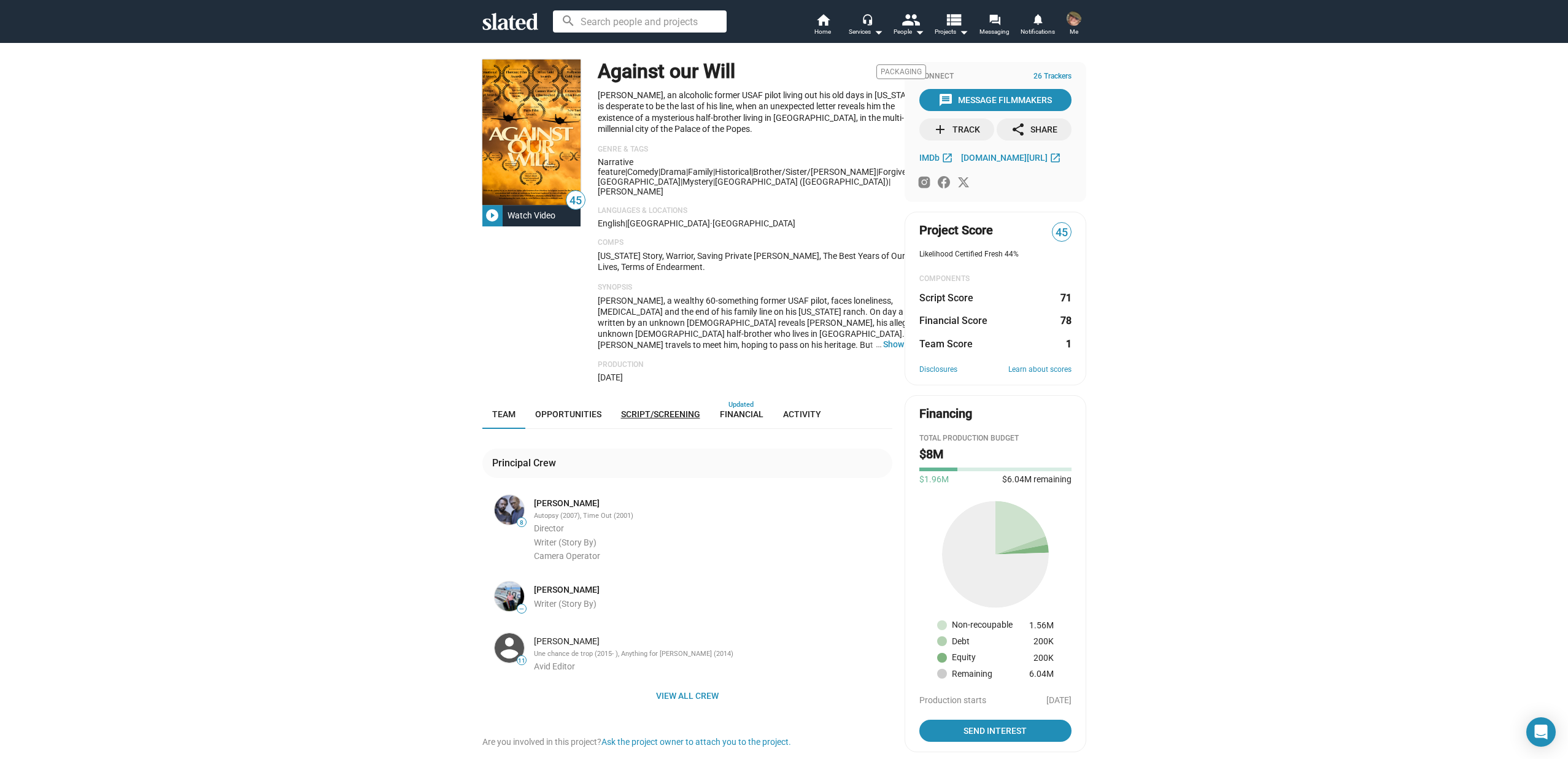
click at [655, 409] on span "Script/Screening" at bounding box center [661, 413] width 79 height 9
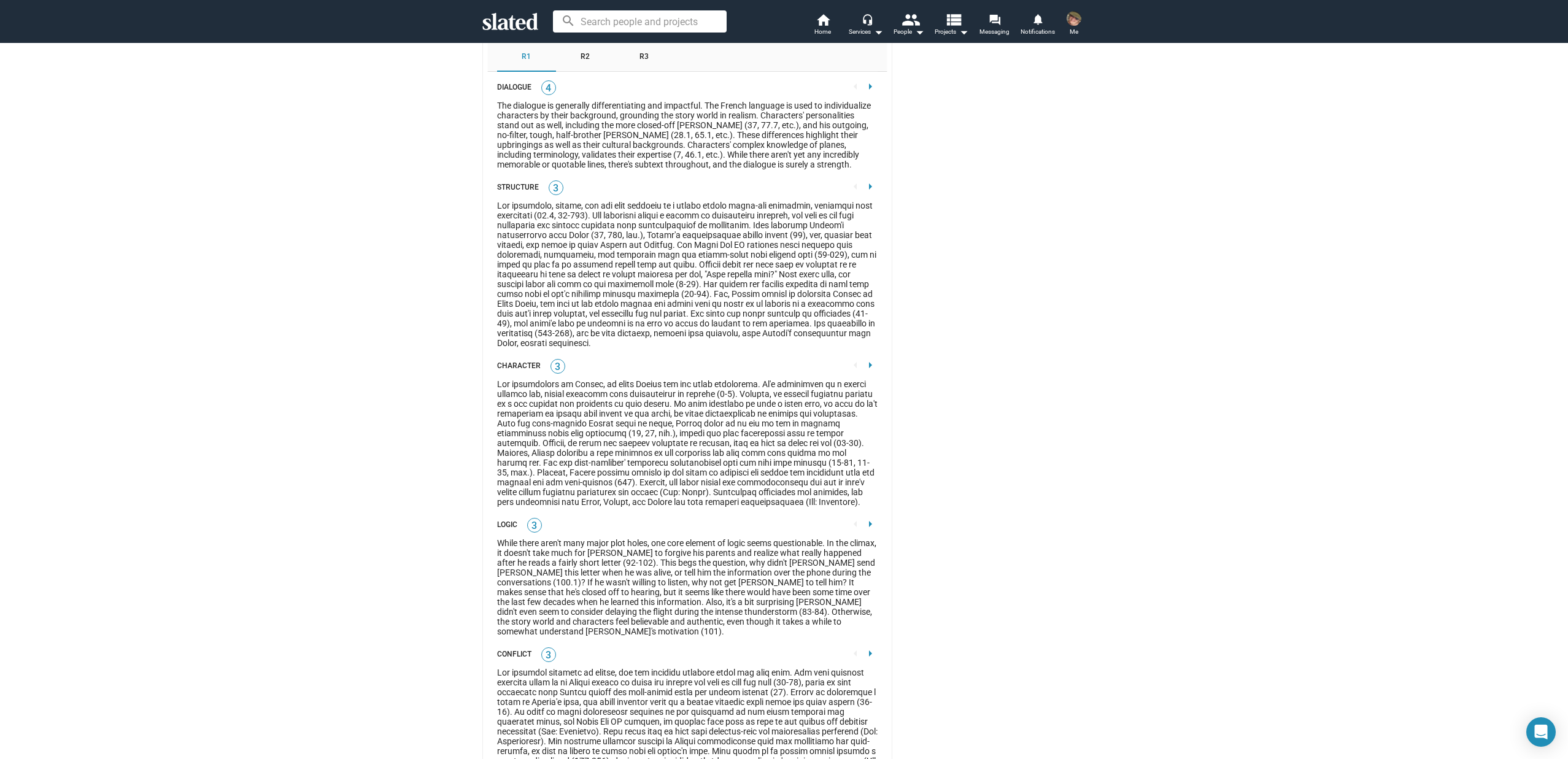
scroll to position [2178, 0]
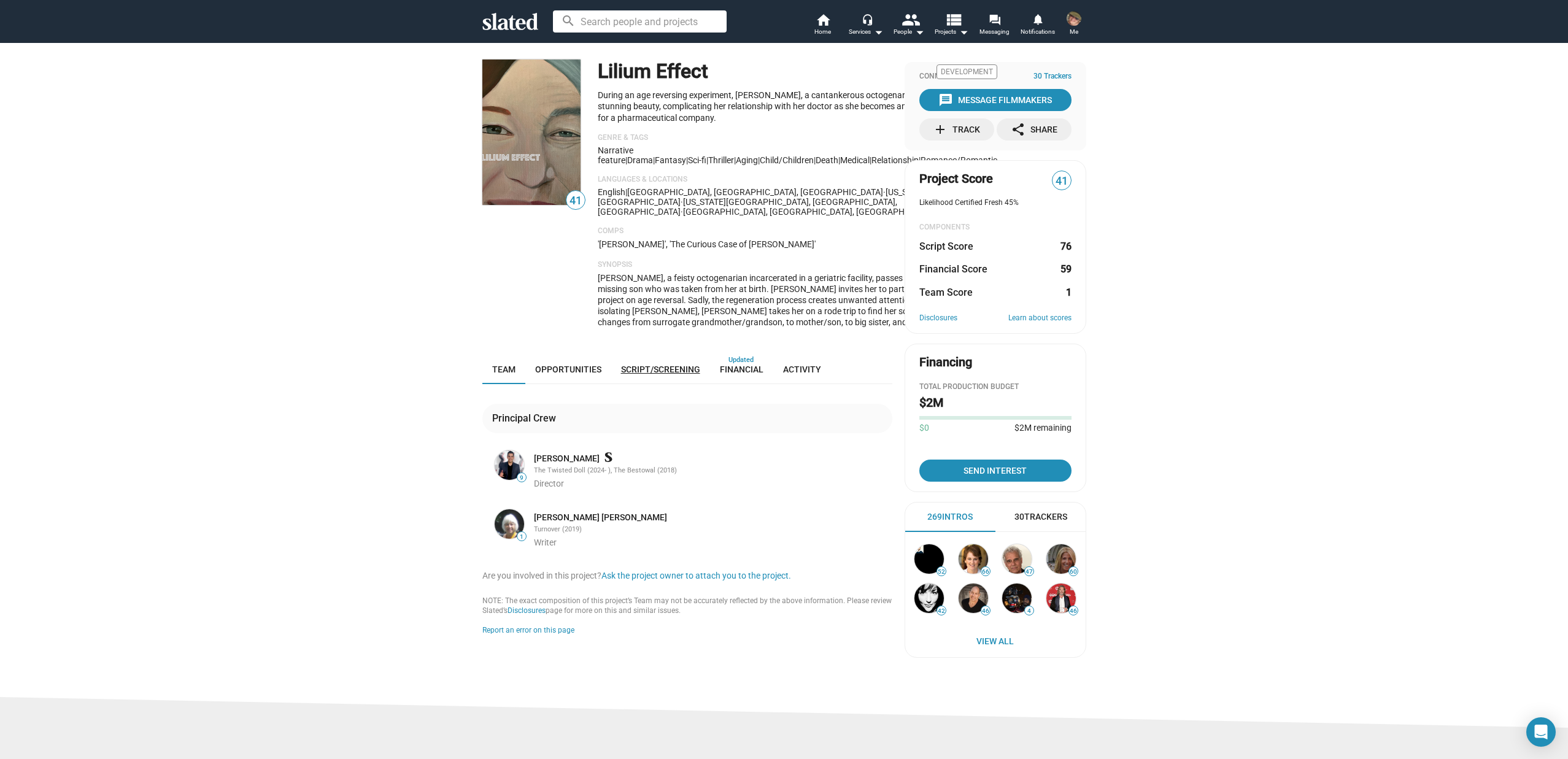
click at [662, 370] on span "Script/Screening" at bounding box center [661, 369] width 79 height 9
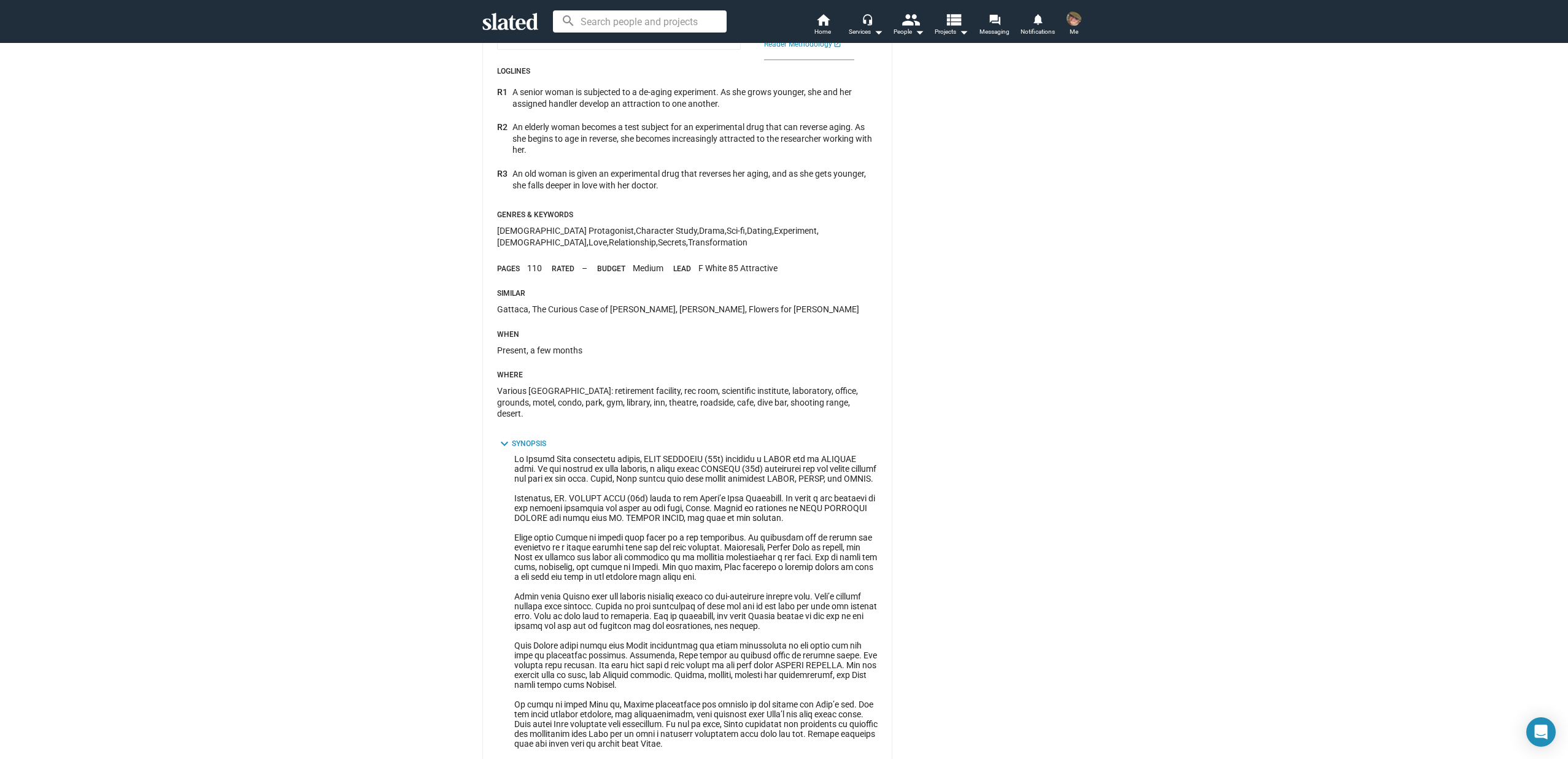
scroll to position [676, 0]
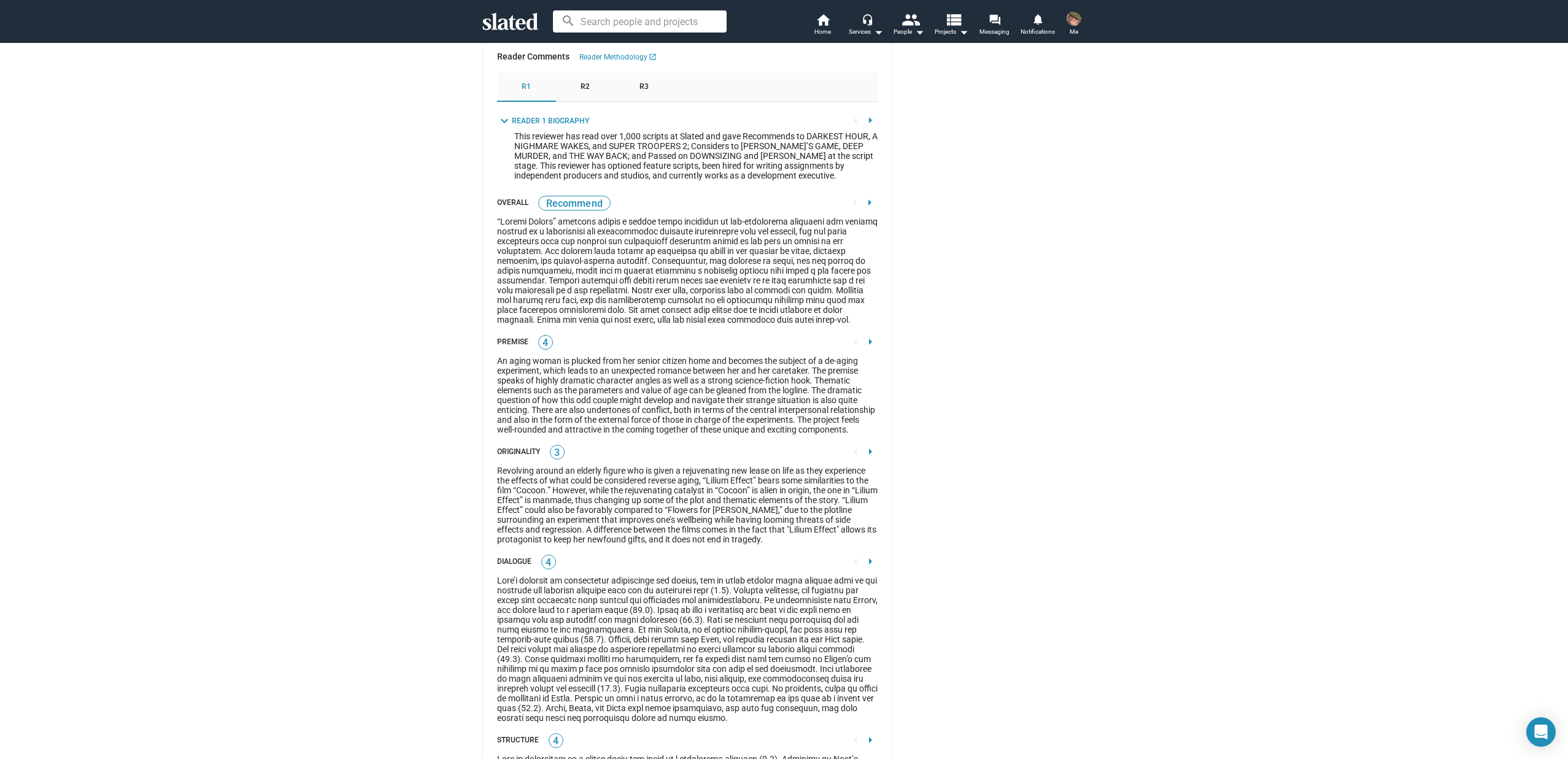
scroll to position [1560, 0]
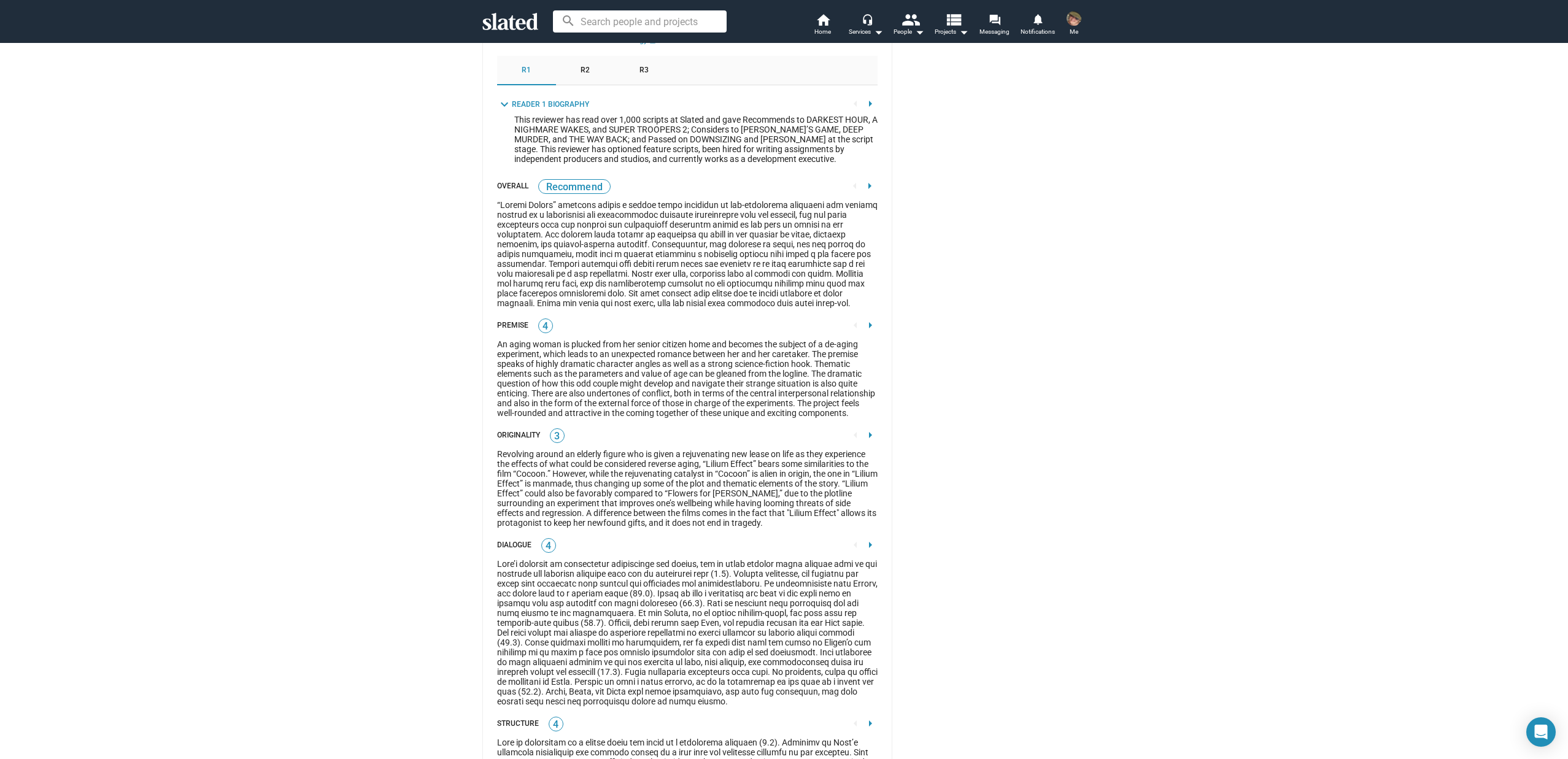
click at [956, 276] on div "Connect 30 Trackers message Message Filmmakers add Track share Share Project Sc…" at bounding box center [995, 145] width 182 height 3288
click at [1038, 337] on div "Connect 30 Trackers message Message Filmmakers add Track share Share Project Sc…" at bounding box center [995, 145] width 182 height 3288
click at [1027, 250] on div "Connect 30 Trackers message Message Filmmakers add Track share Share Project Sc…" at bounding box center [995, 145] width 182 height 3288
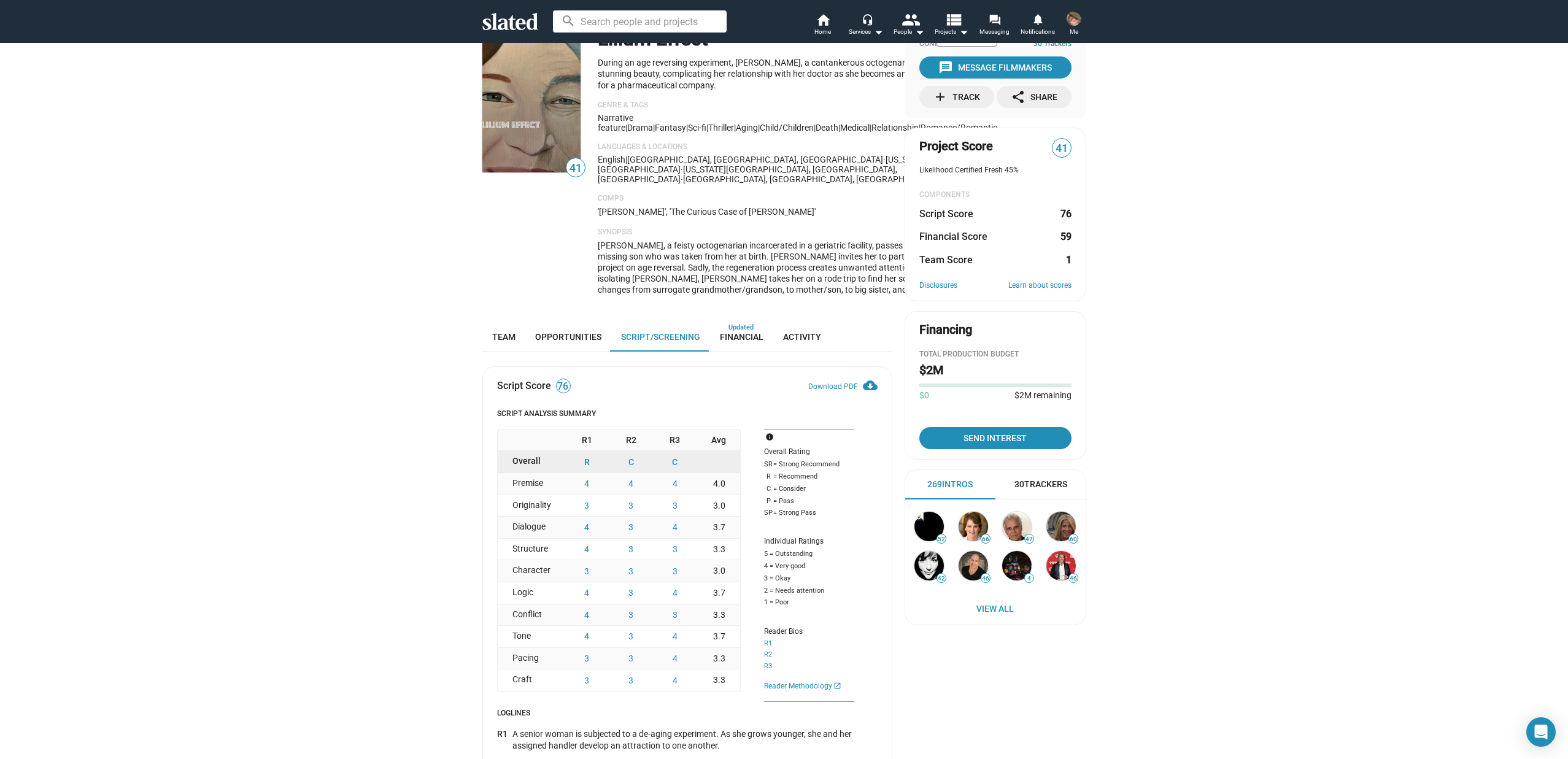
scroll to position [0, 0]
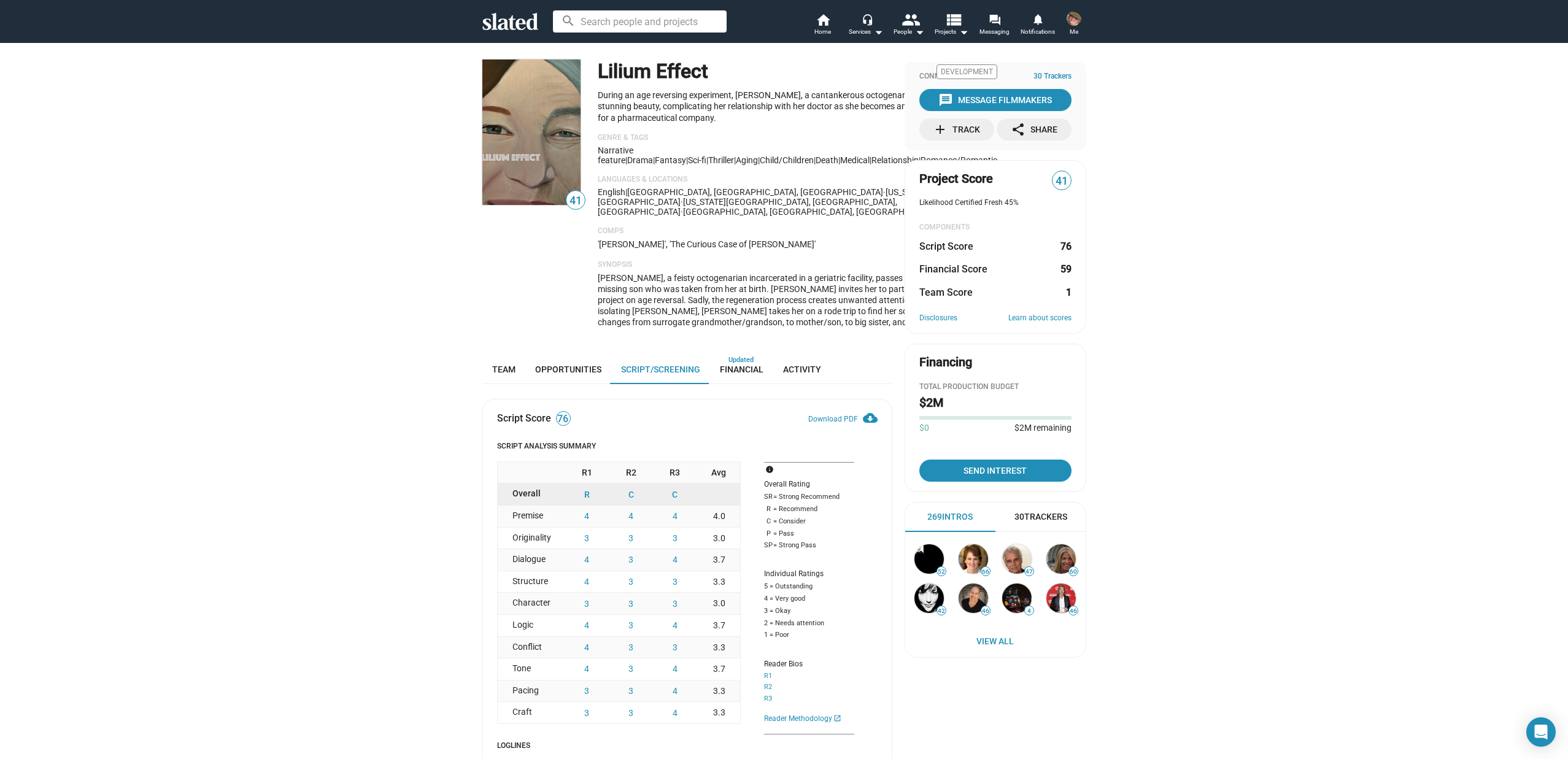
drag, startPoint x: 1222, startPoint y: 370, endPoint x: 1222, endPoint y: 378, distance: 8.0
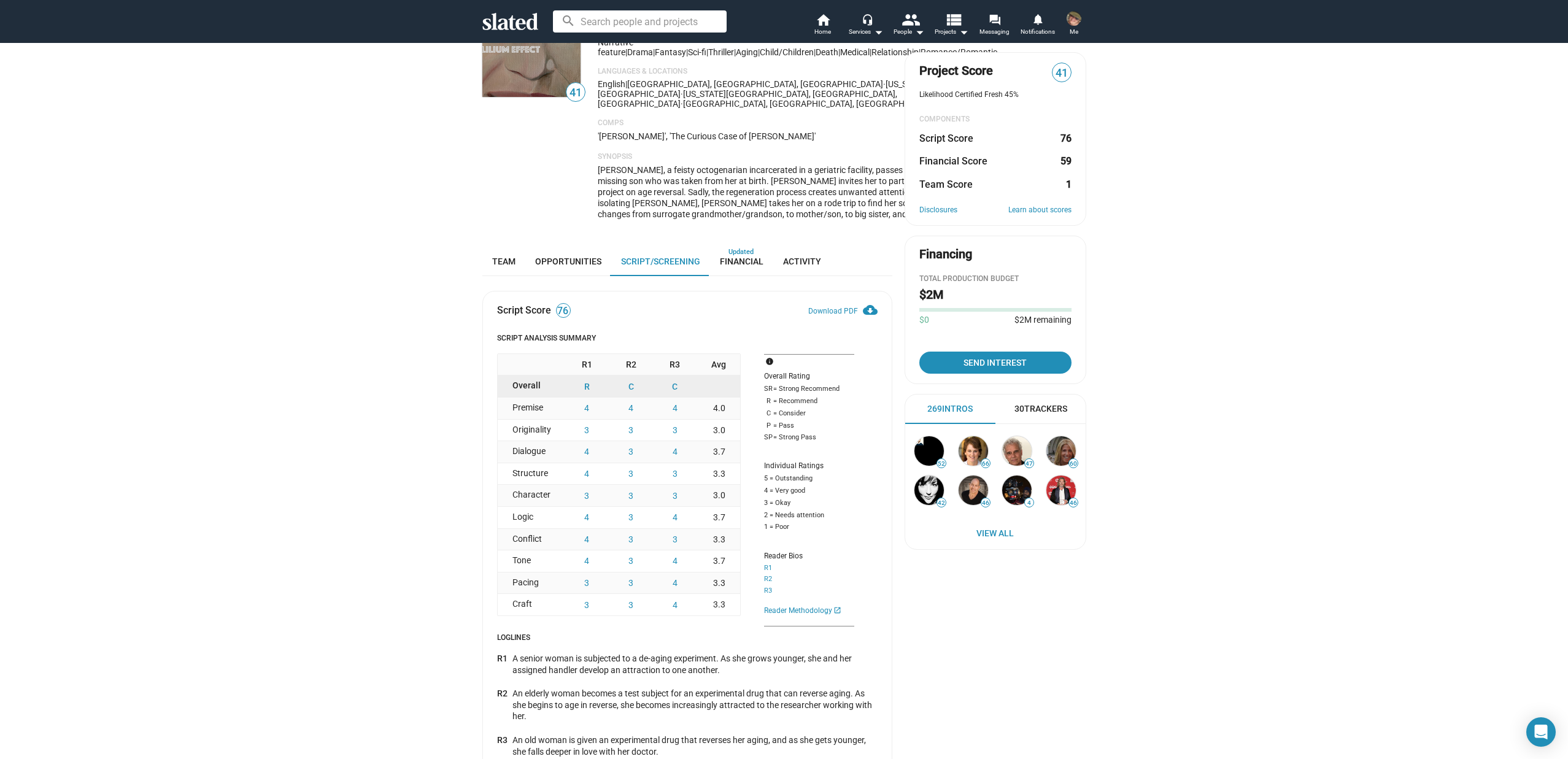
scroll to position [102, 0]
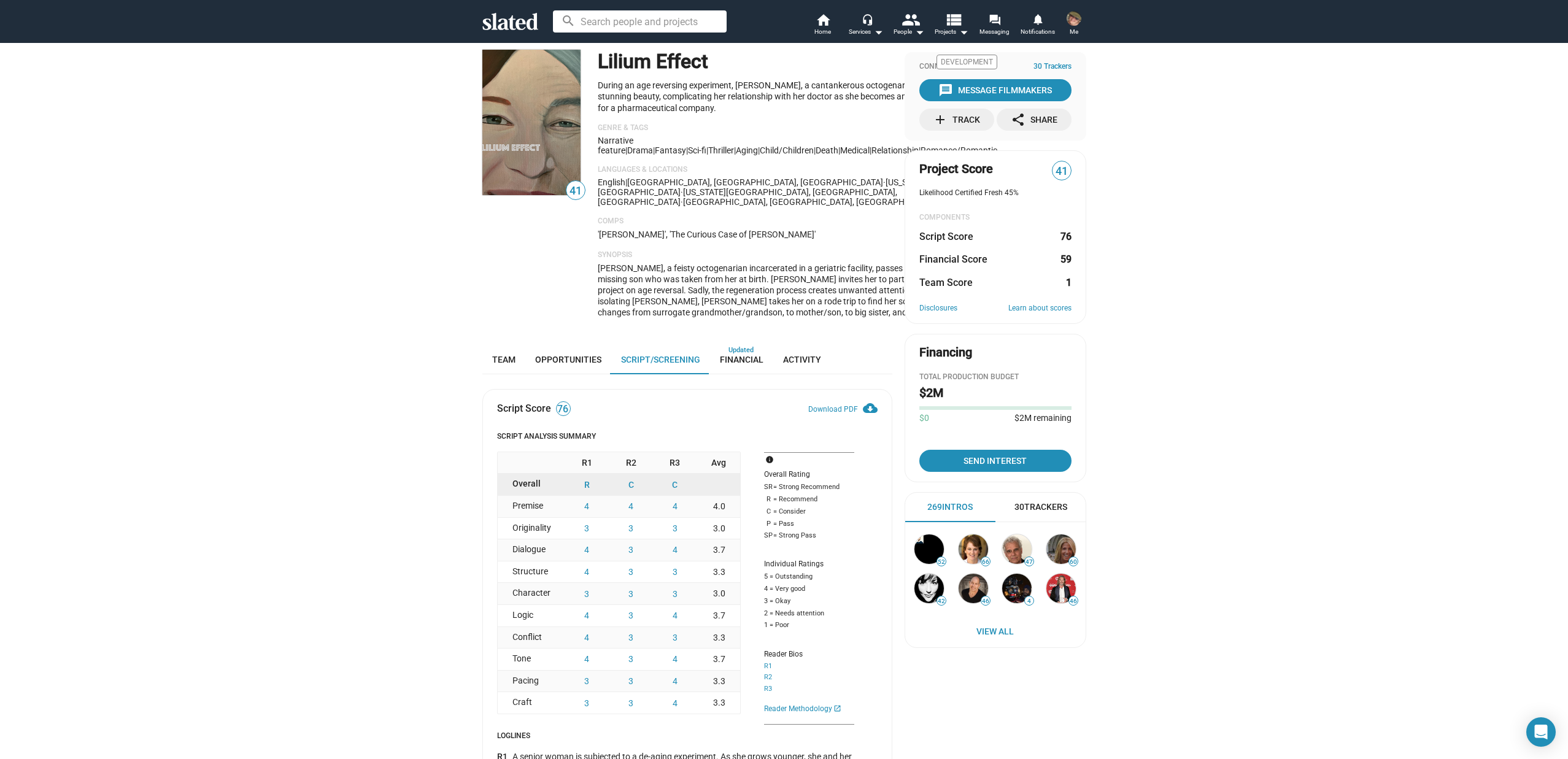
scroll to position [0, 0]
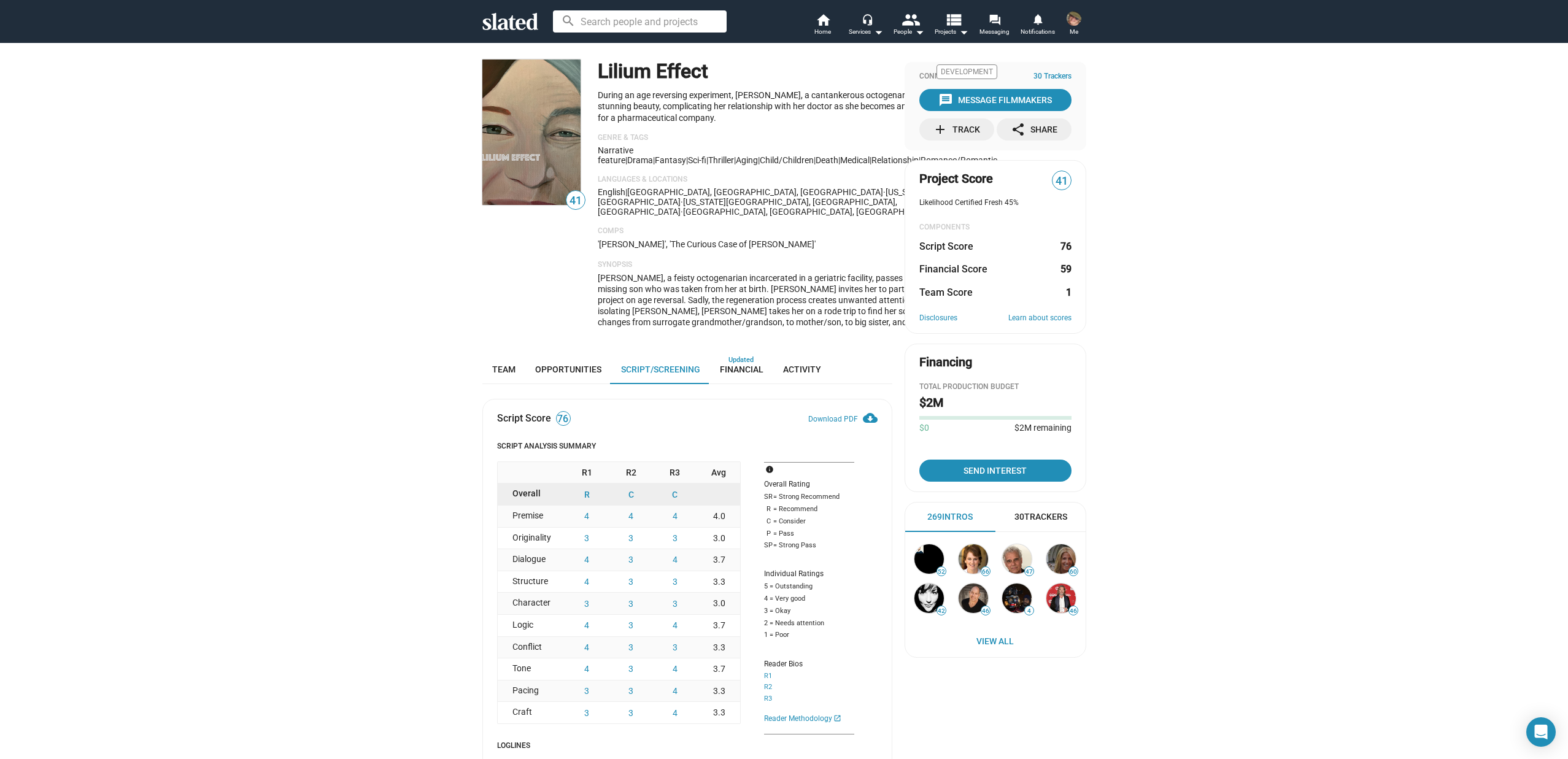
click at [954, 320] on button "… Show More" at bounding box center [975, 321] width 43 height 11
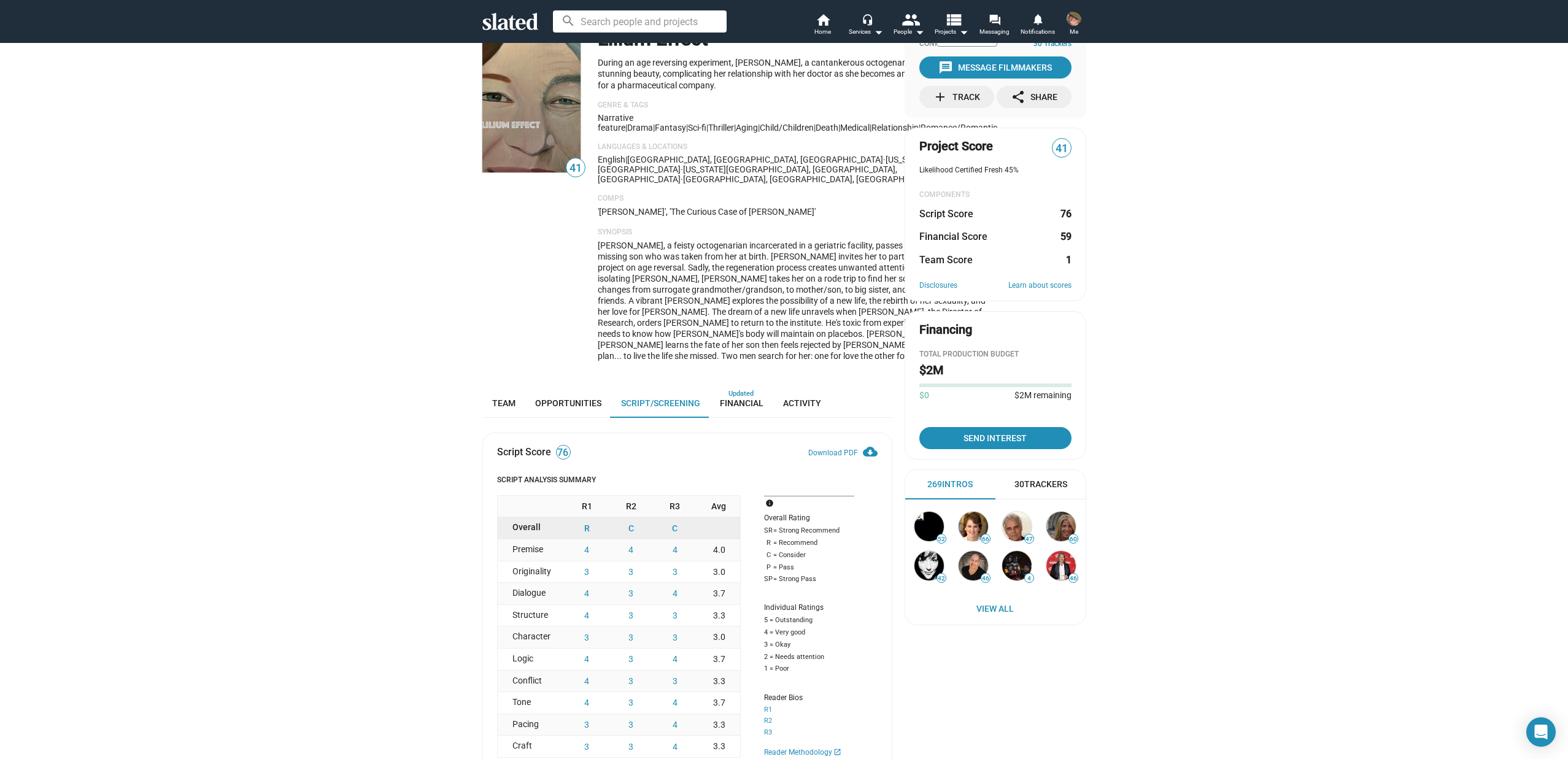
scroll to position [28, 0]
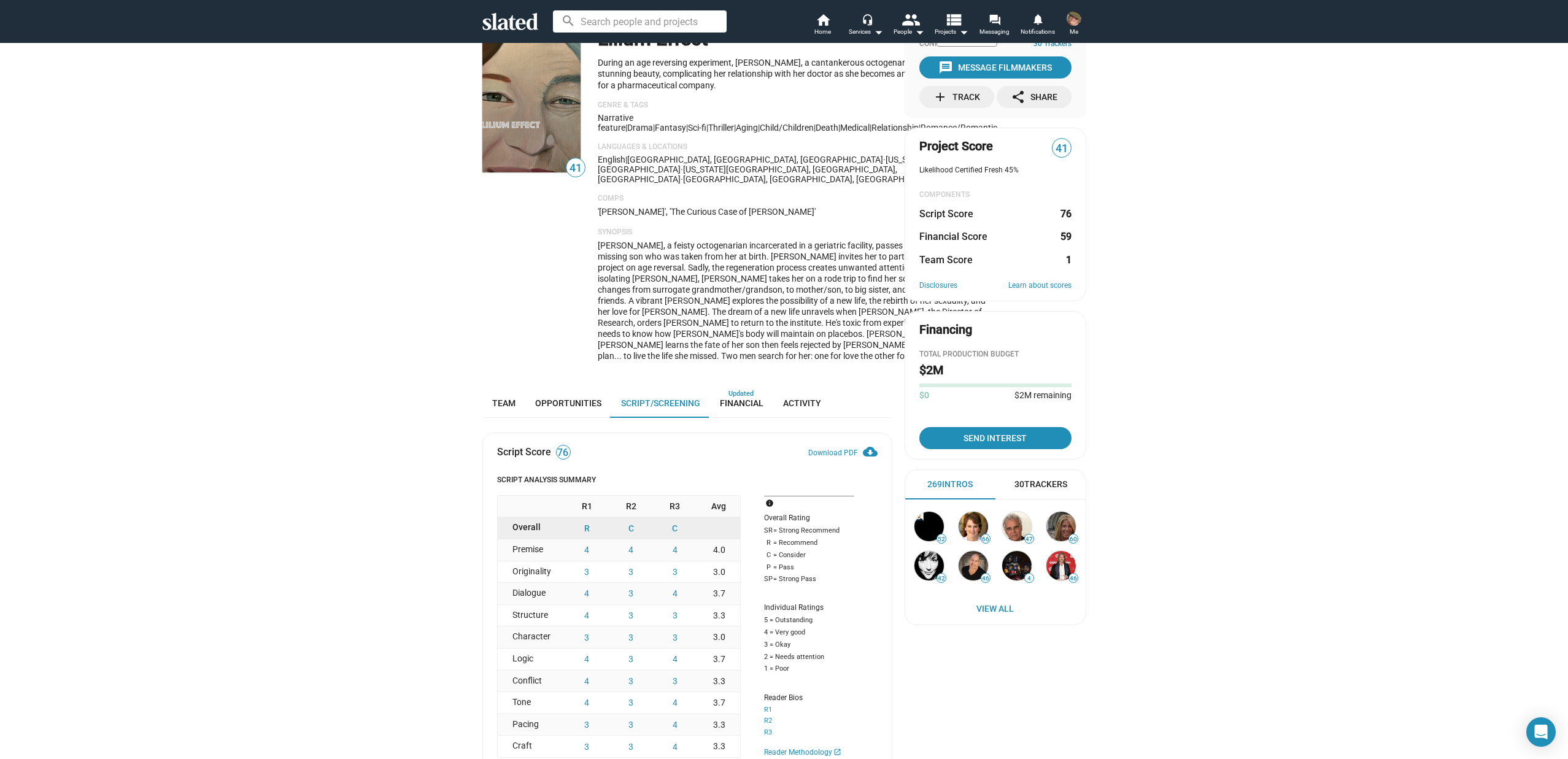
scroll to position [0, 0]
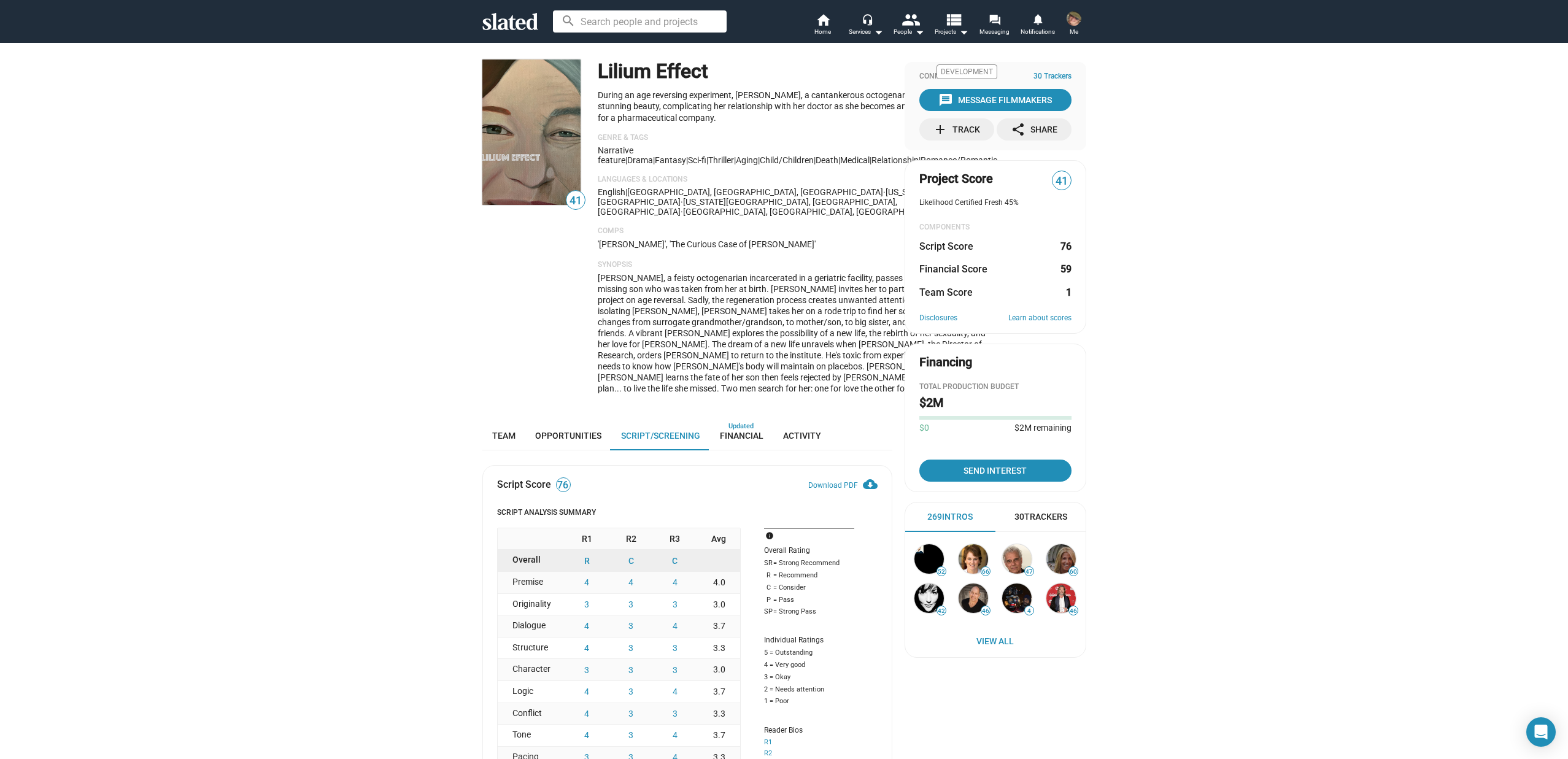
click at [756, 137] on div "Lilium Effect Development During an age reversing experiment, Lily, a cantanker…" at bounding box center [797, 231] width 400 height 344
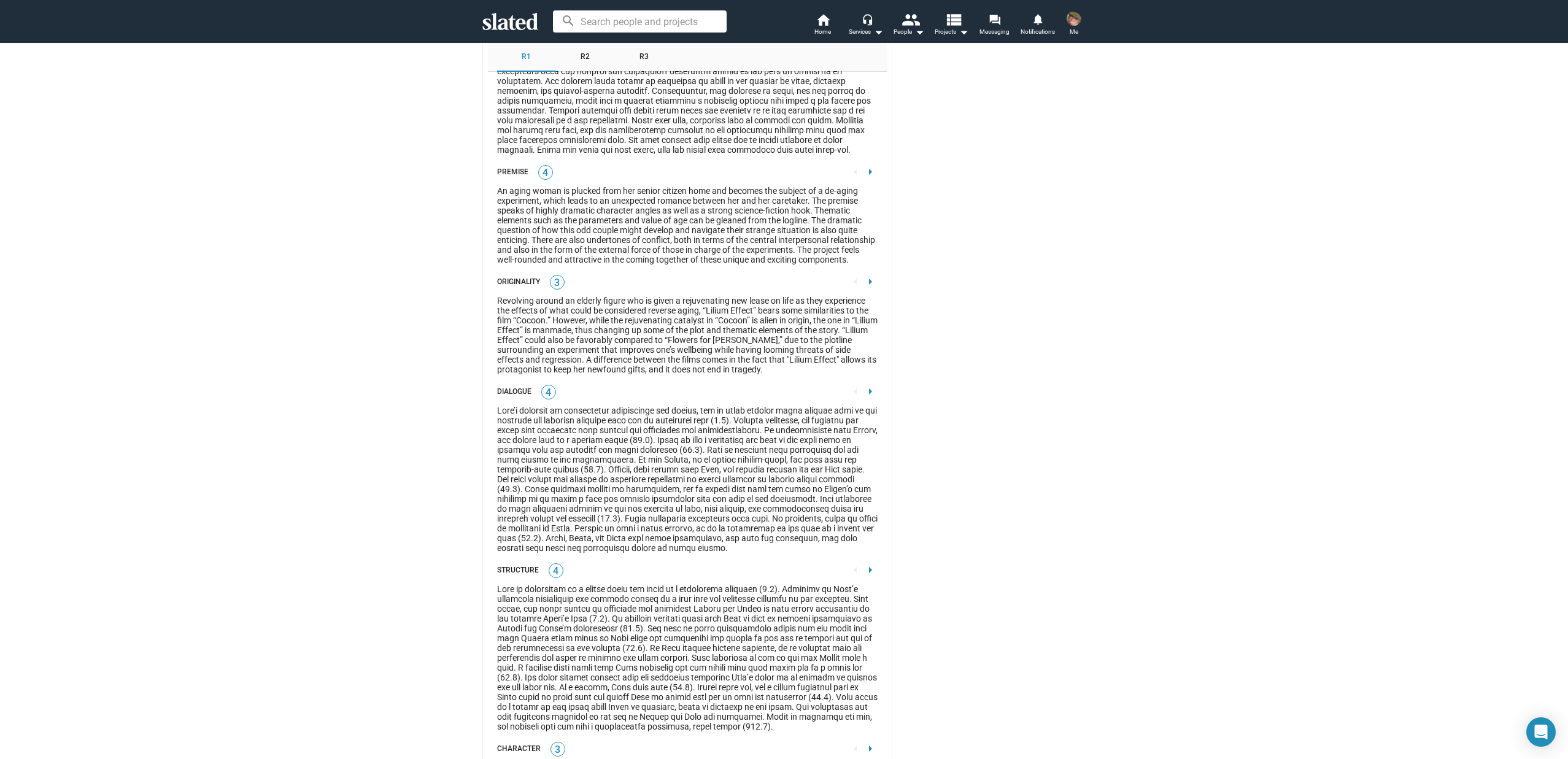
scroll to position [1777, 0]
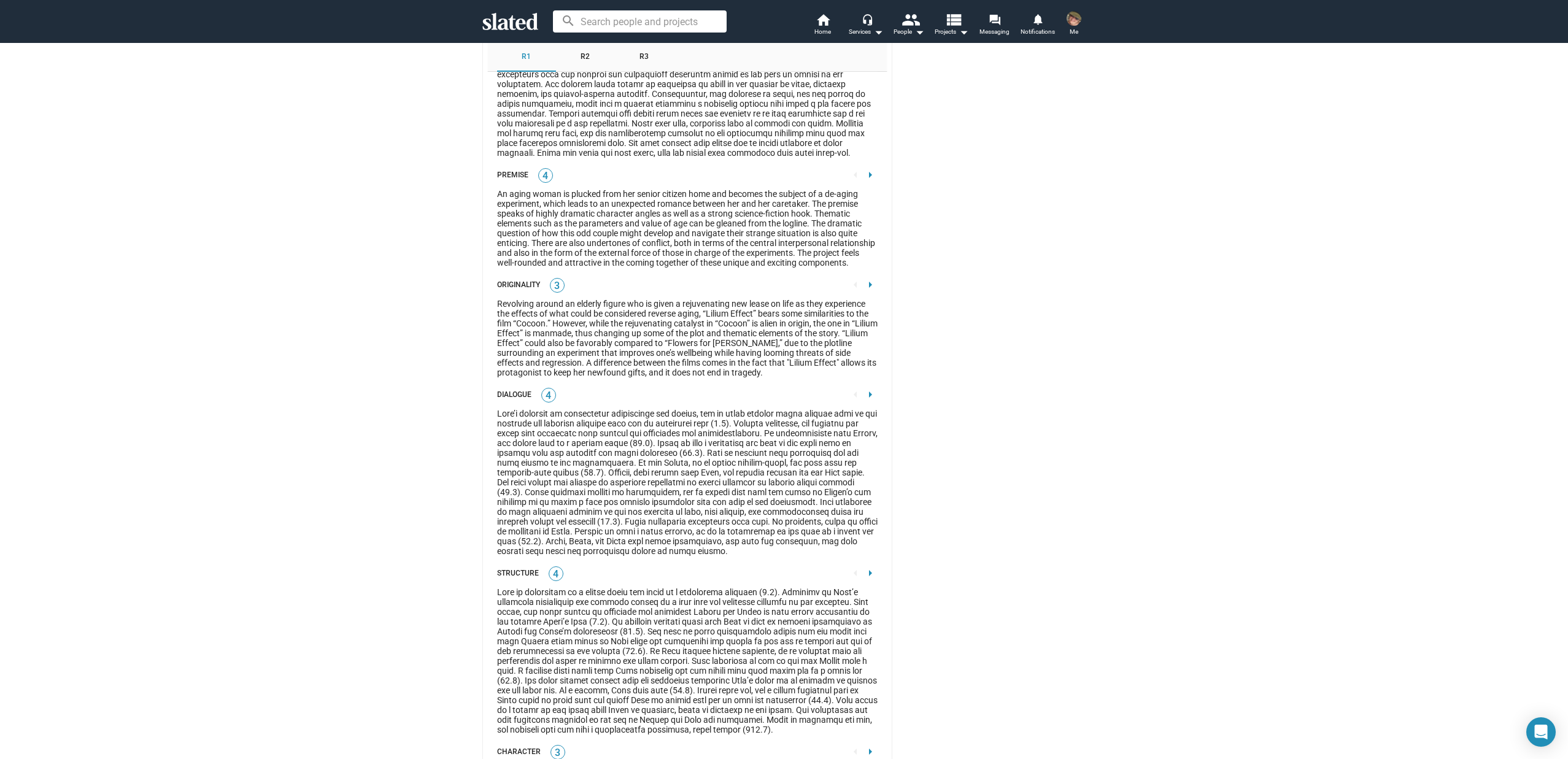
drag, startPoint x: 438, startPoint y: 286, endPoint x: 433, endPoint y: 259, distance: 27.5
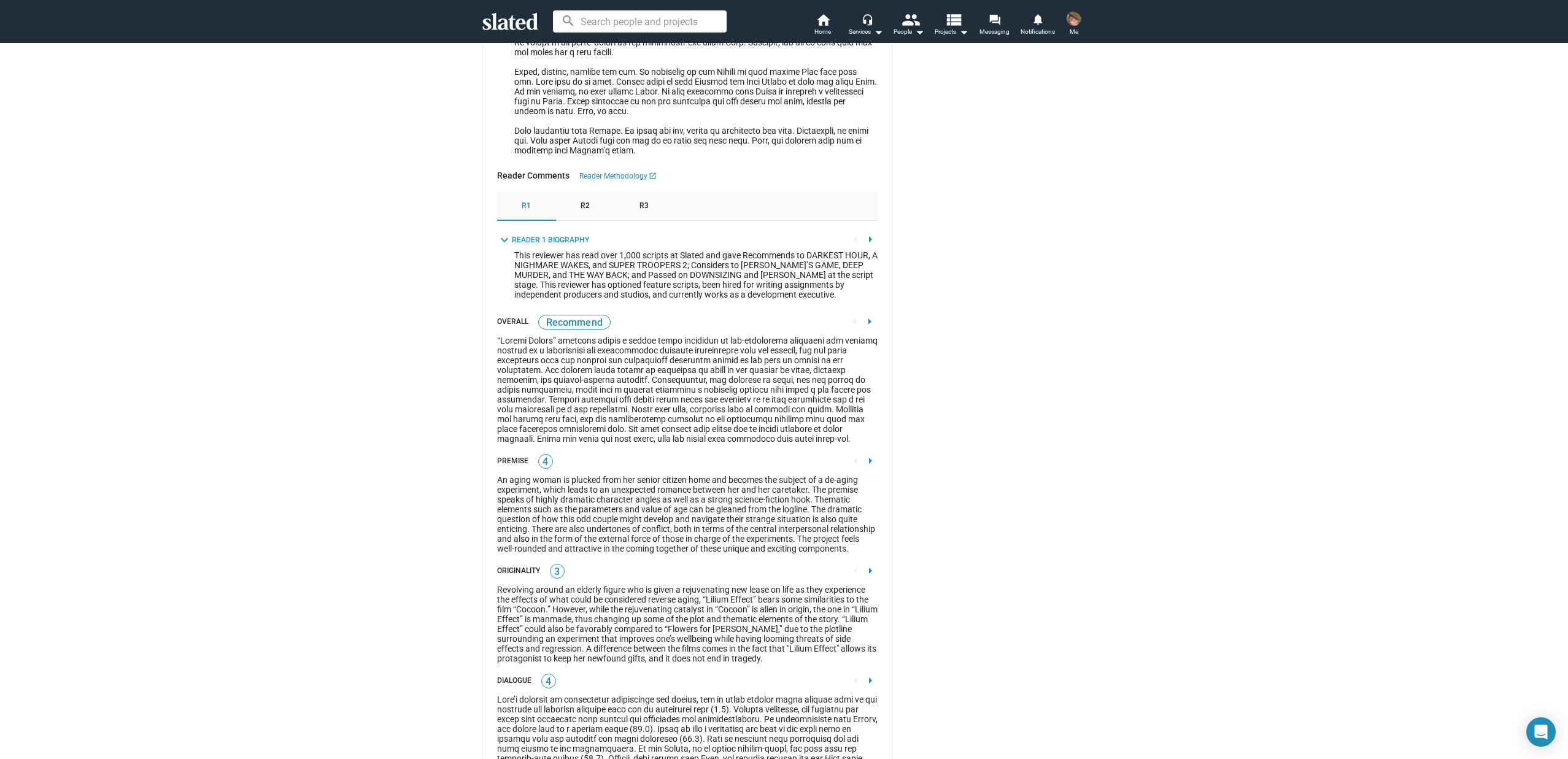
scroll to position [1514, 0]
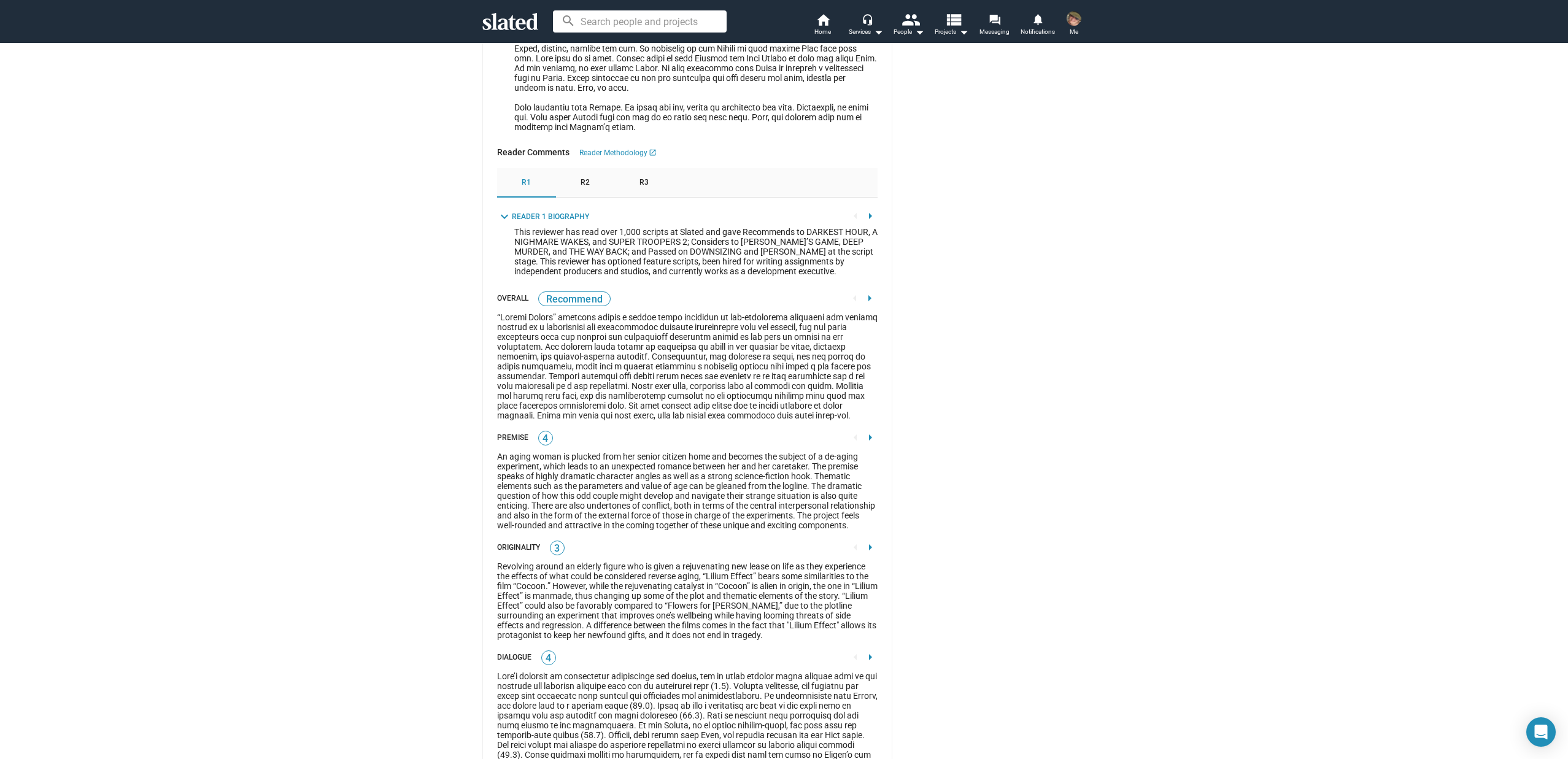
click at [581, 188] on span "R2" at bounding box center [585, 183] width 9 height 9
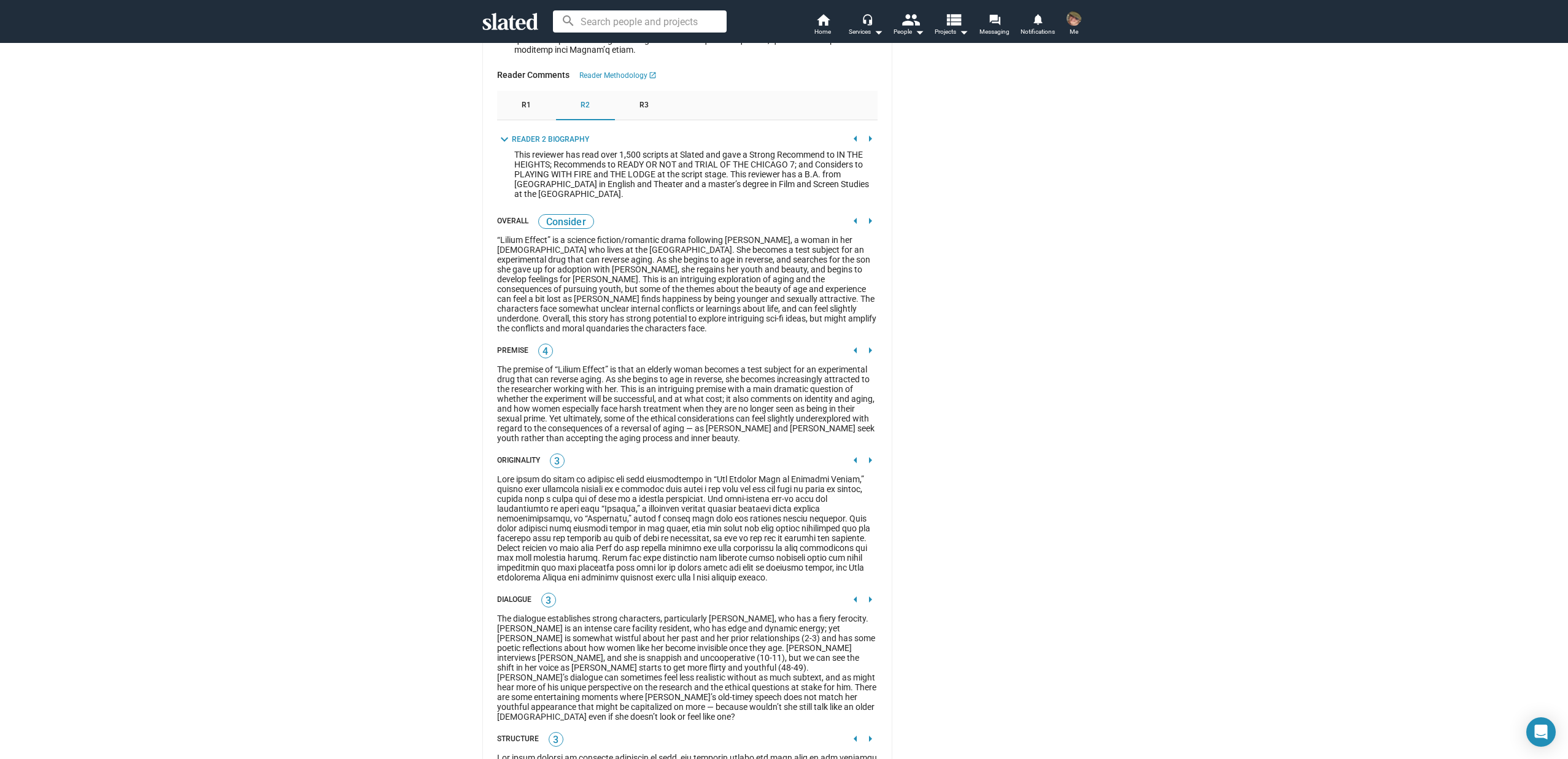
scroll to position [1596, 0]
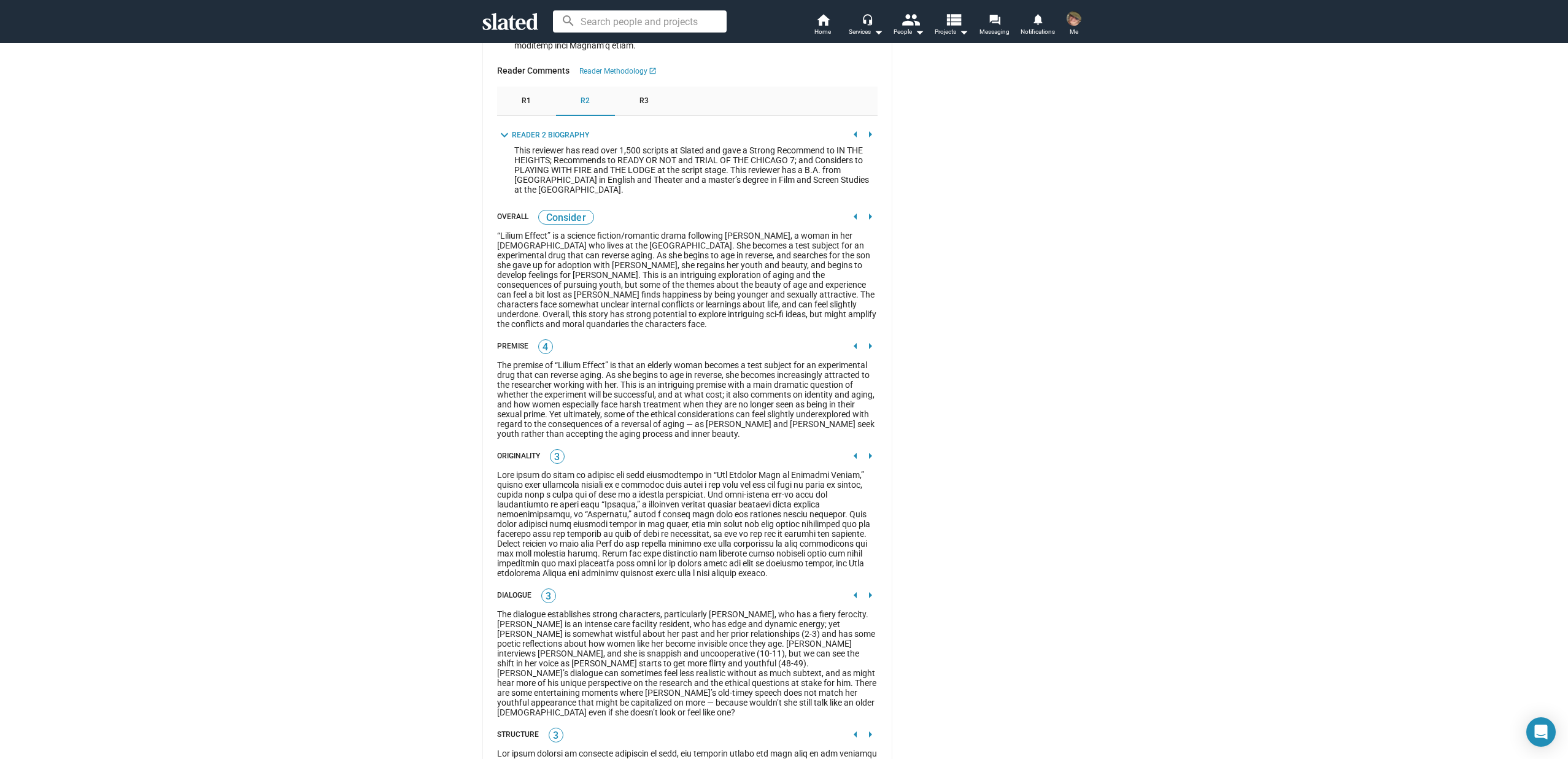
click at [865, 142] on mat-icon "arrow_right" at bounding box center [870, 134] width 15 height 15
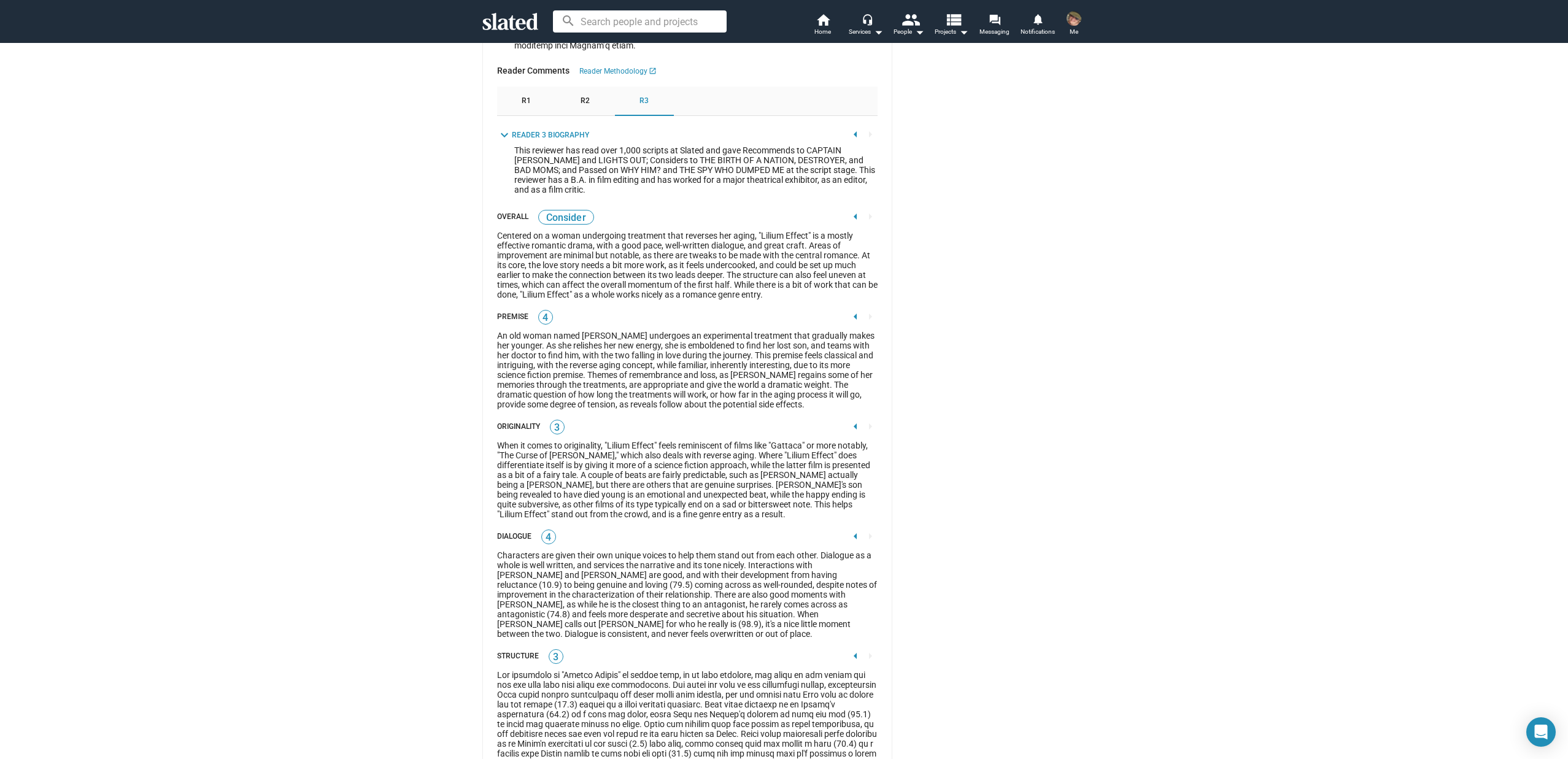
click at [848, 142] on mat-icon "arrow_left" at bounding box center [856, 134] width 15 height 15
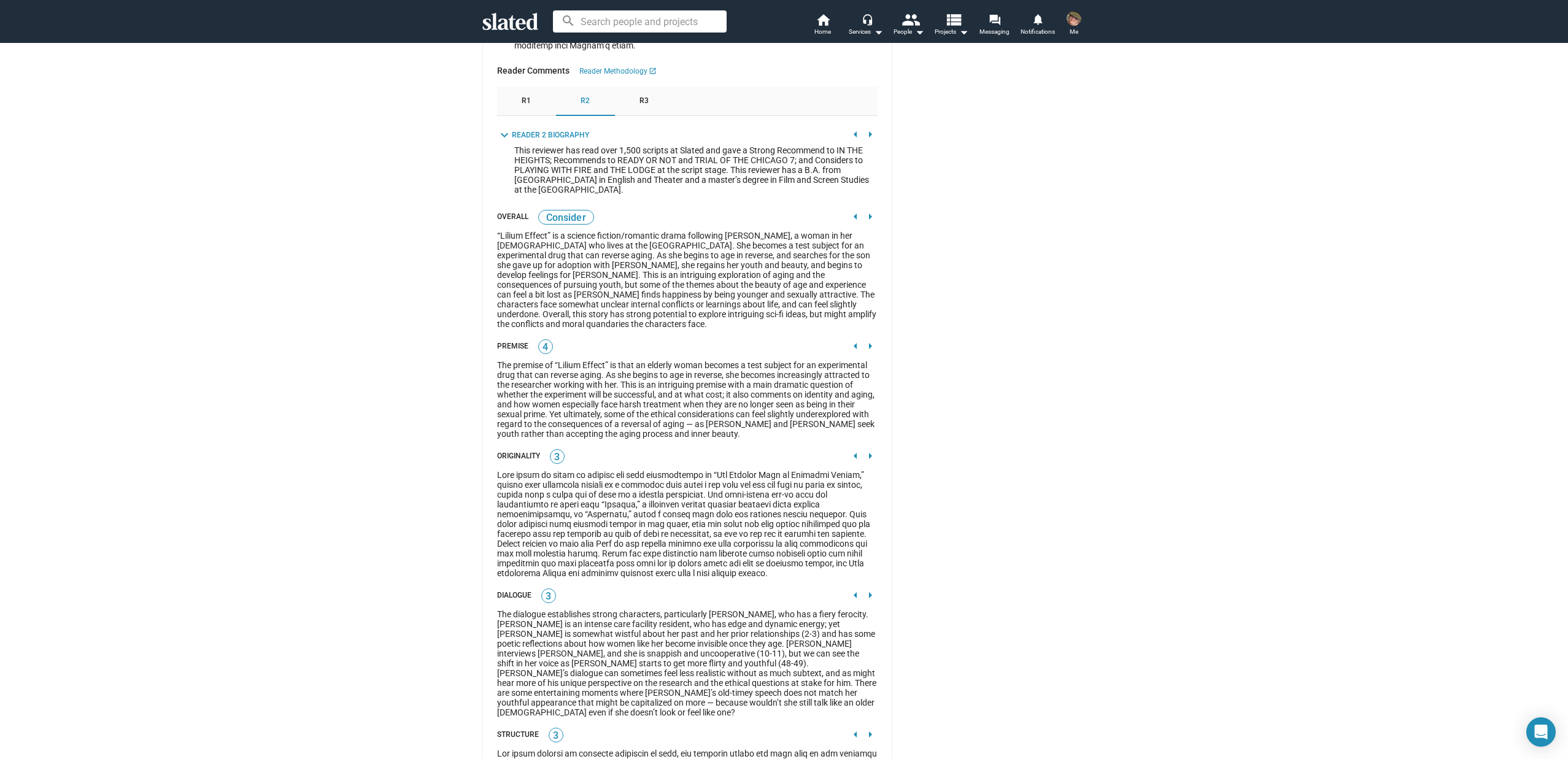
click at [848, 142] on mat-icon "arrow_left" at bounding box center [856, 134] width 15 height 15
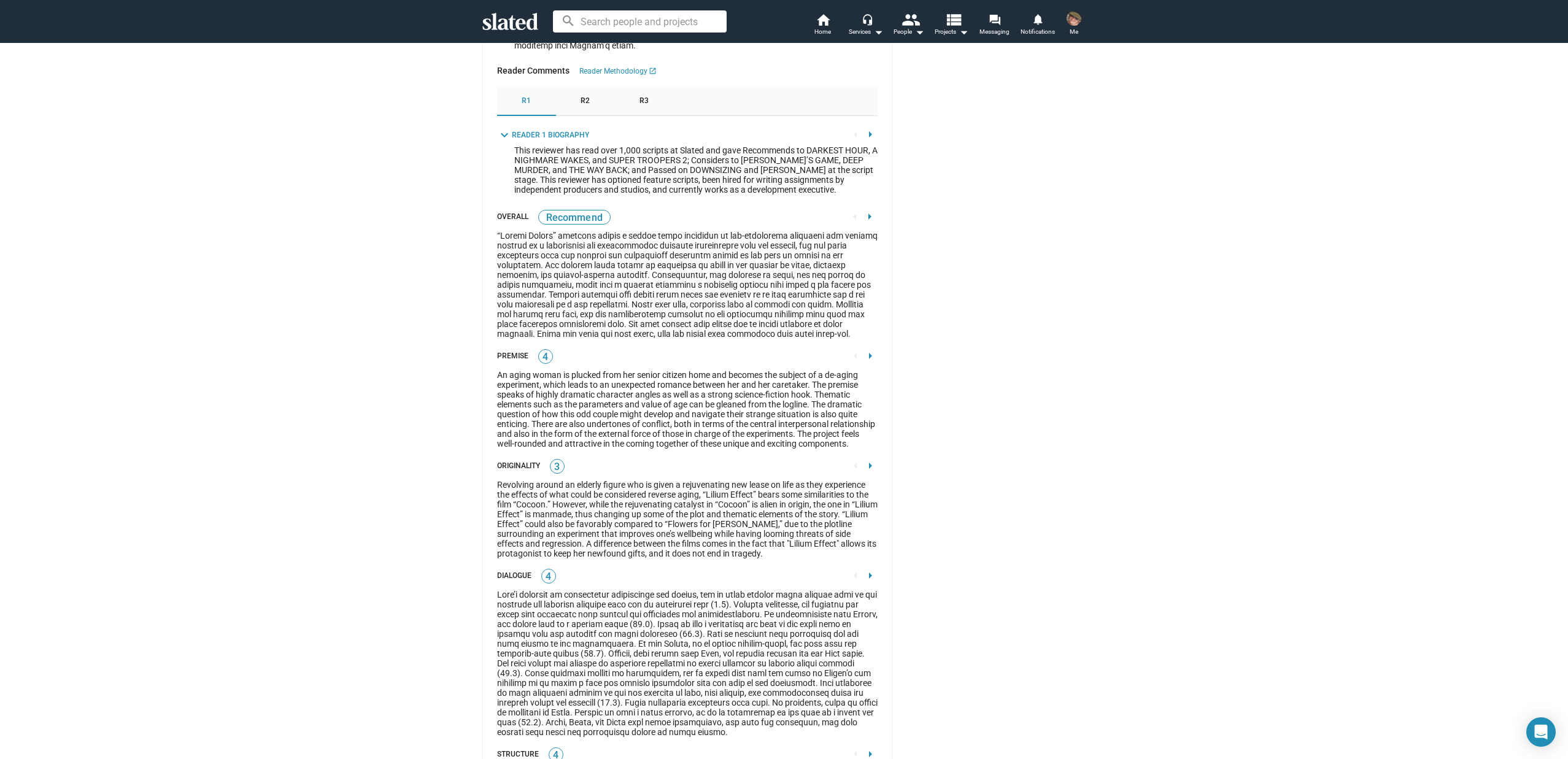
click at [864, 142] on mat-icon "arrow_right" at bounding box center [870, 134] width 15 height 15
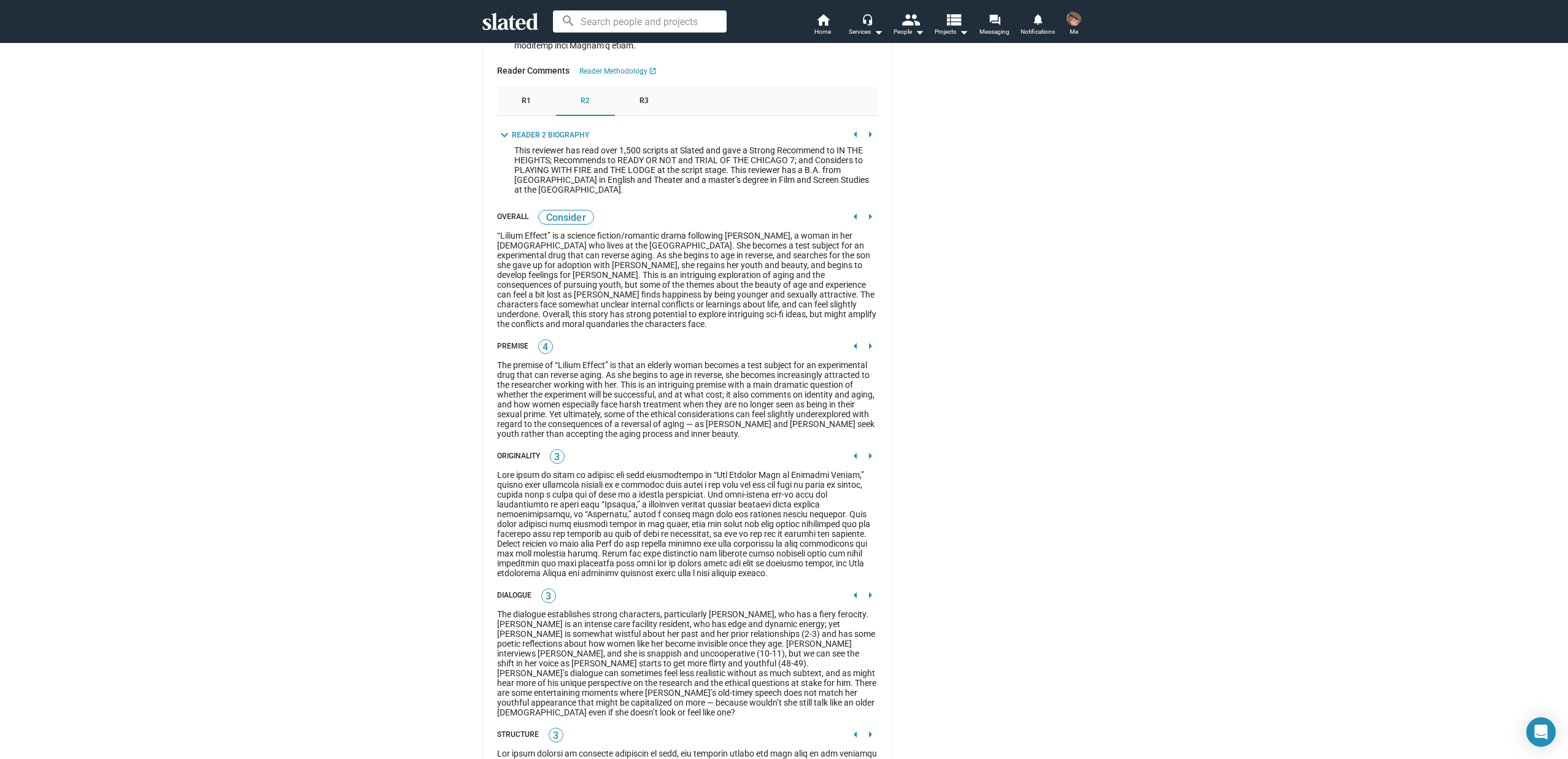
click at [850, 142] on mat-icon "arrow_left" at bounding box center [856, 134] width 15 height 15
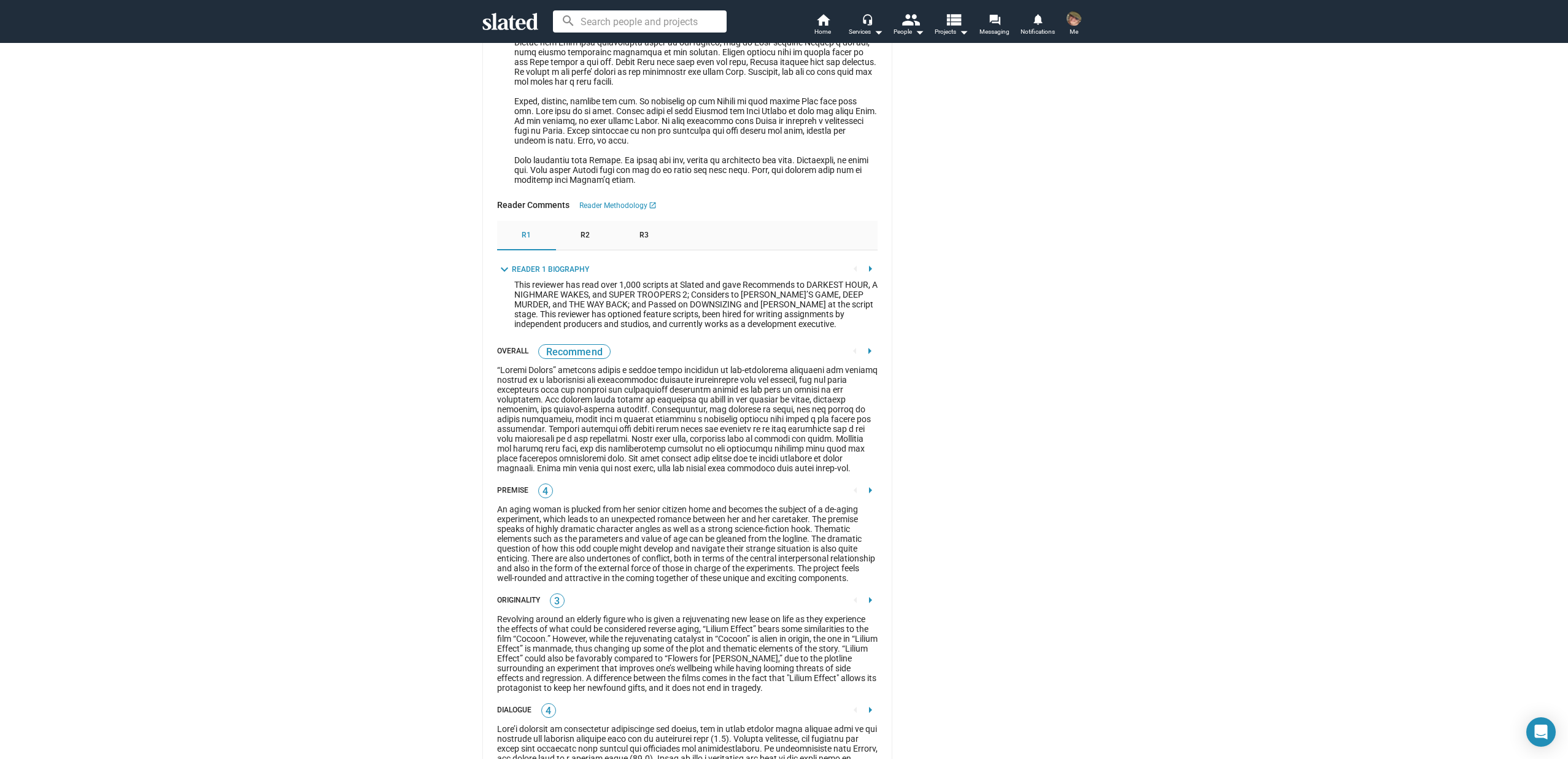
scroll to position [1460, 0]
click at [571, 251] on div "R2" at bounding box center [585, 237] width 59 height 29
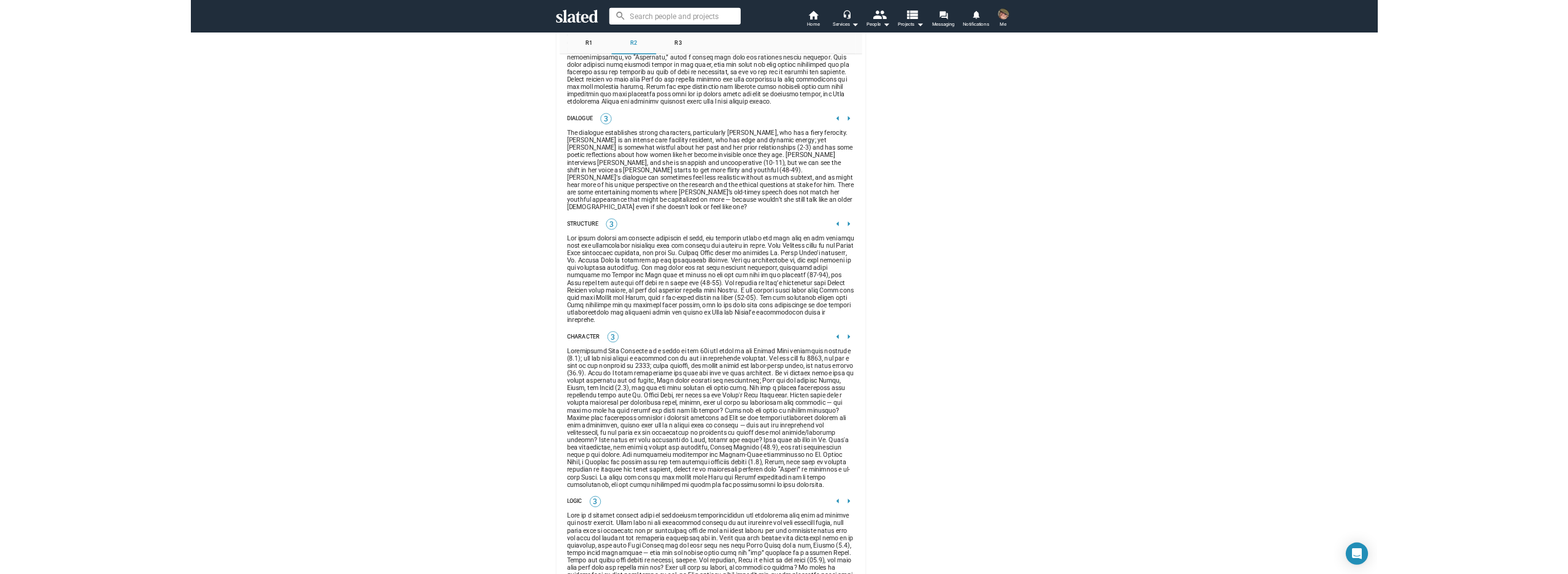
scroll to position [2038, 0]
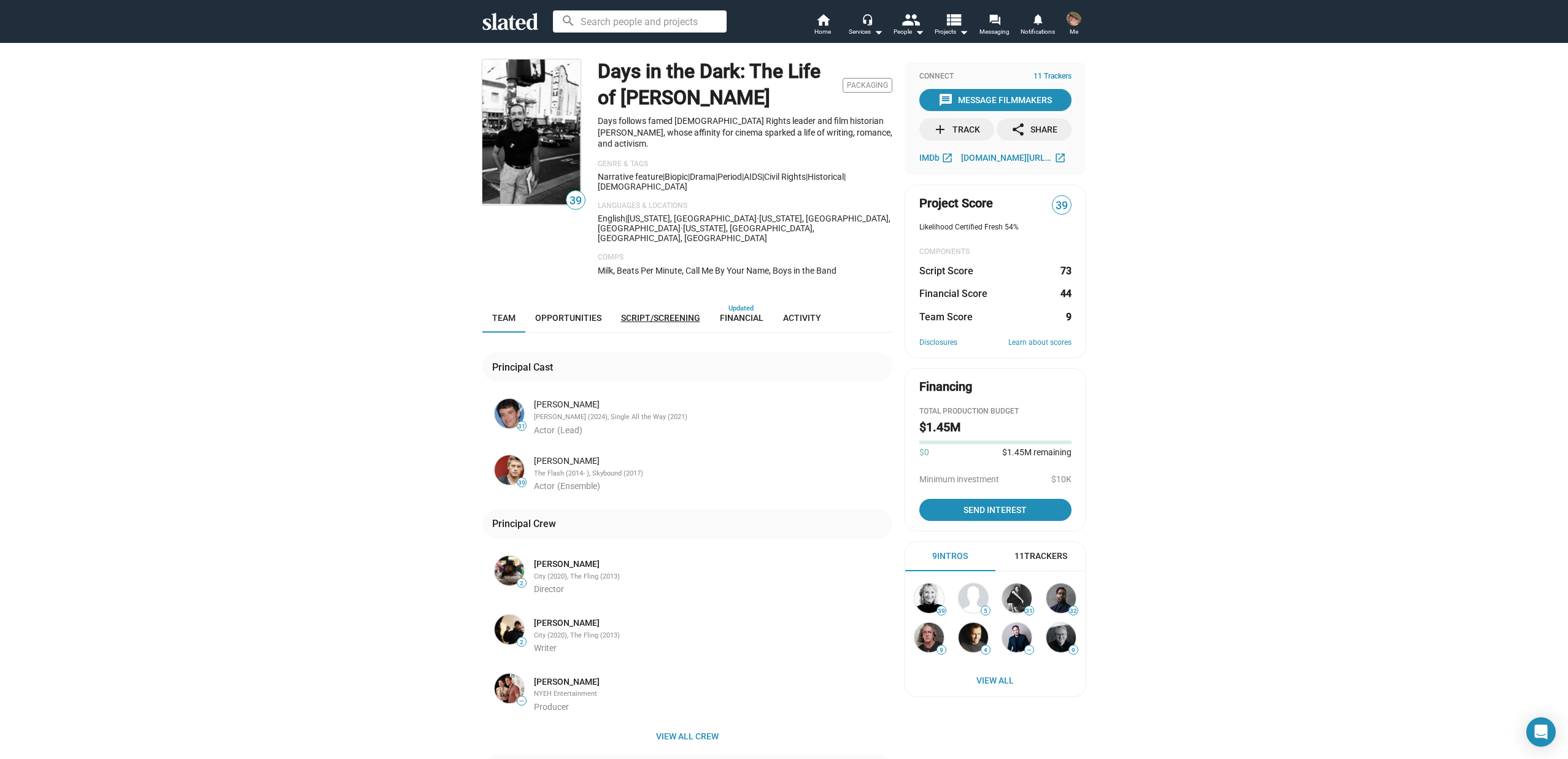
click at [650, 313] on span "Script/Screening" at bounding box center [661, 317] width 79 height 9
